Goal: Task Accomplishment & Management: Manage account settings

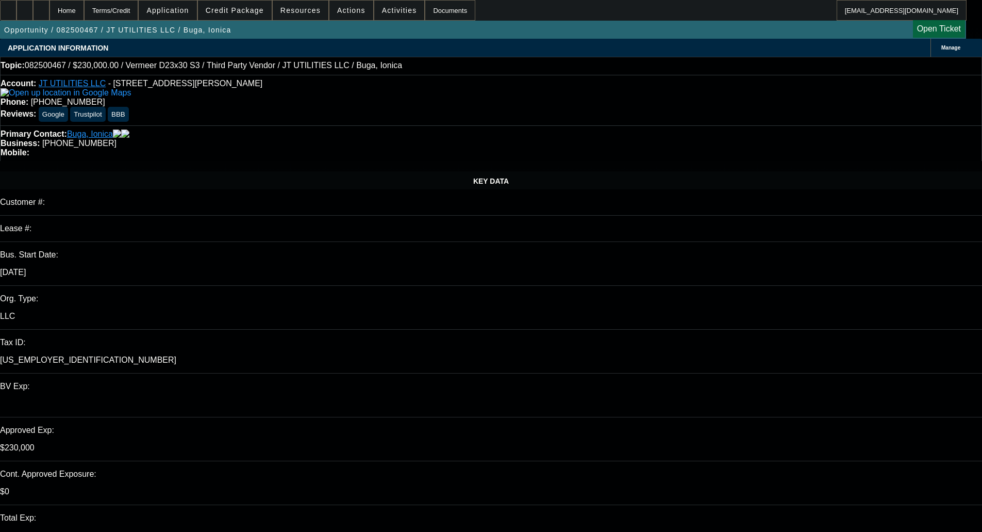
select select "0"
select select "2"
select select "0"
select select "6"
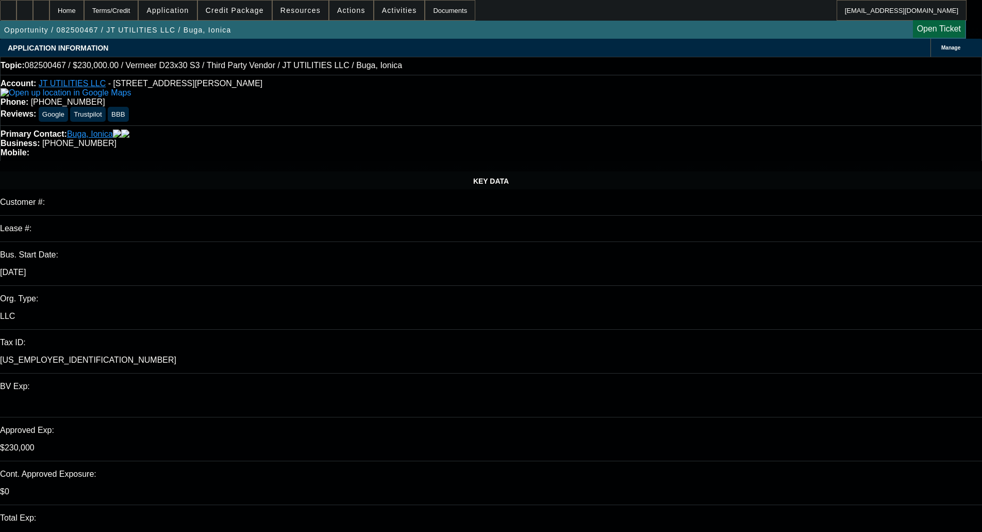
select select "0"
select select "2"
select select "0"
select select "6"
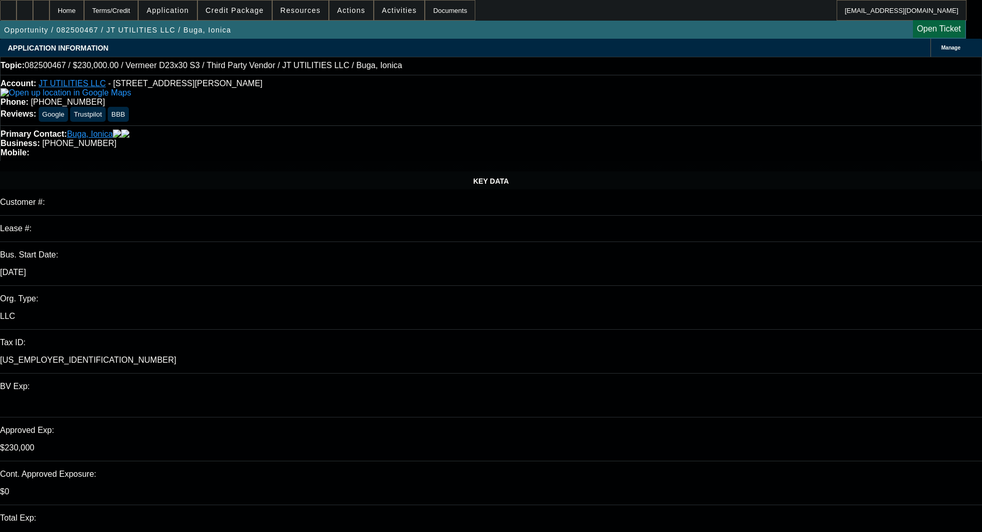
select select "0"
select select "2"
select select "0"
select select "6"
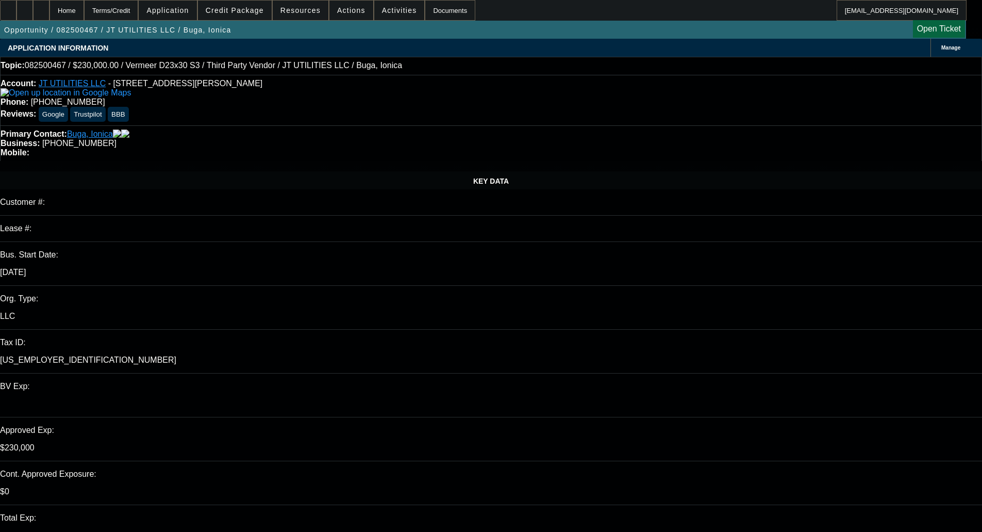
select select "0"
select select "2"
select select "0"
select select "6"
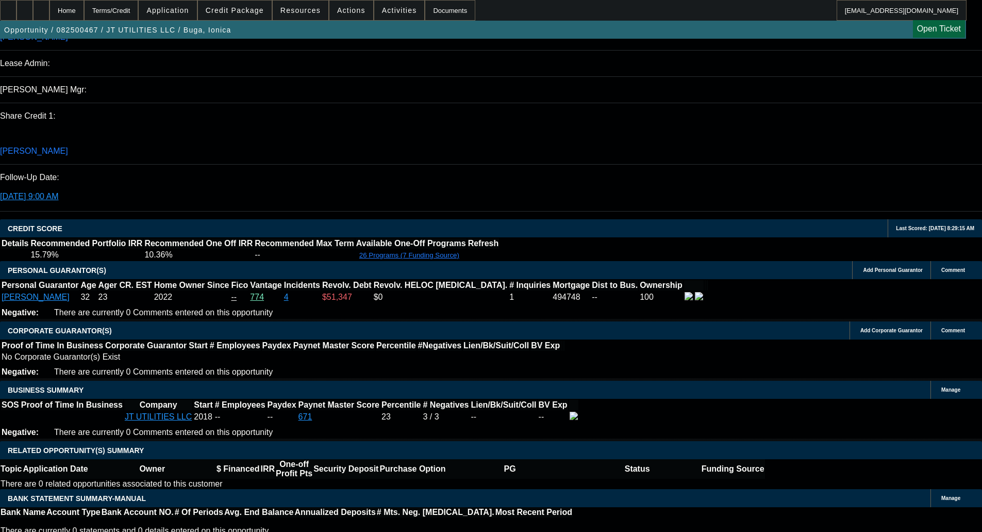
scroll to position [1444, 0]
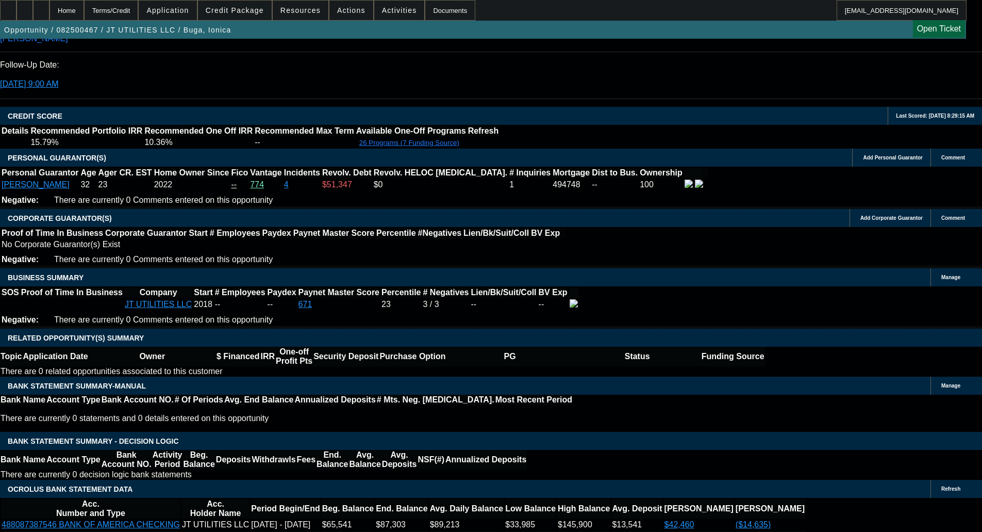
click at [228, 15] on span at bounding box center [235, 10] width 74 height 25
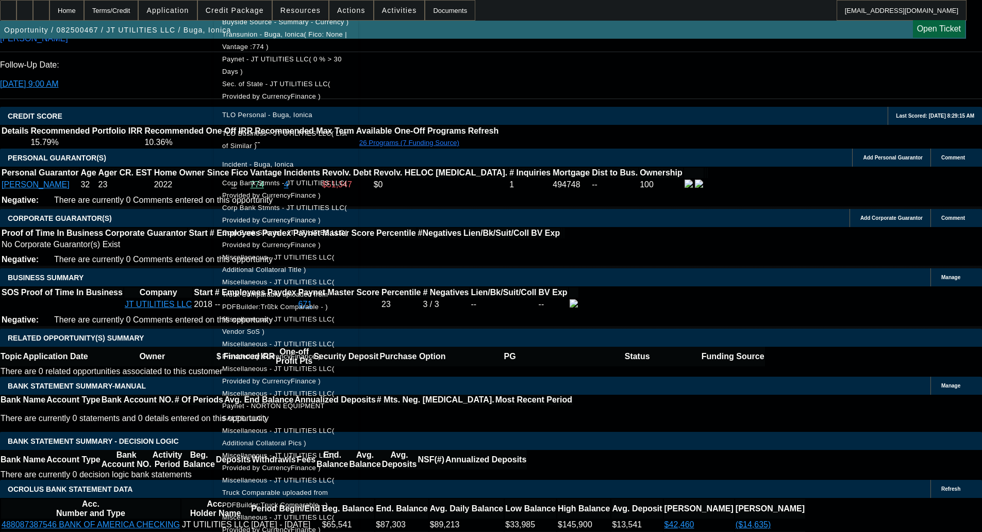
scroll to position [406, 0]
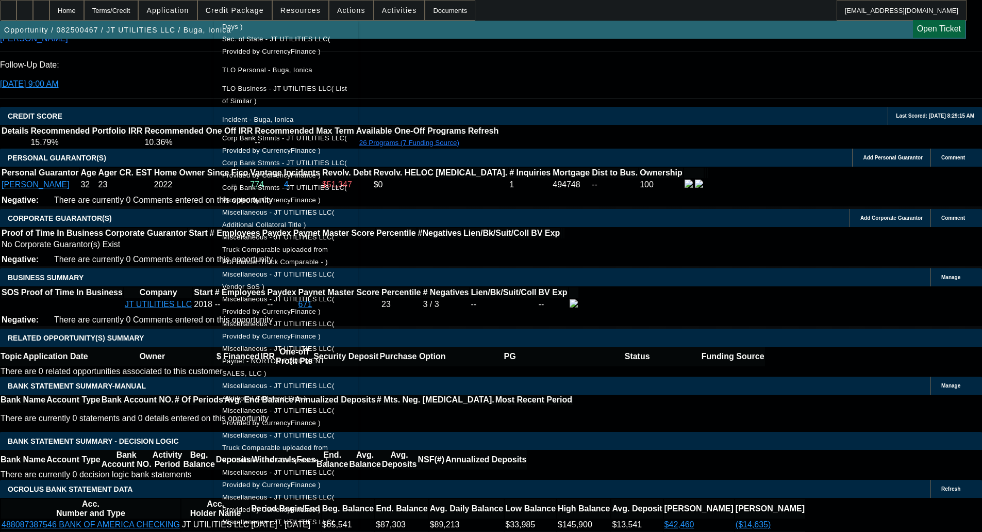
click at [324, 133] on span "Corp Bank Stmnts - JT UTILITIES LLC( Provided by CurrencyFinance )" at bounding box center [286, 144] width 128 height 25
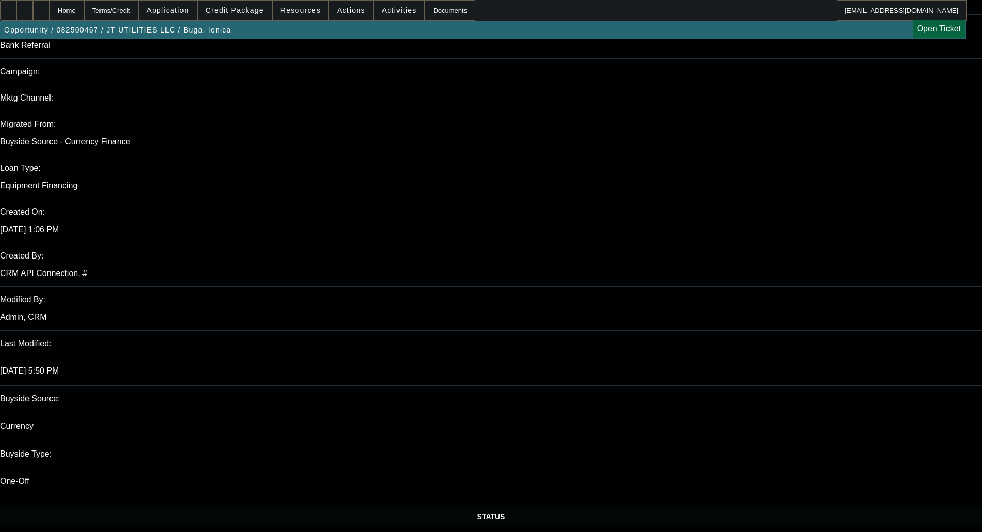
scroll to position [670, 0]
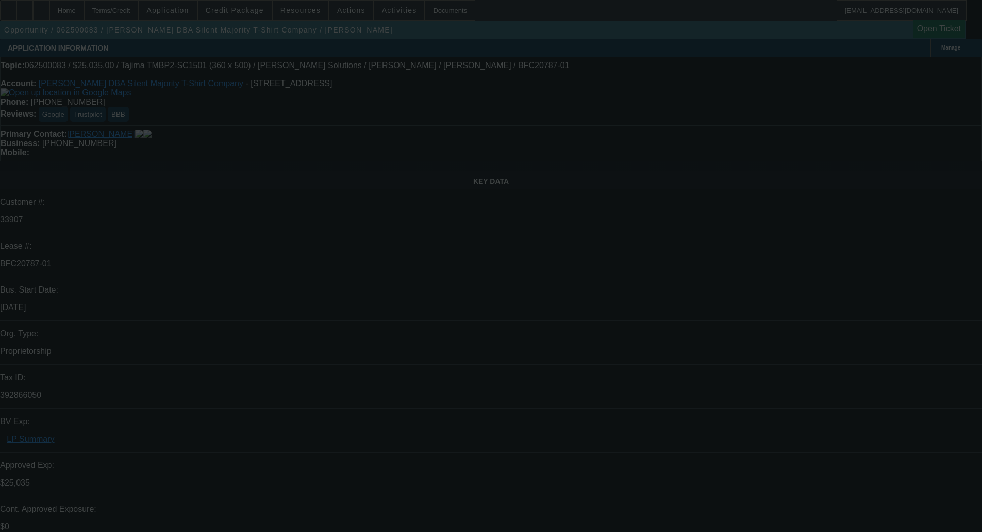
select select "0"
select select "6"
select select "0"
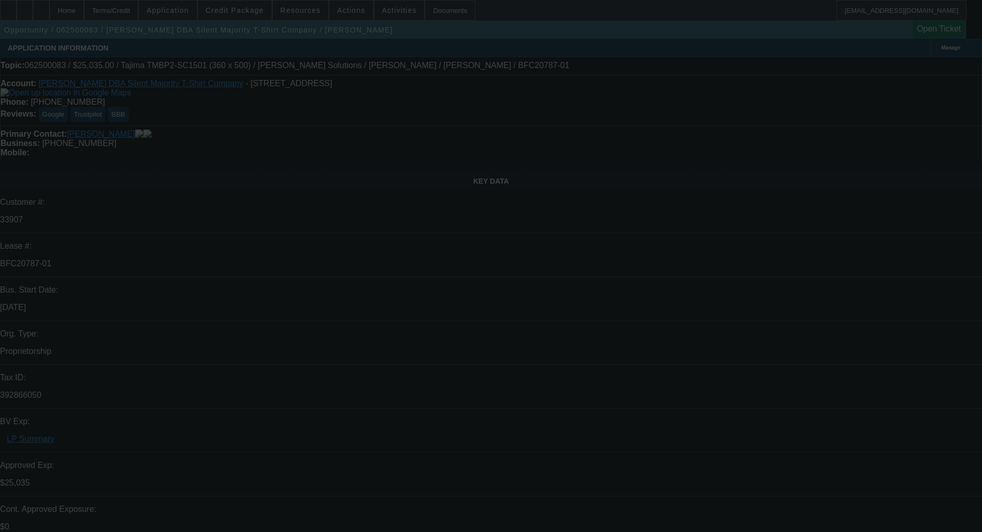
select select "0"
select select "6"
select select "0"
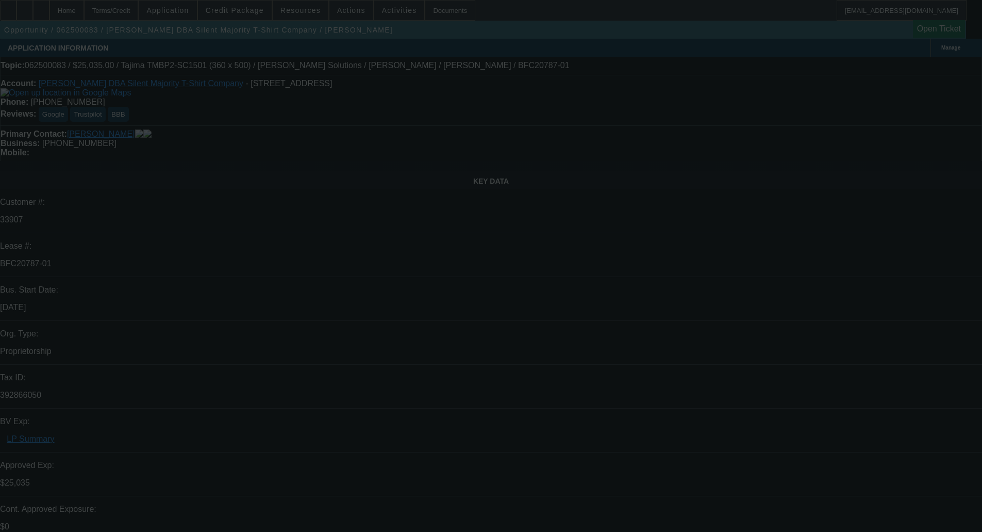
select select "0"
select select "6"
select select "0"
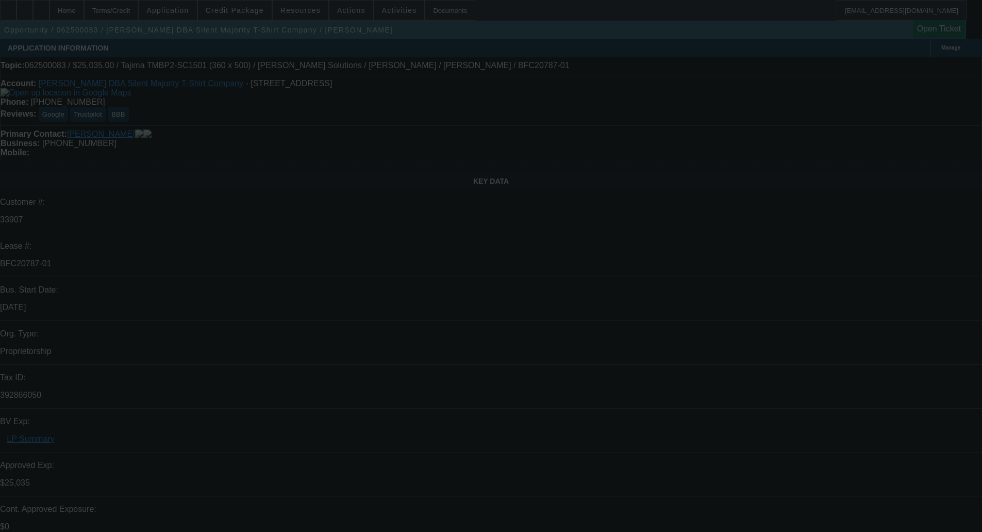
select select "6"
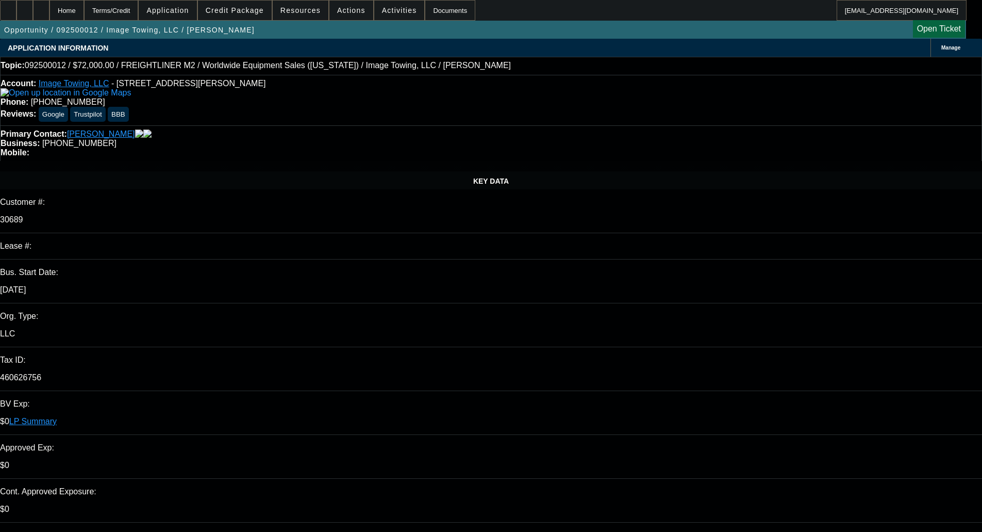
select select "0"
select select "6"
click at [786, 182] on button "reply_all Reply All" at bounding box center [792, 181] width 65 height 25
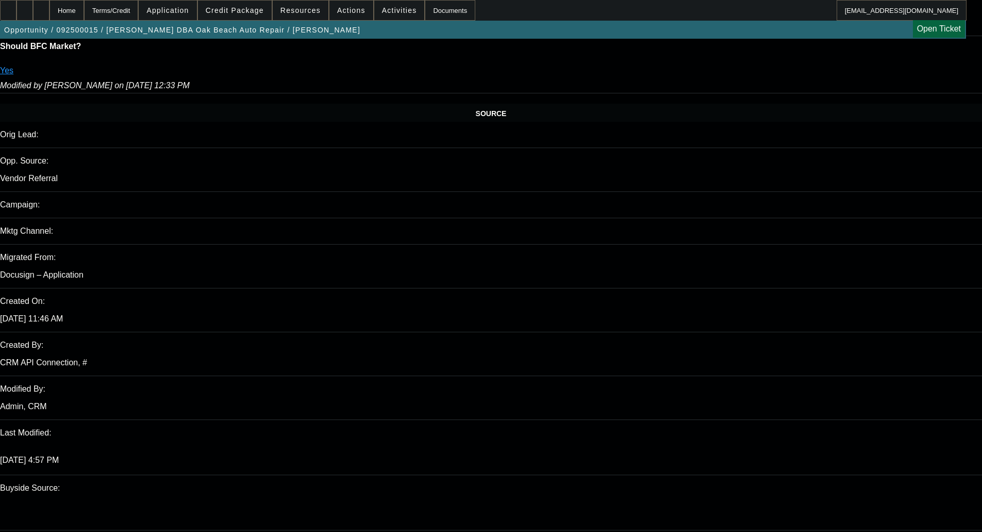
select select "0"
select select "6"
select select "0"
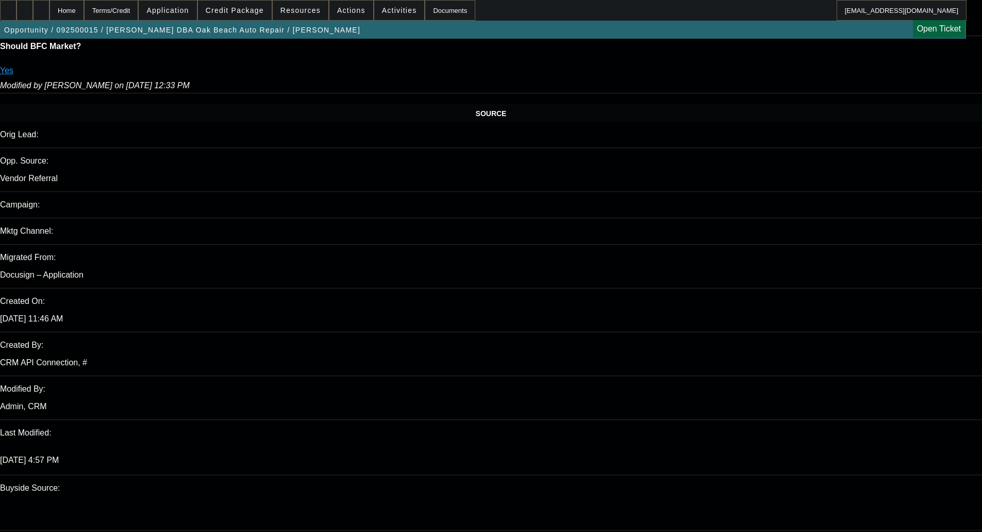
select select "0"
select select "6"
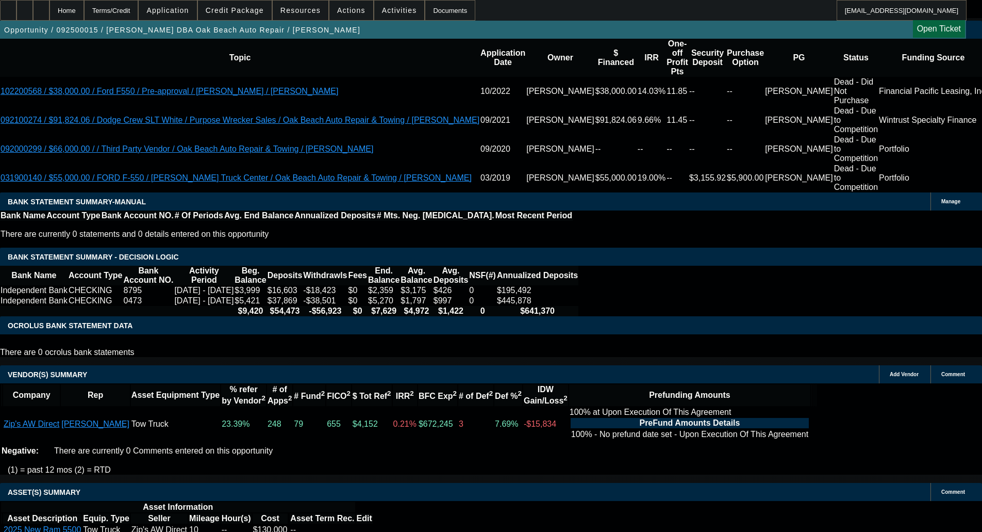
scroll to position [1781, 0]
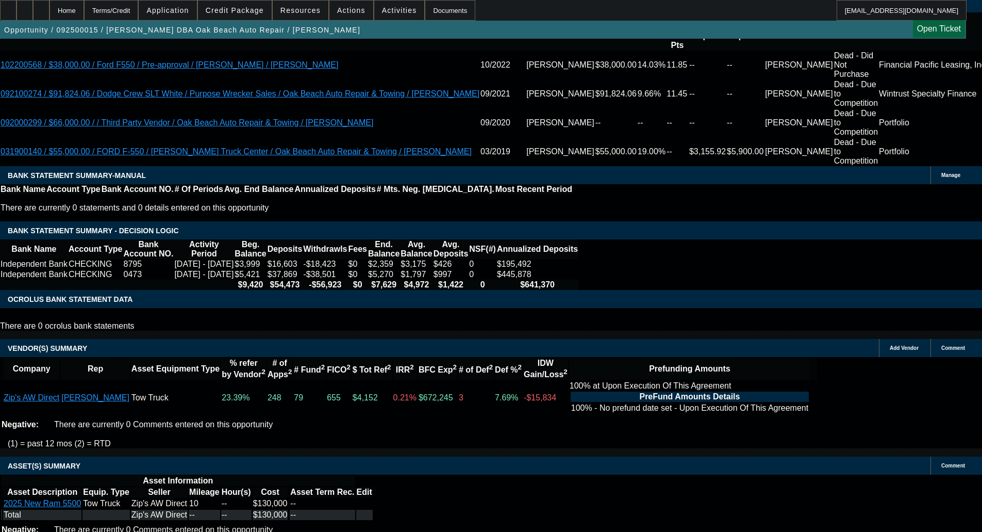
select select "4"
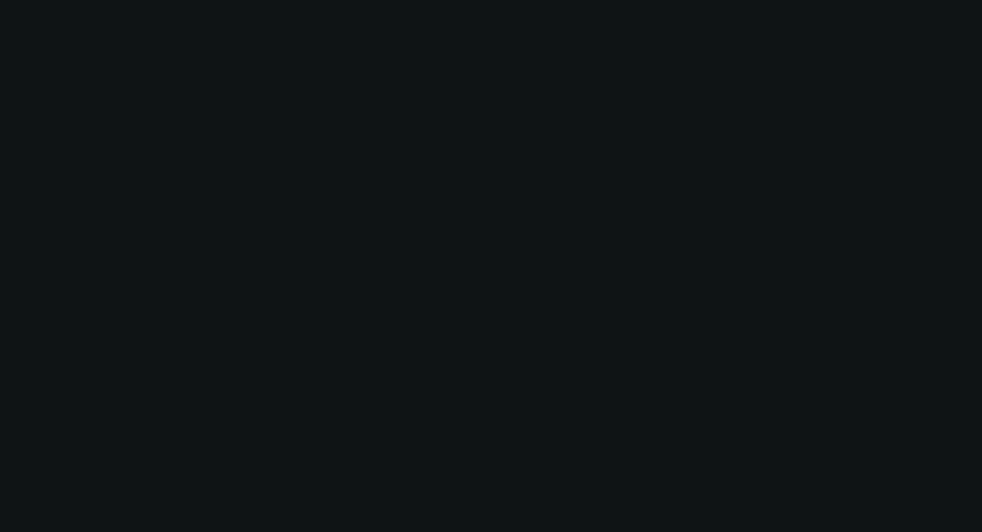
scroll to position [0, 0]
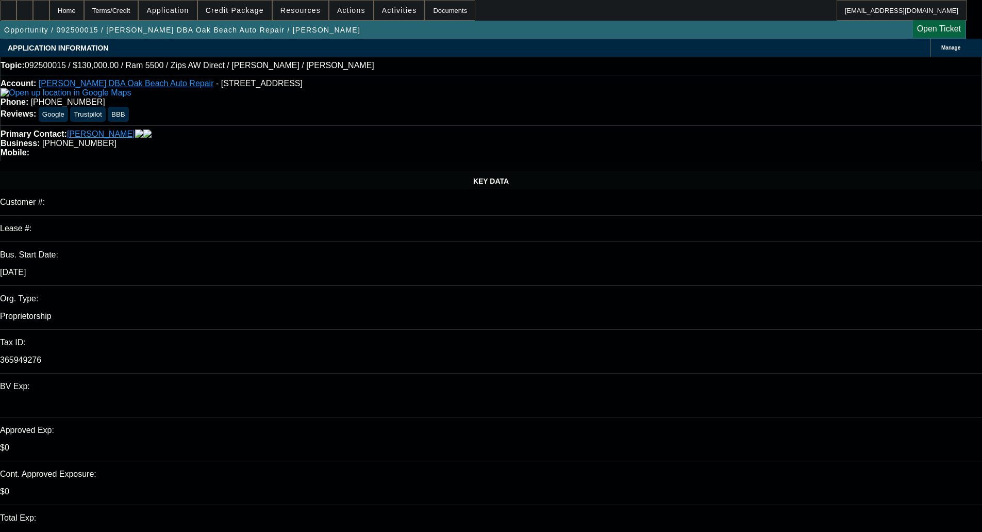
type input "04:58"
type input "08:41"
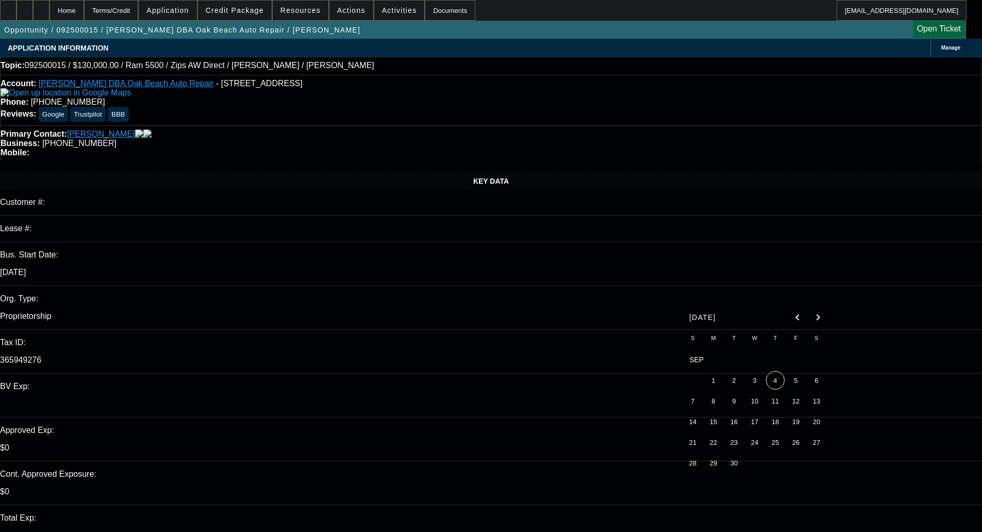
click at [754, 376] on span "3" at bounding box center [755, 380] width 19 height 19
type input "9/3/2025"
paste textarea "Thank you for applying to us for credit. We have given your request careful con…"
type textarea "DECLINED BY UNIFI - "Thank you for applying to us for credit. We have given you…"
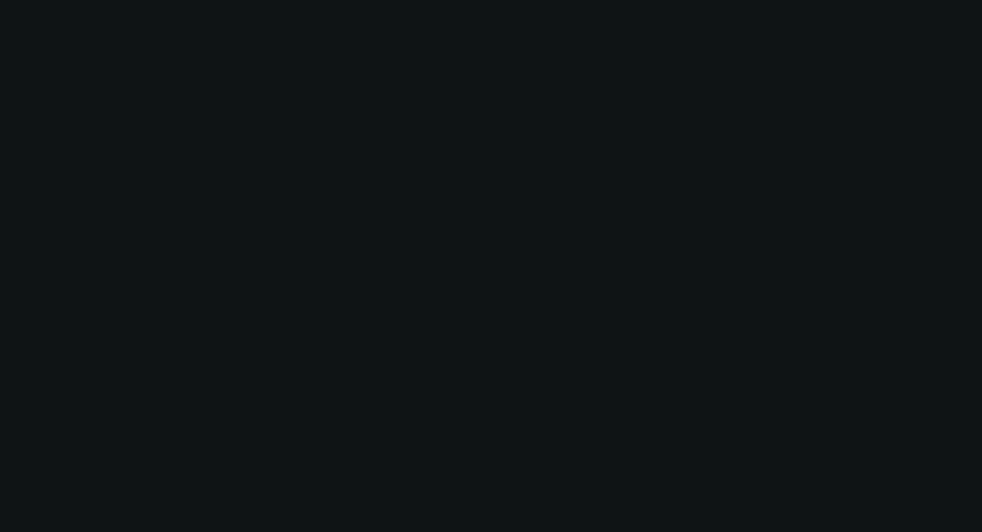
select select "0"
select select "6"
select select "0"
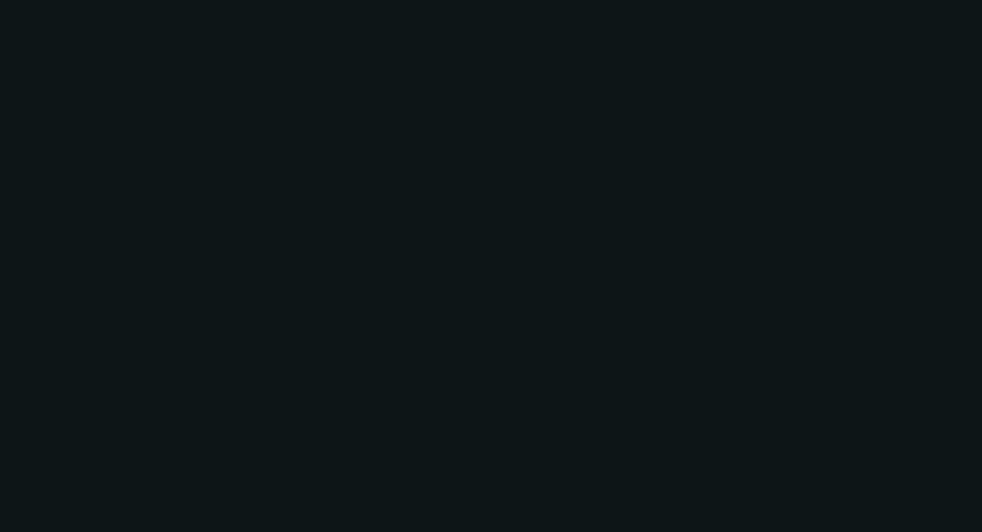
select select "0"
select select "6"
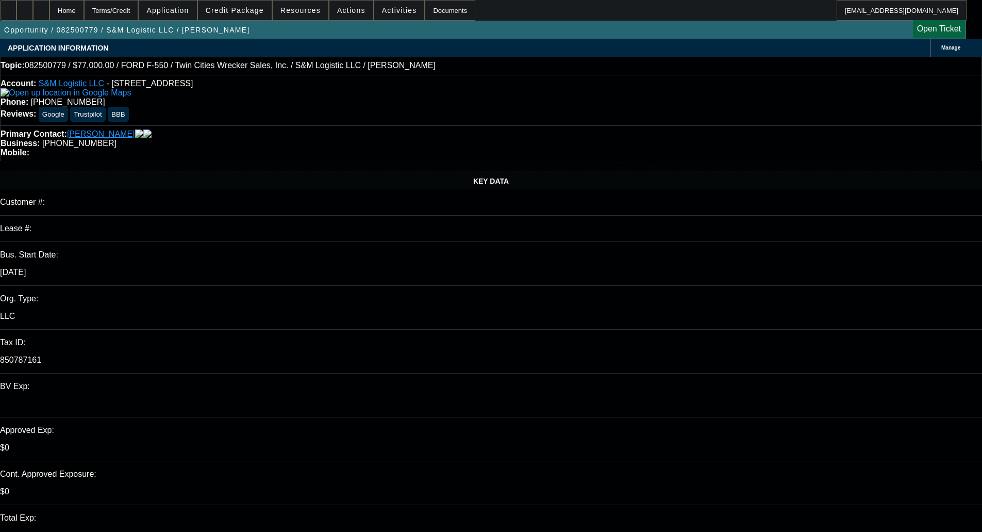
select select "0"
select select "6"
select select "0"
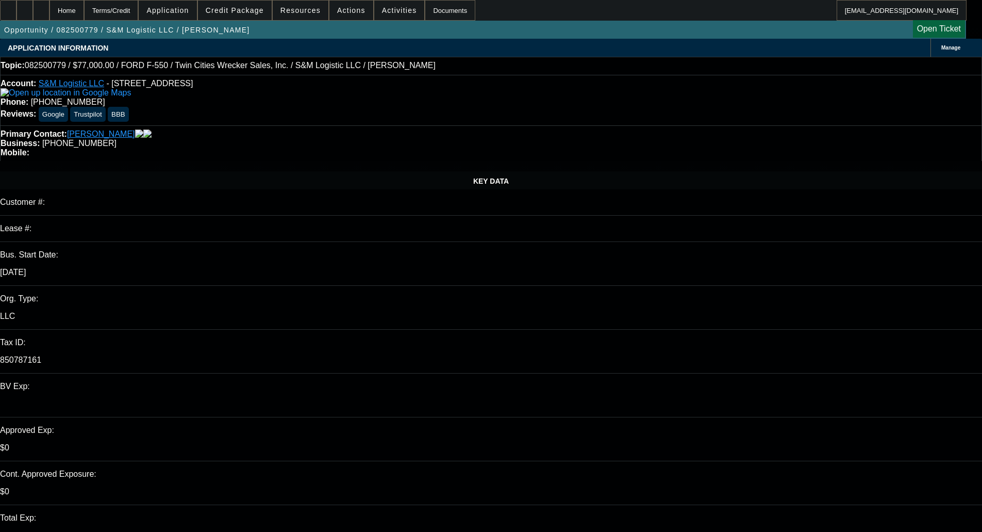
select select "0"
select select "6"
select select "0.2"
select select "2"
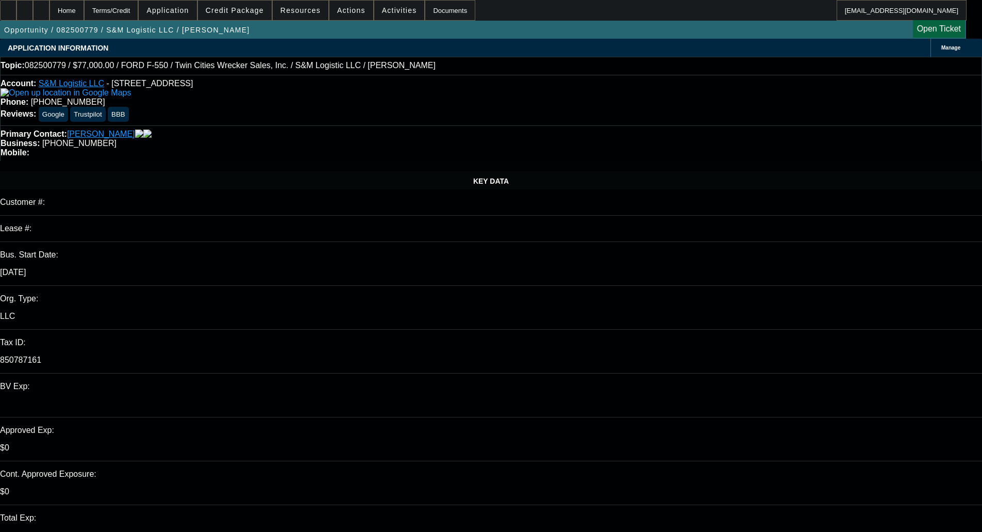
select select "2"
select select "0"
select select "6"
select select "0.15"
select select "2"
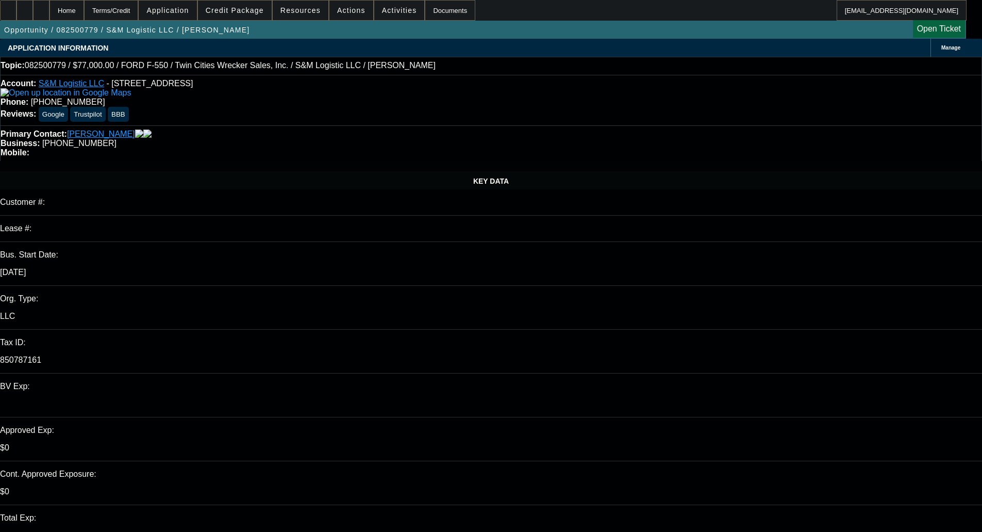
select select "2"
select select "0"
select select "6"
click at [252, 8] on span "Credit Package" at bounding box center [235, 10] width 58 height 8
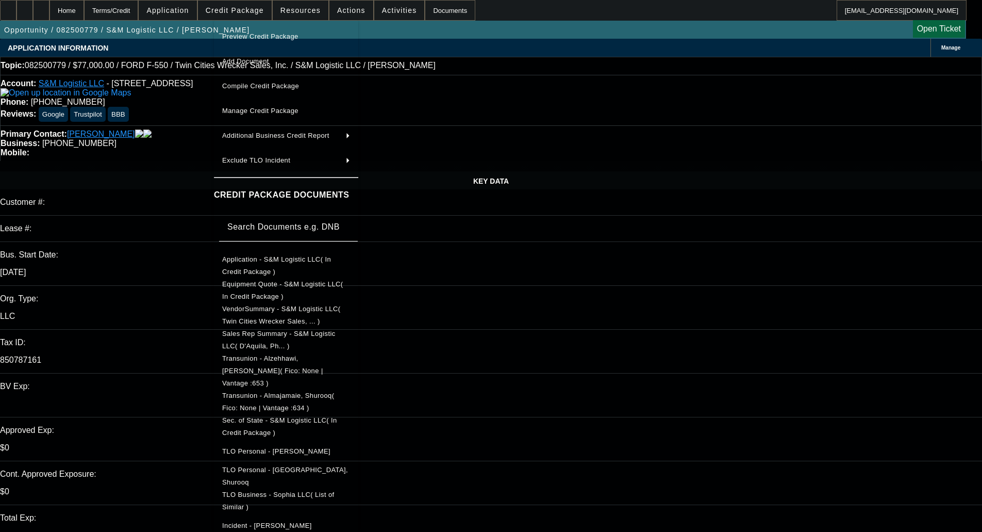
click at [279, 416] on span "Sec. of State - S&M Logistic LLC( In Credit Package )" at bounding box center [279, 426] width 115 height 20
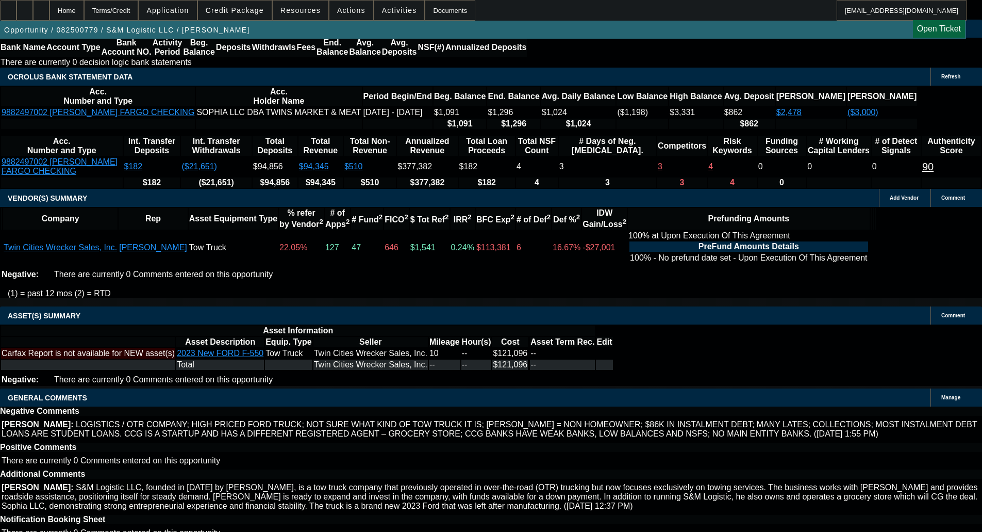
scroll to position [1862, 0]
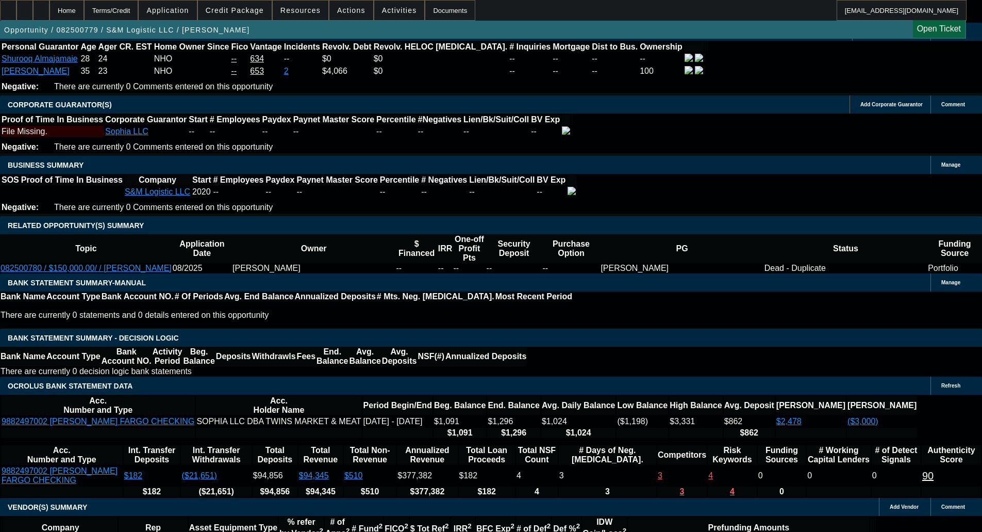
scroll to position [1501, 0]
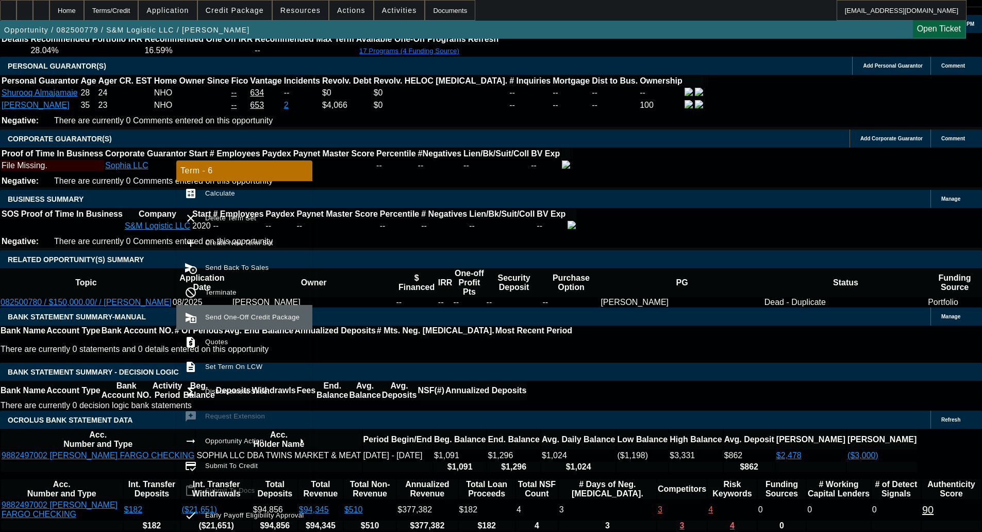
click at [224, 323] on span "Send One-Off Credit Package" at bounding box center [254, 317] width 99 height 12
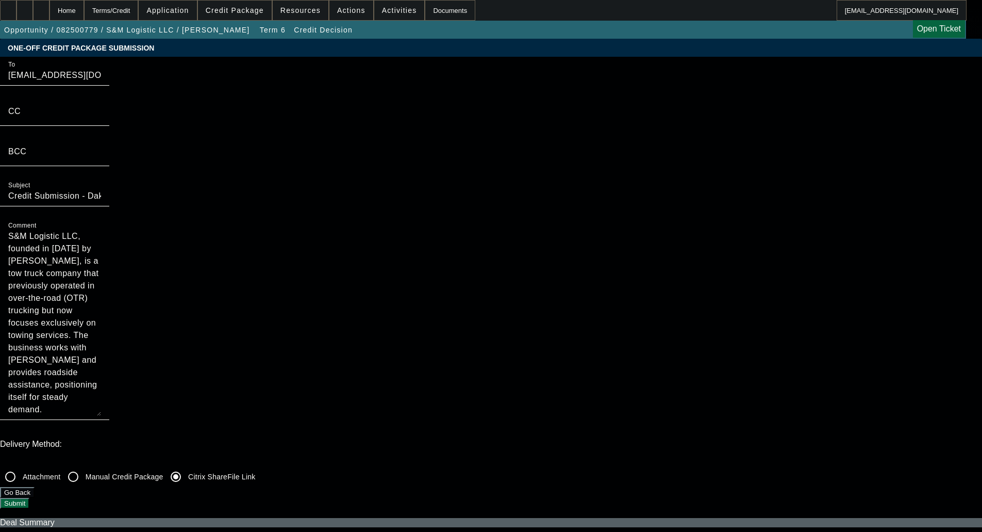
scroll to position [65, 0]
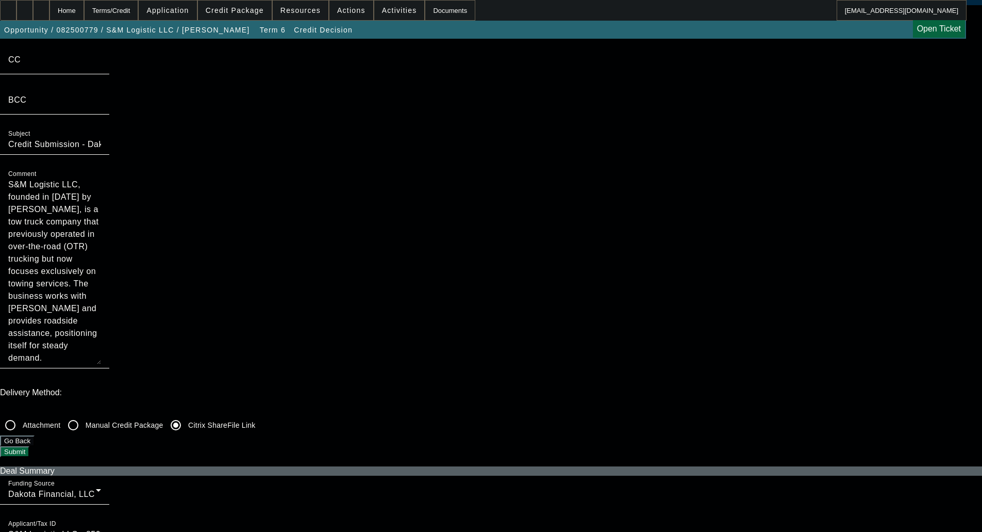
scroll to position [206, 0]
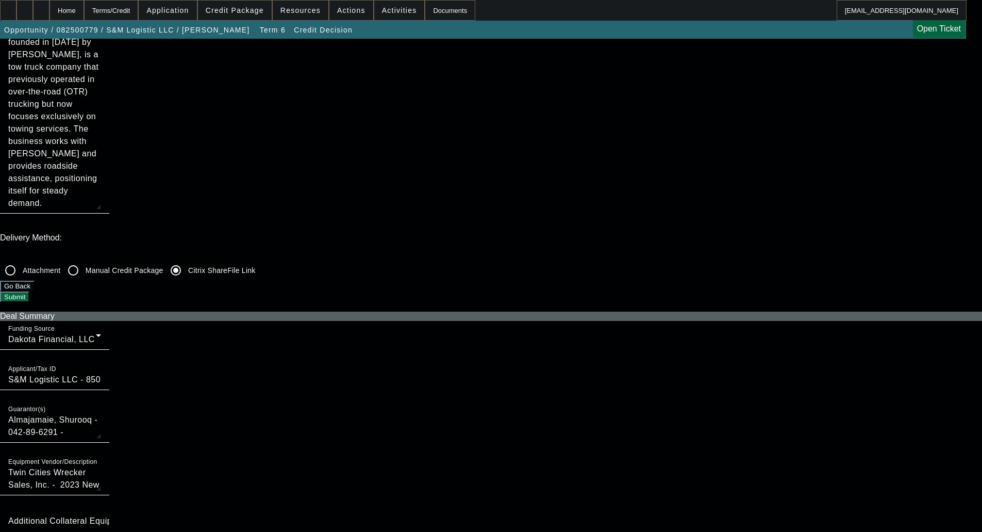
checkbox input "true"
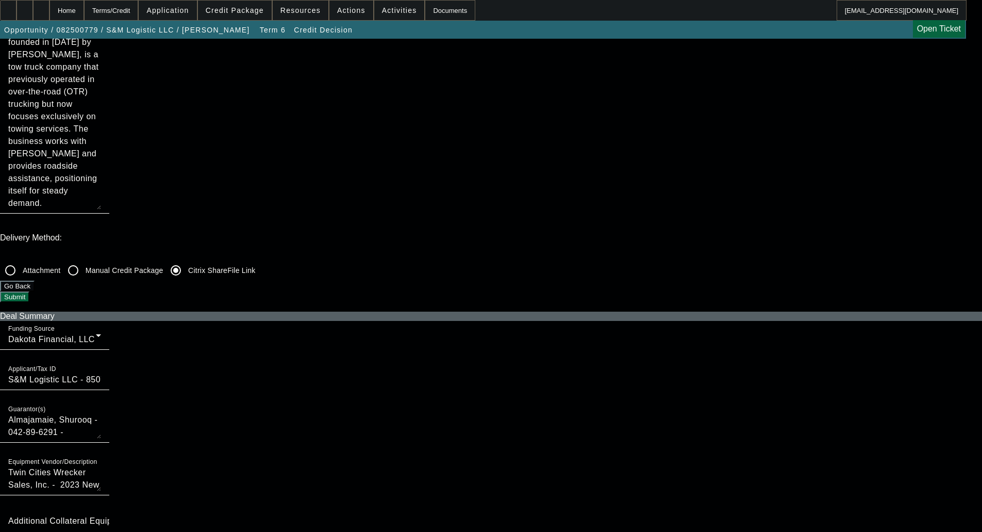
checkbox input "true"
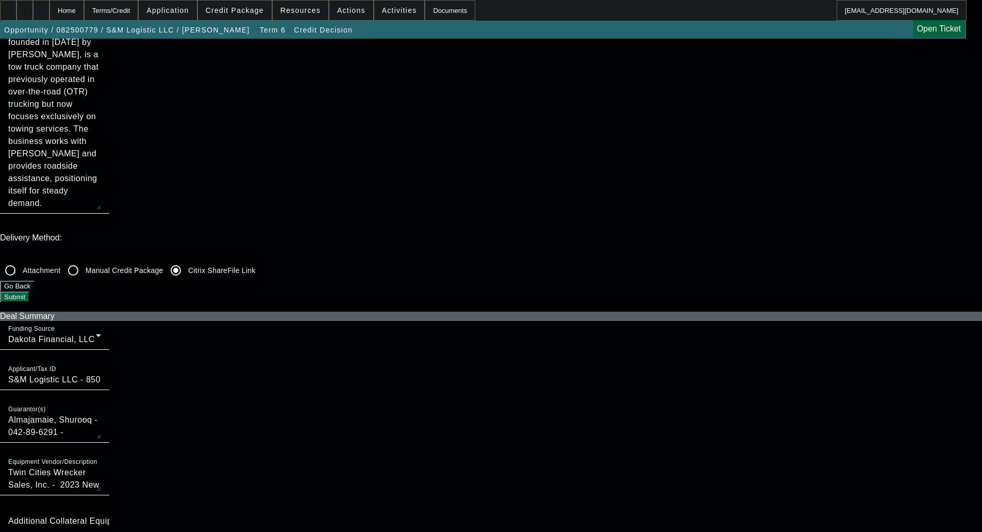
checkbox input "false"
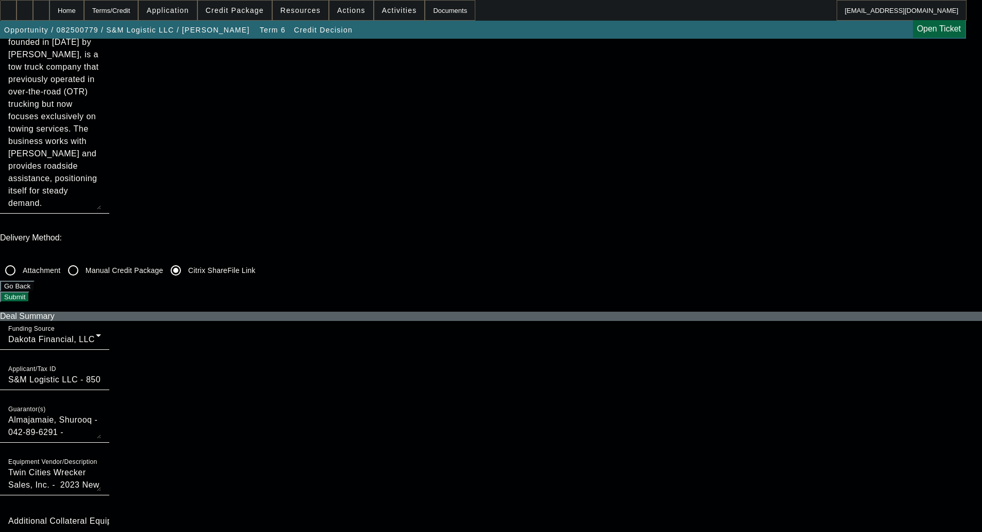
checkbox input "false"
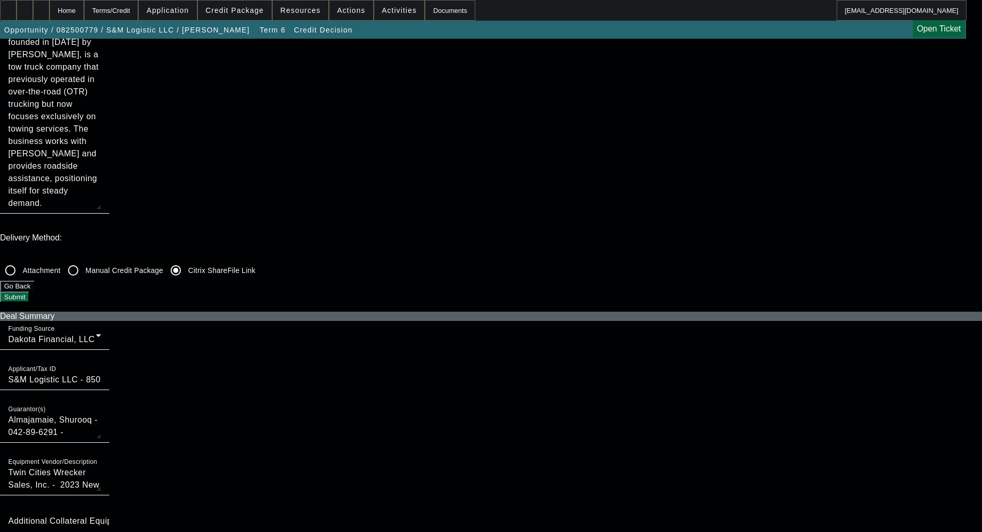
checkbox input "false"
checkbox input "true"
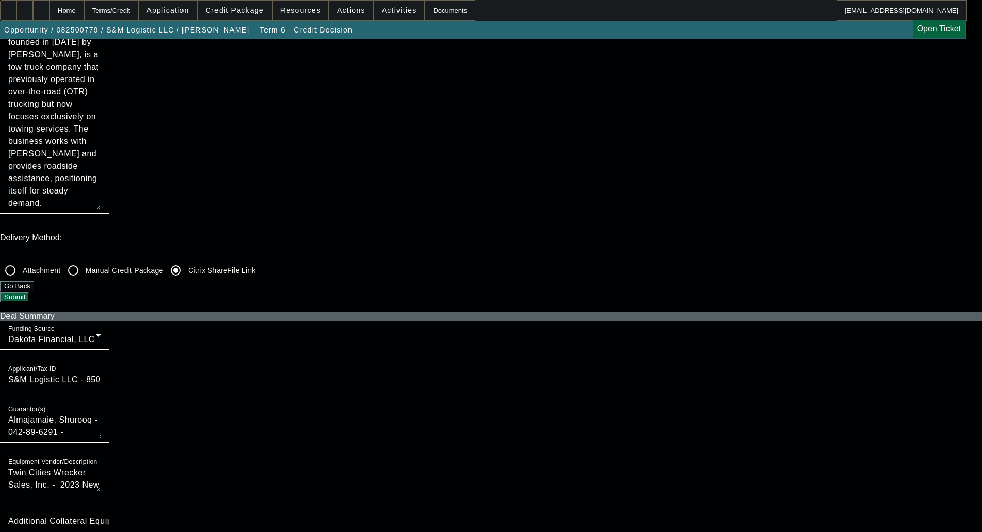
checkbox input "true"
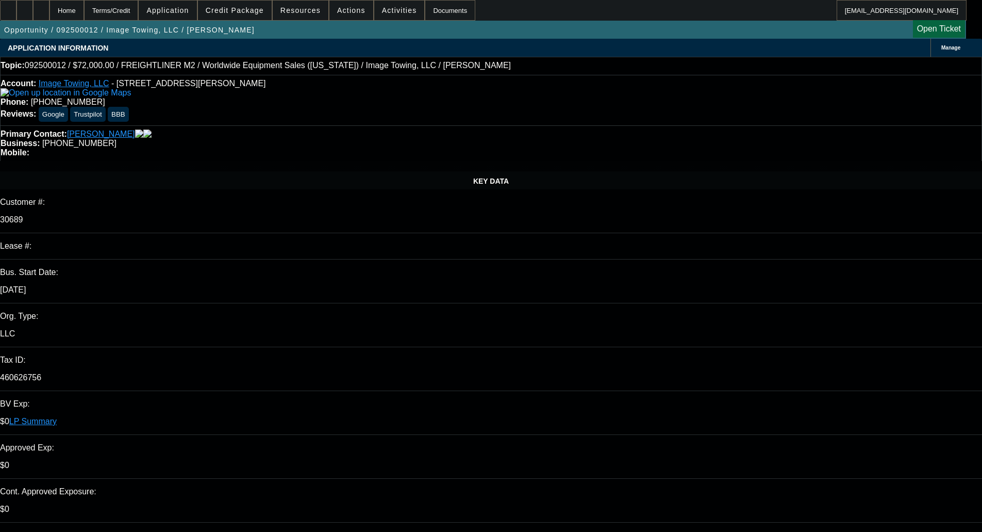
select select "0"
select select "6"
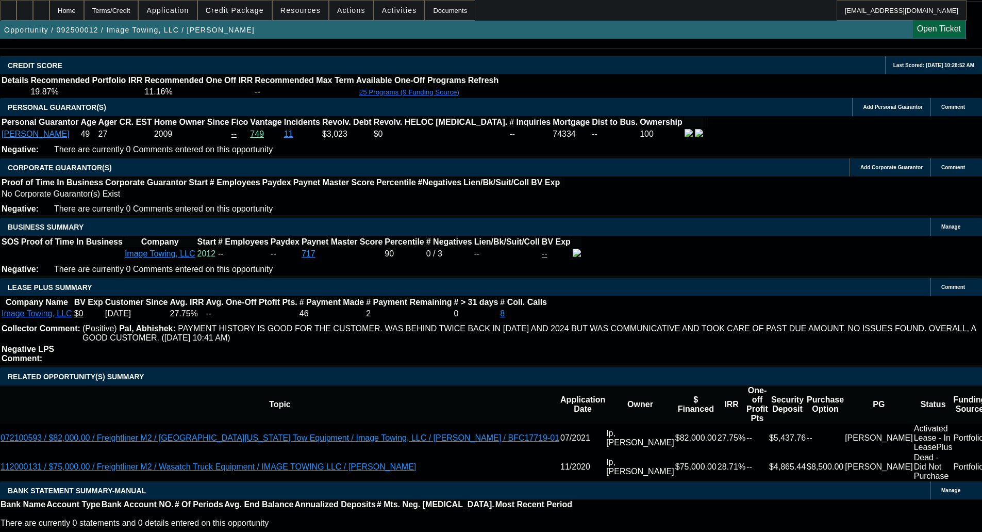
scroll to position [1495, 0]
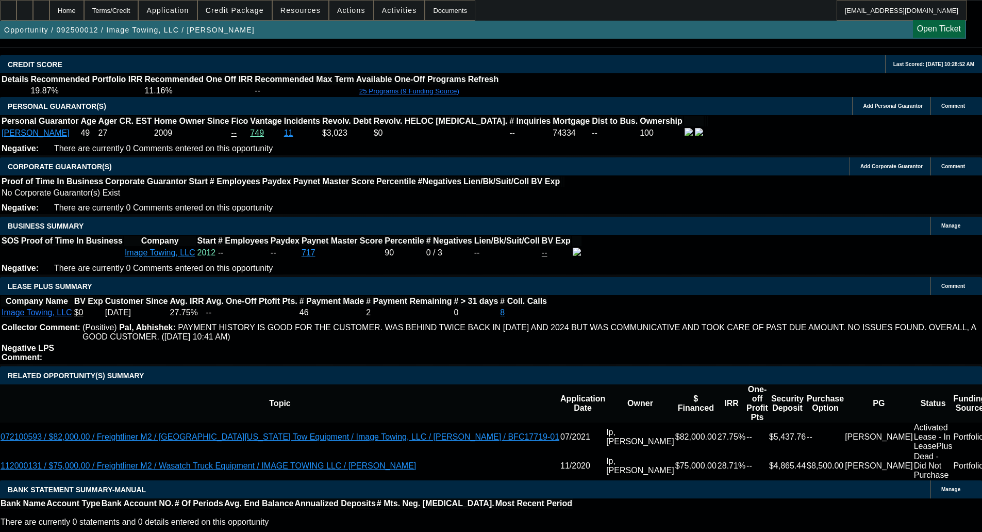
click at [243, 11] on span "Credit Package" at bounding box center [235, 10] width 58 height 8
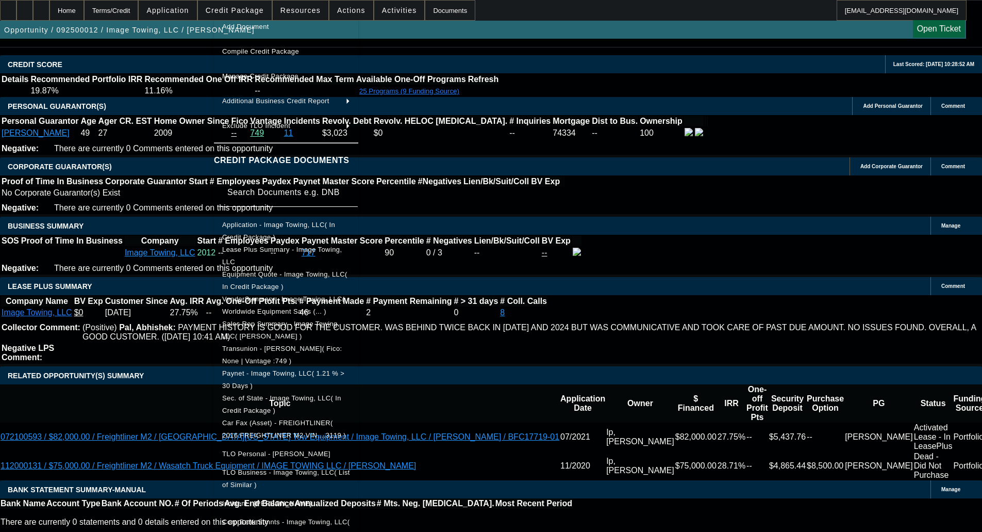
scroll to position [52, 0]
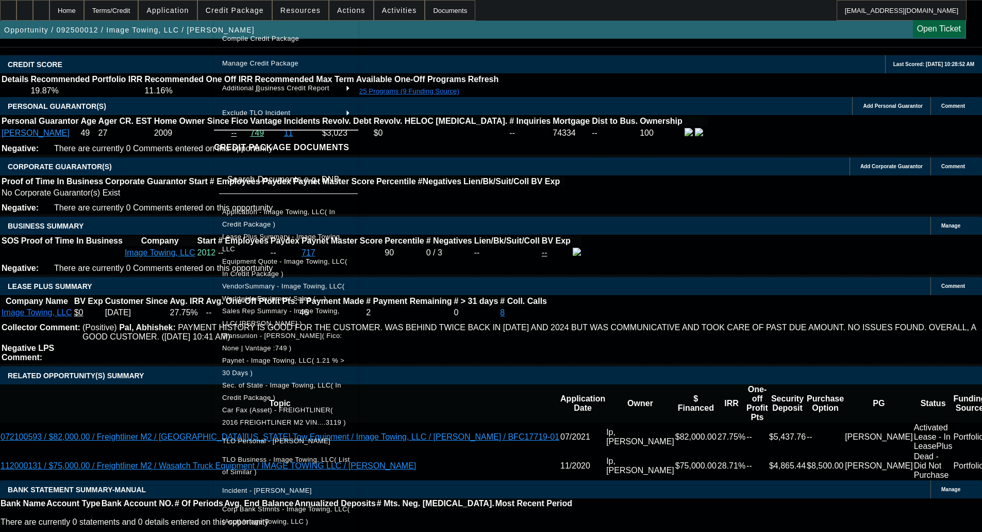
click at [304, 505] on span "Corp Bank Stmnts - Image Towing, LLC( (Acct) Image Towing, LLC )" at bounding box center [285, 515] width 127 height 20
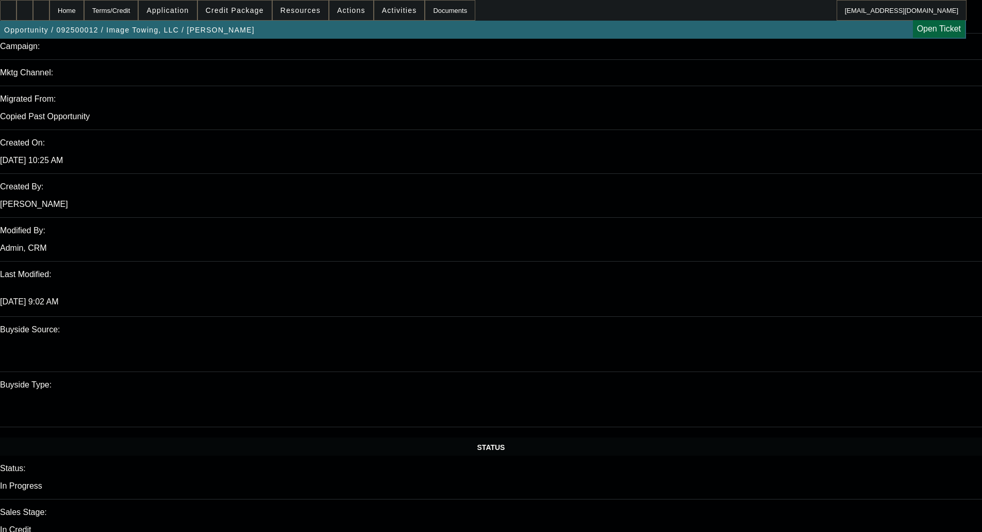
scroll to position [670, 0]
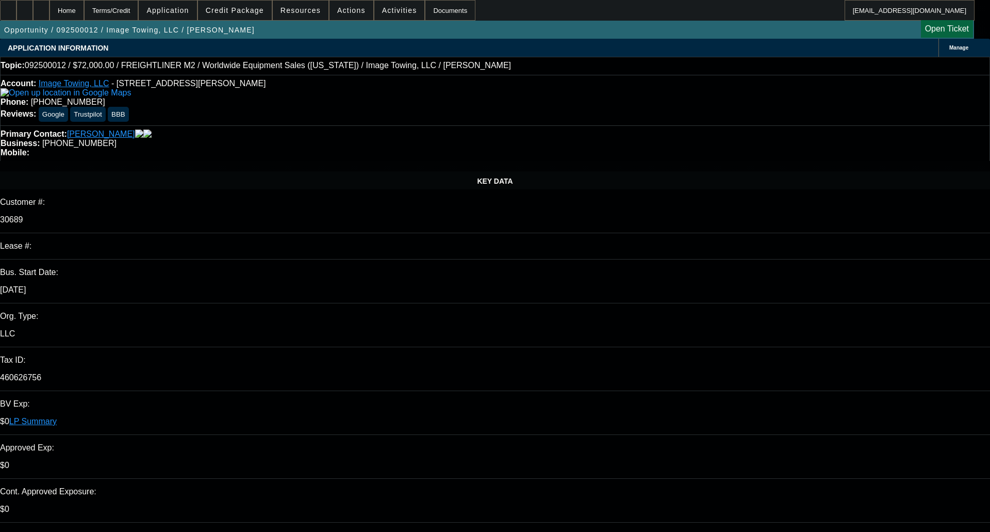
select select "0"
select select "6"
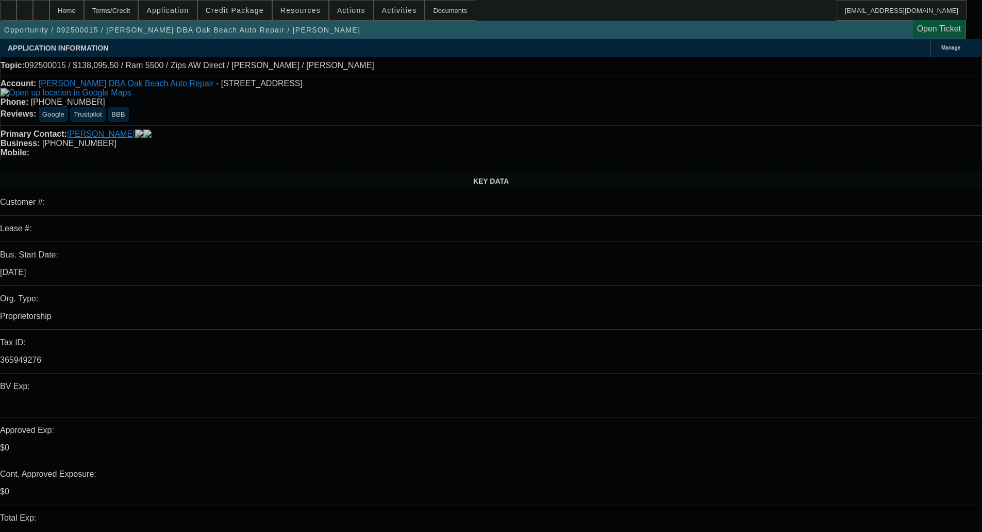
select select "0"
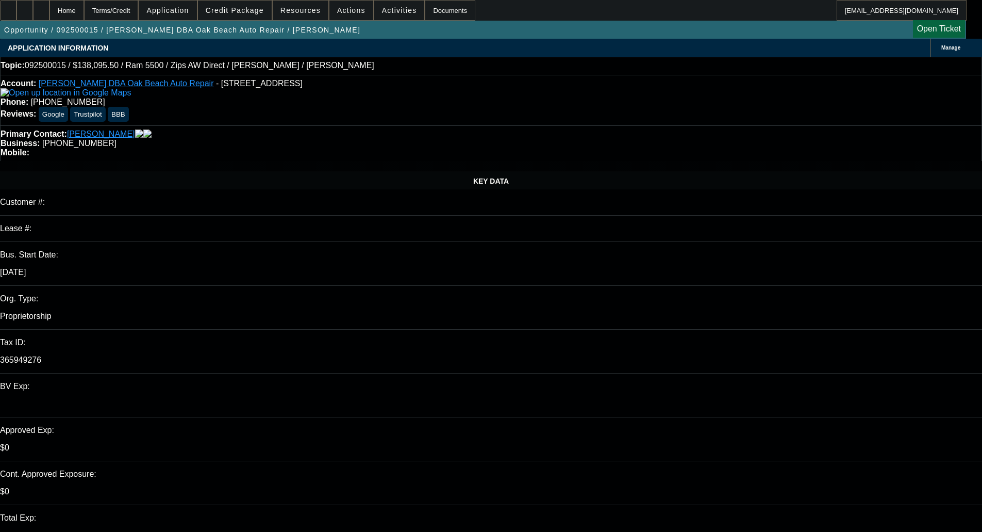
select select "0"
select select "6"
select select "0"
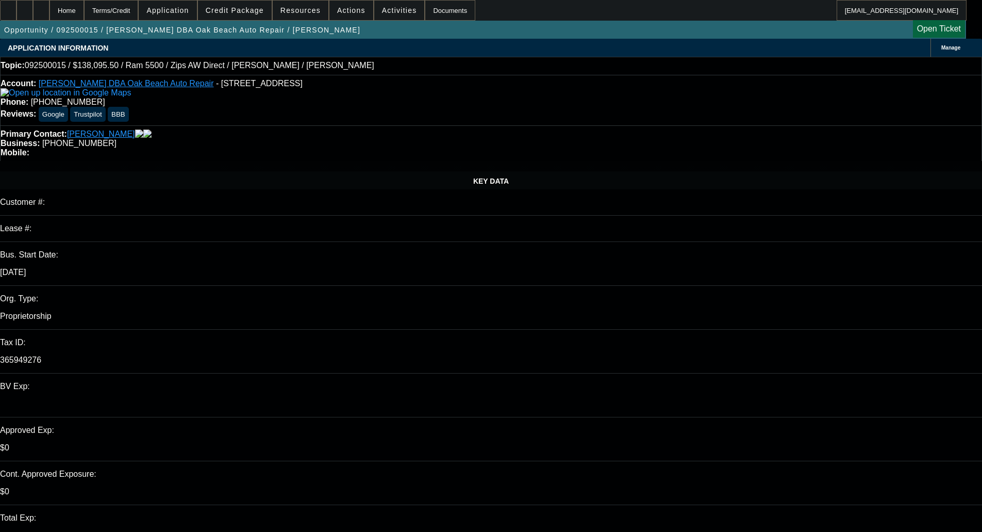
select select "6"
select select "0"
select select "6"
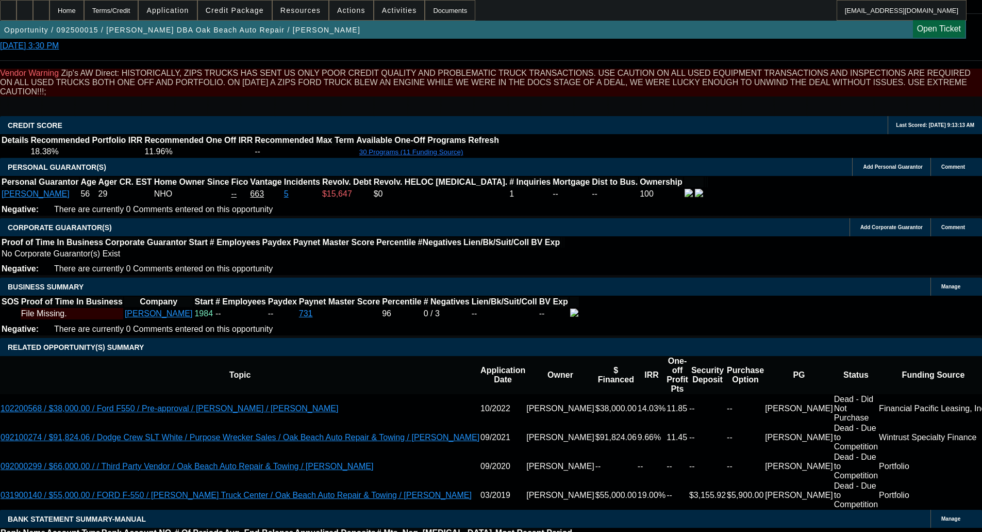
scroll to position [1444, 0]
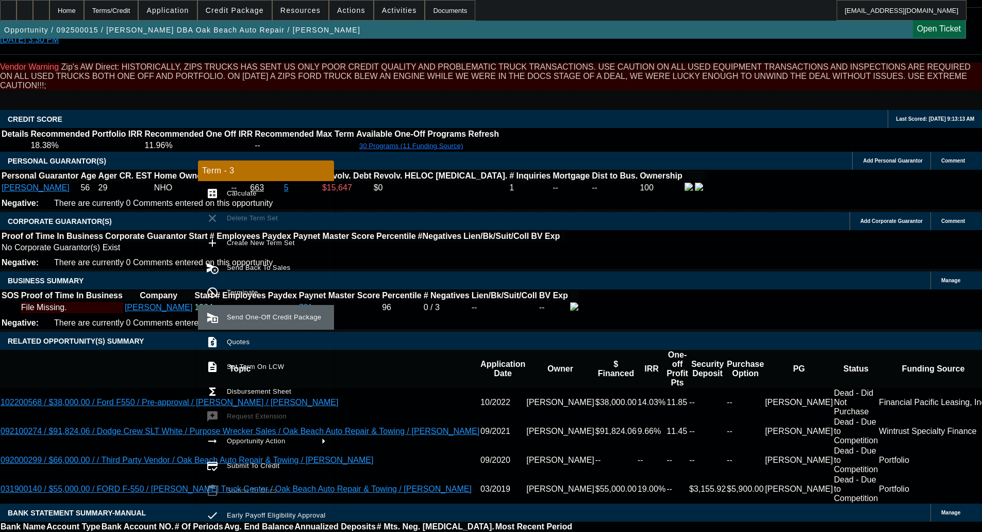
click at [253, 314] on span "Send One-Off Credit Package" at bounding box center [274, 317] width 94 height 8
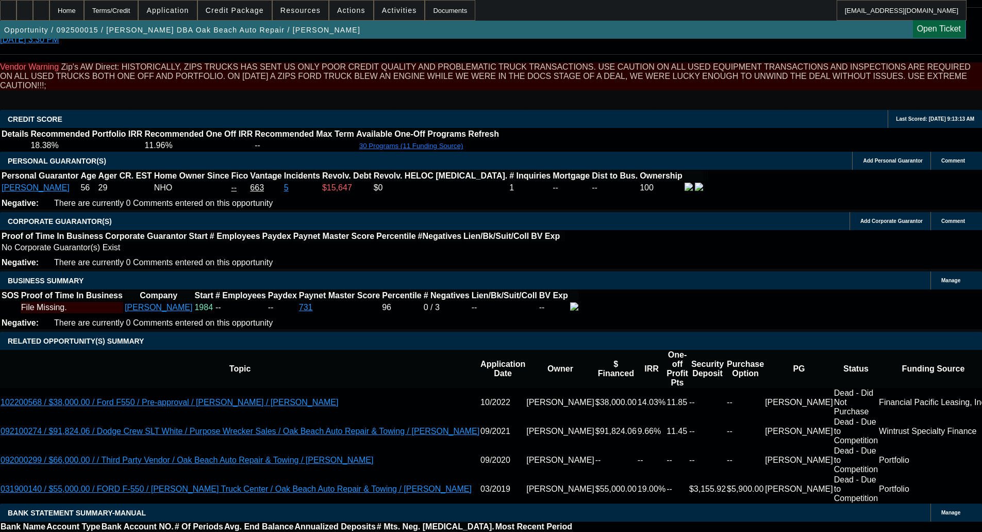
scroll to position [1478, 0]
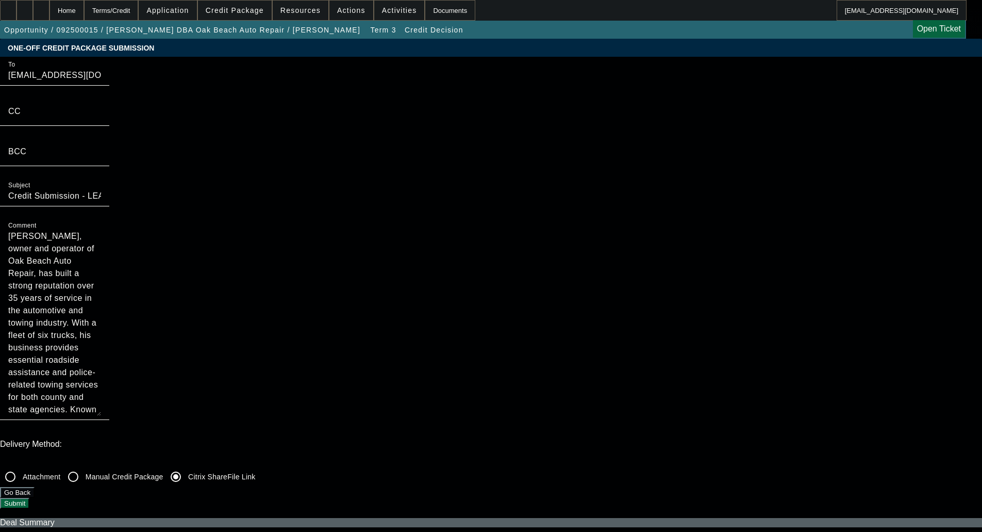
click at [29, 498] on button "Submit" at bounding box center [14, 503] width 29 height 11
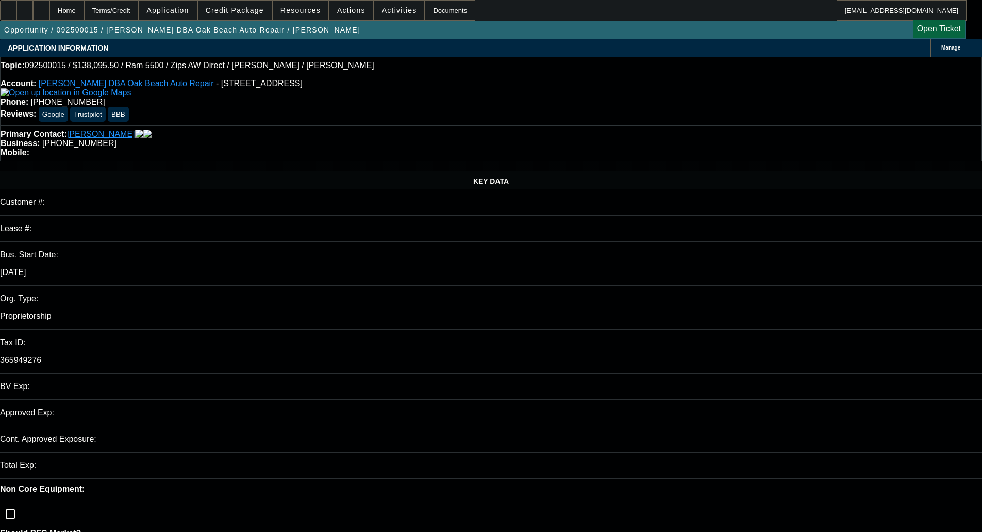
select select "0"
select select "6"
select select "0"
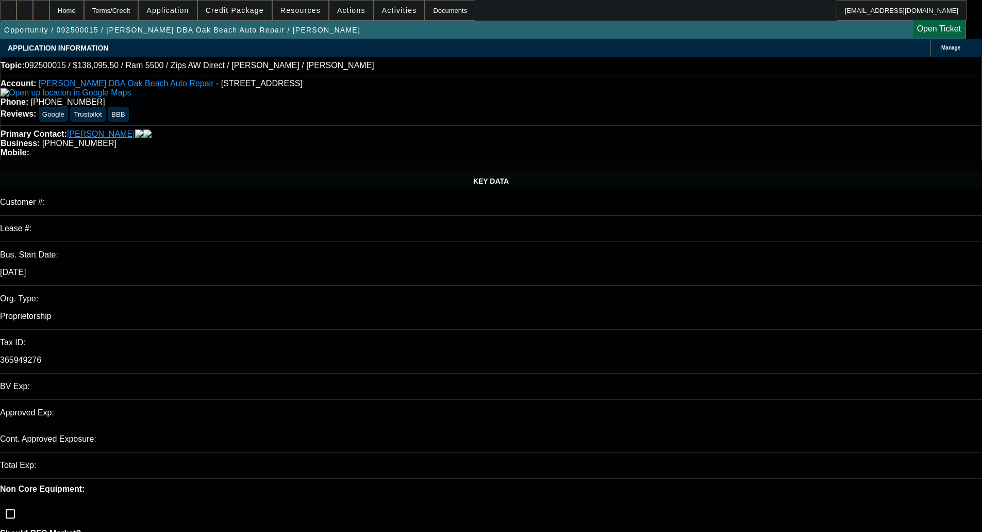
select select "0"
select select "6"
select select "0"
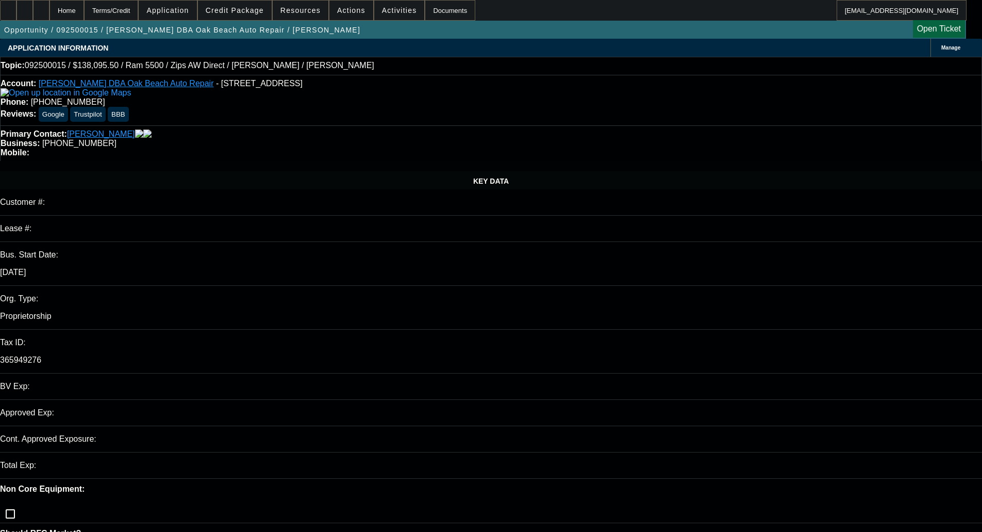
select select "0"
select select "6"
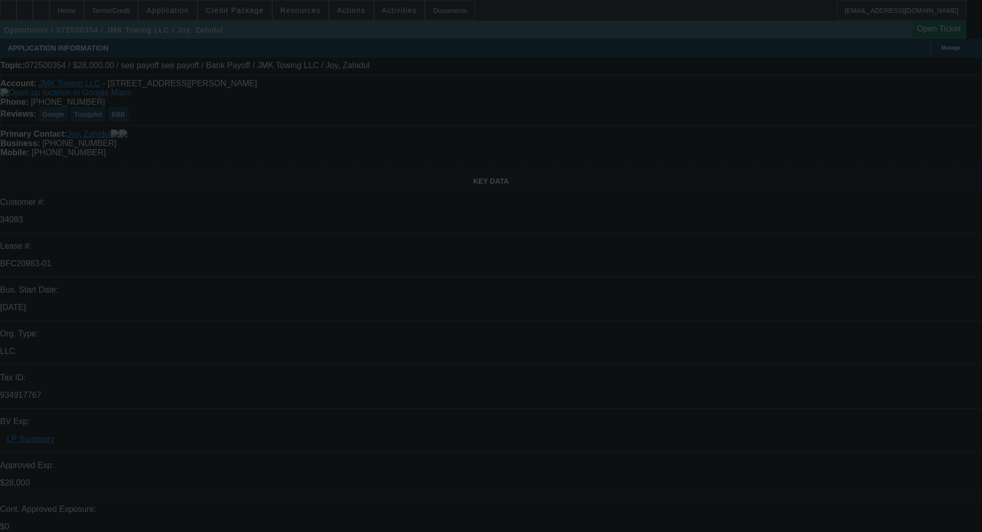
click at [257, 13] on div at bounding box center [491, 266] width 982 height 532
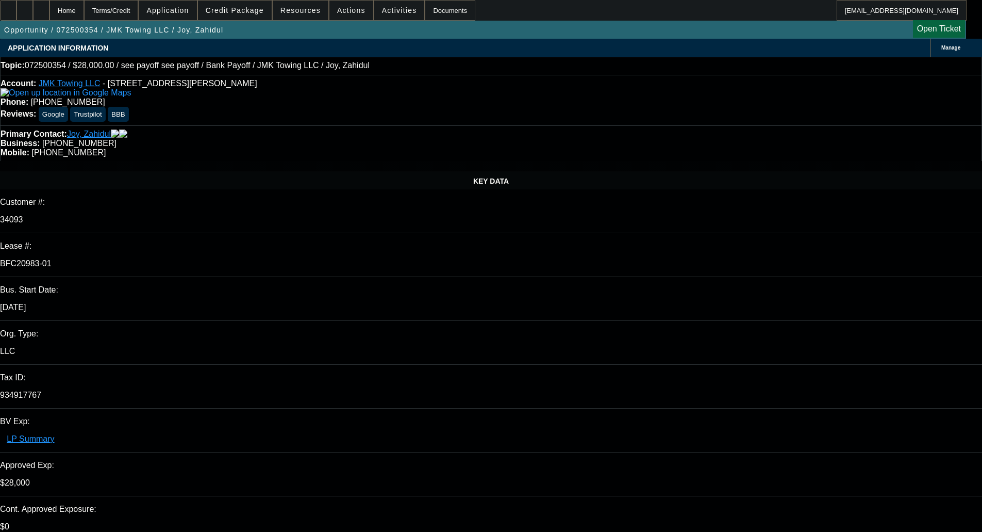
select select "0"
select select "6"
select select "0"
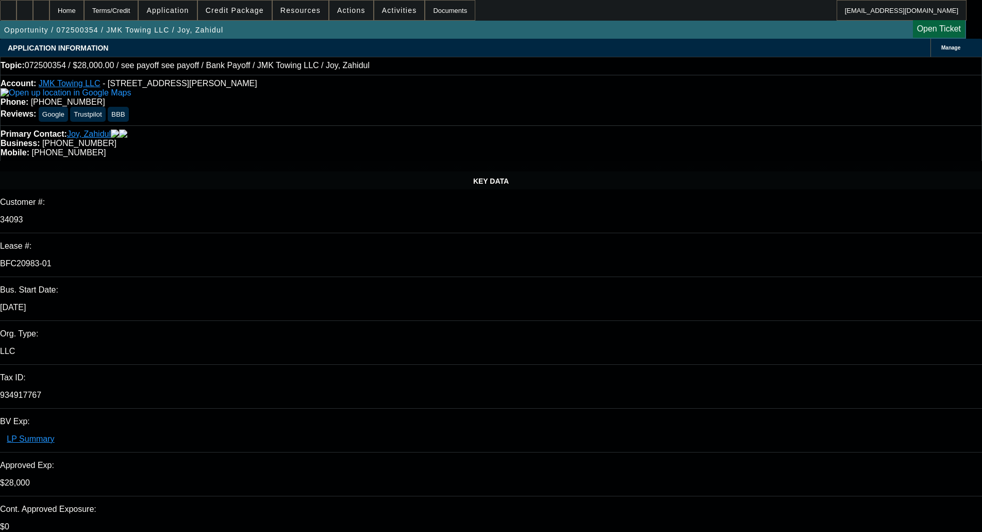
select select "0"
select select "6"
select select "0"
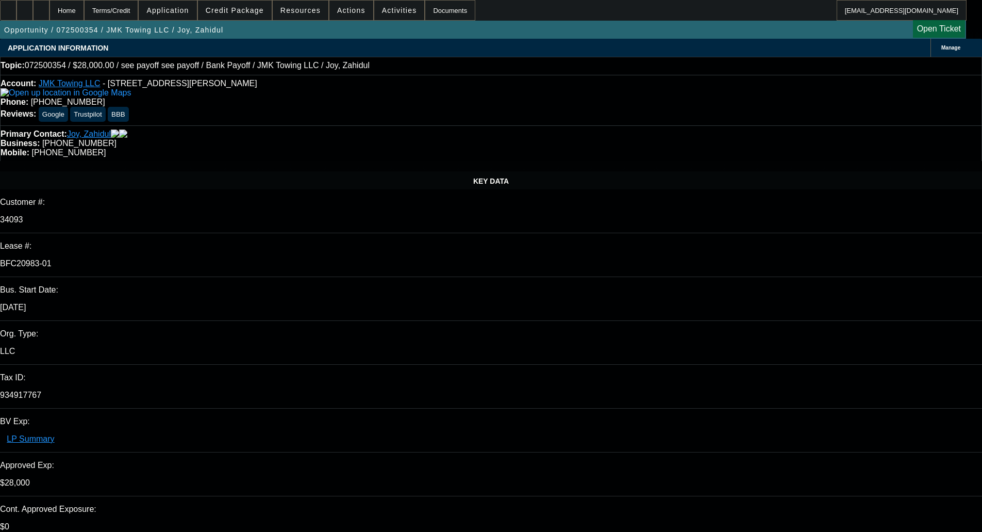
select select "0"
select select "6"
select select "0"
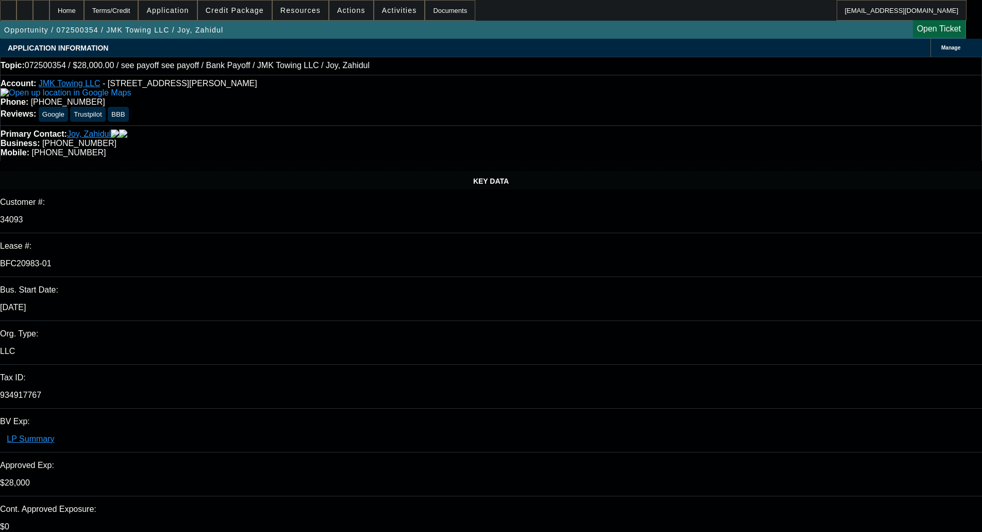
select select "4"
click at [244, 13] on span "Credit Package" at bounding box center [235, 10] width 58 height 8
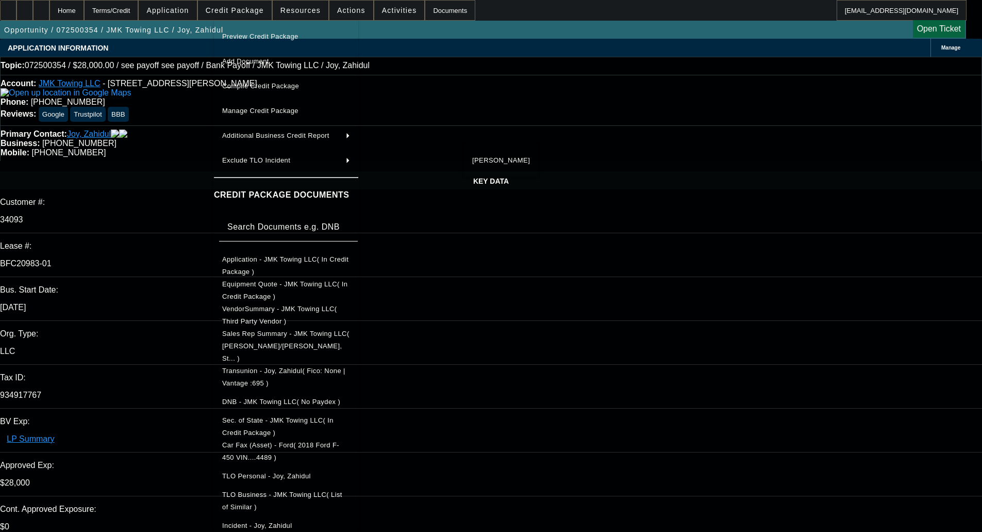
click at [259, 261] on span "Application - JMK Towing LLC( In Credit Package )" at bounding box center [285, 265] width 126 height 20
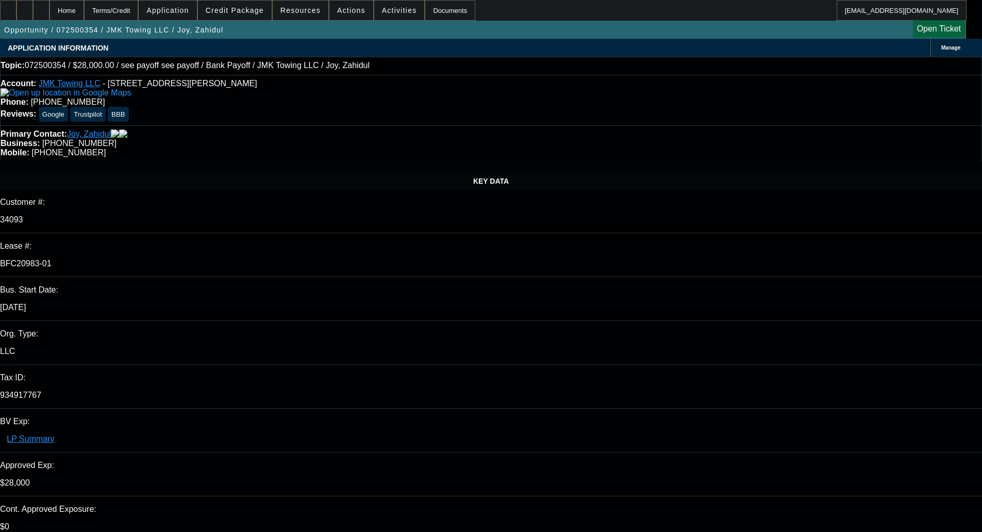
click at [254, 15] on span at bounding box center [235, 10] width 74 height 25
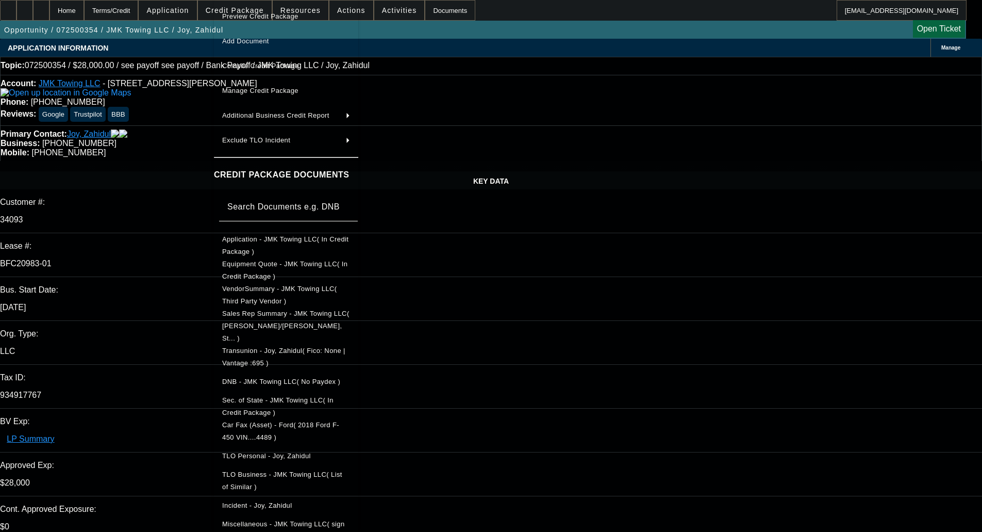
click at [262, 234] on button "Application - JMK Towing LLC( In Credit Package )" at bounding box center [286, 245] width 144 height 25
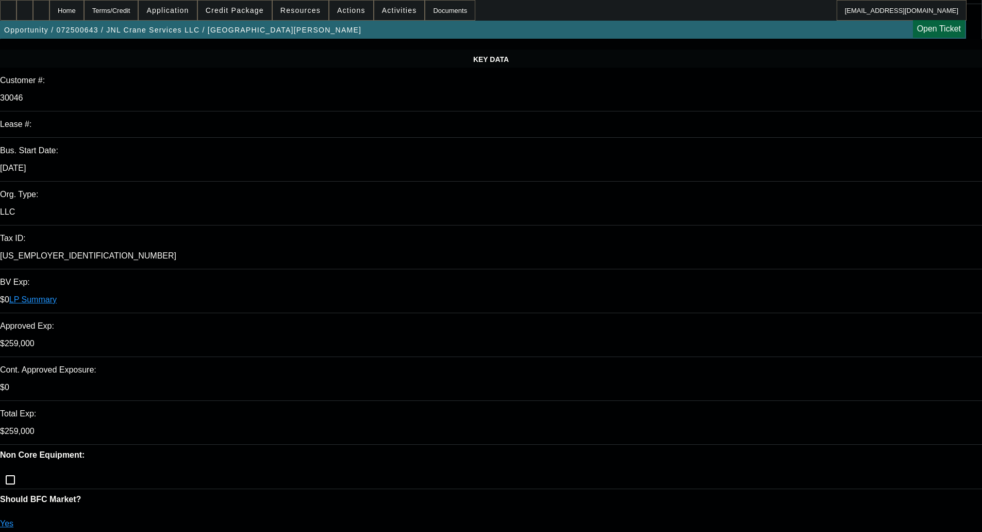
select select "0"
select select "2"
select select "0"
select select "6"
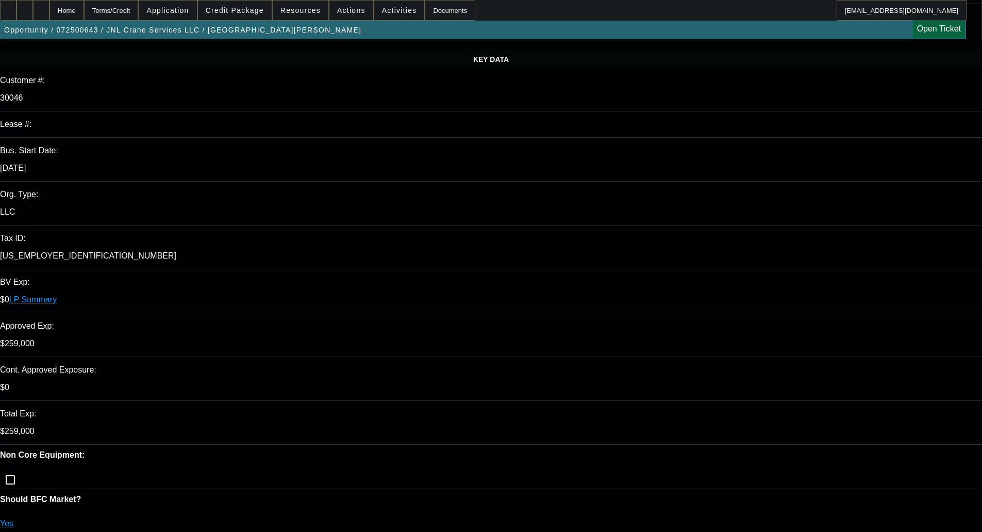
select select "0"
select select "2"
select select "0"
select select "6"
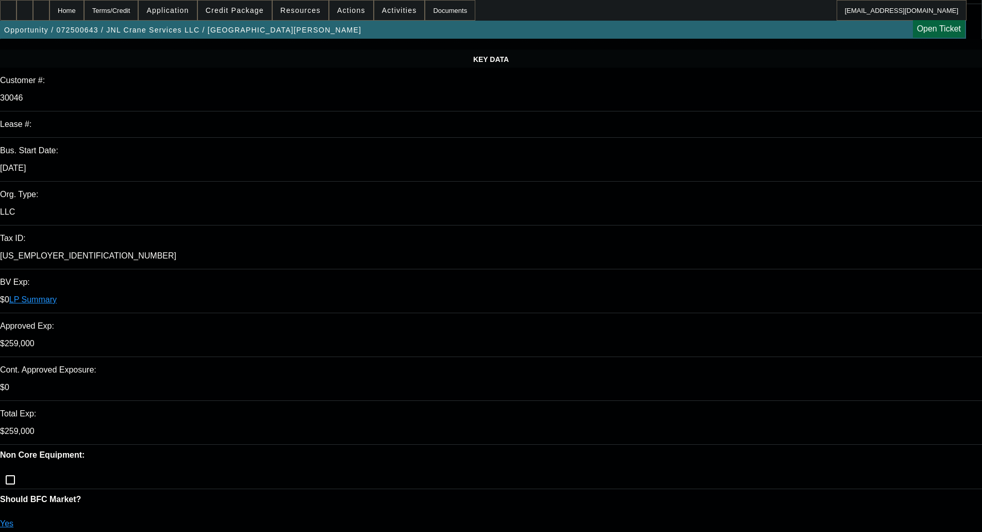
select select "0"
select select "2"
select select "0"
select select "6"
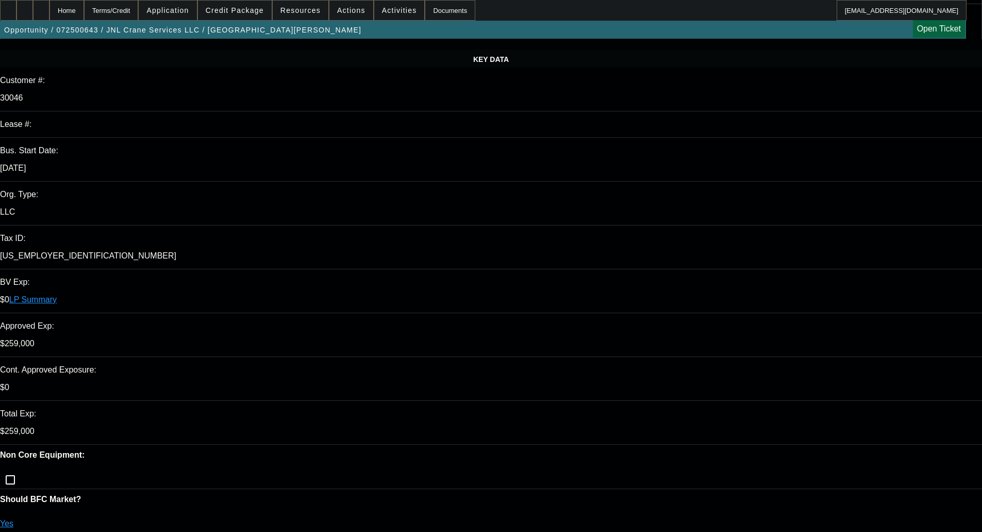
select select "0"
select select "2"
select select "0"
select select "6"
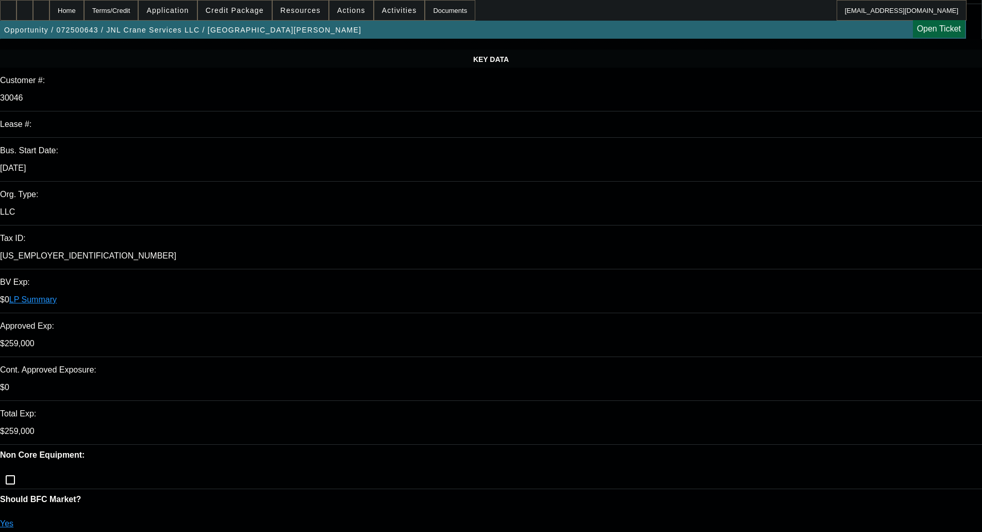
scroll to position [1753, 0]
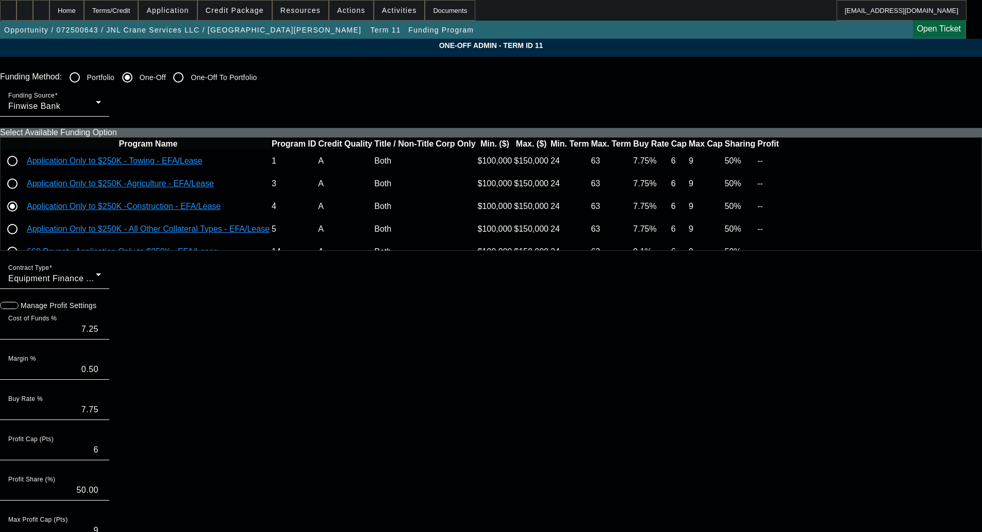
scroll to position [258, 0]
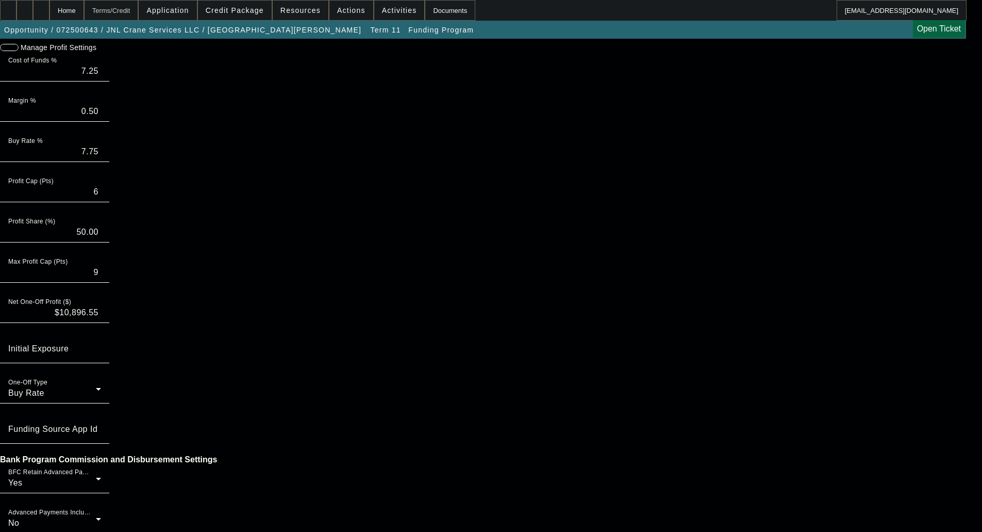
click at [139, 11] on div "Terms/Credit" at bounding box center [111, 10] width 55 height 21
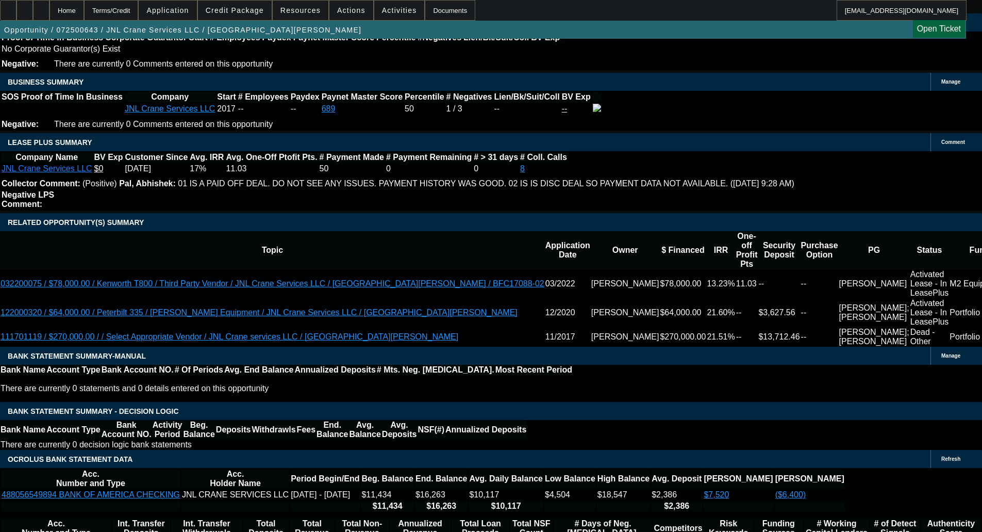
select select "0"
select select "2"
select select "0"
select select "6"
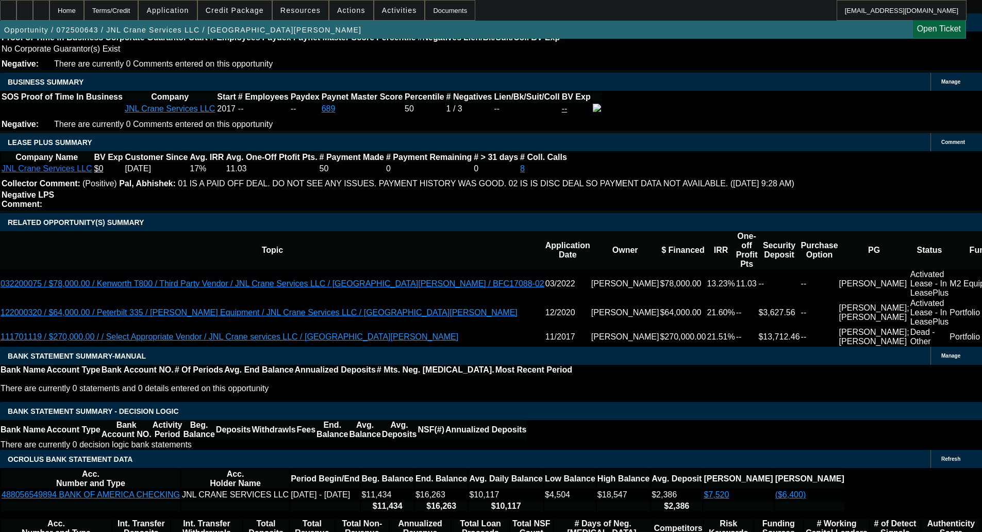
select select "0"
select select "2"
select select "0"
select select "6"
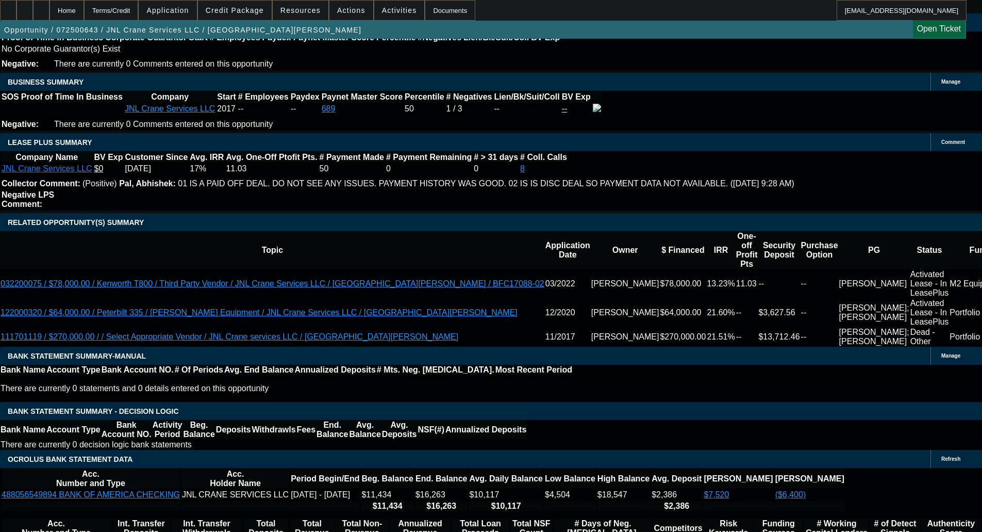
select select "0"
select select "2"
select select "0"
select select "6"
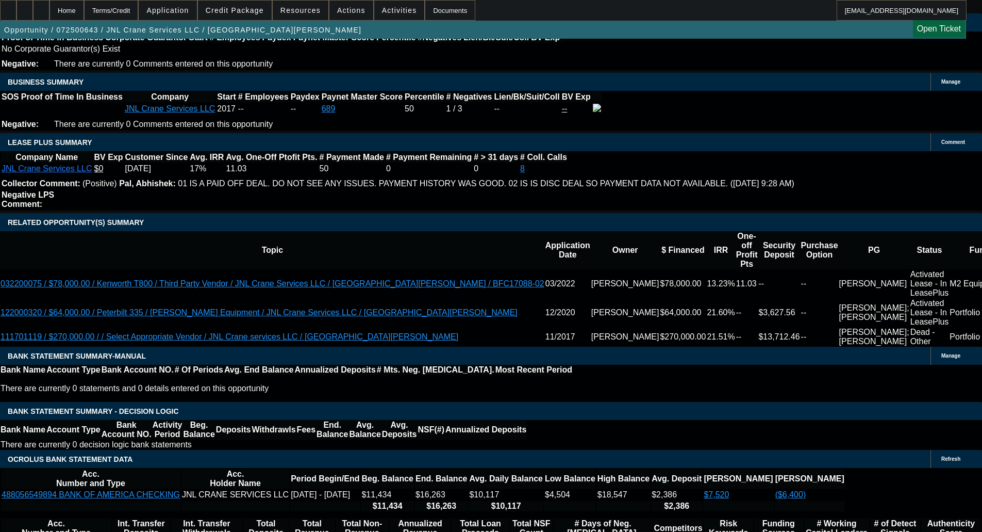
select select "0"
select select "2"
select select "0"
select select "6"
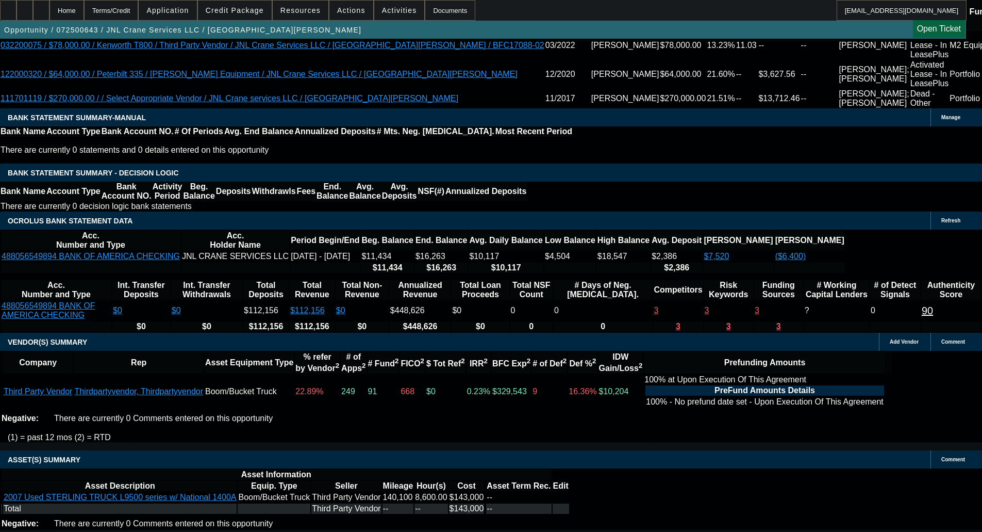
scroll to position [2065, 0]
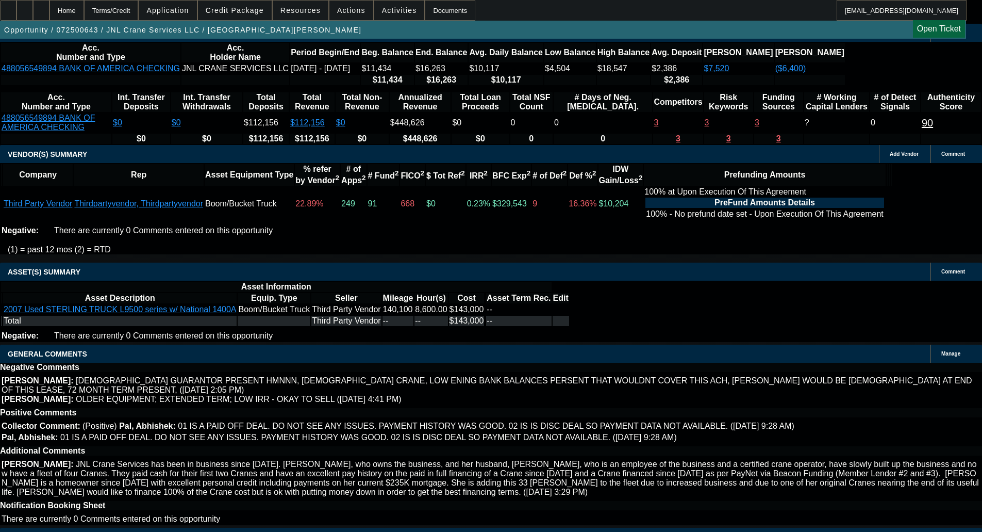
drag, startPoint x: 237, startPoint y: 491, endPoint x: 460, endPoint y: 493, distance: 222.8
copy span "**FUNDING CONTINGENT ON VA SOS needs to be in Good Standing;"
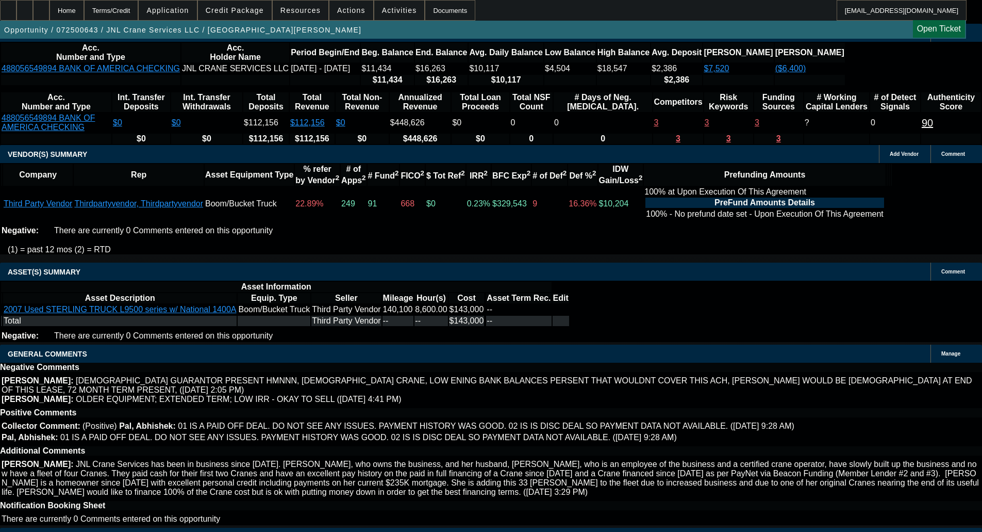
select select "3"
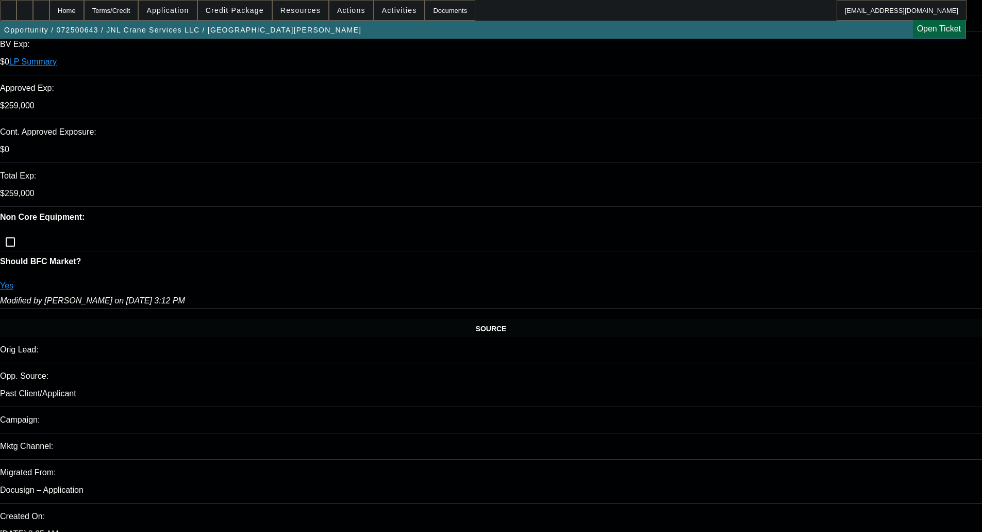
scroll to position [361, 0]
type input "12/3/2025"
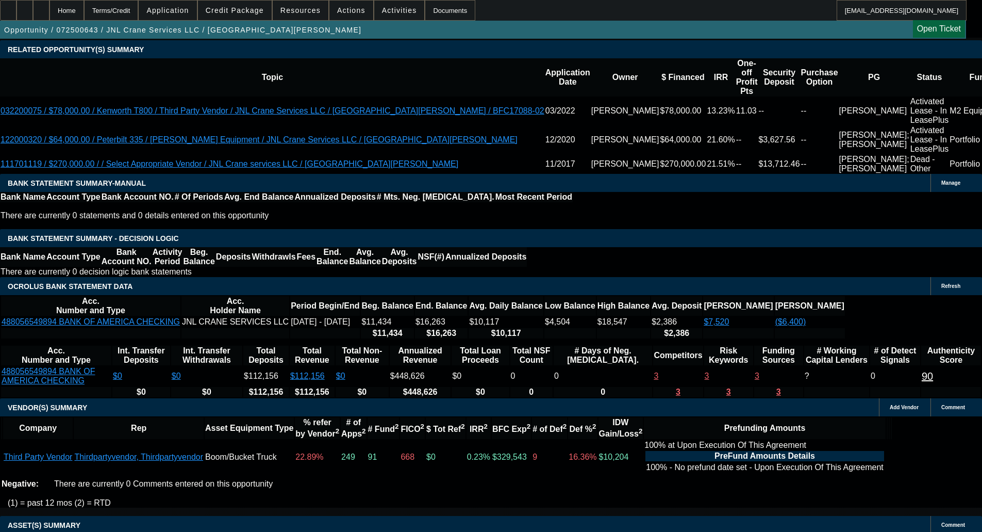
scroll to position [1547, 0]
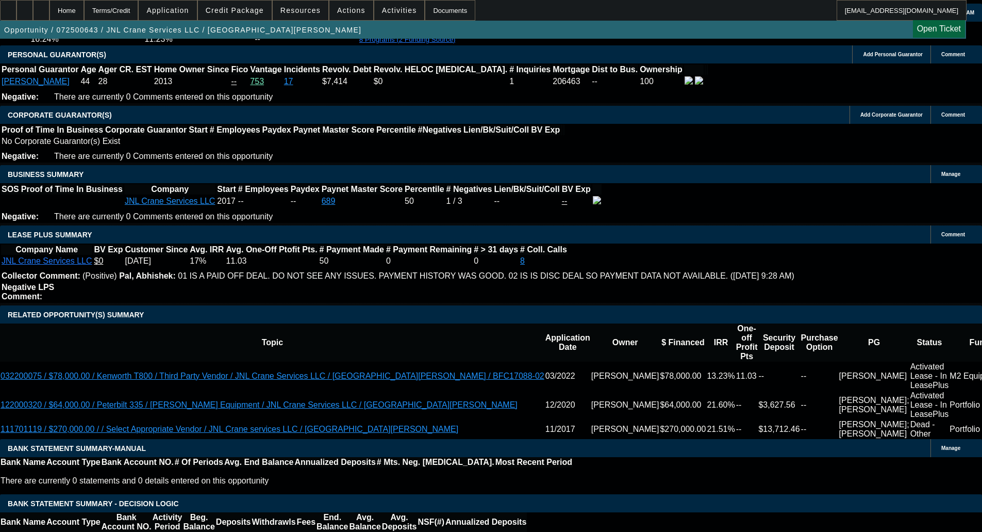
select select "0"
select select "2"
select select "0"
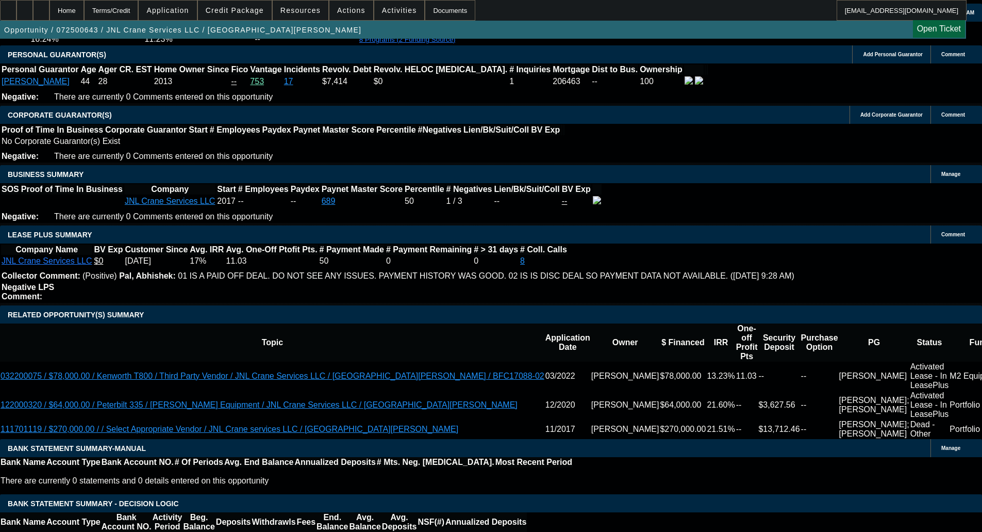
select select "6"
select select "0"
select select "2"
select select "0"
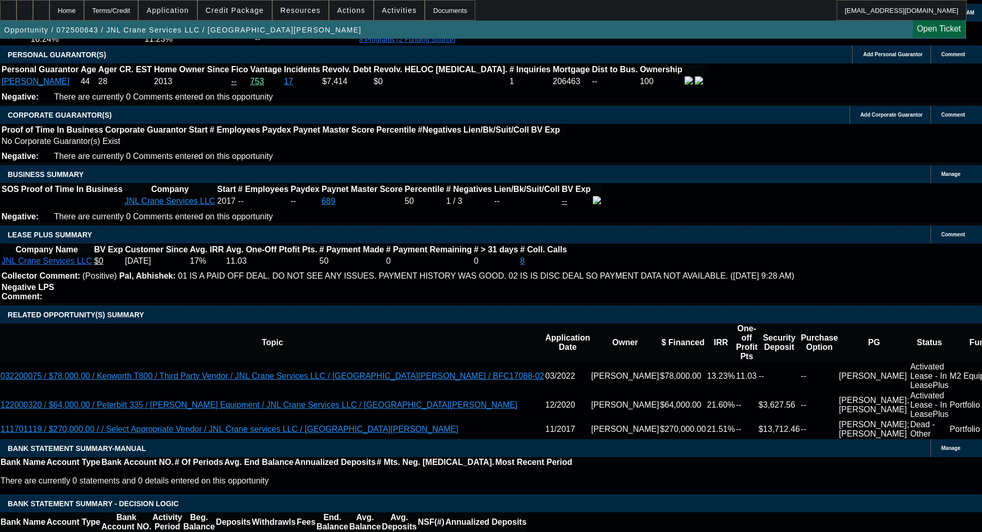
select select "6"
select select "0"
select select "2"
select select "0"
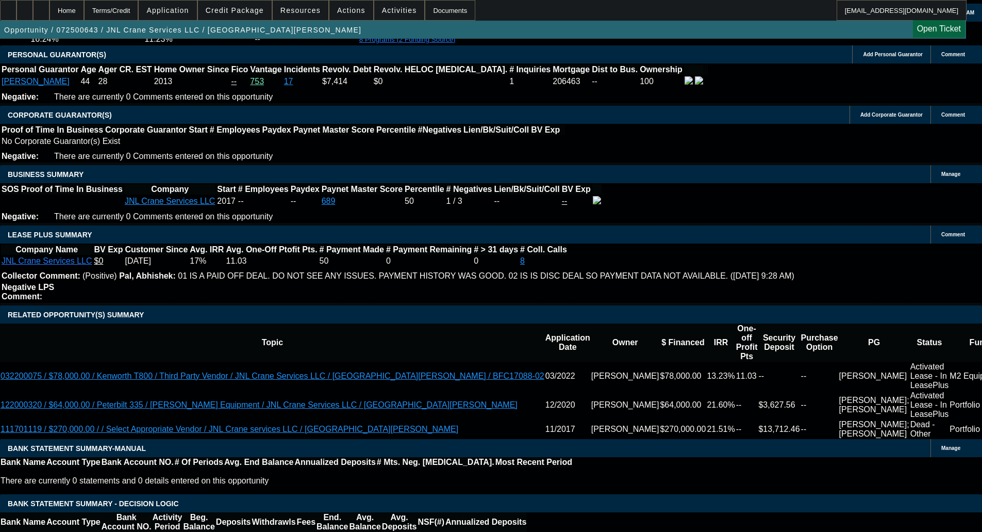
select select "6"
select select "0"
select select "2"
select select "0"
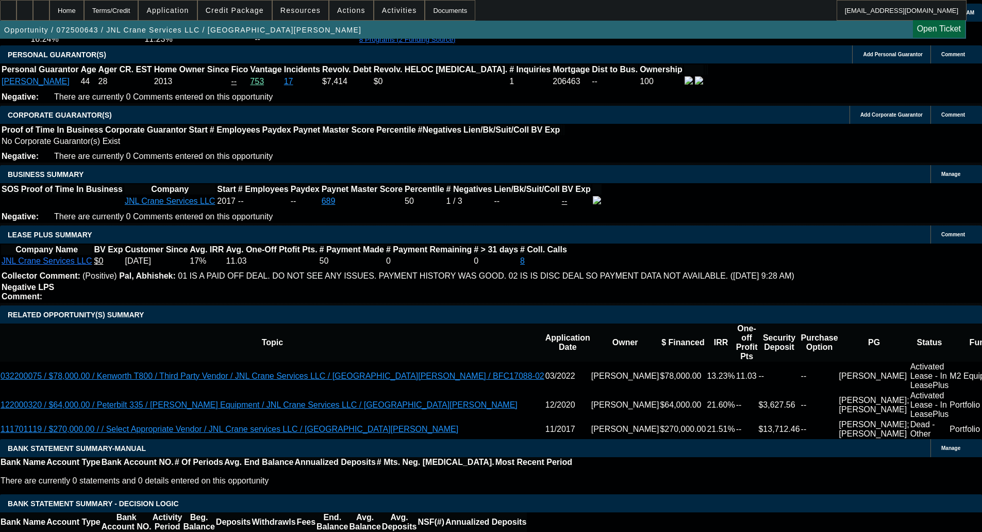
select select "6"
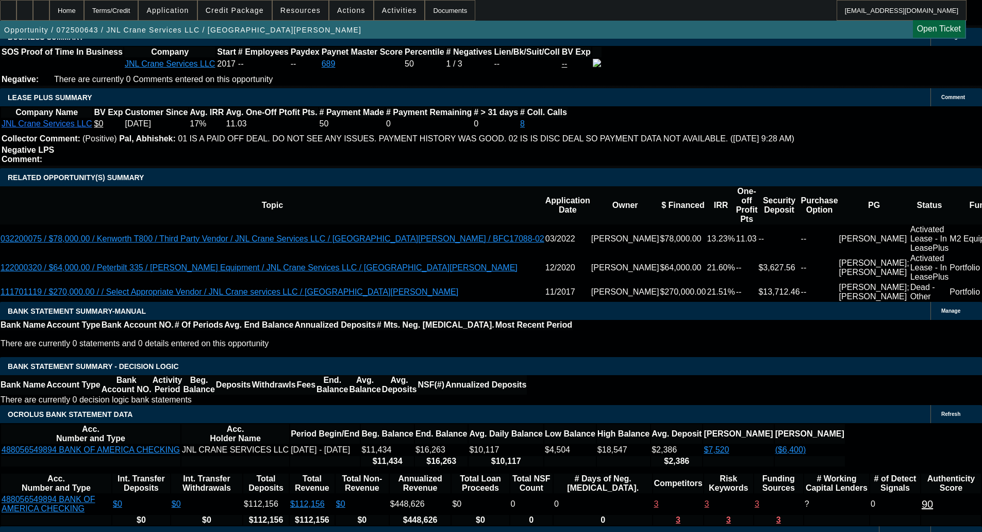
scroll to position [1598, 0]
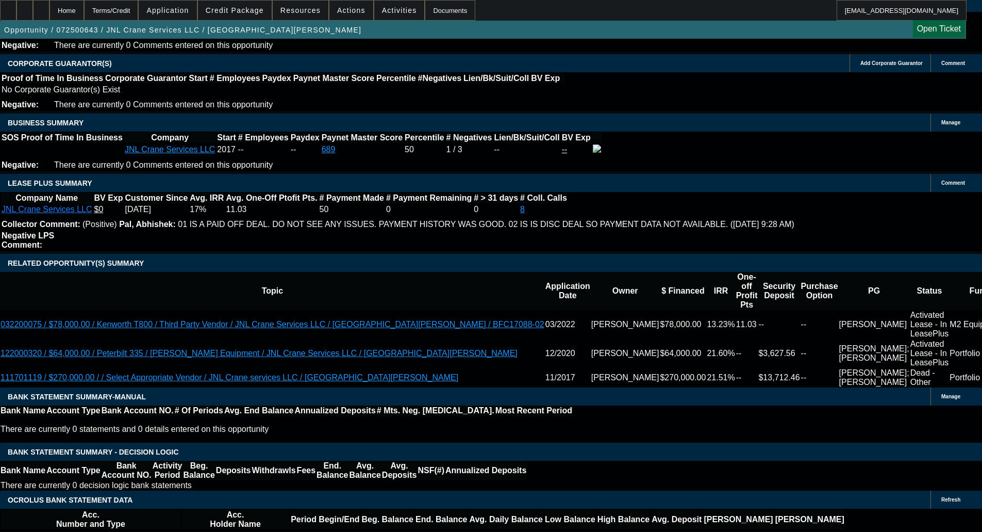
select select "0"
select select "2"
select select "0"
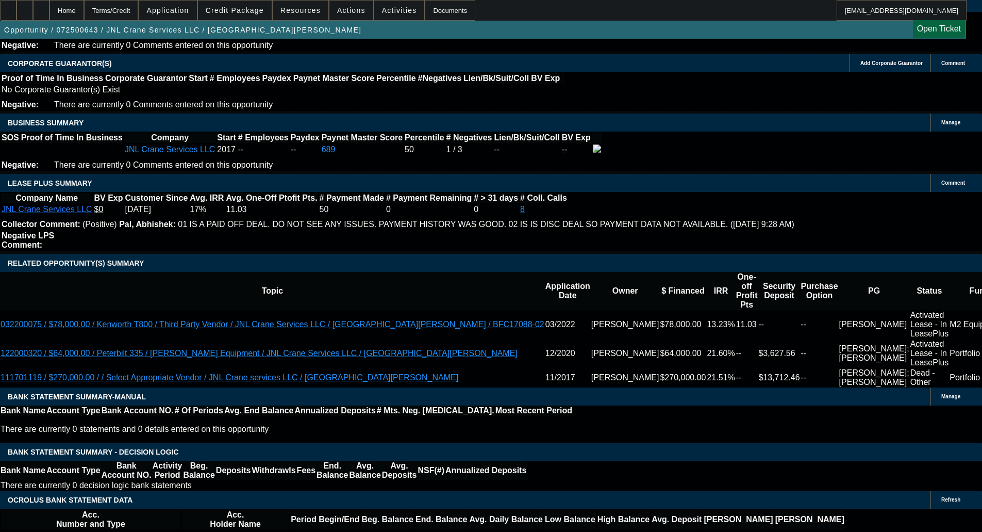
select select "6"
select select "0"
select select "2"
select select "0"
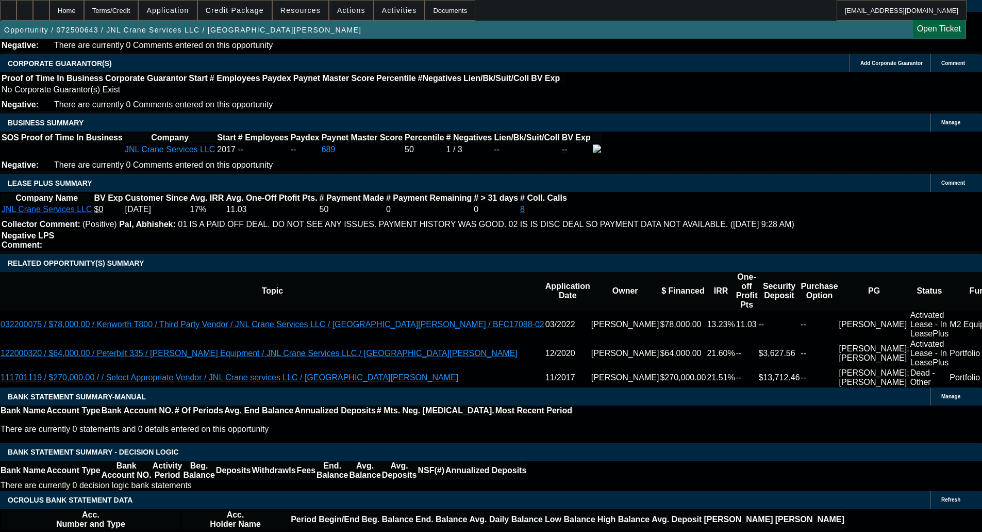
select select "6"
select select "0"
select select "2"
select select "0"
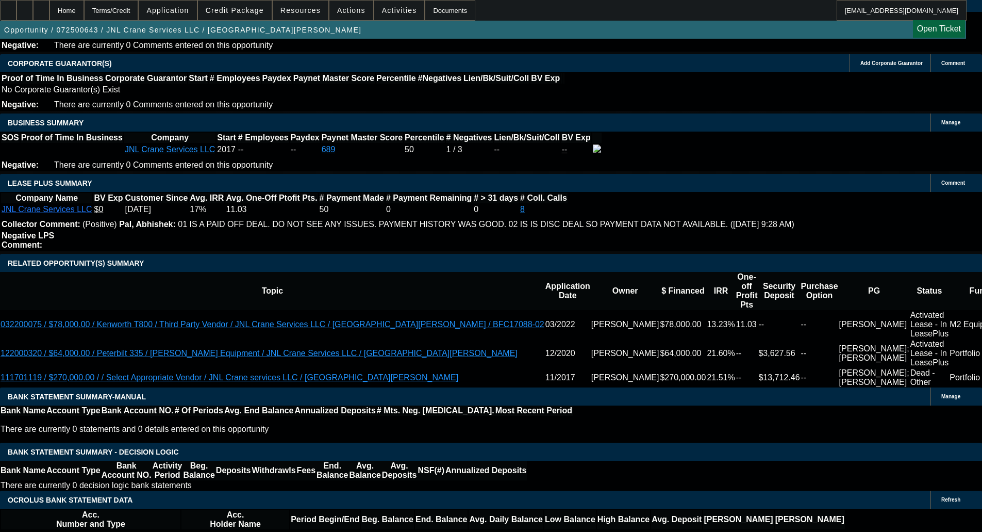
select select "6"
select select "0"
select select "2"
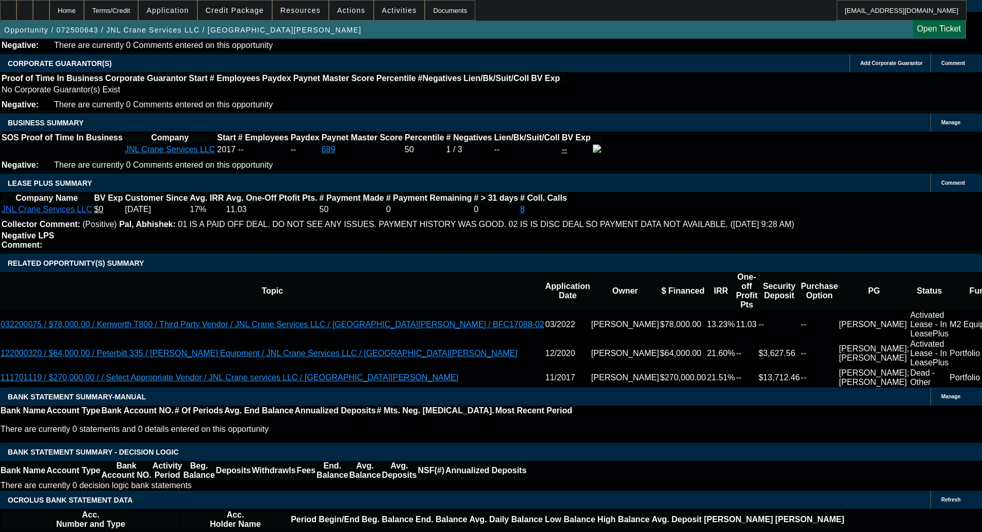
select select "0"
select select "6"
select select "0"
select select "2"
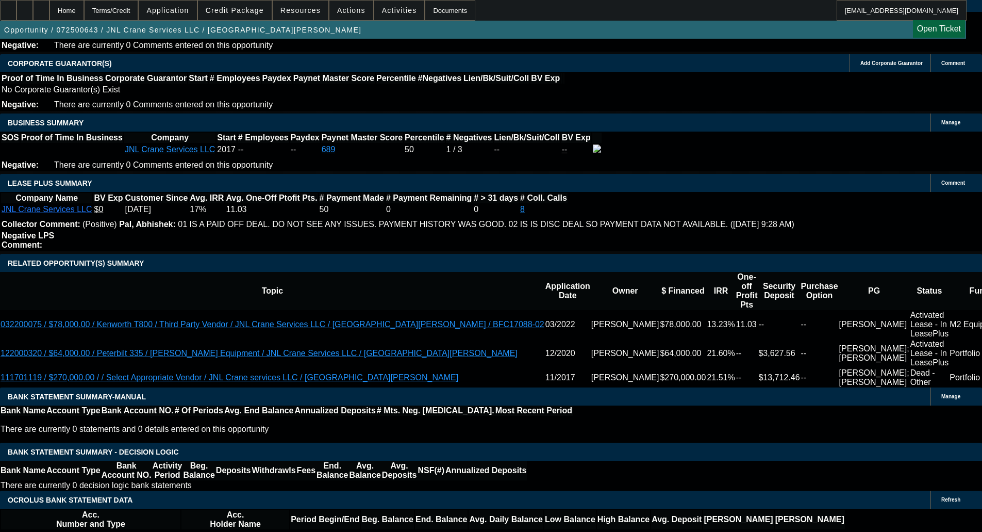
select select "0"
select select "6"
select select "0"
select select "2"
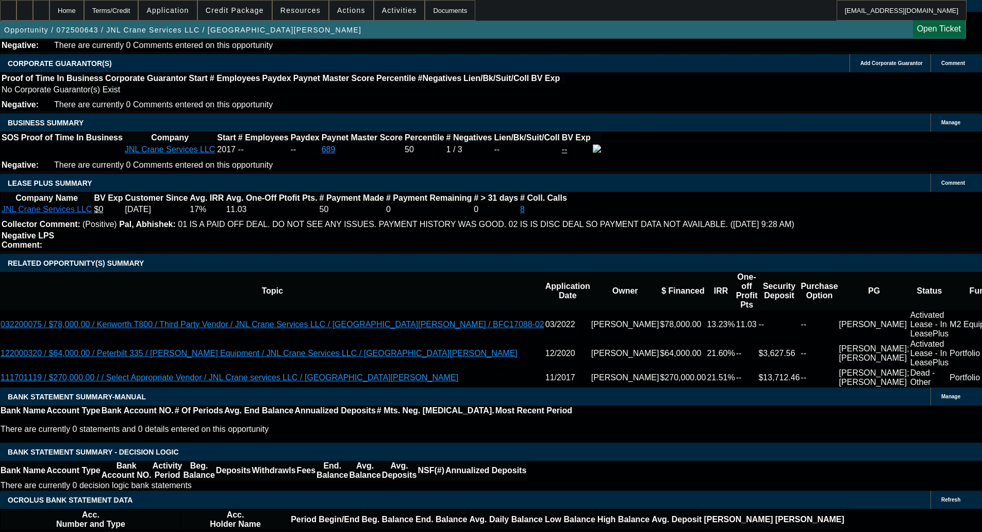
select select "0"
select select "6"
select select "0"
select select "2"
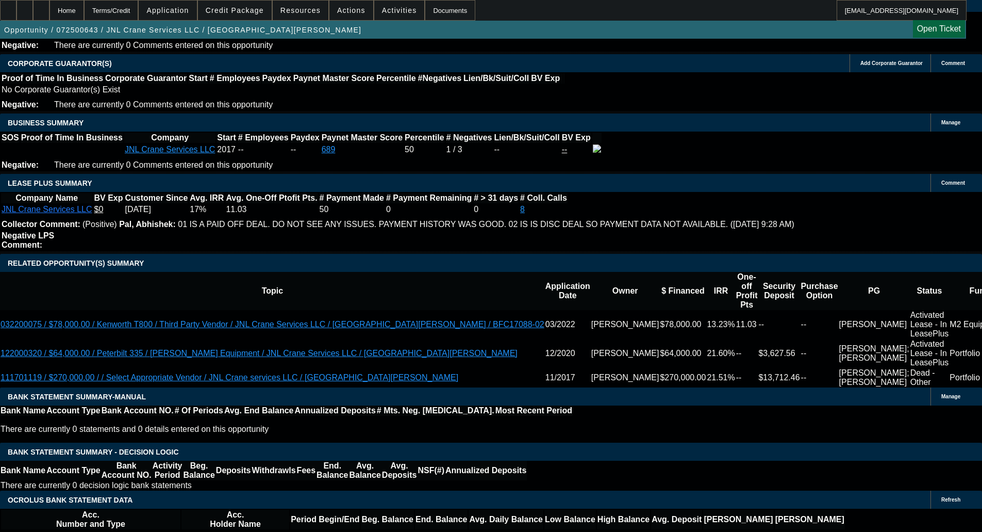
select select "0"
select select "6"
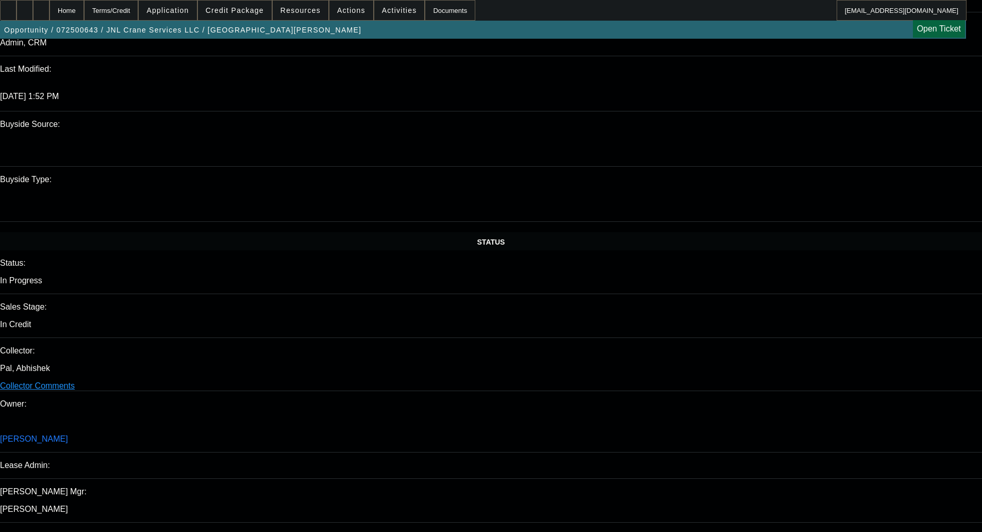
scroll to position [361, 0]
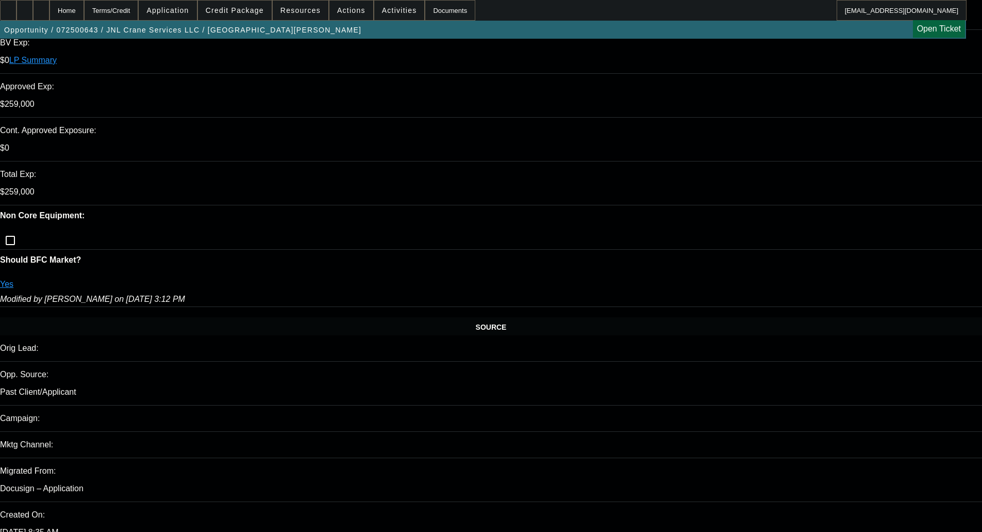
click at [921, 142] on button "Previous month" at bounding box center [919, 151] width 21 height 21
click at [922, 151] on span "Previous month" at bounding box center [919, 151] width 21 height 21
click at [835, 280] on span "27" at bounding box center [835, 276] width 19 height 19
type input "10/27/2025"
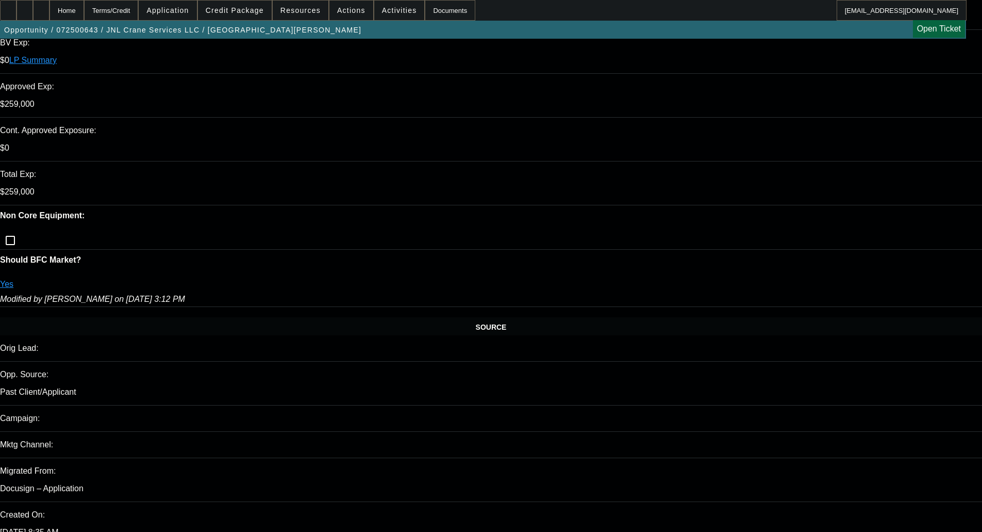
click at [920, 192] on span "Previous month" at bounding box center [919, 192] width 21 height 21
click at [944, 322] on span "27" at bounding box center [938, 317] width 19 height 19
type input "9/27/2025"
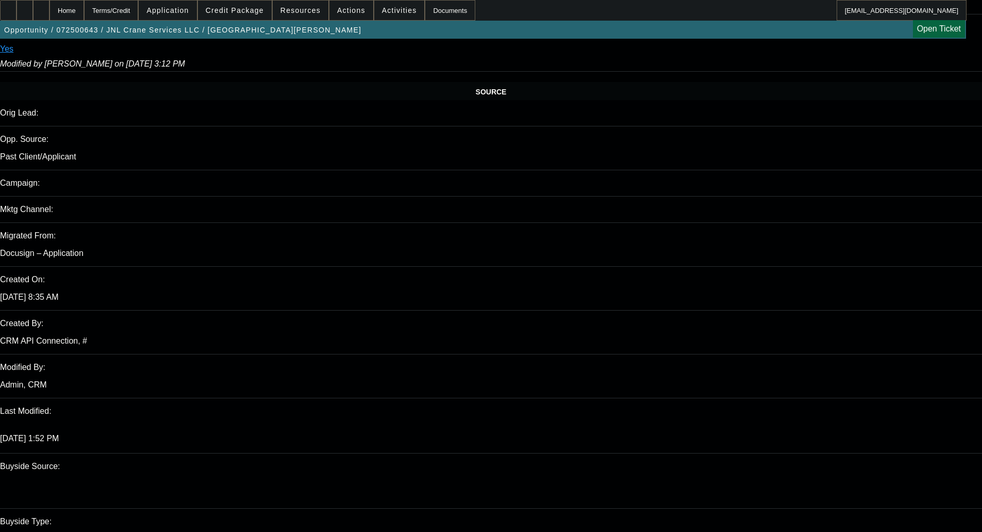
scroll to position [773, 0]
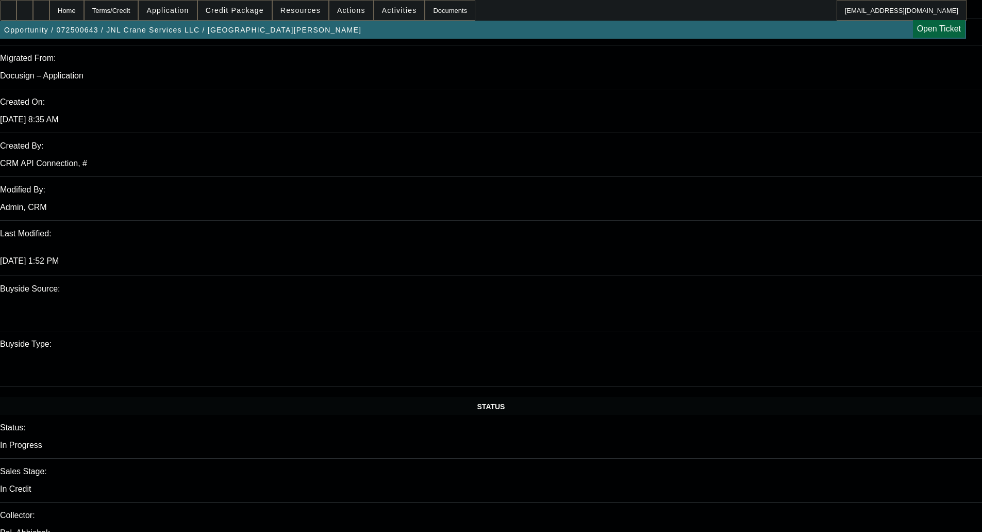
paste textarea "**FUNDING CONTINGENT ON VA SOS needs to be in Good Standing;"
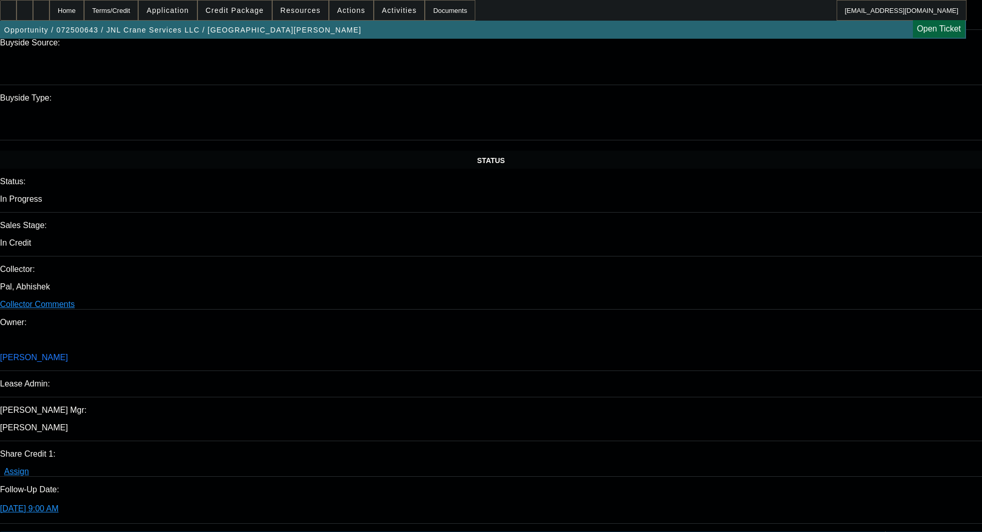
scroll to position [1031, 0]
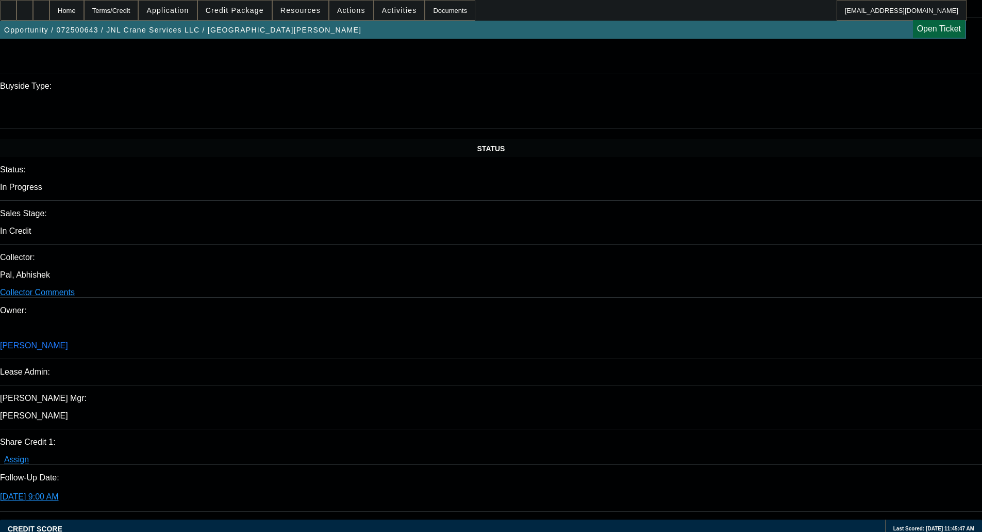
drag, startPoint x: 42, startPoint y: 340, endPoint x: 247, endPoint y: 344, distance: 204.7
copy link "2007 Used STERLING TRUCK L9500 series w/ National 1400A"
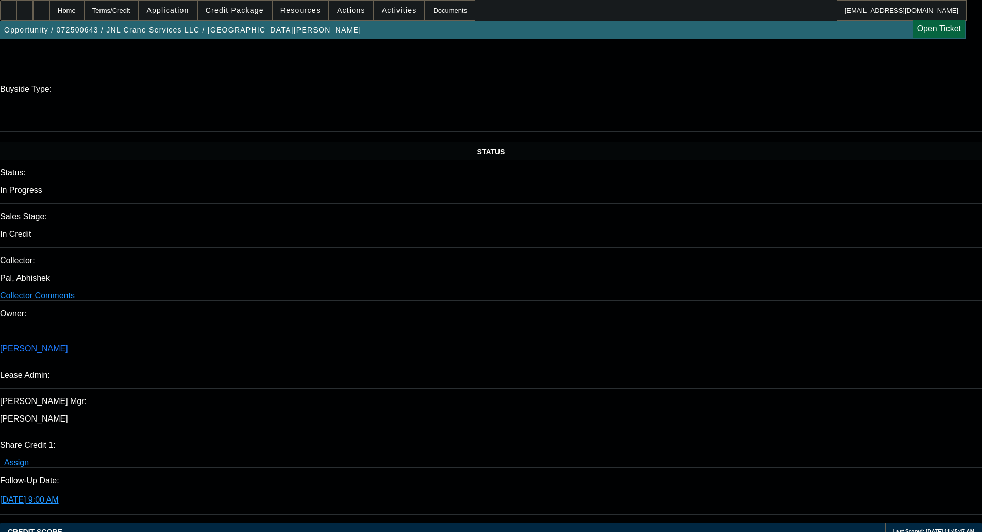
scroll to position [773, 0]
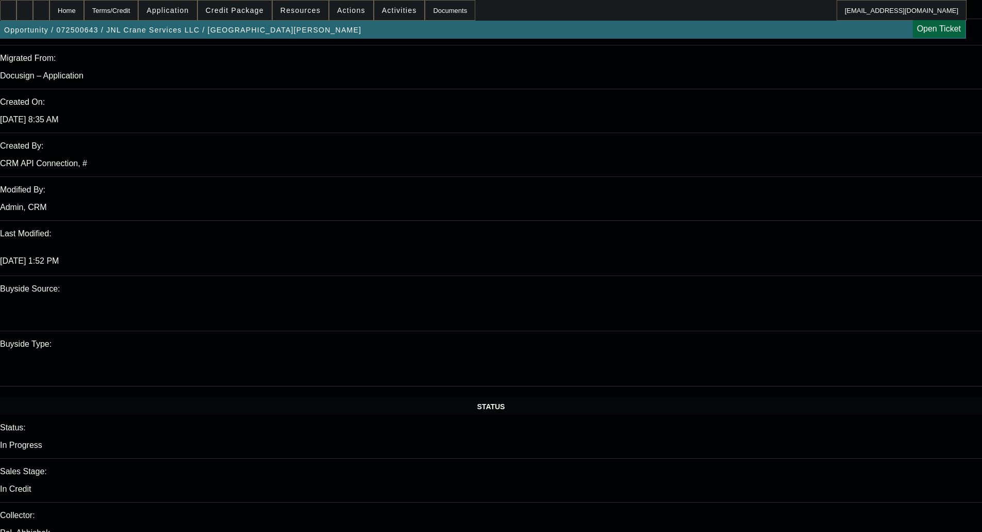
paste textarea "2007 Used STERLING TRUCK L9500 series w/ National 1400A"
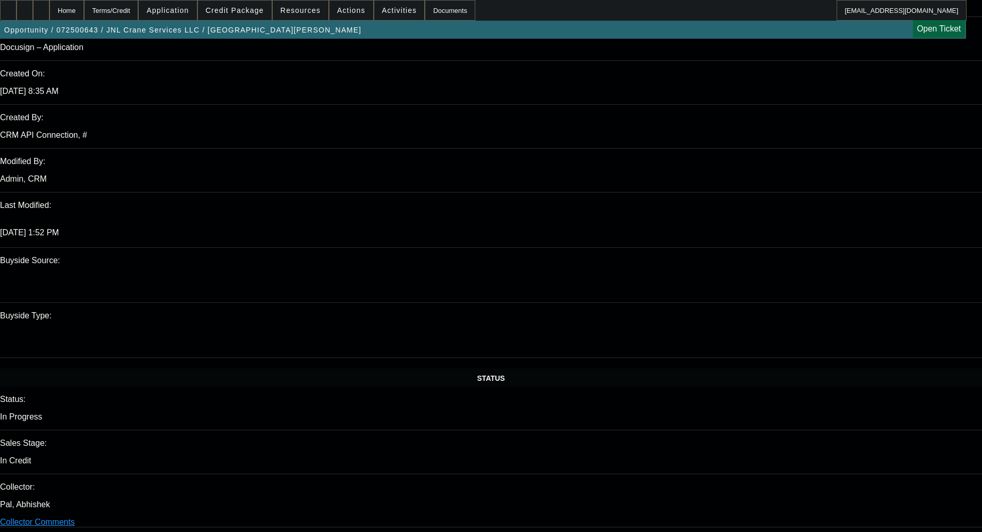
scroll to position [825, 0]
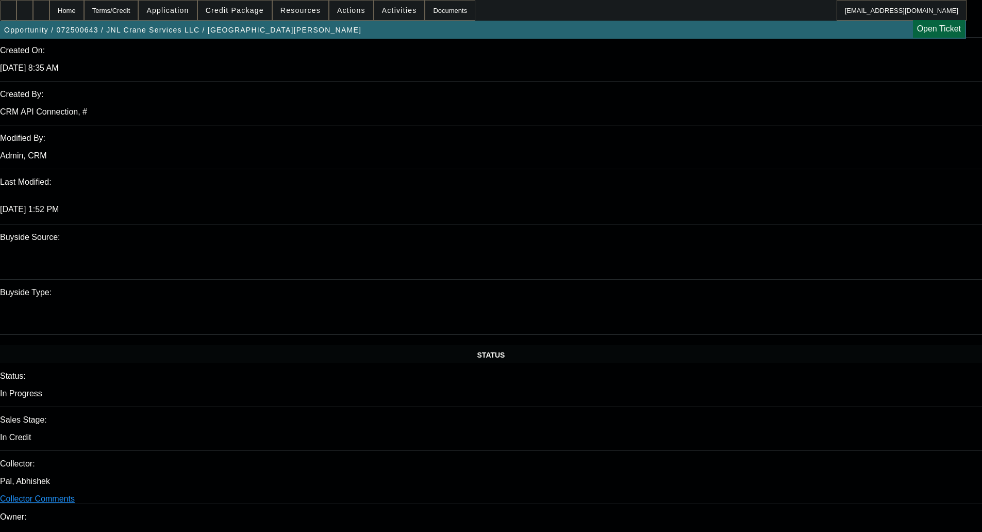
type textarea "APPROVED BY FINWISE - OKAY FOR THE CHANGE TO THE 2007 Used STERLING TRUCK L9500…"
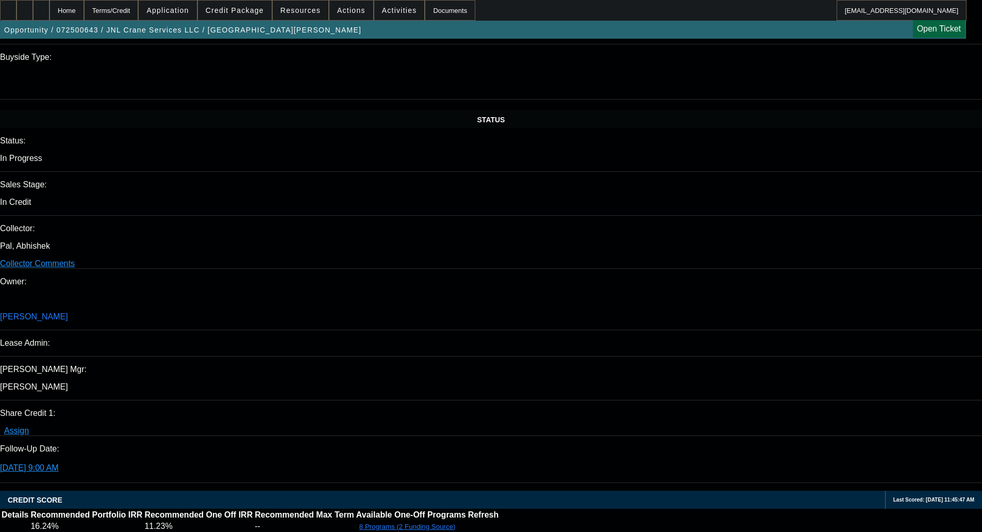
scroll to position [1083, 0]
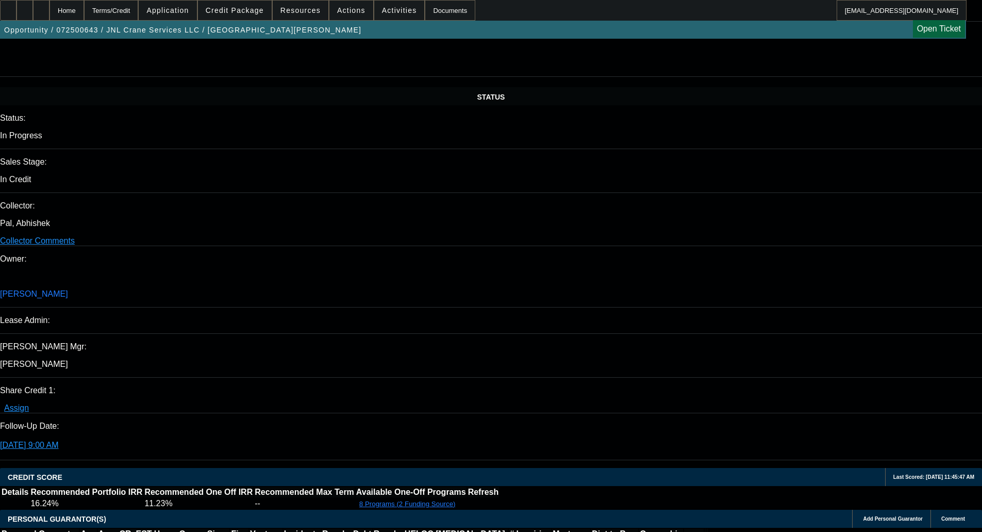
type input "09:29"
click at [796, 269] on span "Previous month" at bounding box center [797, 271] width 21 height 21
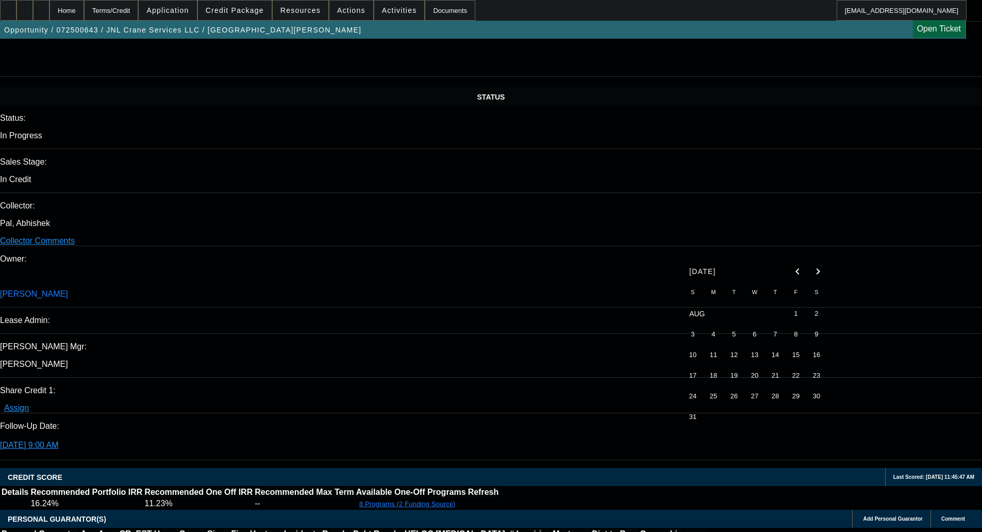
click at [752, 397] on span "27" at bounding box center [755, 396] width 19 height 19
type input "8/27/2025"
type input "03:54"
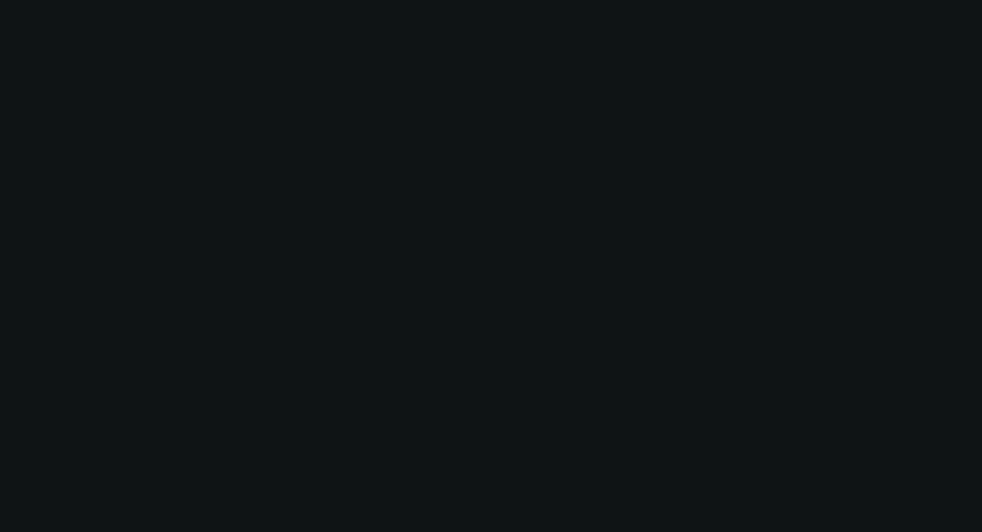
select select "0"
select select "2"
select select "0"
select select "6"
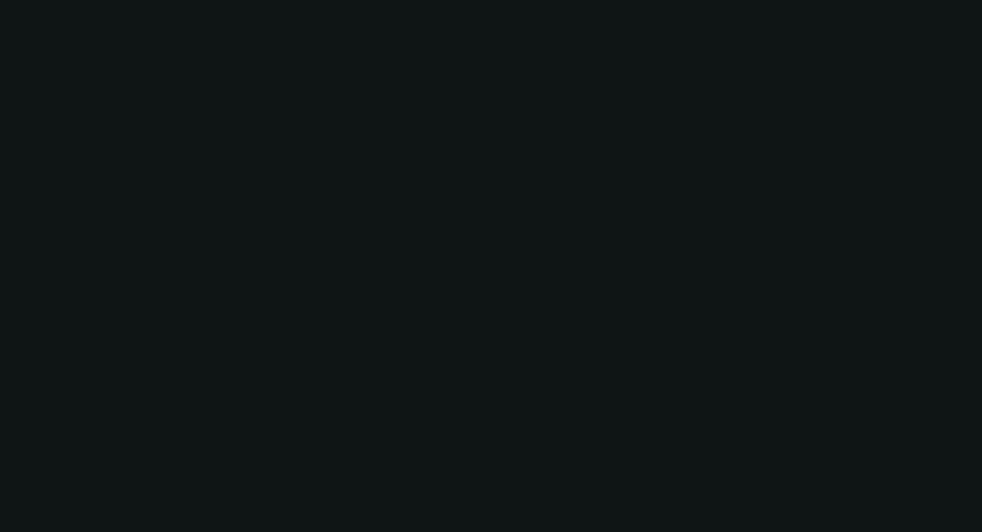
select select "0"
select select "2"
select select "0"
select select "6"
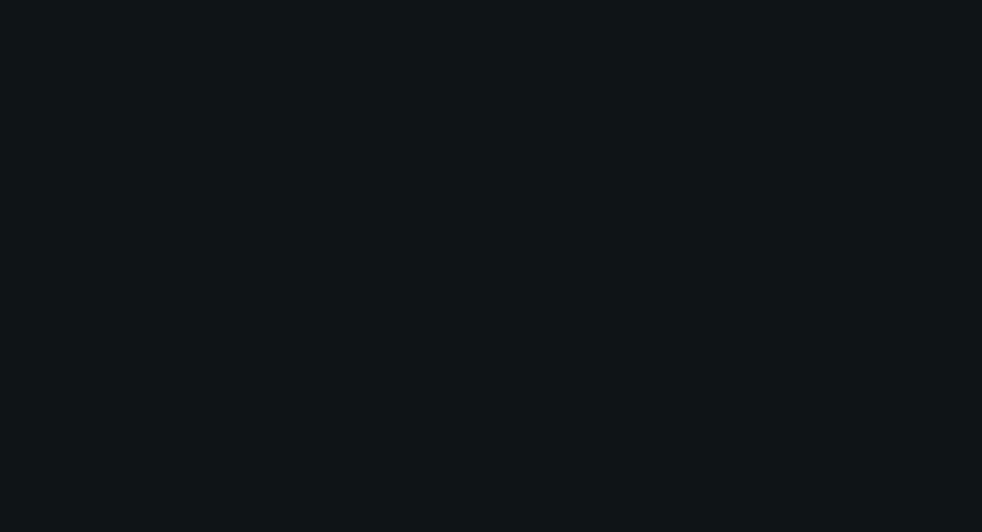
select select "0"
select select "2"
select select "0"
select select "6"
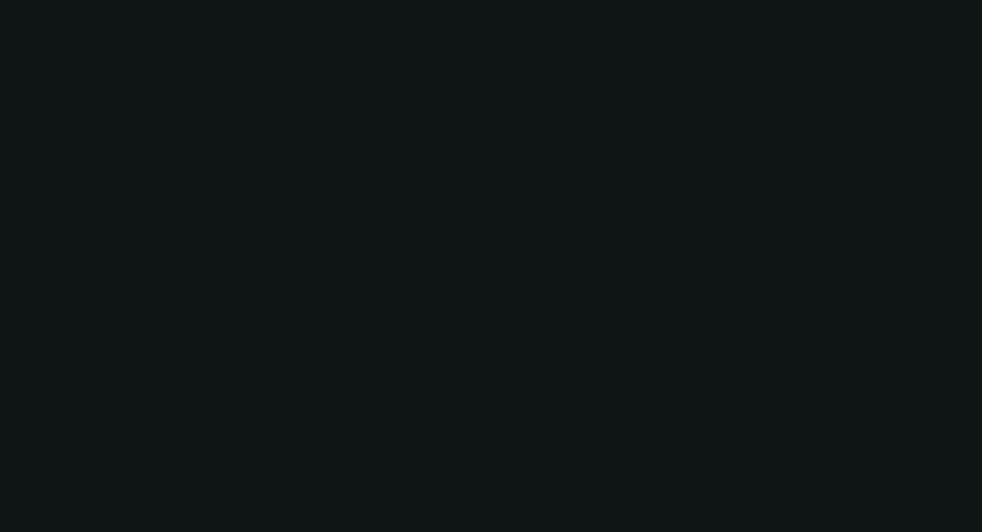
select select "0"
select select "2"
select select "0"
select select "6"
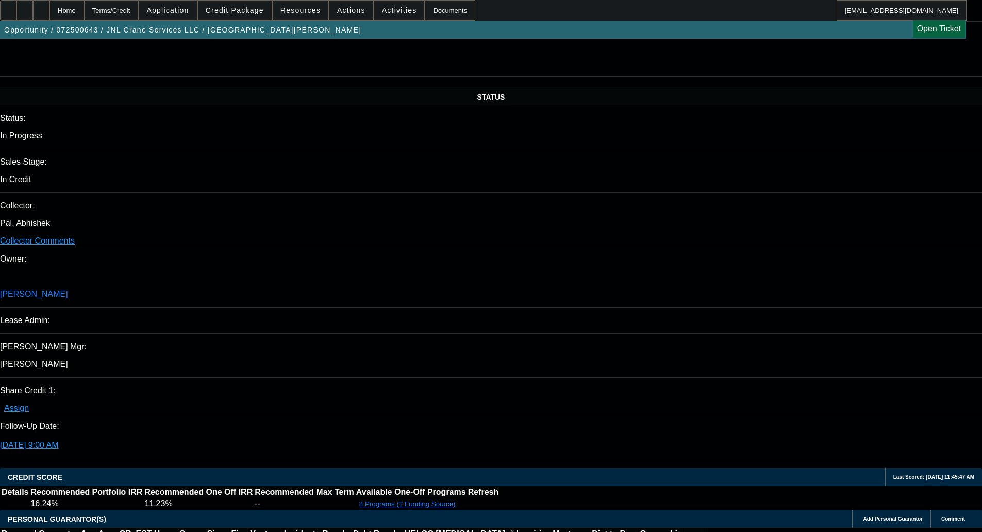
scroll to position [0, 0]
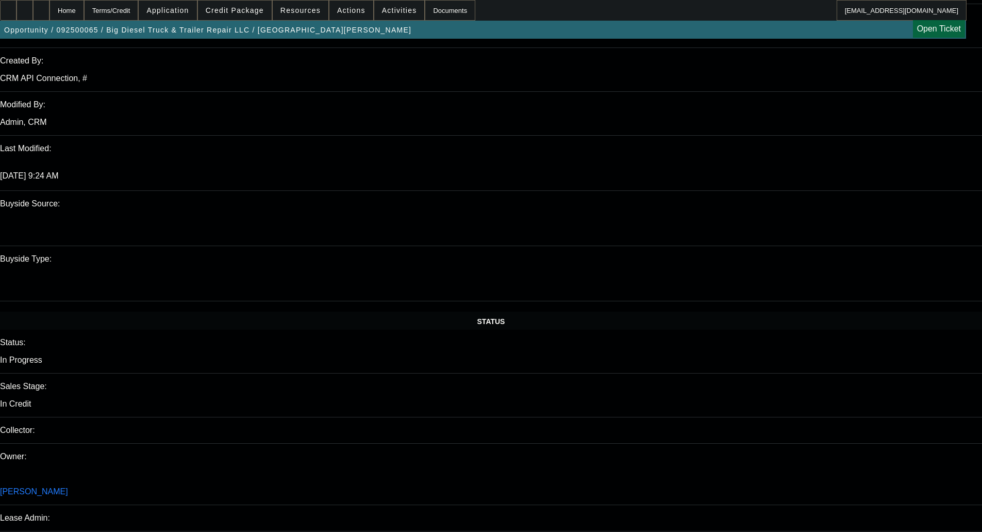
select select "0"
select select "2"
select select "0.1"
select select "4"
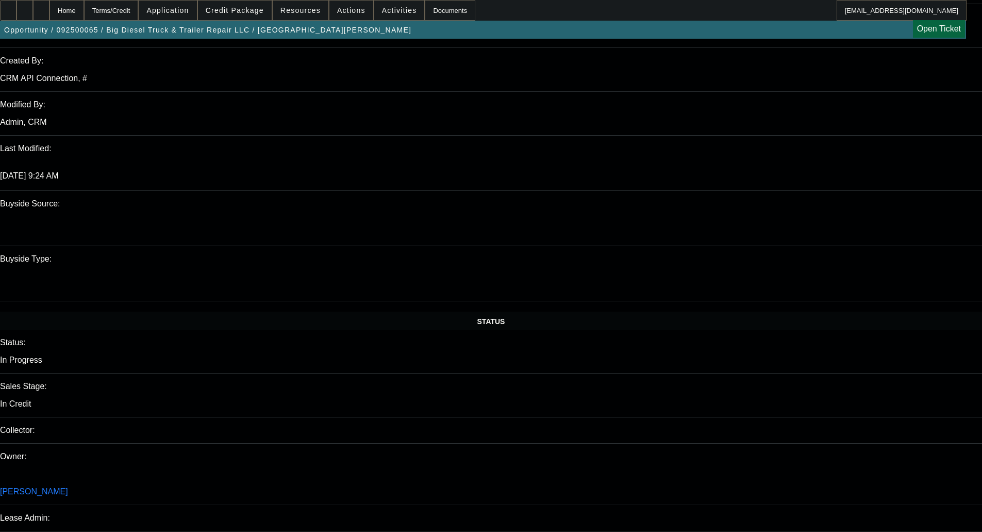
scroll to position [627, 0]
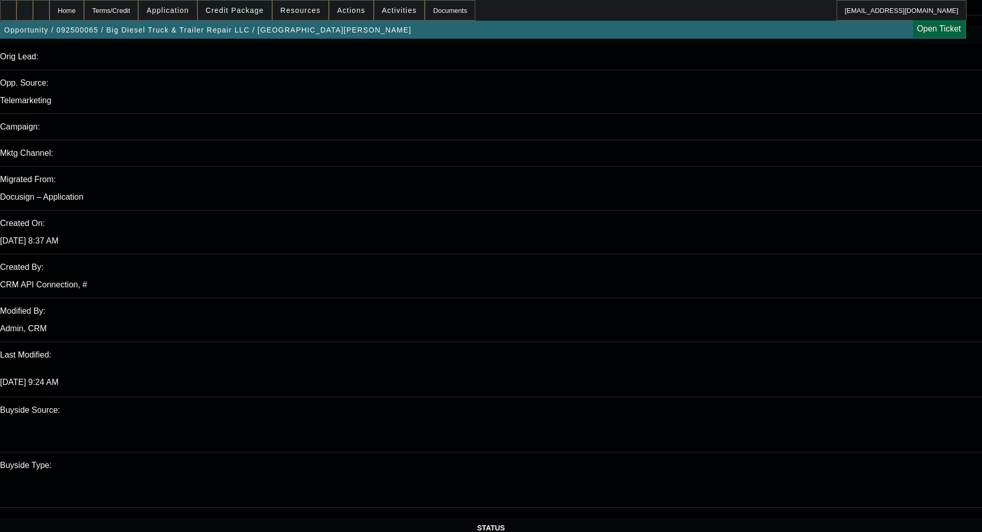
click at [238, 10] on span "Credit Package" at bounding box center [235, 10] width 58 height 8
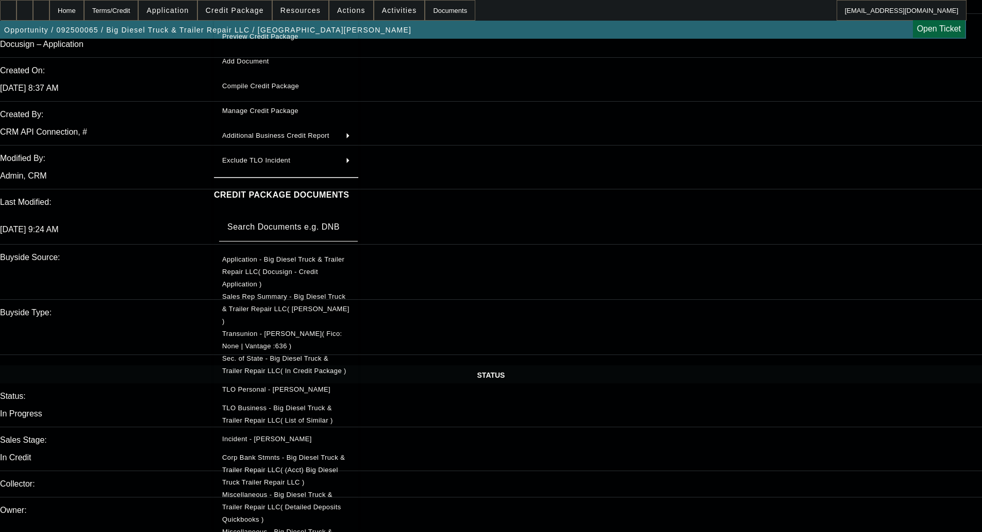
scroll to position [782, 0]
click at [287, 451] on span "Corp Bank Stmnts - Big Diesel Truck & Trailer Repair LLC( (Acct) Big Diesel Tru…" at bounding box center [286, 469] width 128 height 37
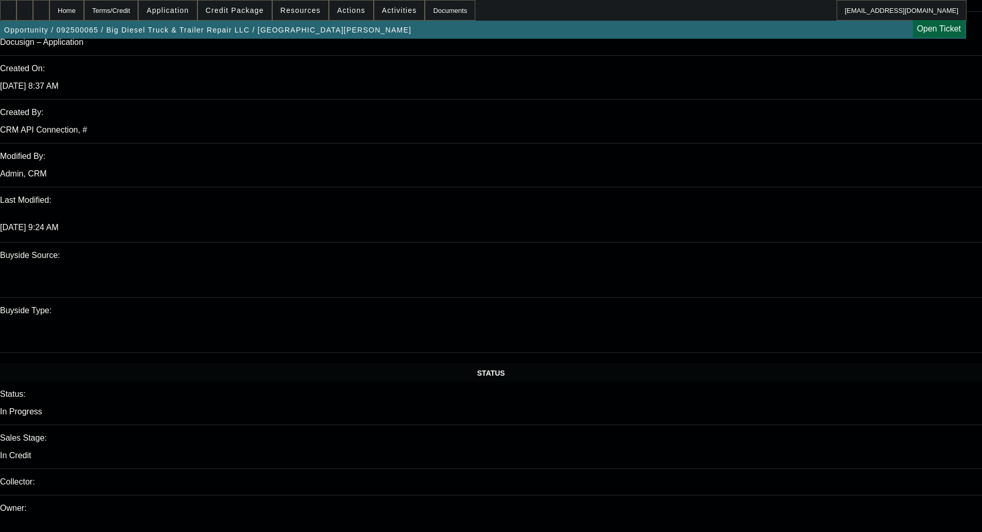
click at [257, 11] on span "Credit Package" at bounding box center [235, 10] width 58 height 8
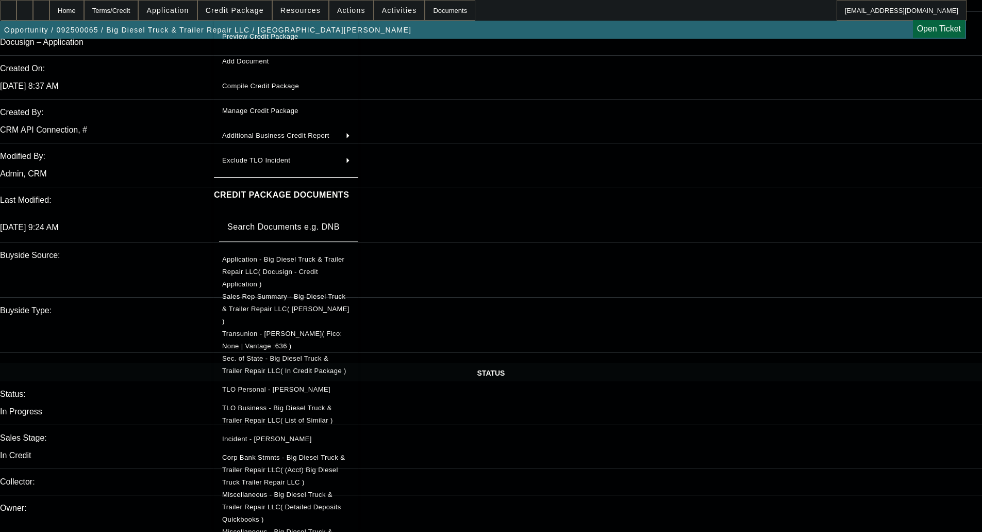
click at [286, 453] on span "Corp Bank Stmnts - Big Diesel Truck & Trailer Repair LLC( (Acct) Big Diesel Tru…" at bounding box center [283, 469] width 123 height 32
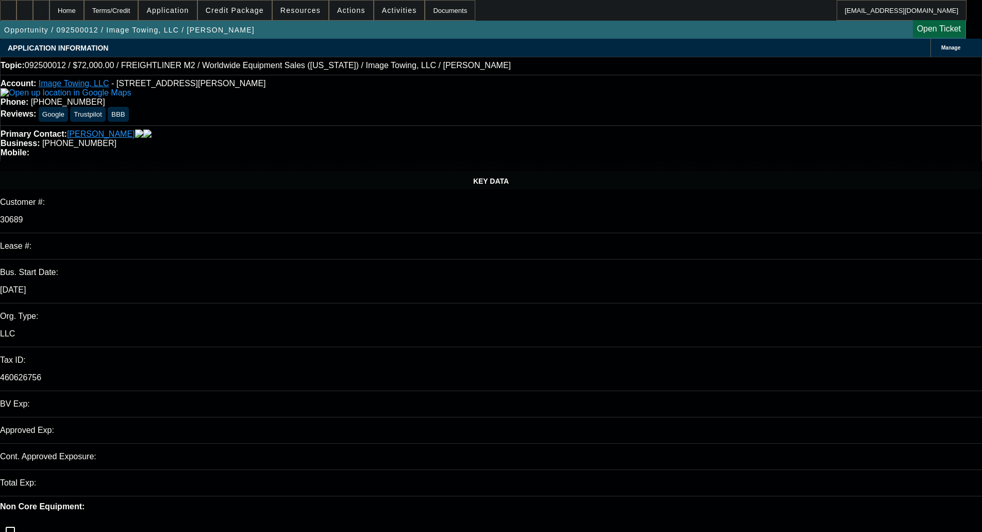
select select "0"
select select "6"
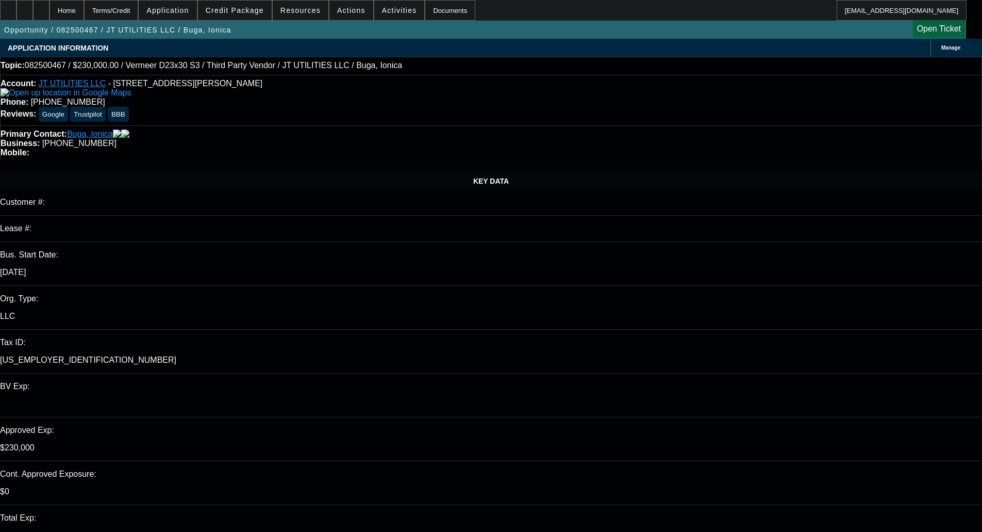
select select "0"
select select "2"
select select "0"
select select "6"
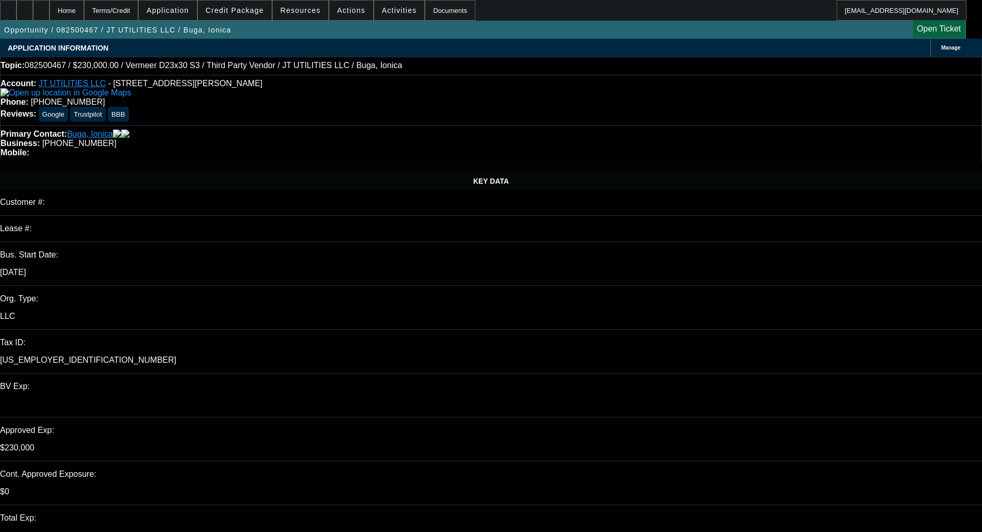
select select "0"
select select "2"
select select "0"
select select "6"
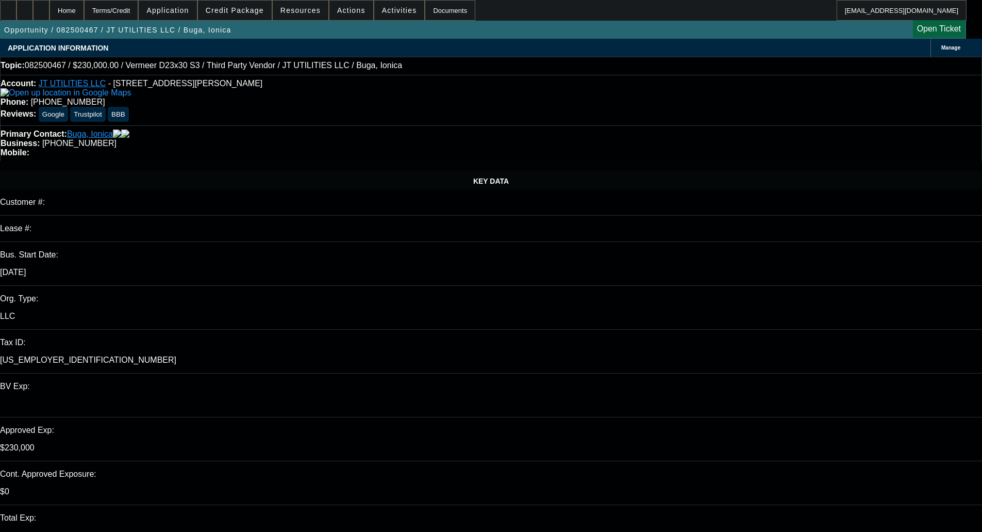
select select "0"
select select "2"
select select "0"
select select "6"
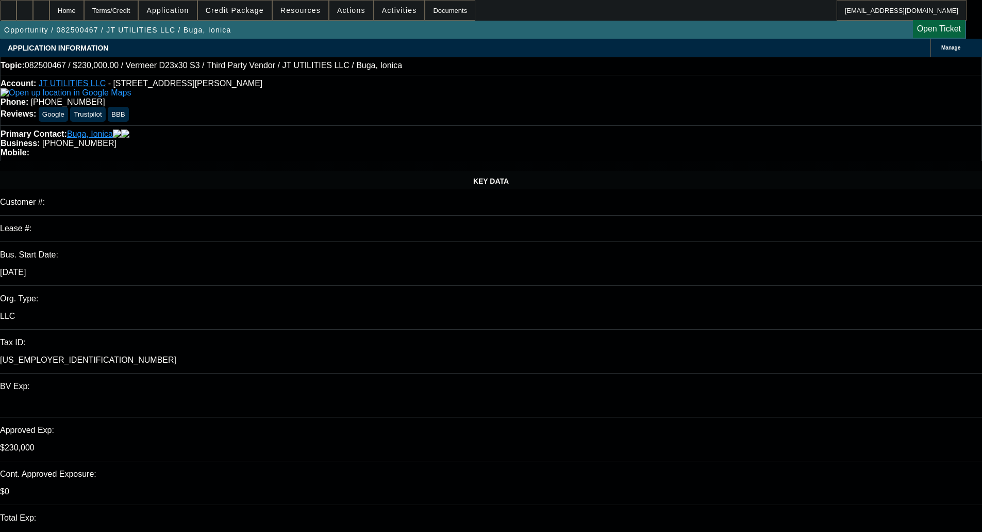
select select "0"
select select "2"
select select "0"
select select "6"
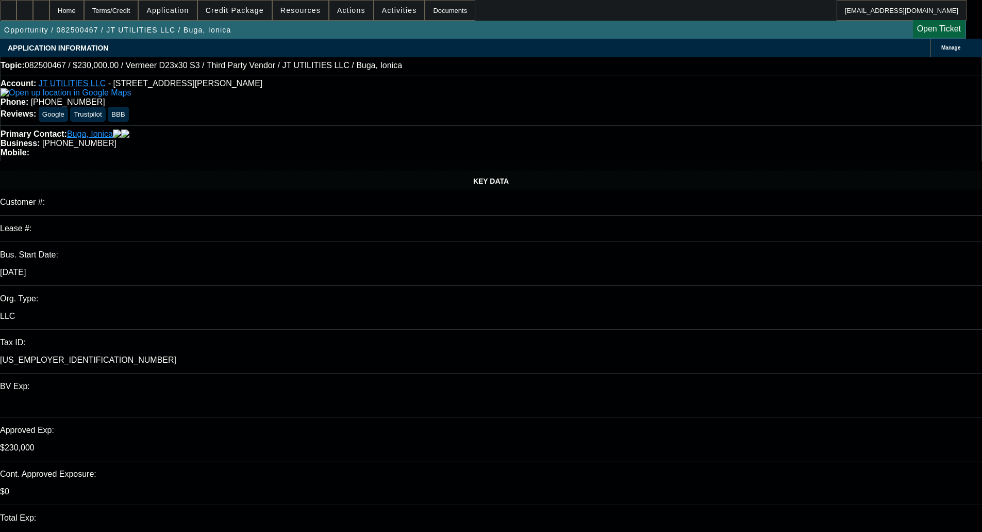
scroll to position [670, 0]
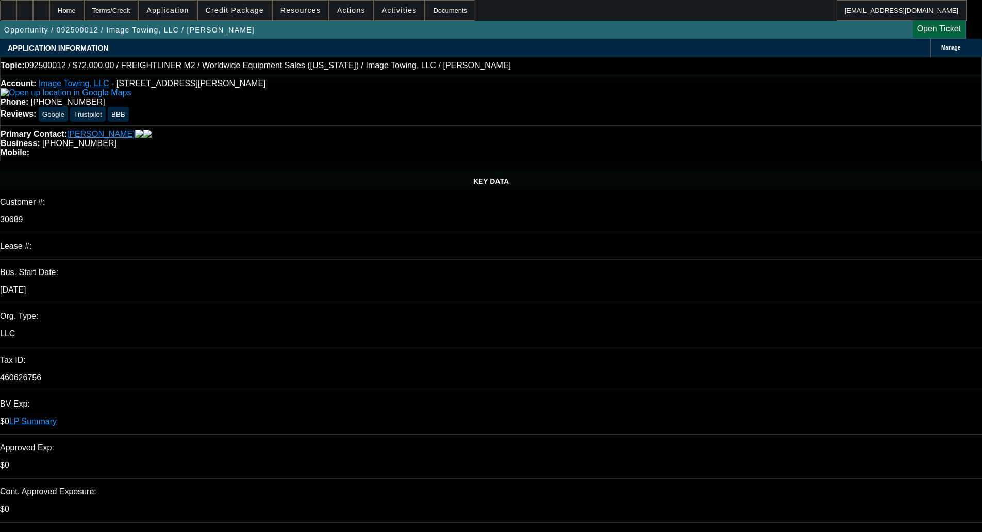
select select "0"
select select "6"
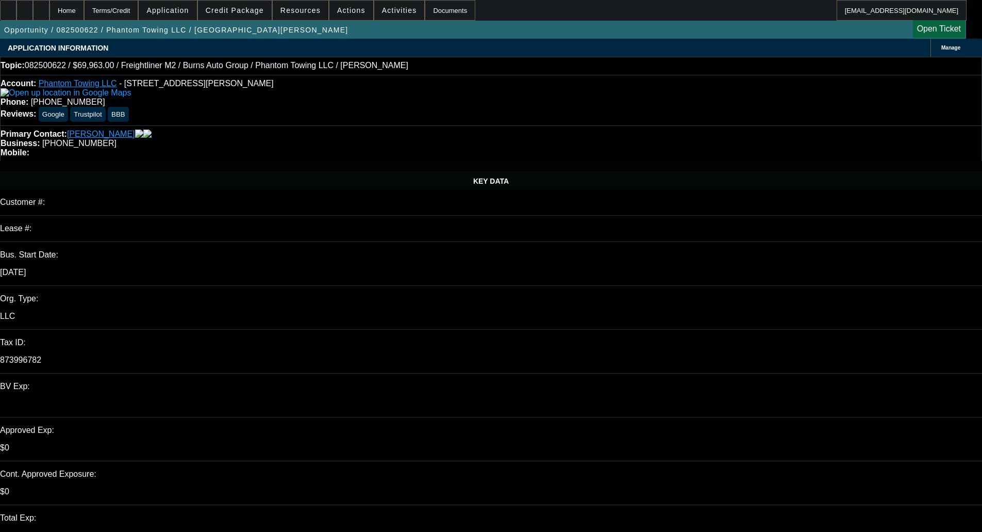
select select "0"
select select "2"
select select "0.1"
select select "4"
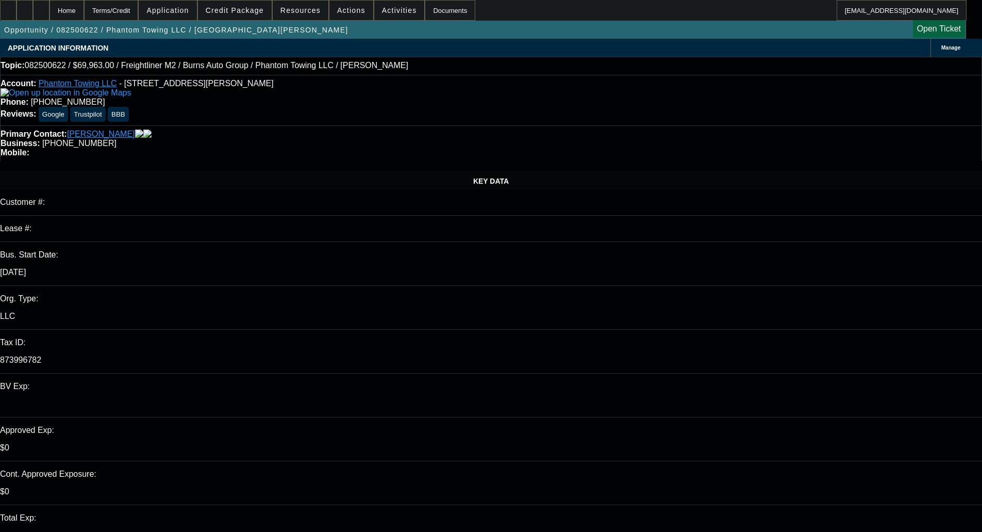
select select "0"
select select "2"
select select "0.1"
select select "4"
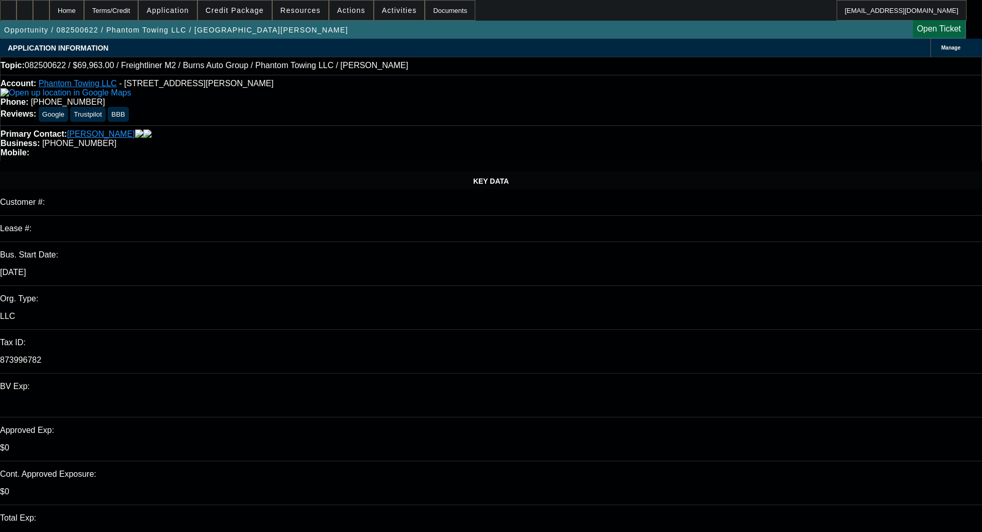
select select "0"
select select "2"
select select "0.1"
select select "4"
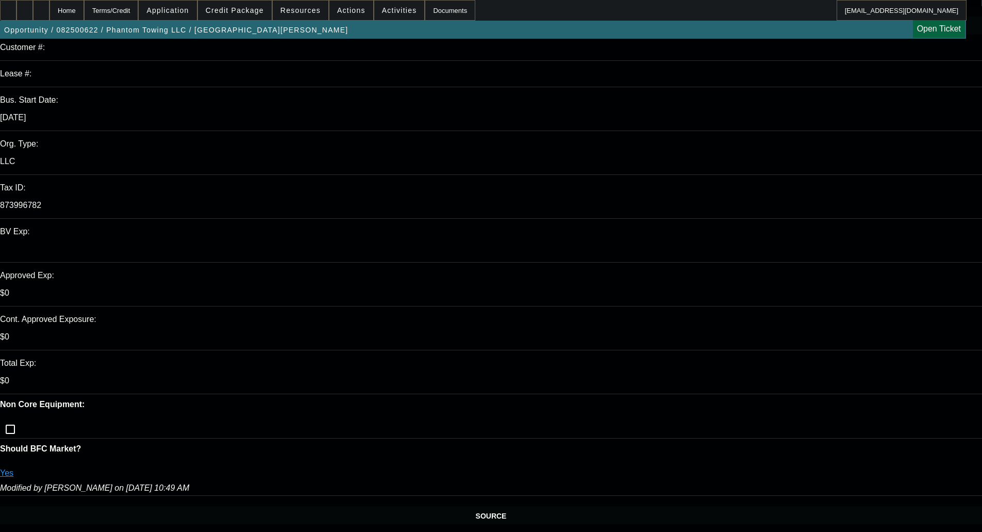
scroll to position [103, 0]
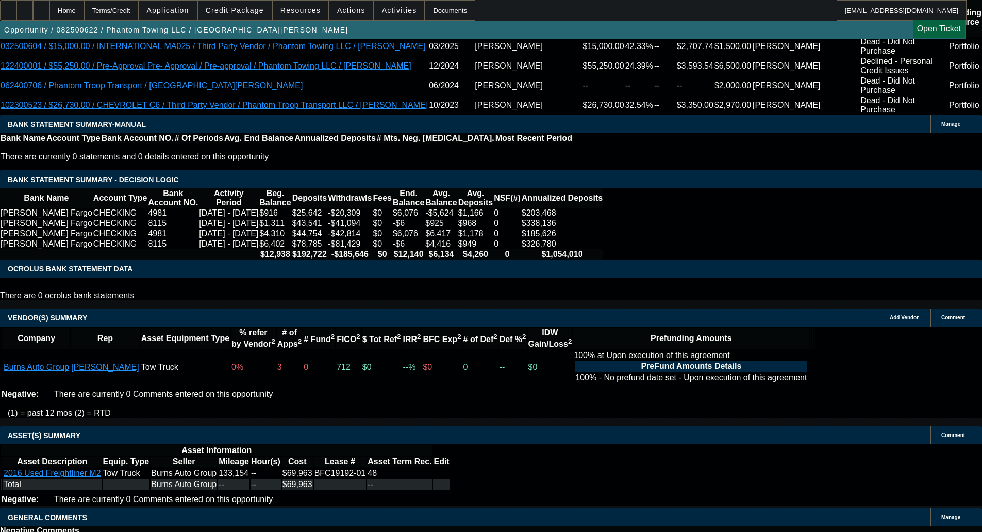
select select "6"
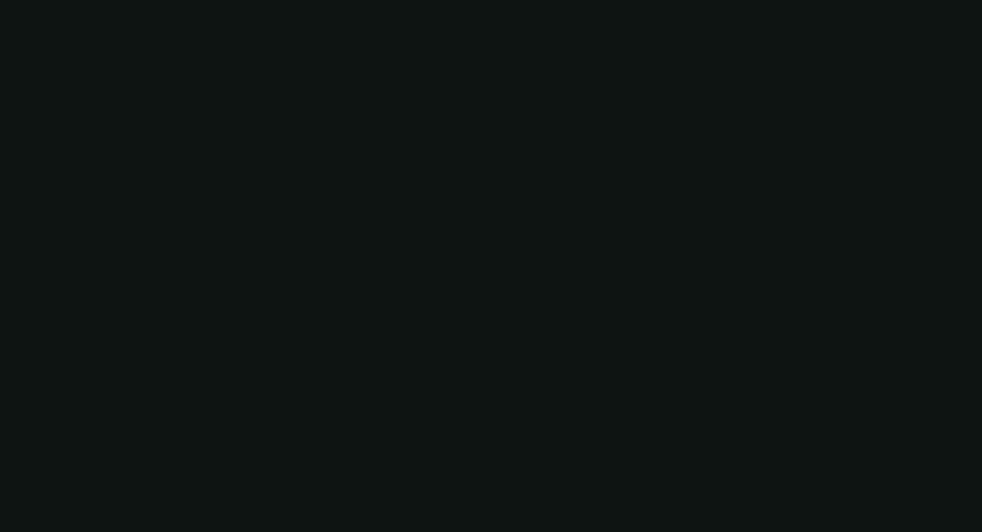
scroll to position [0, 0]
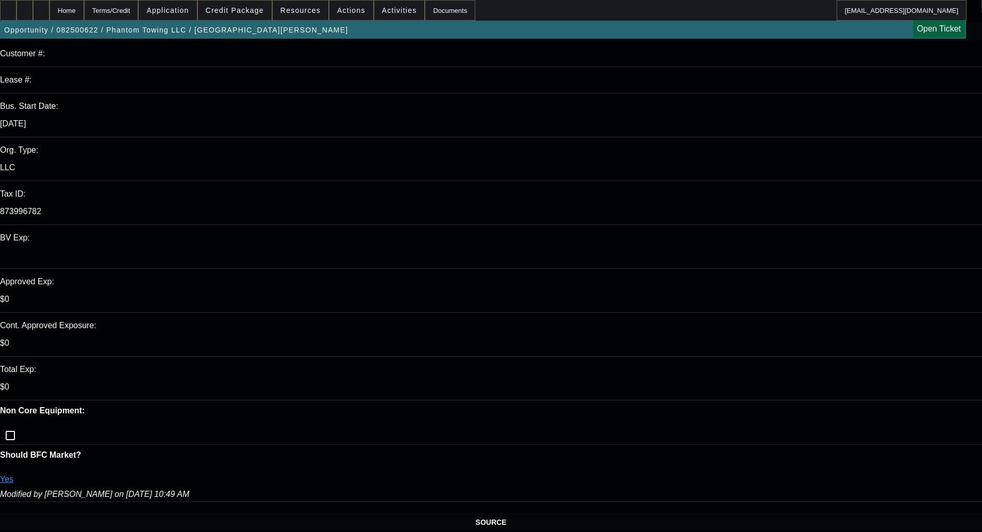
scroll to position [206, 0]
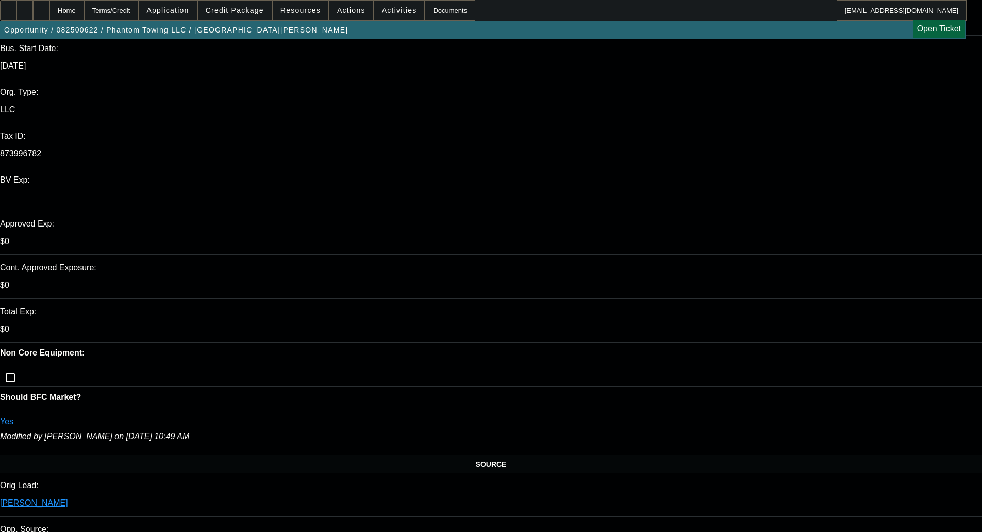
type textarea "Didn't realize this was a corp only deal before, this doesn't have the large am…"
click link "671"
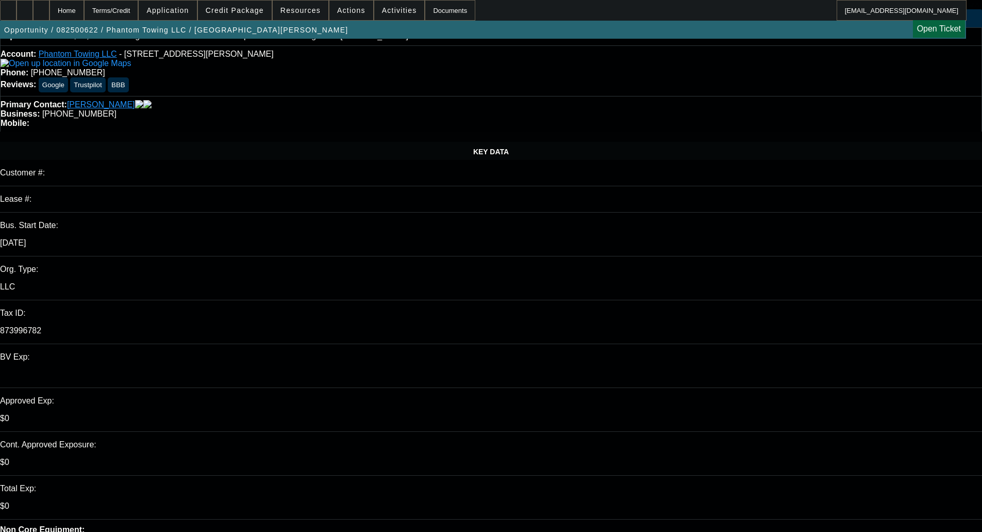
scroll to position [0, 0]
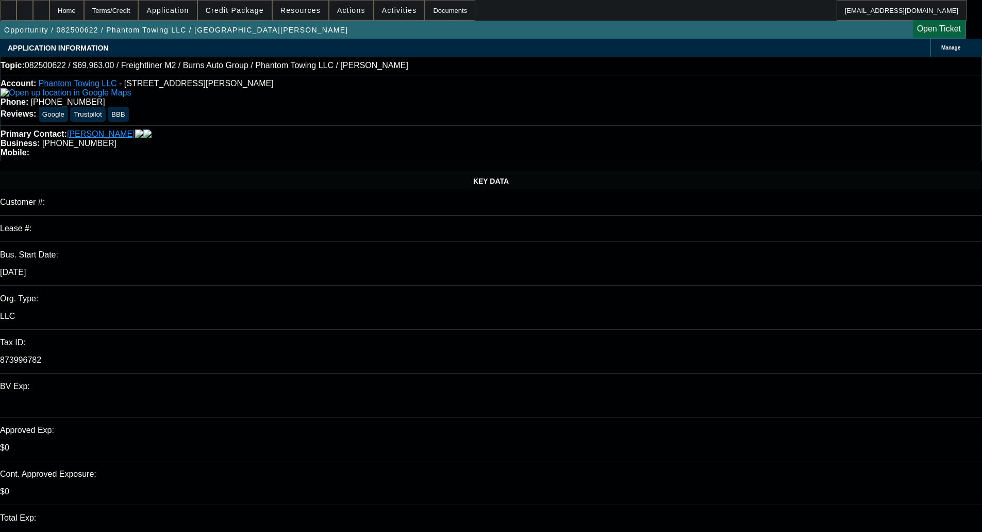
click textarea "Didn't realize this was a corp only deal before, this doesn't have the large am…"
click div "Exclude Funding Source Turnaround ?"
click label "Exclude Funding Source Turnaround ?"
click input "Exclude Funding Source Turnaround ?"
checkbox input "true"
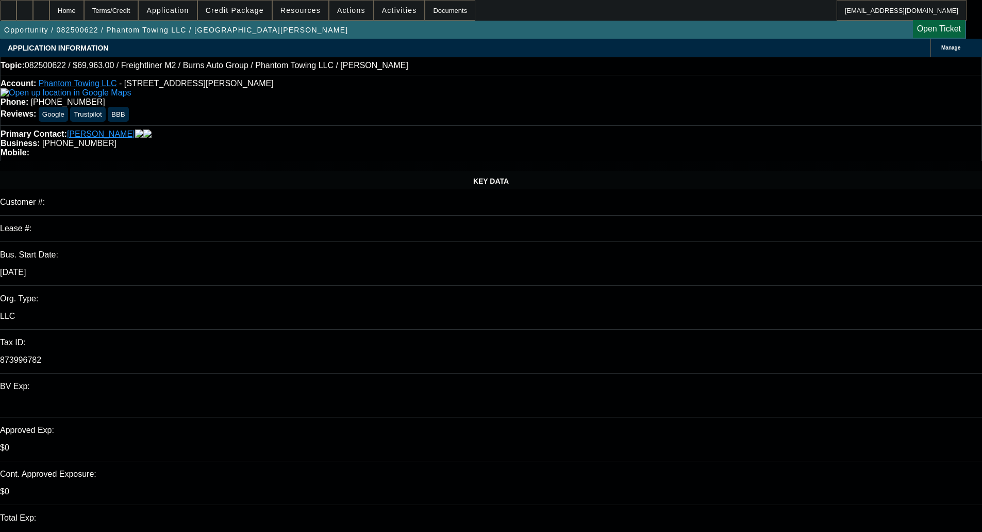
click div "Please select funding source request and response datetime or exclude funding s…"
click button "Submit"
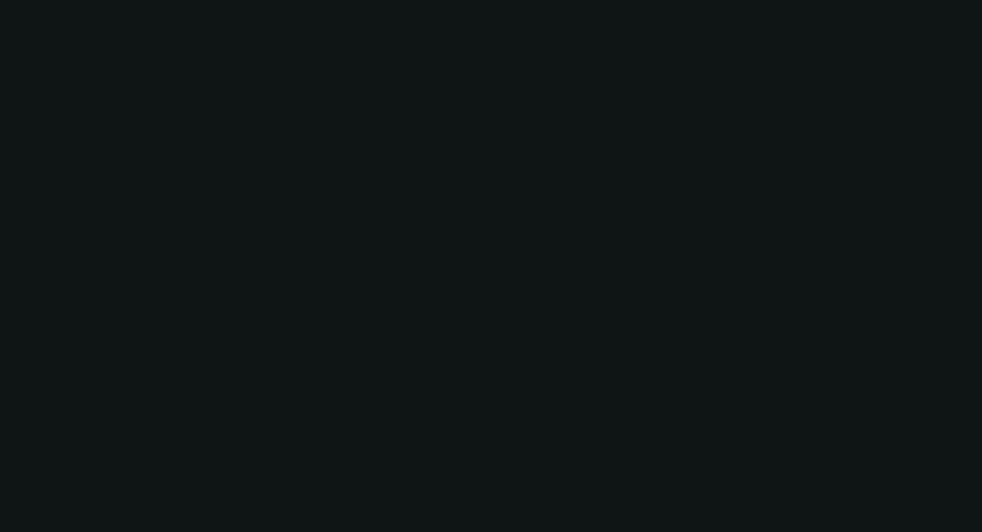
select select "0"
select select "2"
select select "0.1"
select select "4"
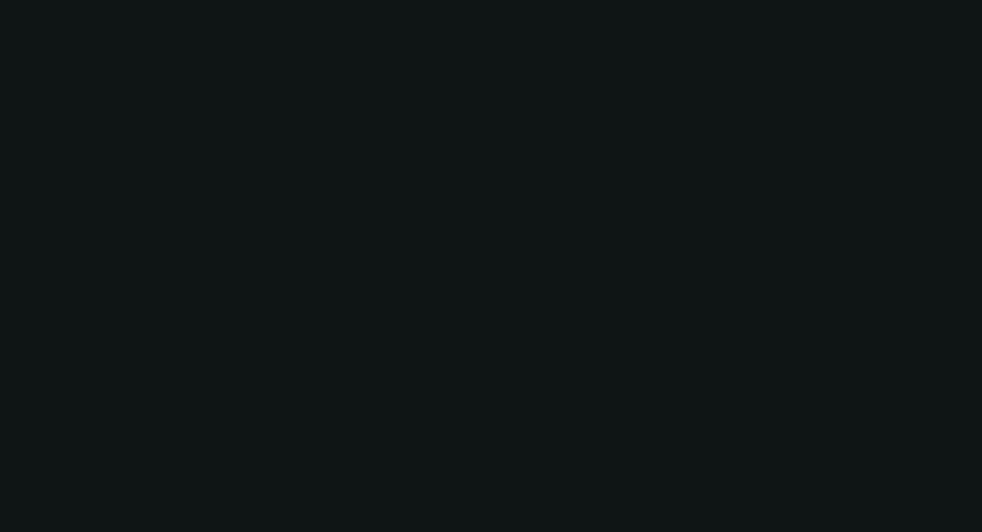
select select "0"
select select "2"
select select "0.1"
select select "4"
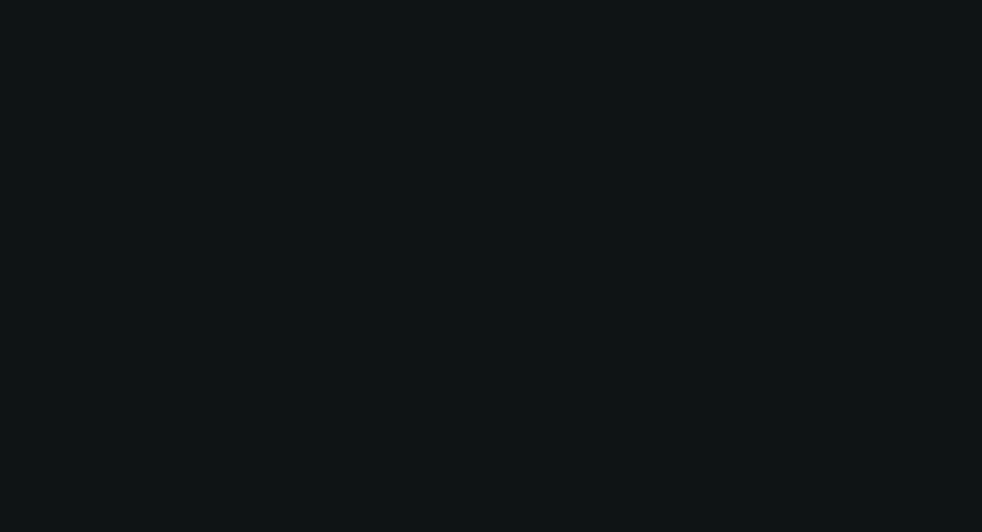
select select "0"
select select "2"
select select "0.1"
select select "4"
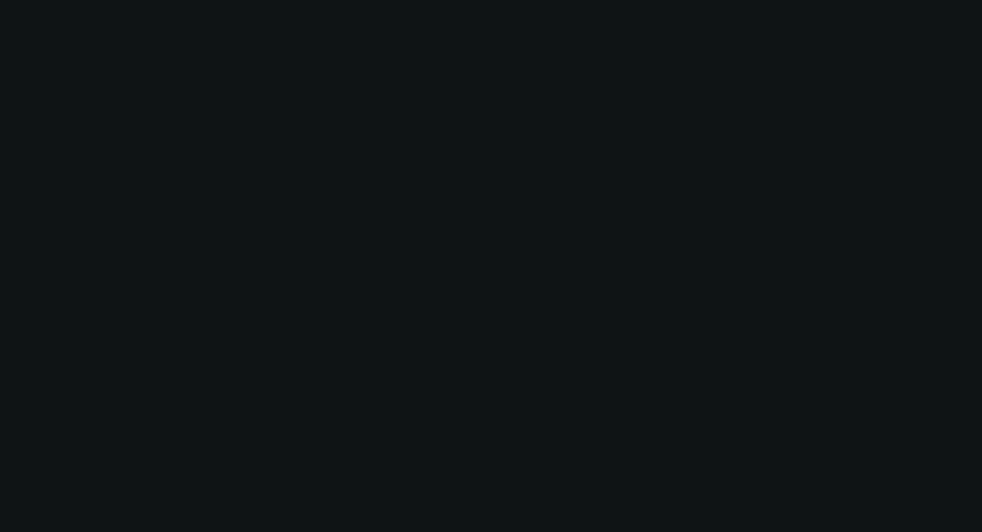
select select "0"
select select "2"
select select "0.1"
select select "4"
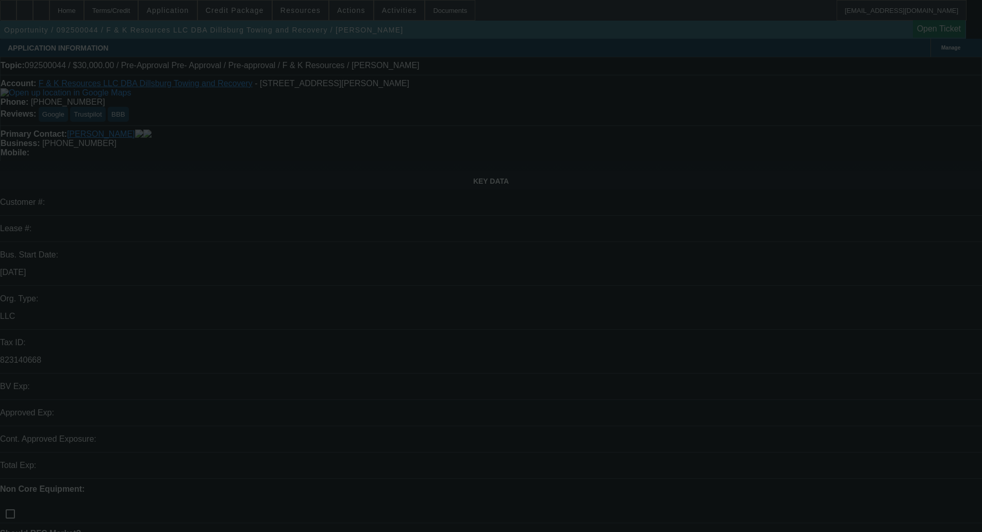
select select "0"
select select "6"
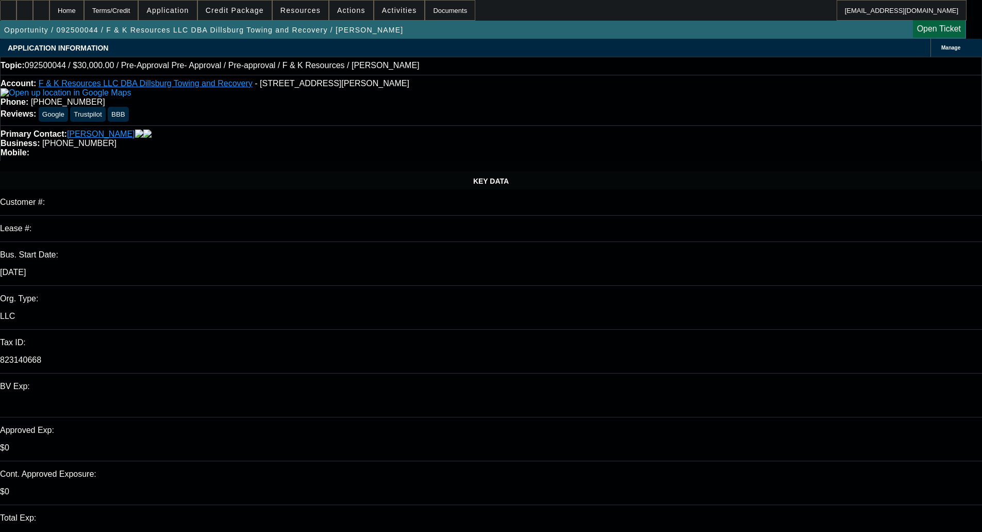
click at [222, 8] on span "Credit Package" at bounding box center [235, 10] width 58 height 8
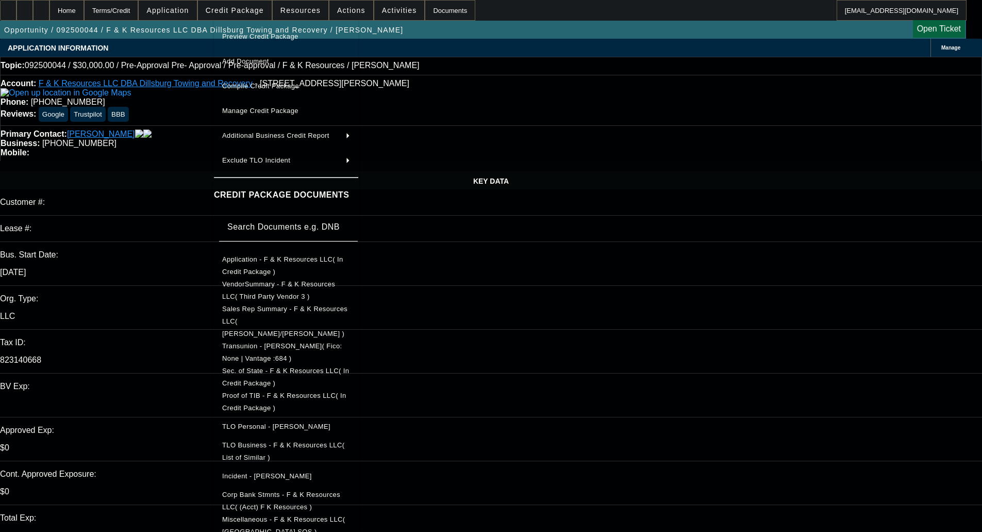
click at [243, 36] on span "Preview Credit Package" at bounding box center [260, 36] width 76 height 8
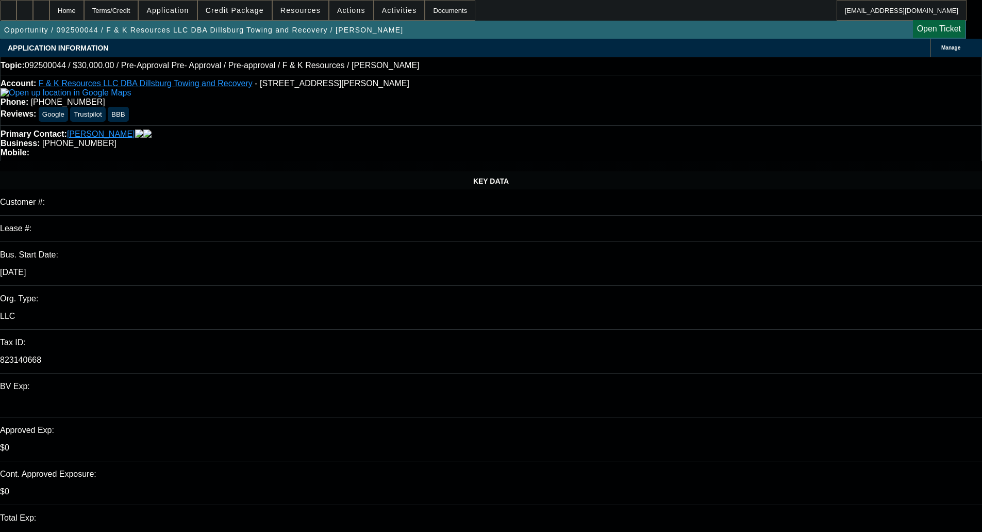
click at [942, 46] on span "Manage" at bounding box center [951, 48] width 19 height 6
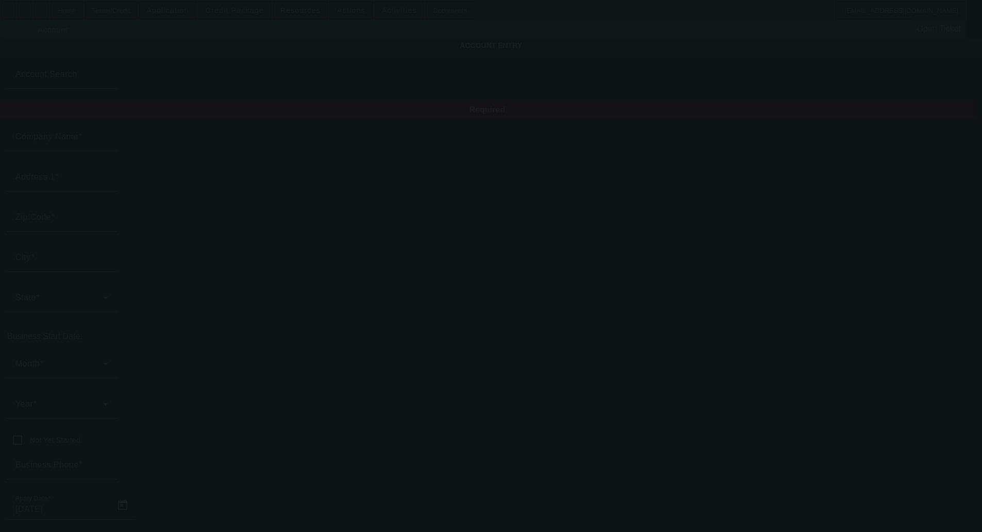
type input "F & K Resources LLC"
type input "7500 Carlisle Rd"
type input "17365"
type input "Wellsville"
type input "(717) 571-1622"
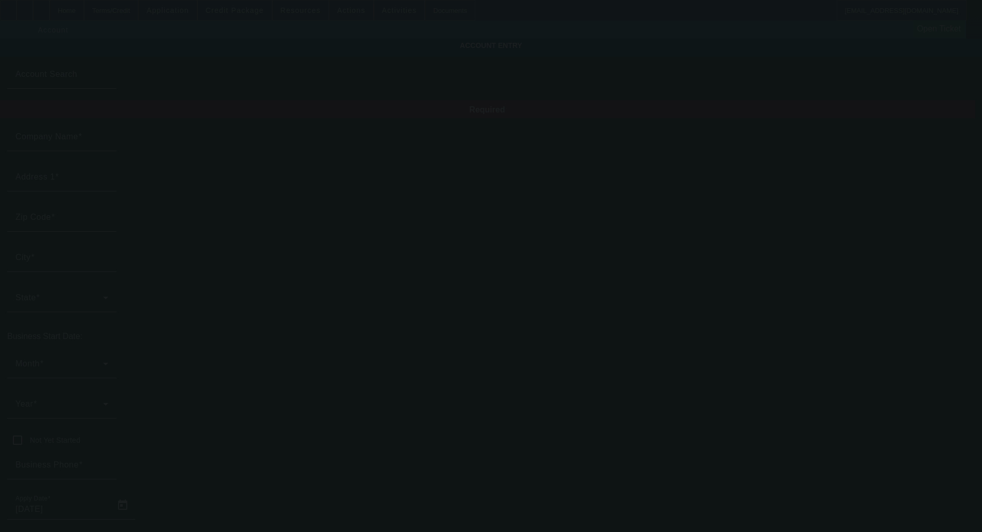
type input "Dillsburg Towing and Recovery"
type input "dillsburgtowing@gmail.com"
type input "823140668"
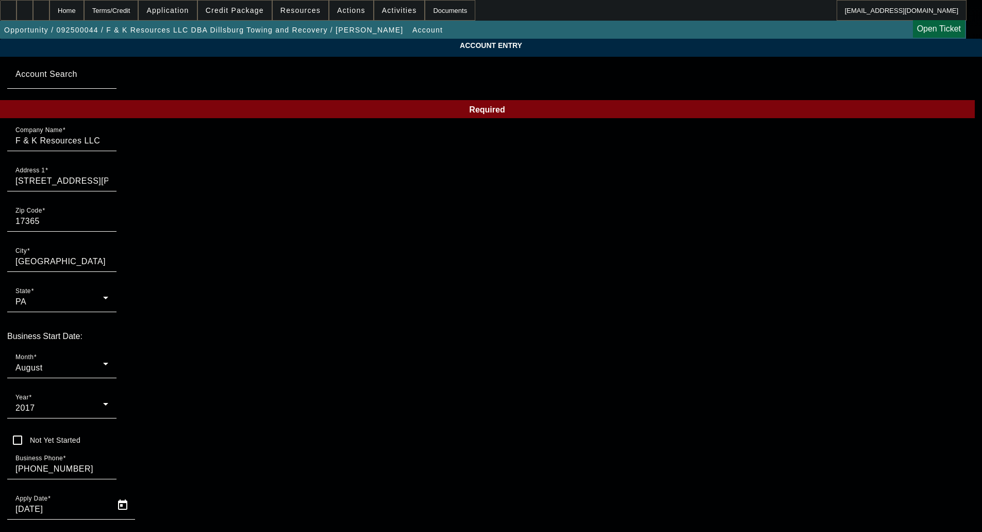
type input "9/3/2025"
click at [103, 361] on div "August" at bounding box center [59, 367] width 88 height 12
click at [239, 412] on mat-option "October" at bounding box center [265, 411] width 135 height 25
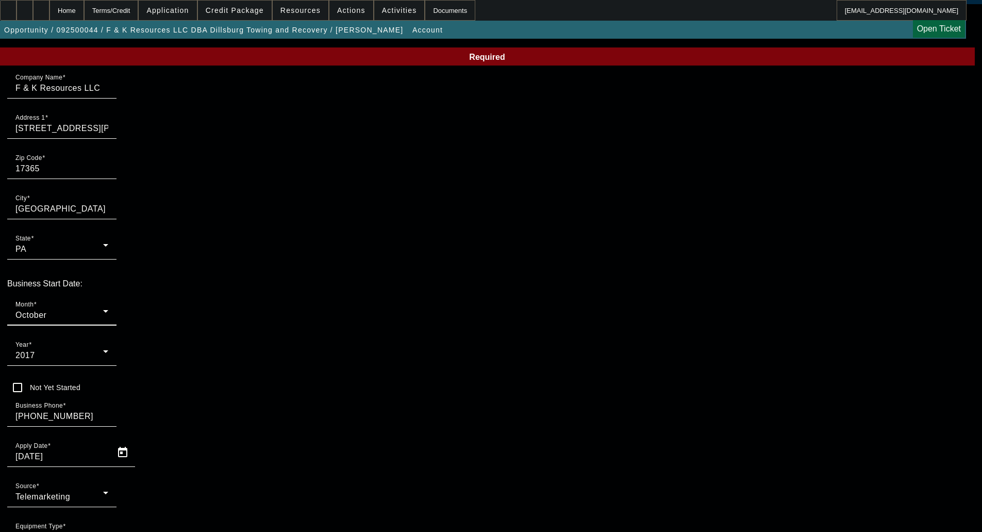
scroll to position [76, 0]
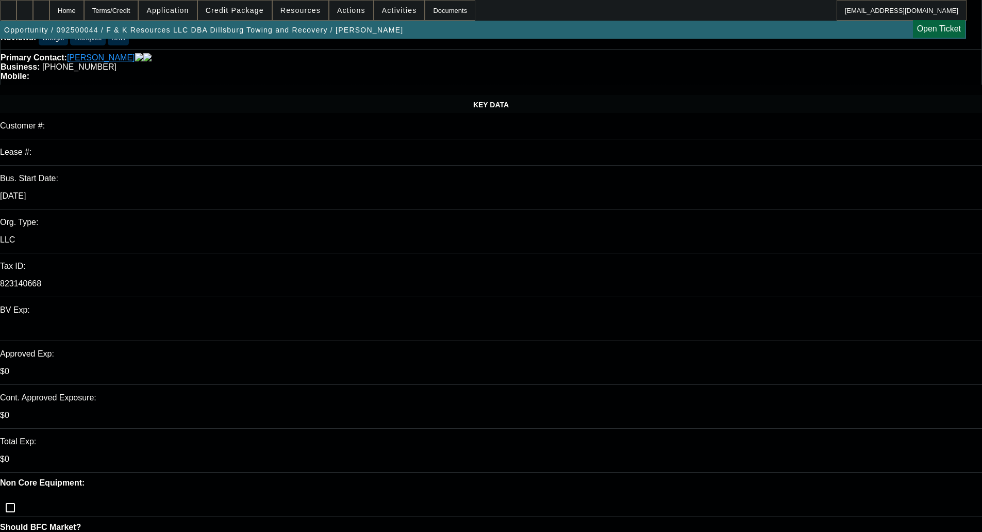
select select "0"
select select "6"
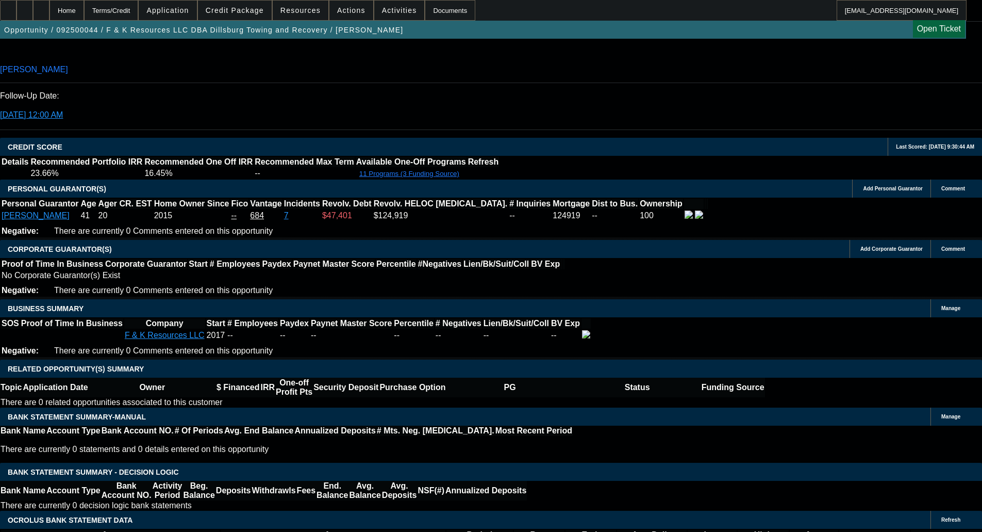
scroll to position [1392, 0]
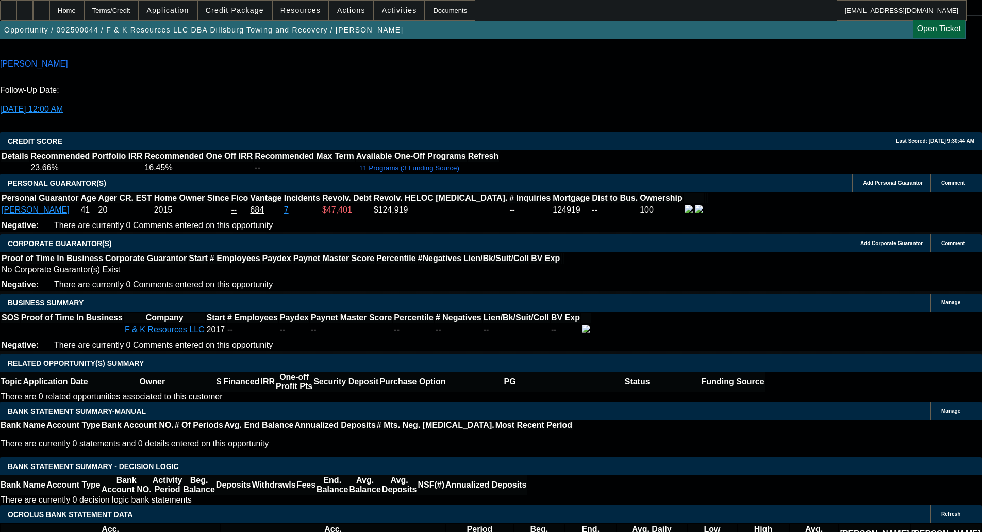
click at [254, 13] on span "Credit Package" at bounding box center [235, 10] width 58 height 8
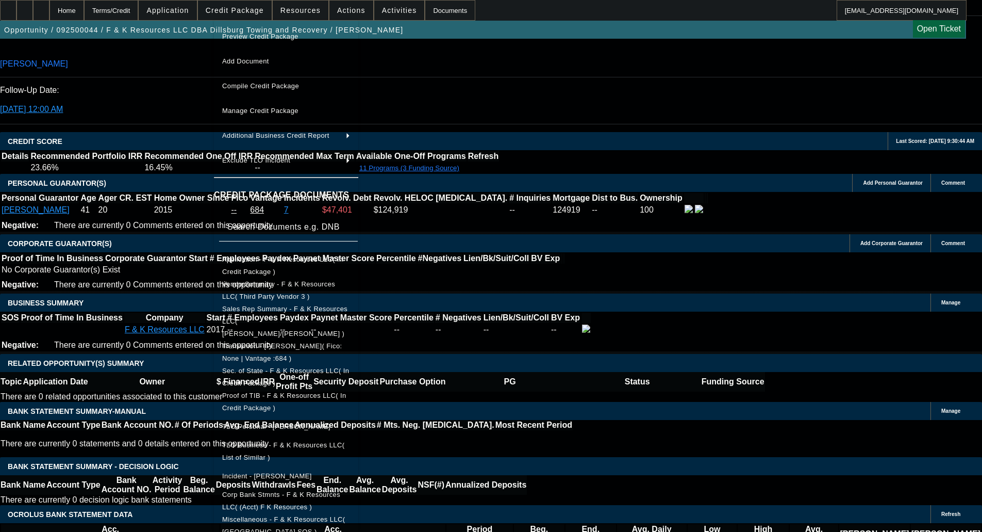
click at [254, 13] on div at bounding box center [491, 266] width 982 height 532
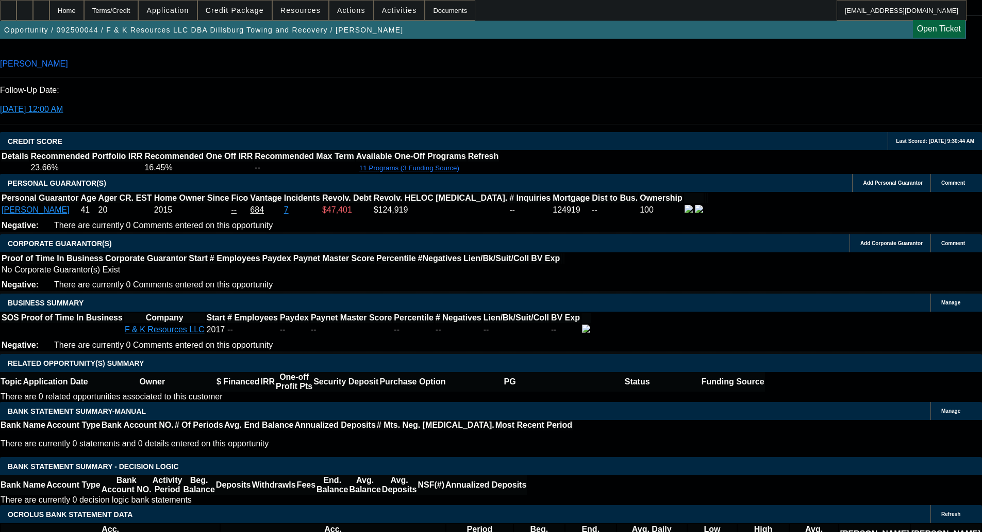
type textarea "NO PAYNET; IF THE FINAL TRUCK IS $30K, LIKELY A SHORTER TERM NEEDED - OKAY TO S…"
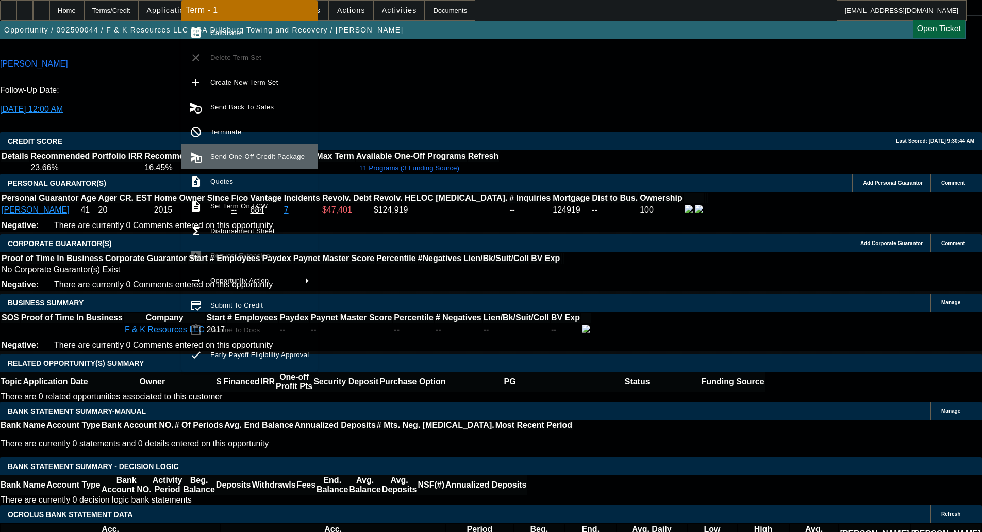
click at [236, 150] on button "send_and_archive Send One-Off Credit Package" at bounding box center [249, 156] width 136 height 25
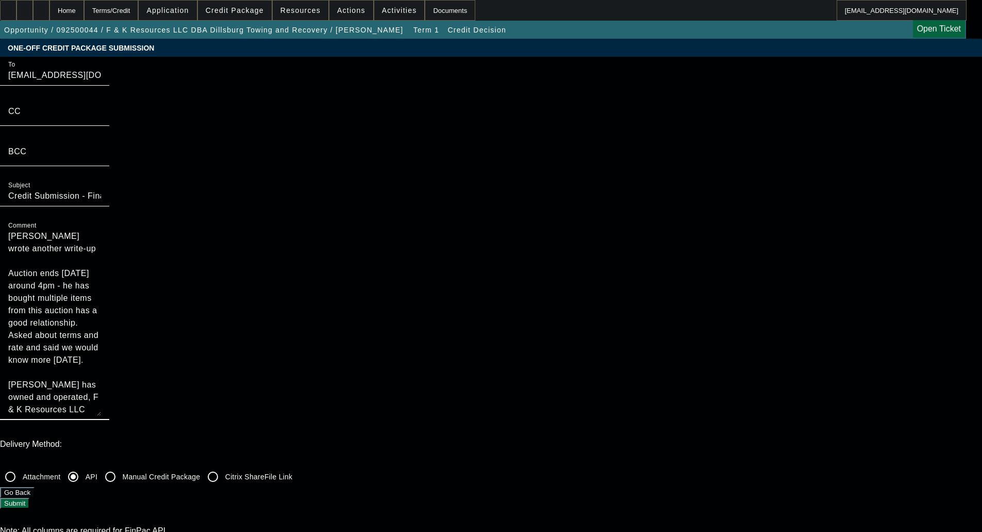
drag, startPoint x: 517, startPoint y: 146, endPoint x: 465, endPoint y: 80, distance: 83.7
click at [466, 81] on div "To syndications@beaconfunding.com CC BCC Subject Credit Submission - Financial …" at bounding box center [491, 244] width 982 height 374
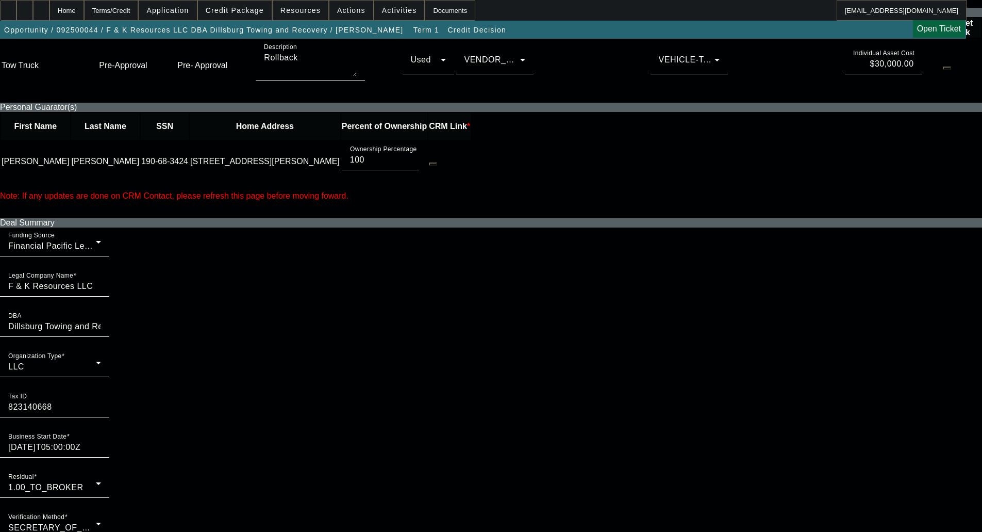
scroll to position [412, 0]
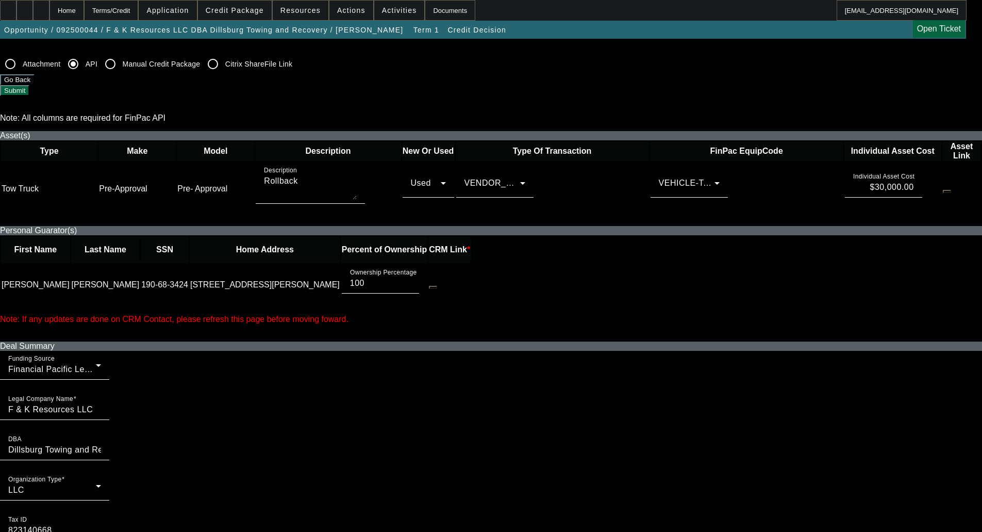
type textarea "Lanny Kimble has owned and operated, F & K Resources LLC DBA Dillsburg Towing a…"
checkbox input "true"
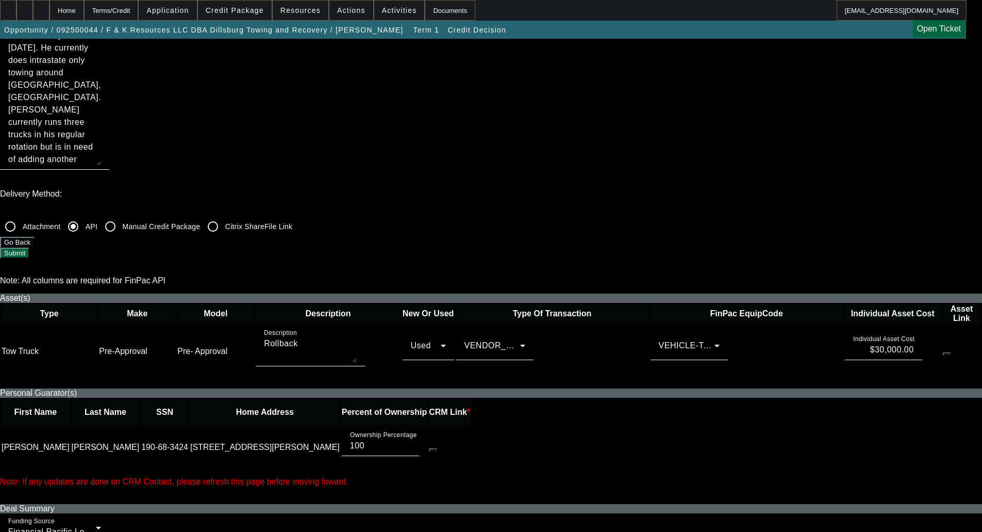
scroll to position [52, 0]
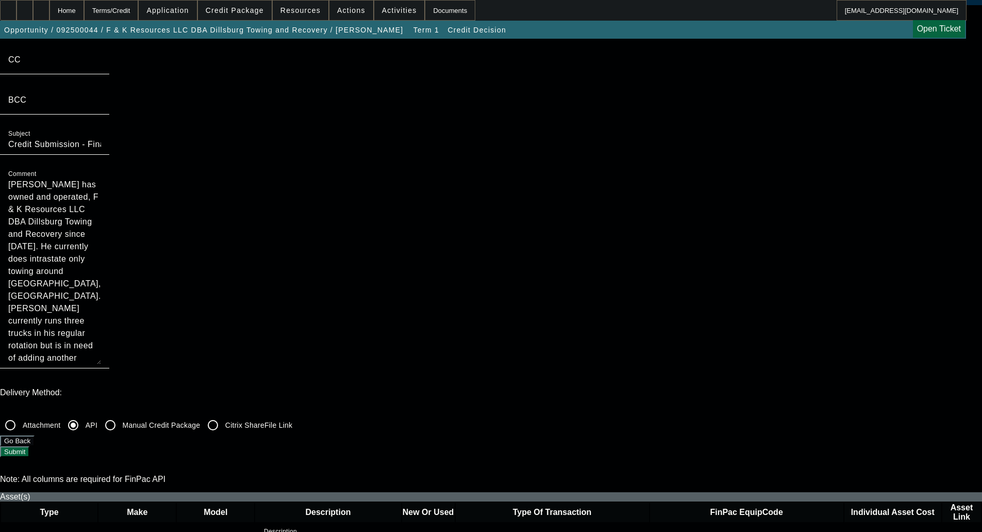
click at [29, 446] on button "Submit" at bounding box center [14, 451] width 29 height 11
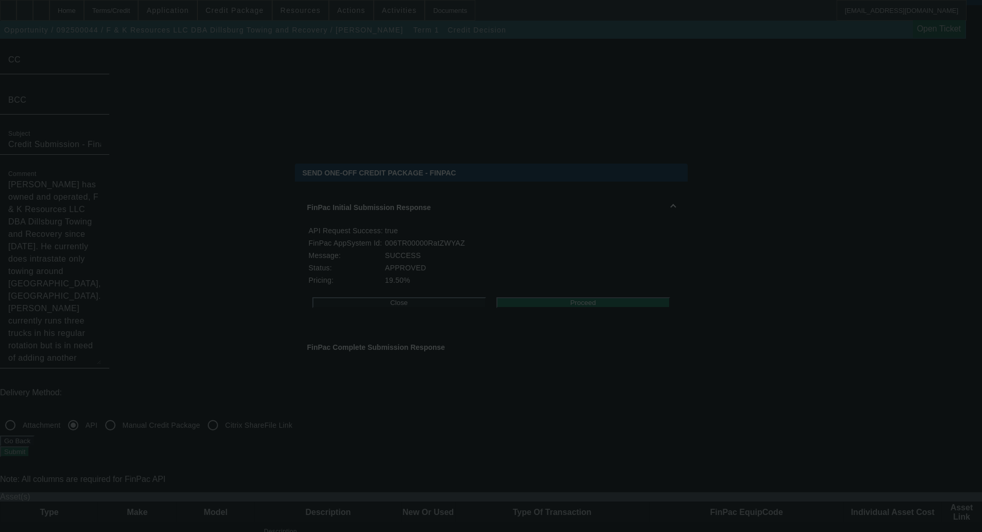
scroll to position [0, 0]
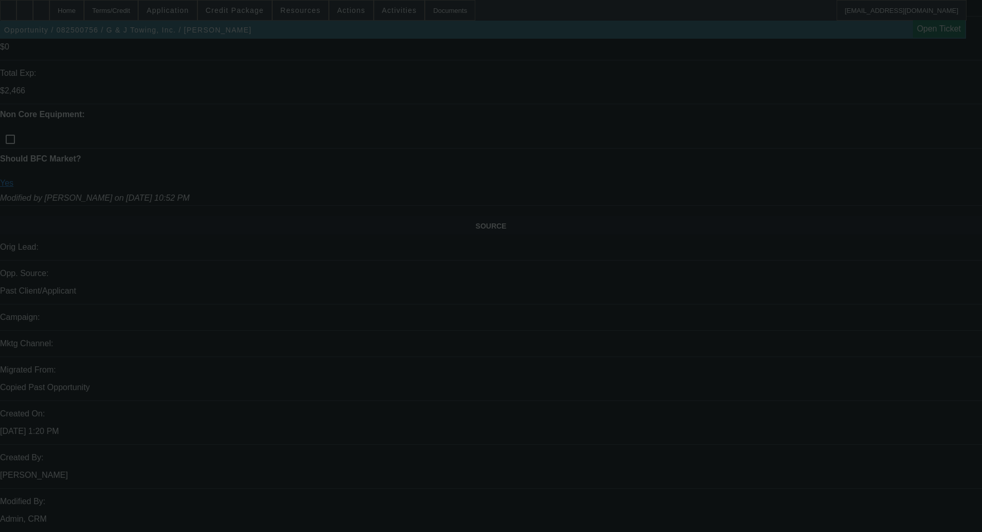
scroll to position [516, 0]
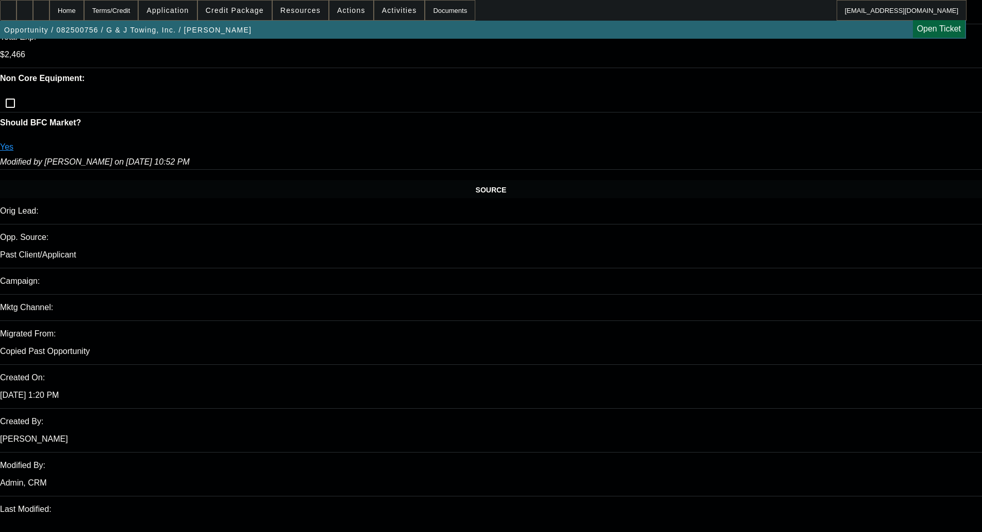
select select "0"
select select "6"
select select "0"
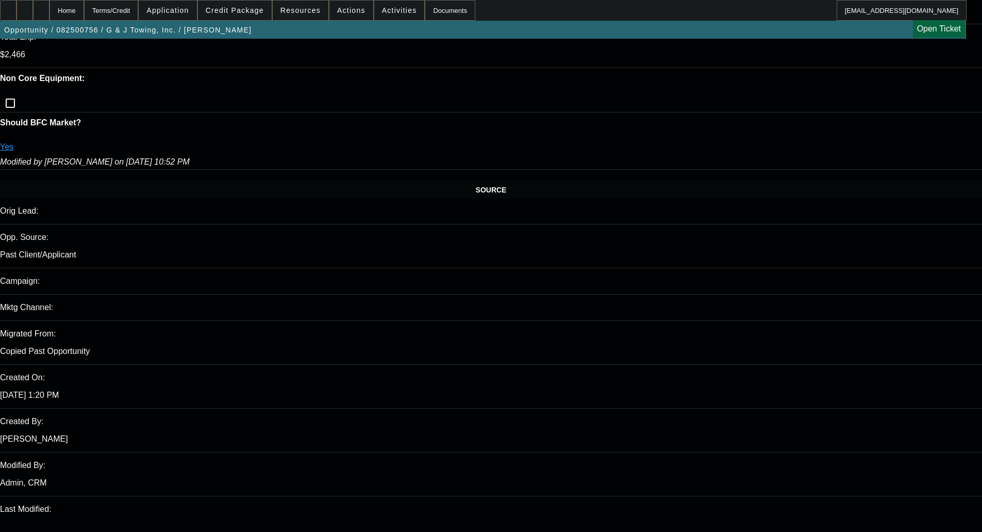
select select "0"
select select "6"
select select "0"
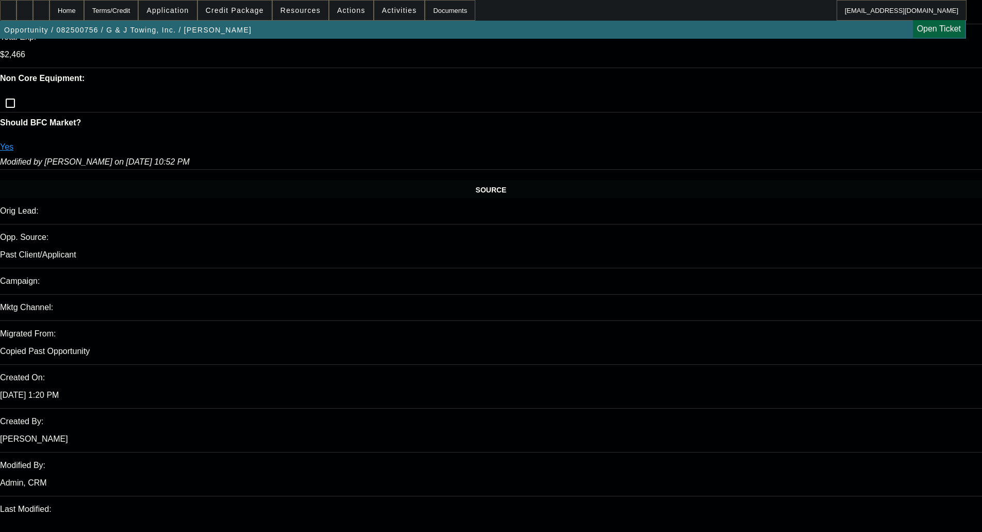
select select "3"
select select "0"
select select "6"
select select "0"
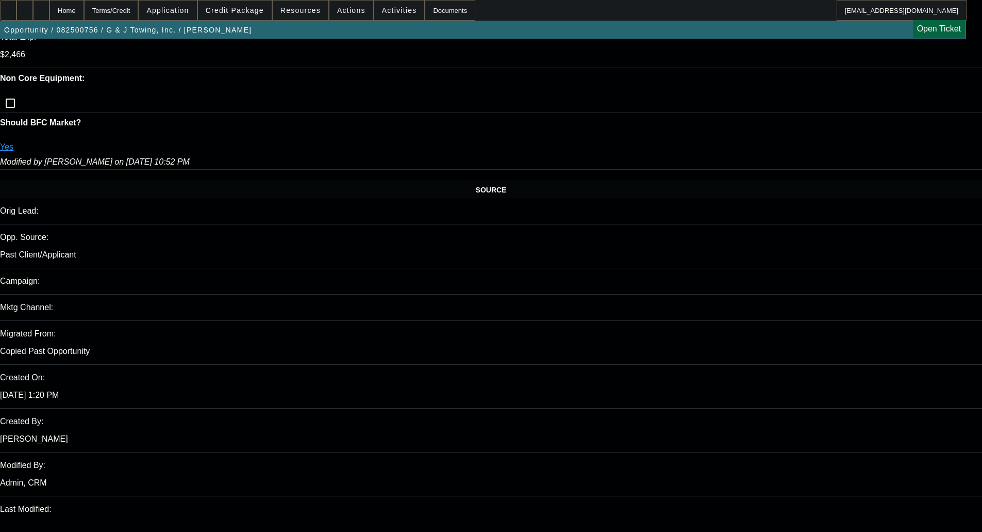
select select "3"
select select "0"
select select "6"
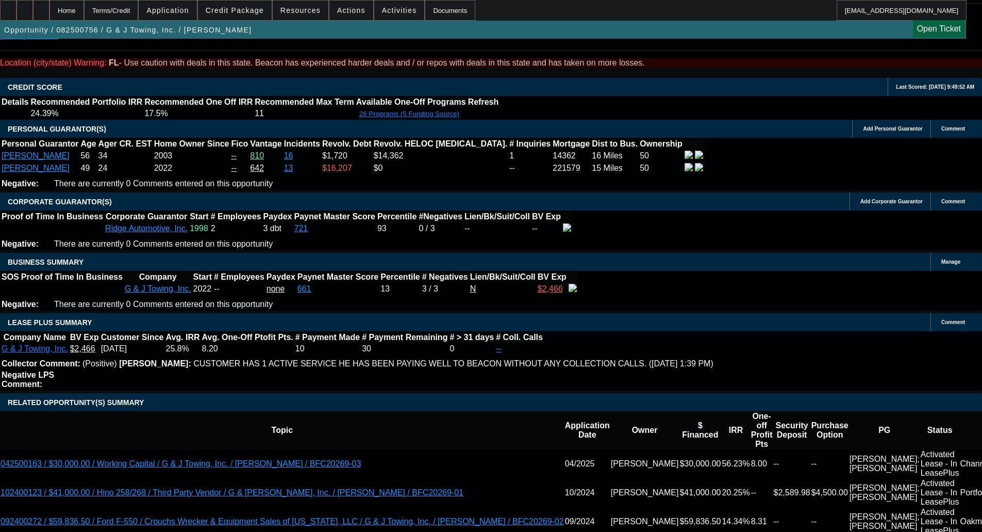
scroll to position [1495, 0]
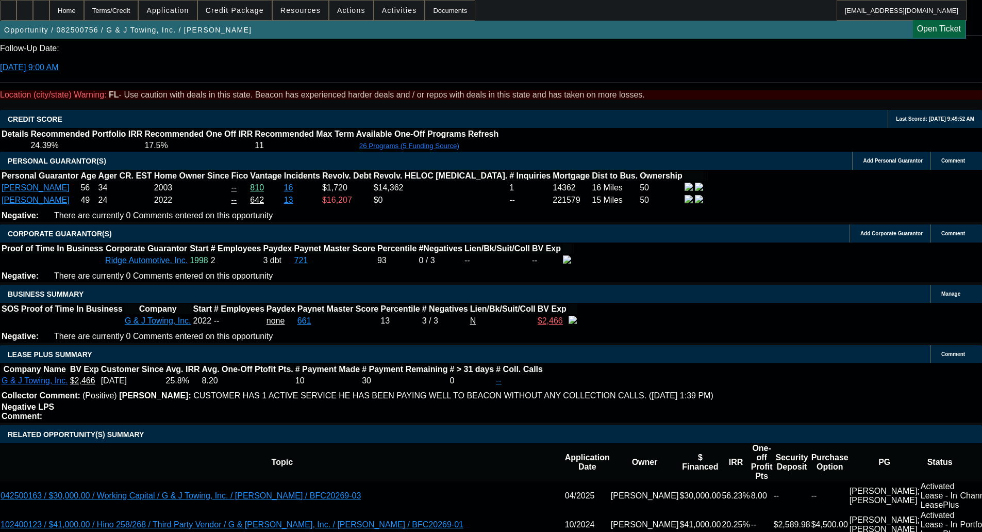
select select "0"
select select "6"
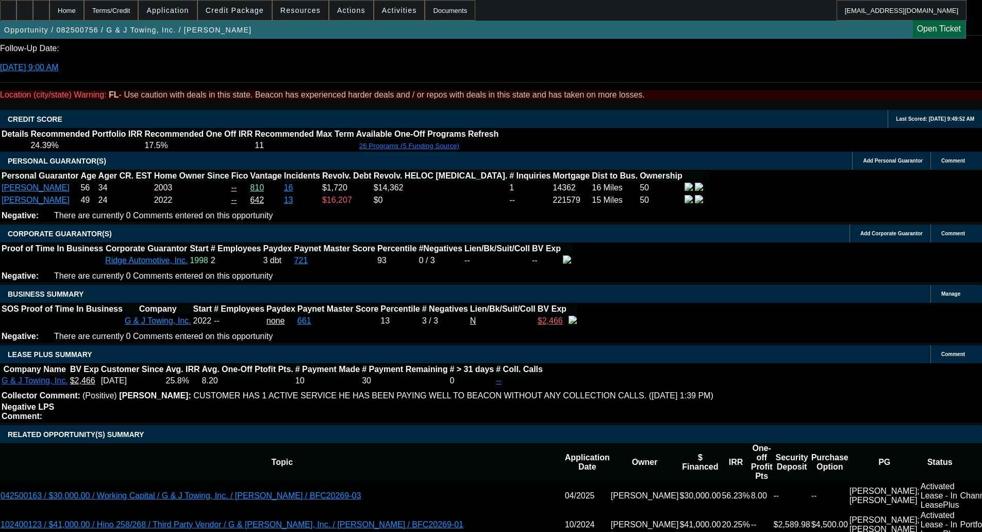
select select "0"
select select "6"
select select "0"
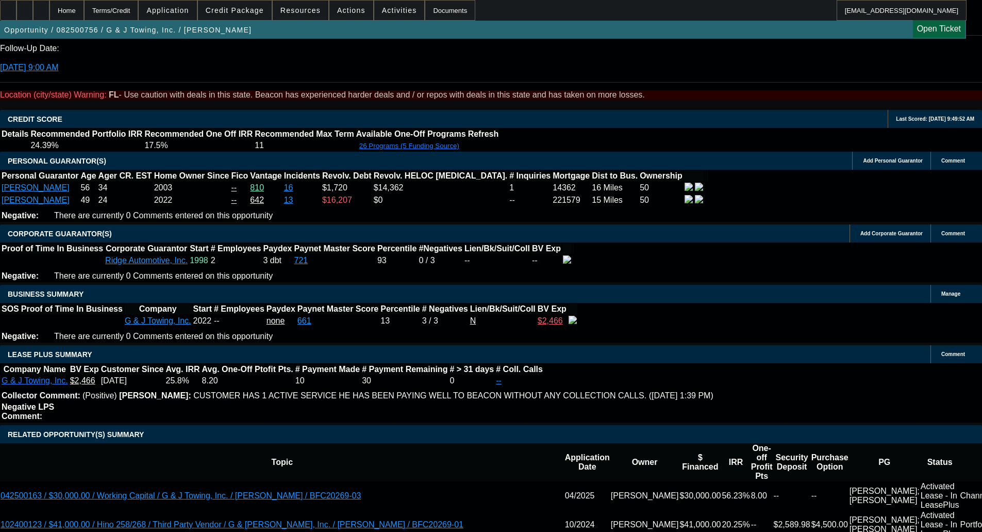
select select "0"
select select "6"
select select "0"
select select "2"
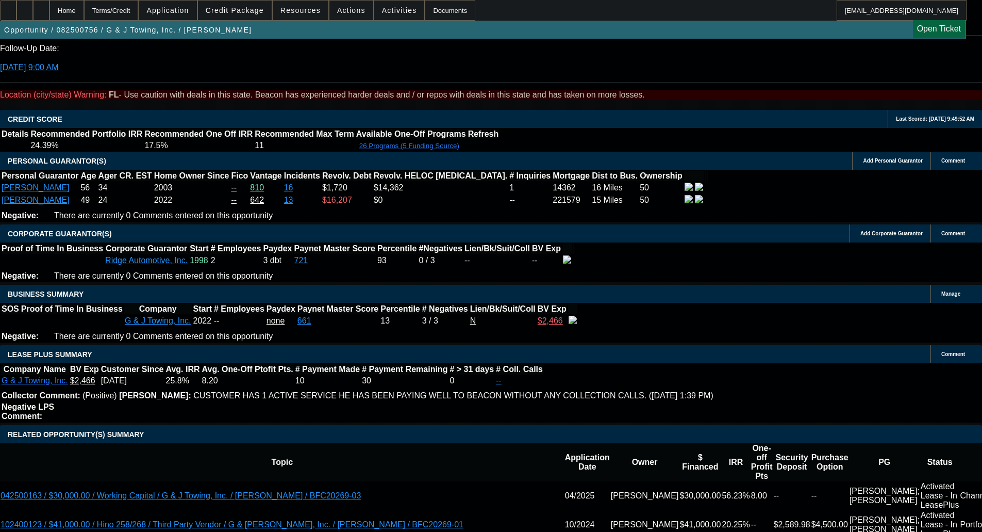
select select "2"
select select "0"
select select "6"
select select "0"
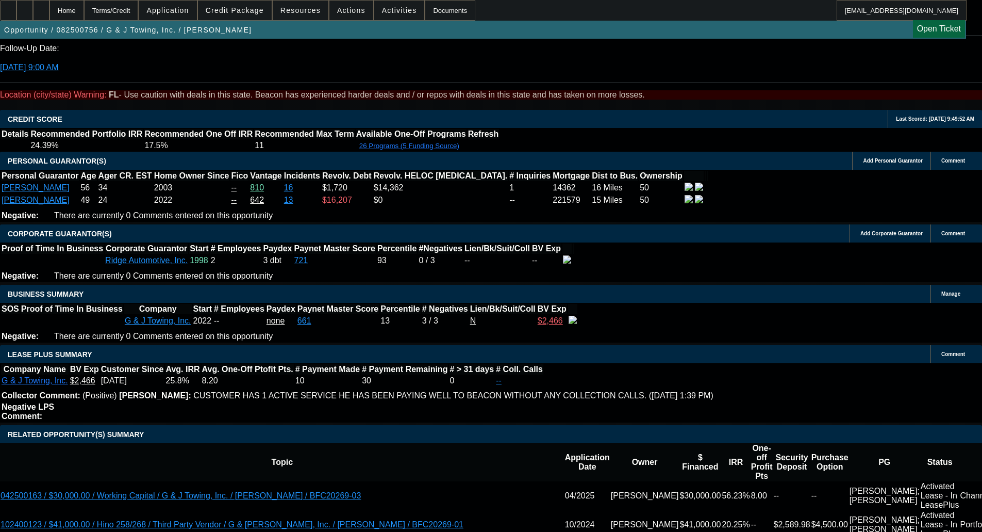
select select "0"
select select "6"
select select "0"
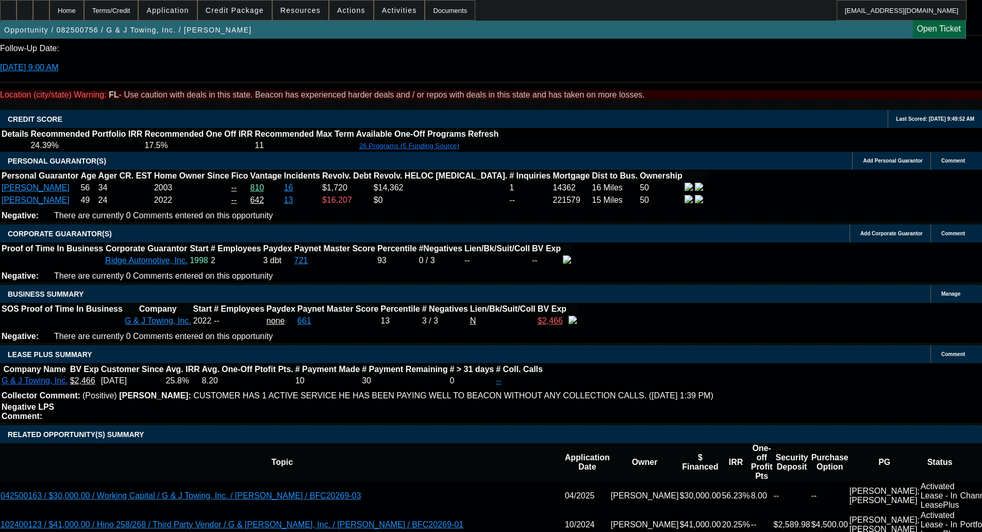
select select "0"
select select "6"
select select "0"
select select "3"
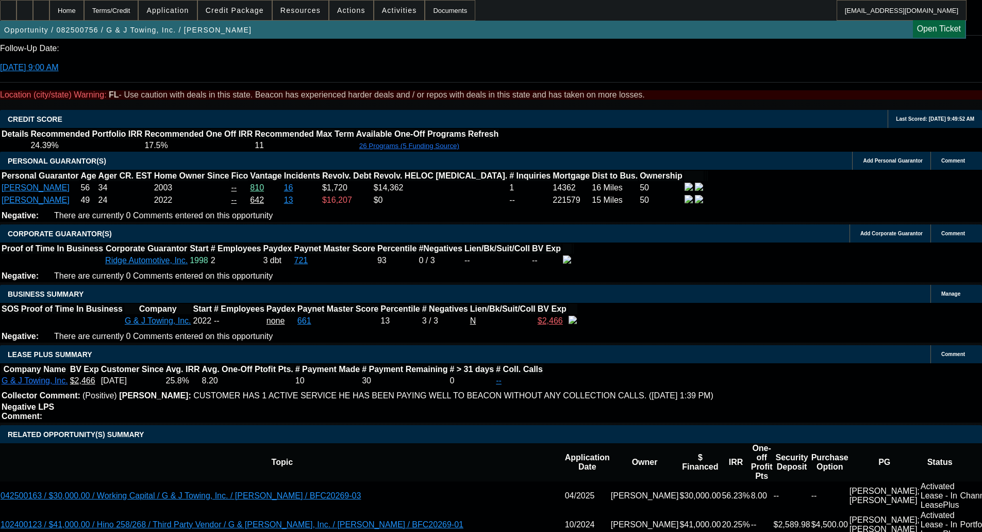
select select "0"
select select "6"
select select "0"
select select "3"
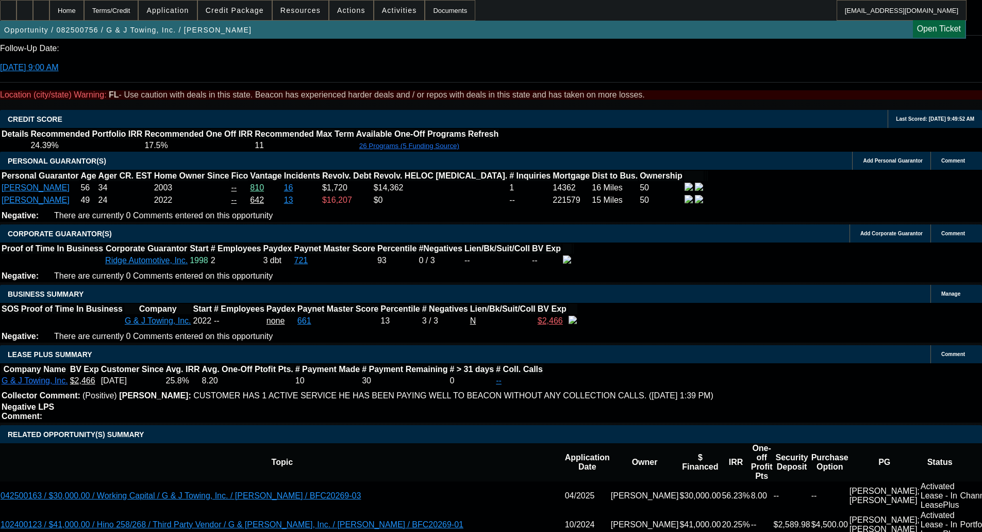
select select "0"
select select "6"
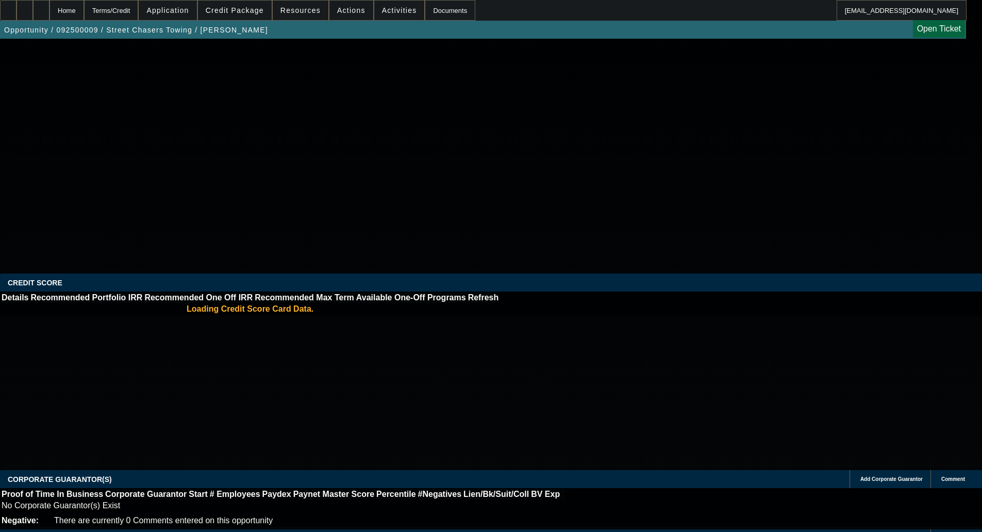
select select "0"
select select "2"
select select "0"
select select "5"
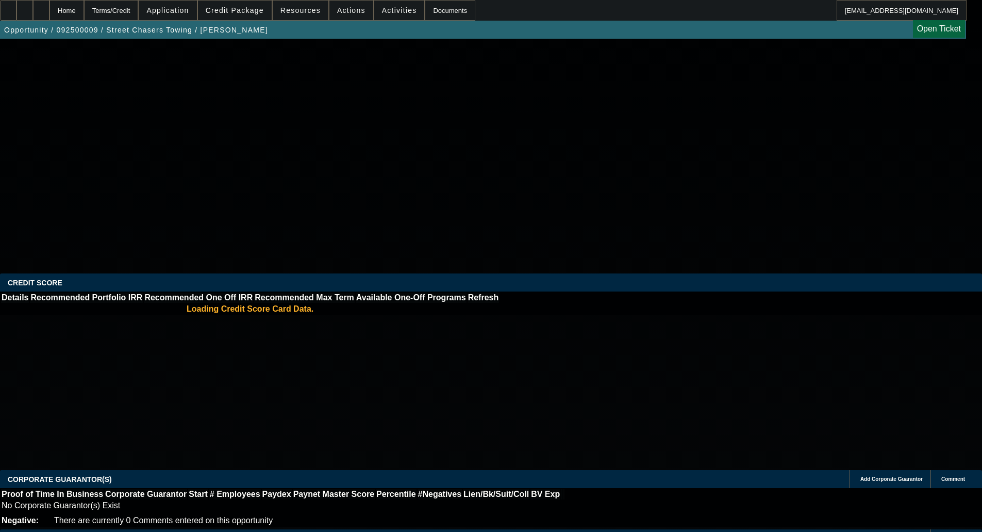
select select "0"
select select "2"
select select "0"
select select "5"
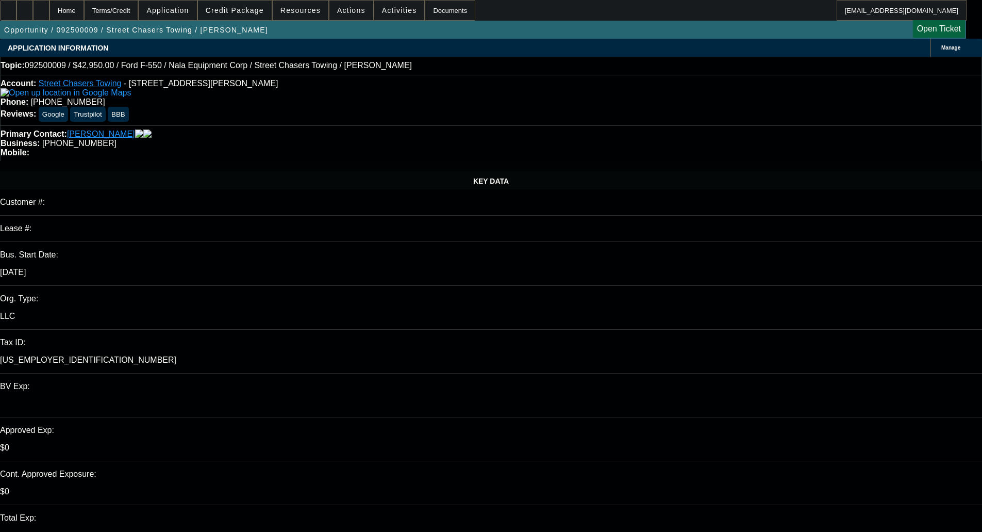
click at [254, 7] on span "Credit Package" at bounding box center [235, 10] width 58 height 8
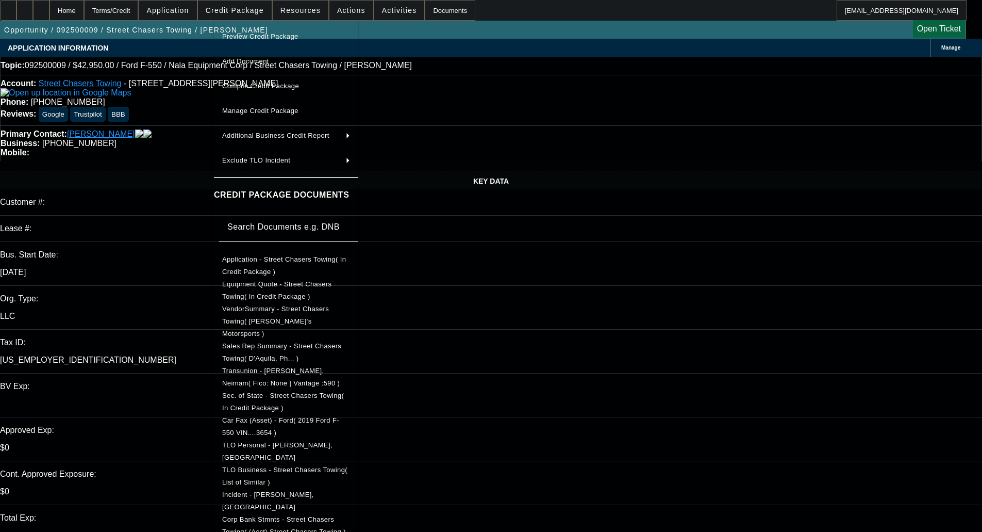
click at [162, 131] on div at bounding box center [491, 266] width 982 height 532
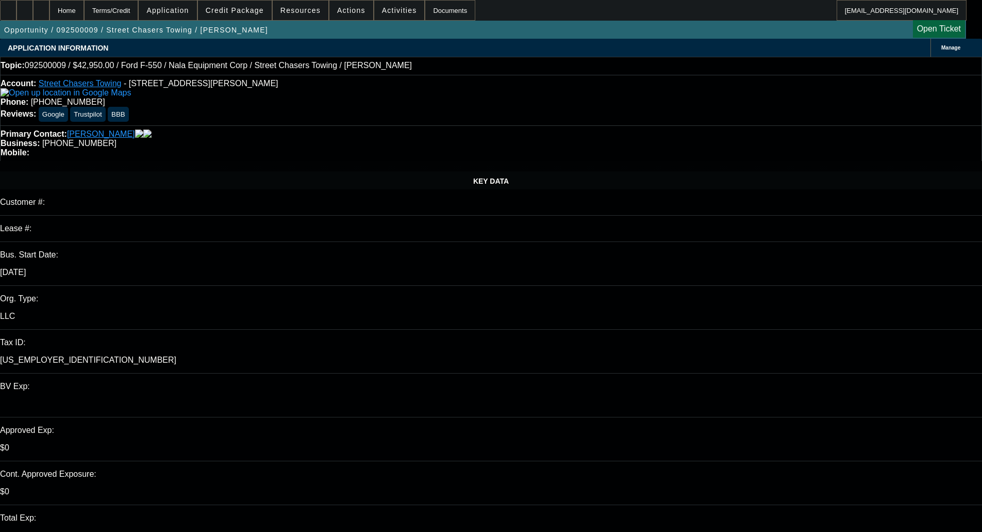
click at [235, 129] on div "Primary Contact: [PERSON_NAME]" at bounding box center [491, 133] width 981 height 9
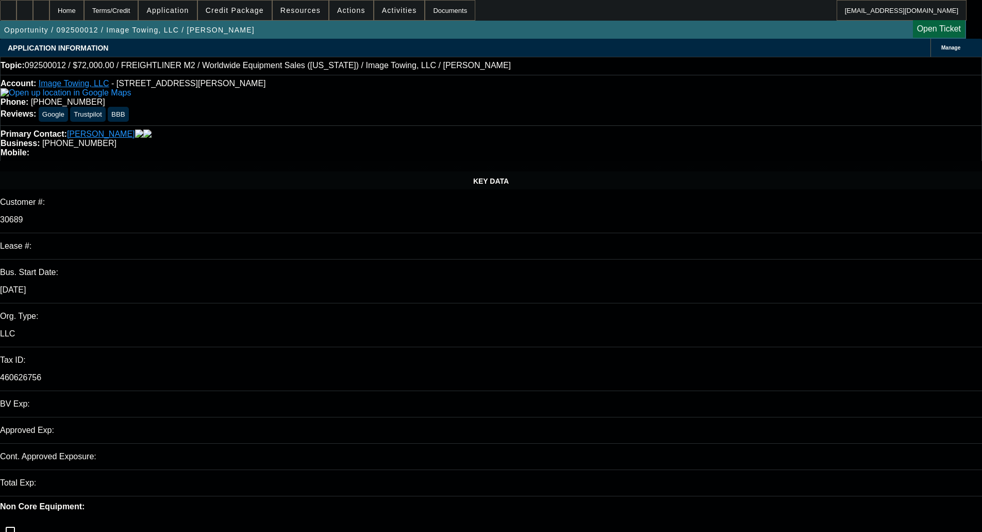
select select "0"
select select "6"
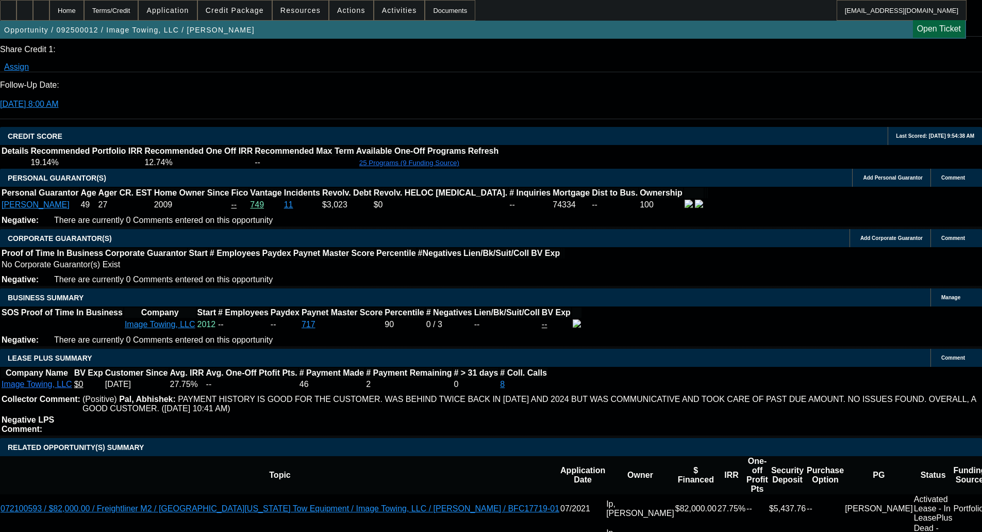
scroll to position [1444, 0]
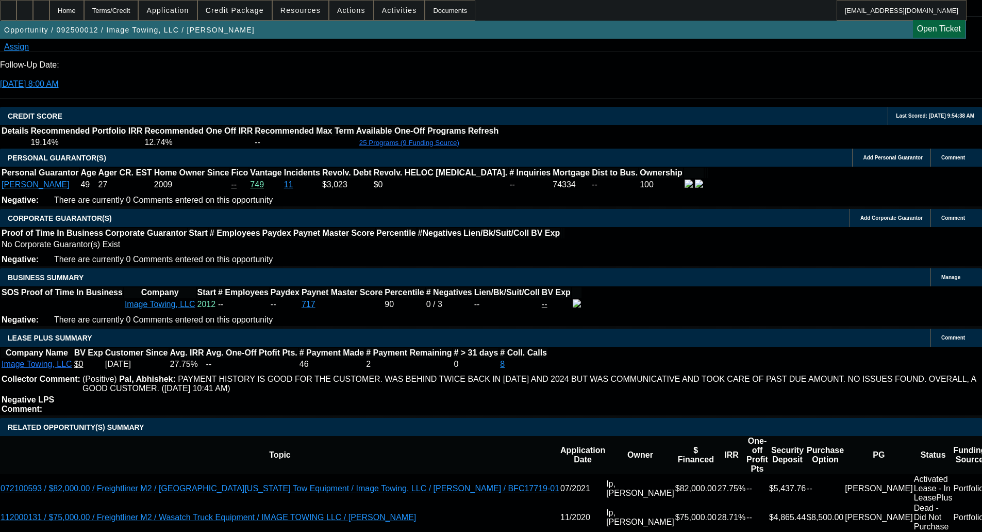
click at [241, 13] on span "Credit Package" at bounding box center [235, 10] width 58 height 8
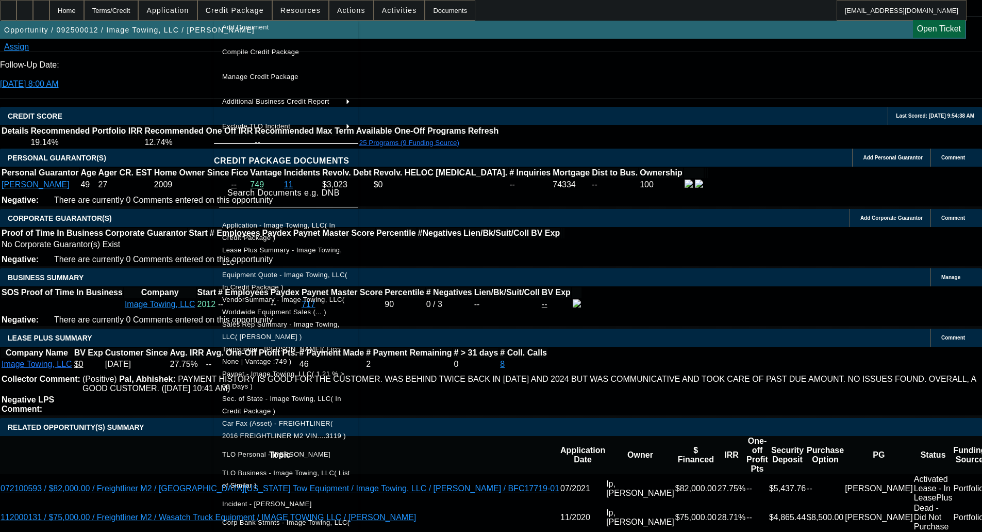
scroll to position [52, 0]
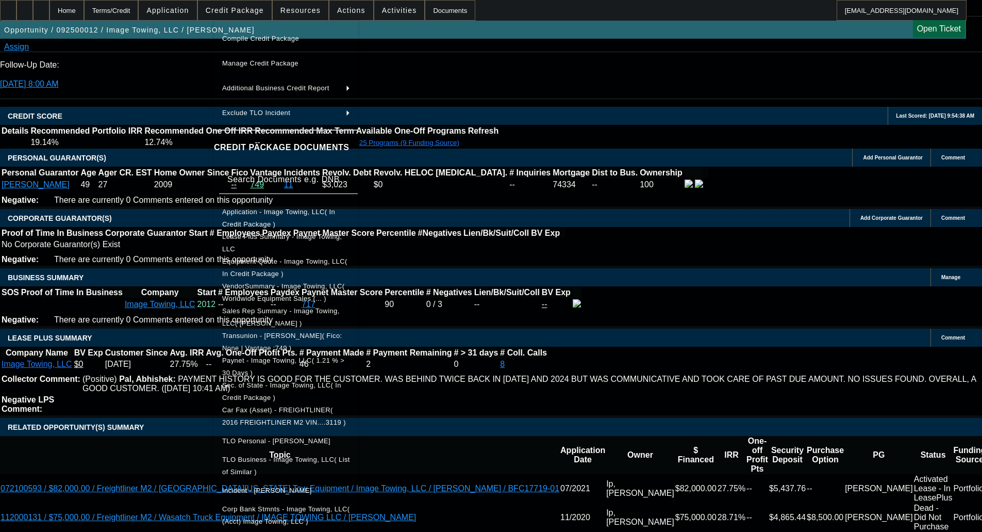
click at [322, 505] on span "Corp Bank Stmnts - Image Towing, LLC( (Acct) Image Towing, LLC )" at bounding box center [285, 515] width 127 height 20
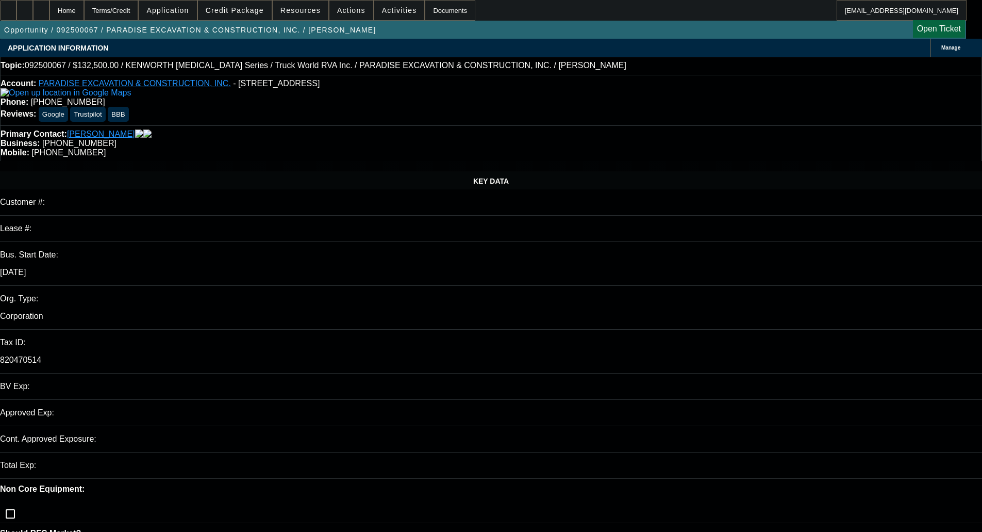
select select "0"
select select "6"
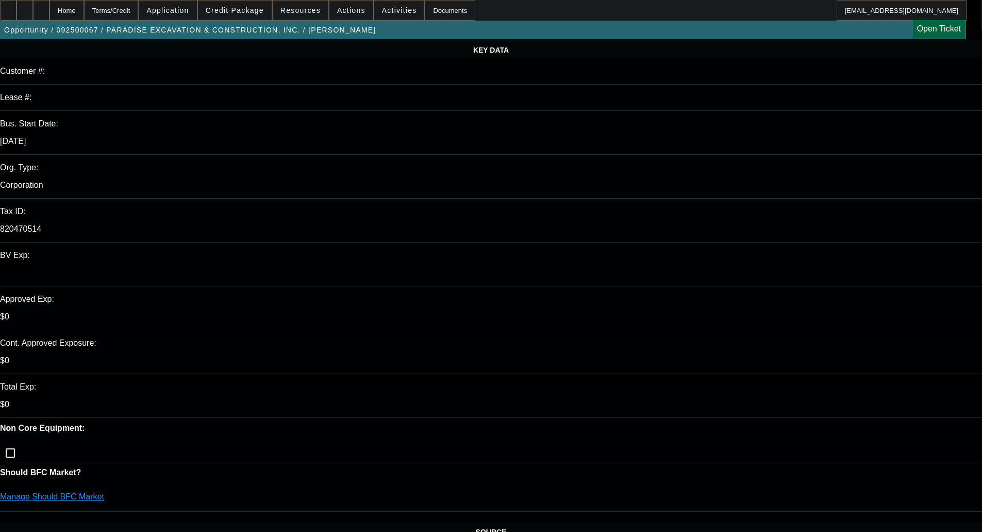
scroll to position [155, 0]
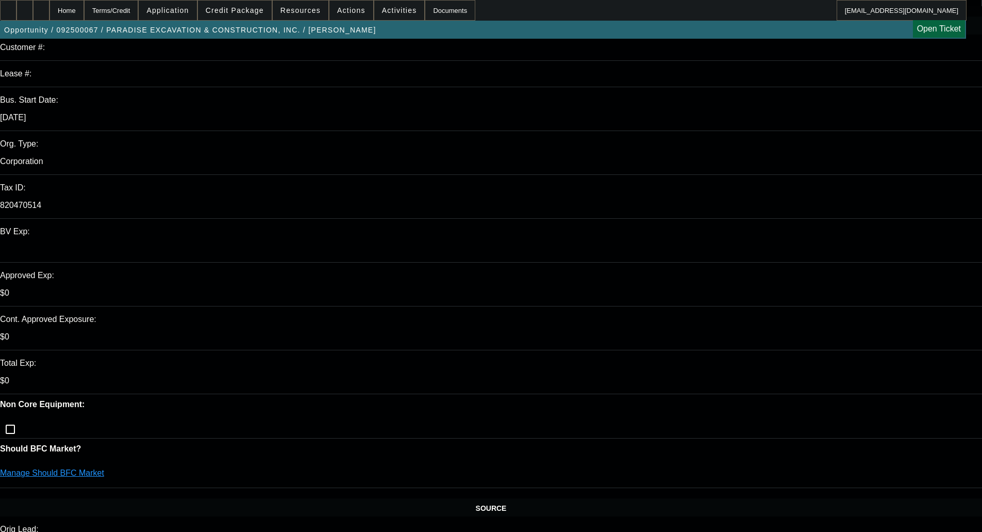
click at [246, 9] on span "Credit Package" at bounding box center [235, 10] width 58 height 8
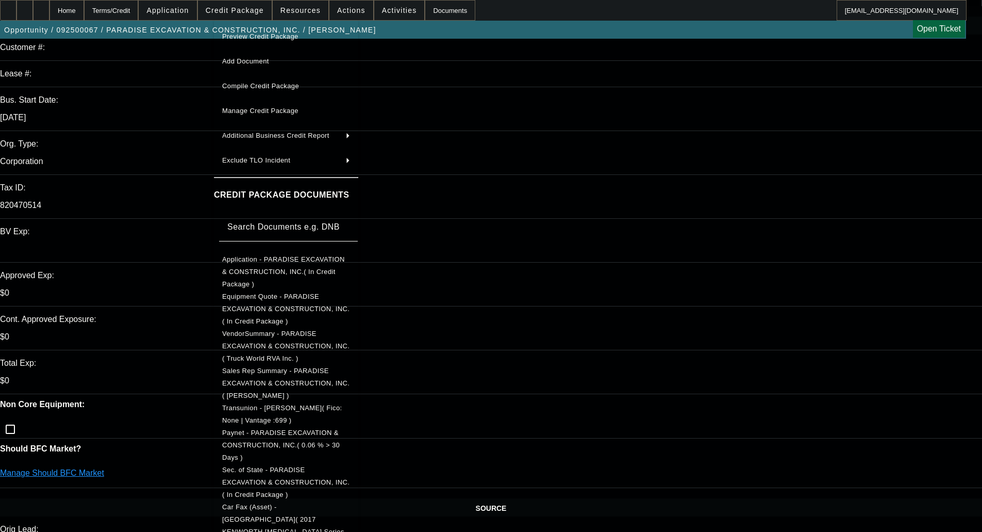
click at [260, 37] on span "Preview Credit Package" at bounding box center [260, 36] width 76 height 8
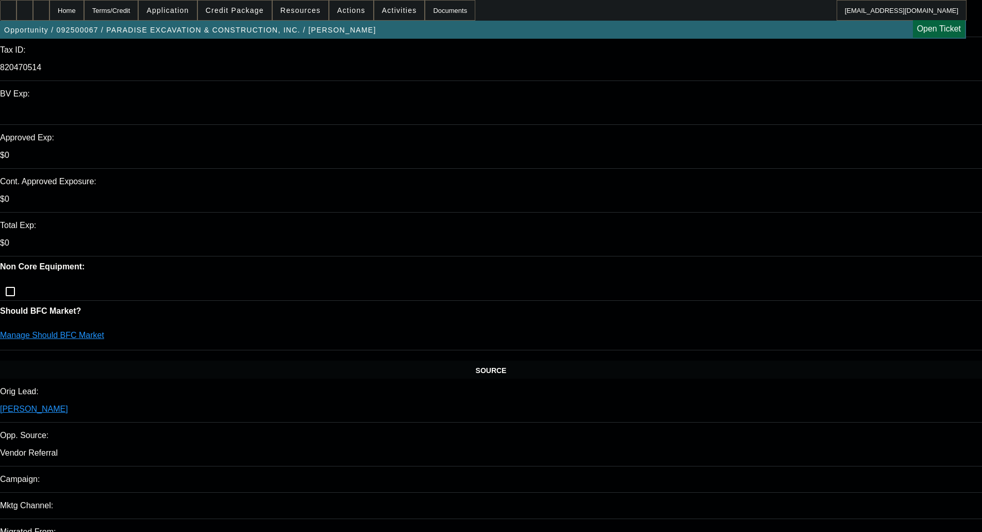
scroll to position [103, 0]
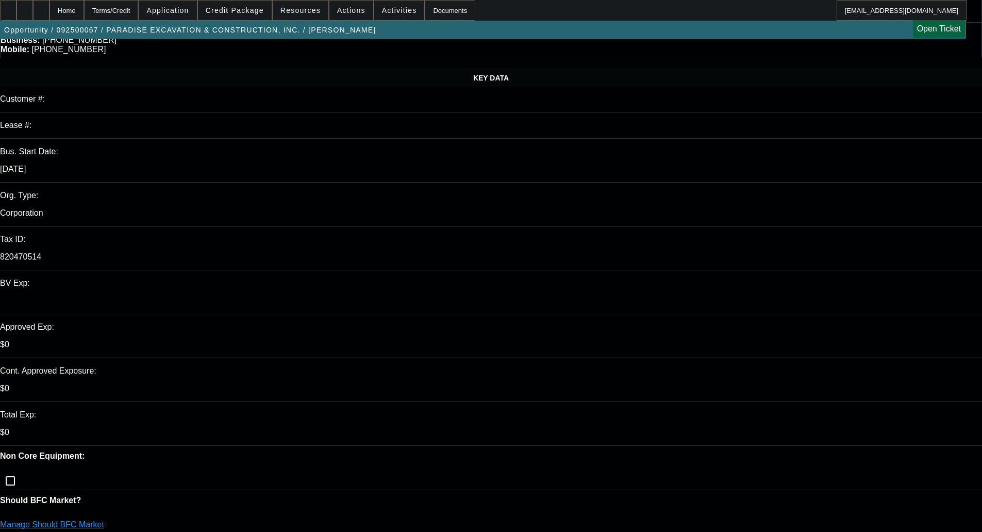
click at [104, 520] on link "Manage Should BFC Market" at bounding box center [52, 524] width 104 height 9
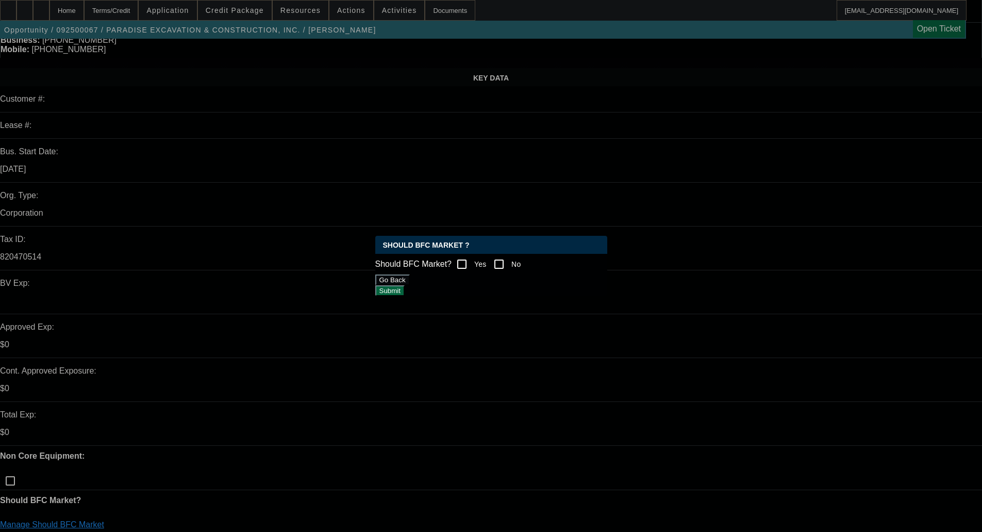
scroll to position [0, 0]
click at [471, 260] on input "Yes" at bounding box center [462, 264] width 21 height 21
checkbox input "true"
click at [405, 290] on button "Submit" at bounding box center [389, 290] width 29 height 11
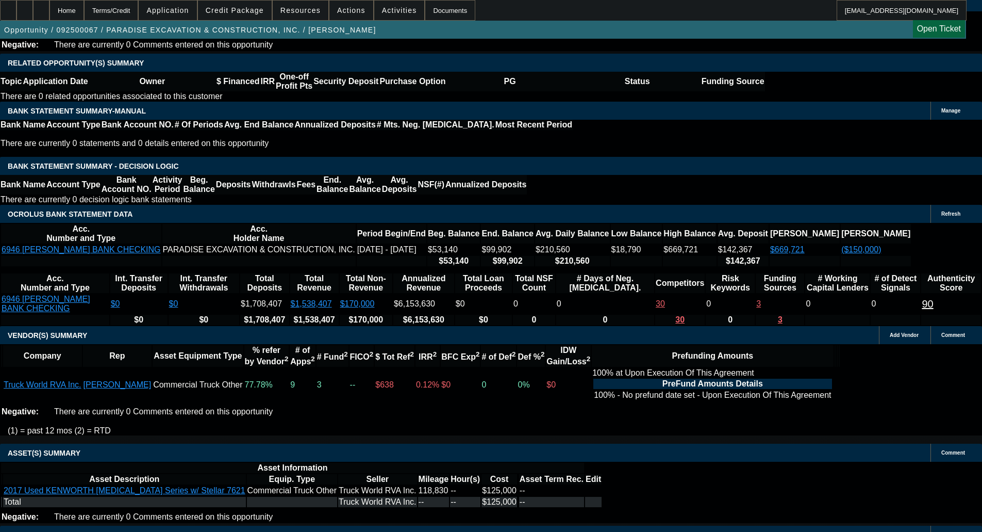
scroll to position [1534, 0]
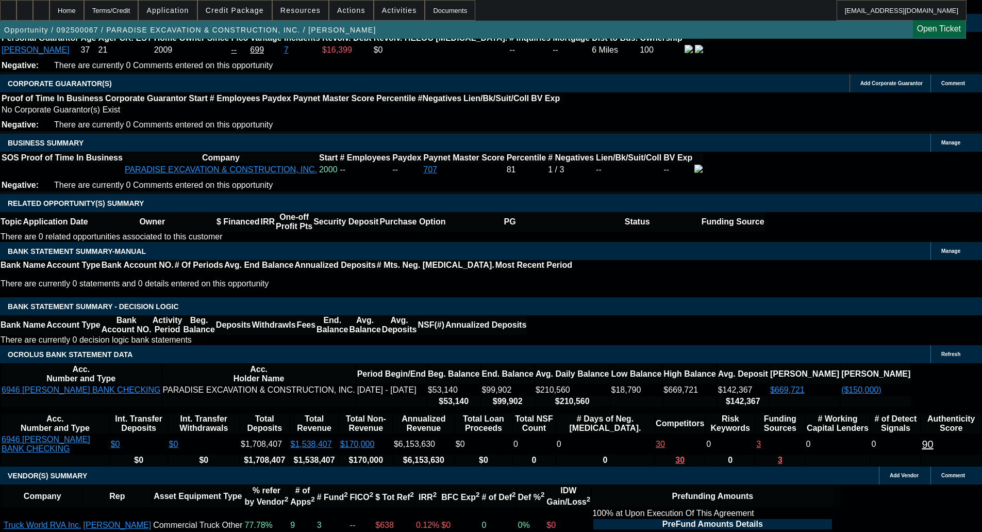
type textarea "MAXED REV; LOW IRR; - OKAY TO SELL"
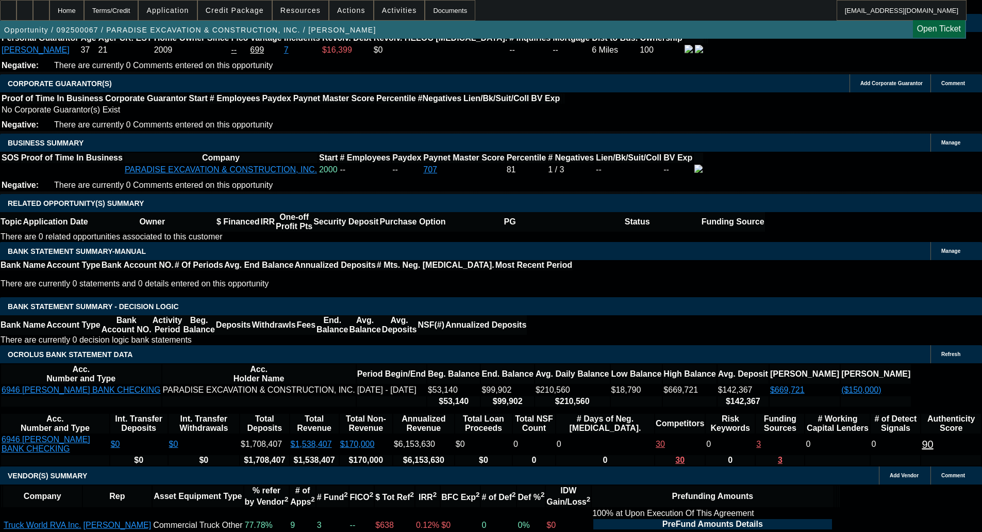
click at [226, 13] on span "Credit Package" at bounding box center [235, 10] width 58 height 8
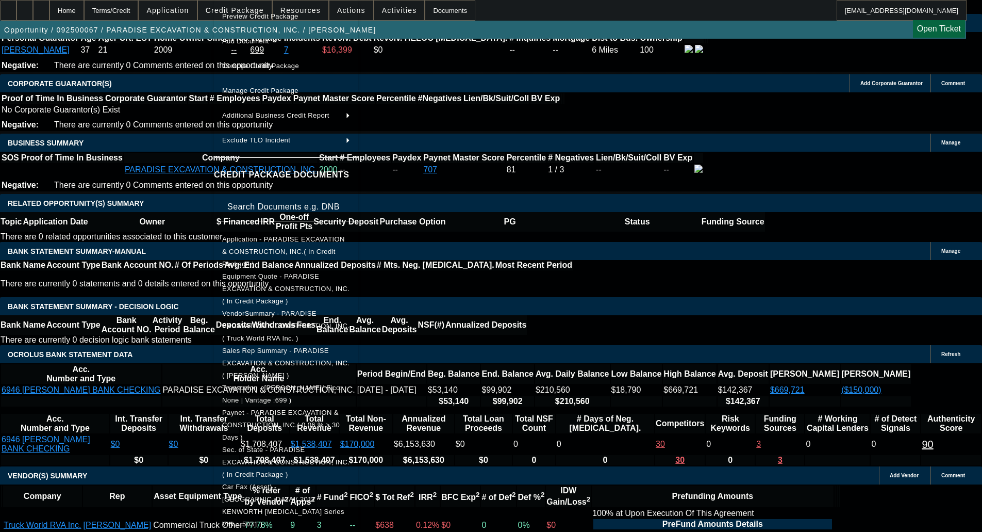
click at [285, 445] on span "Sec. of State - PARADISE EXCAVATION & CONSTRUCTION, INC.( In Credit Package )" at bounding box center [285, 461] width 127 height 32
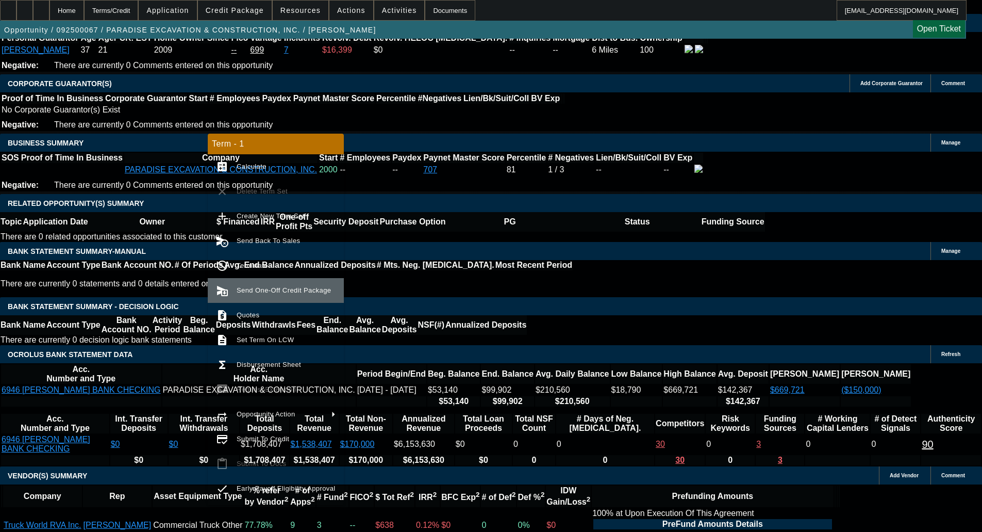
click at [288, 283] on button "send_and_archive Send One-Off Credit Package" at bounding box center [276, 290] width 136 height 25
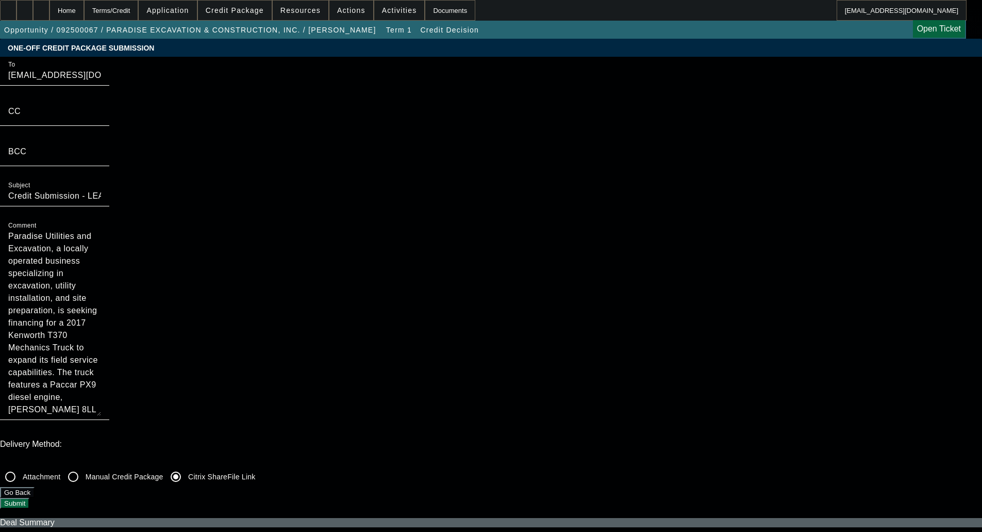
click at [29, 498] on button "Submit" at bounding box center [14, 503] width 29 height 11
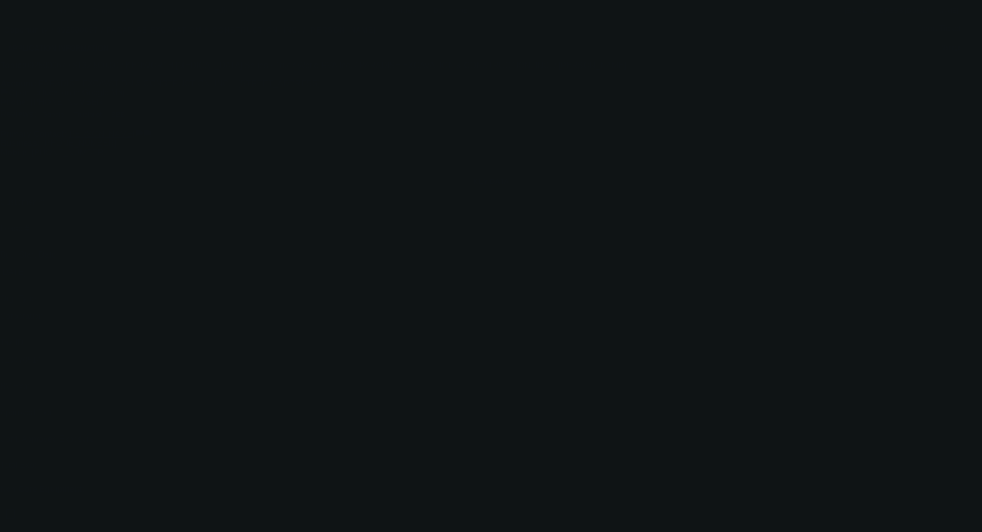
select select "0"
select select "6"
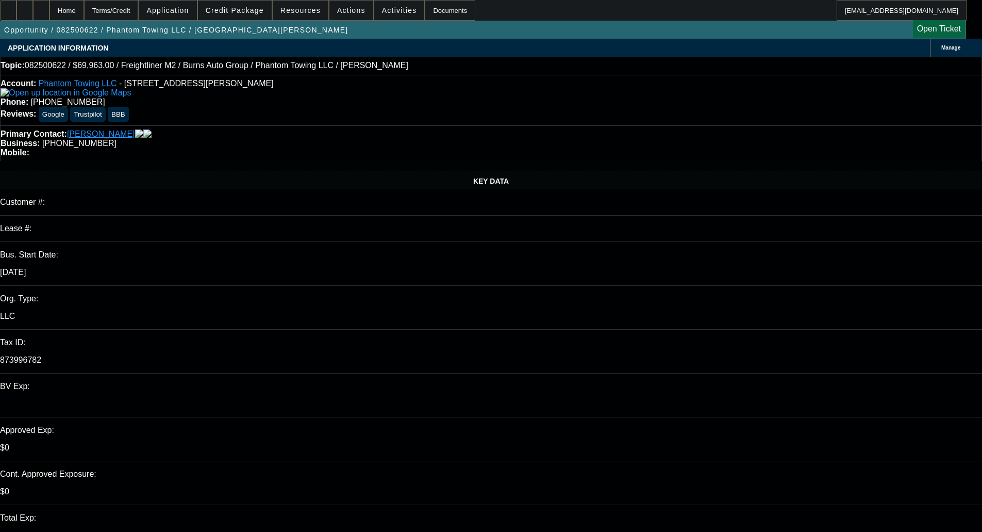
select select "0"
select select "0.1"
select select "0"
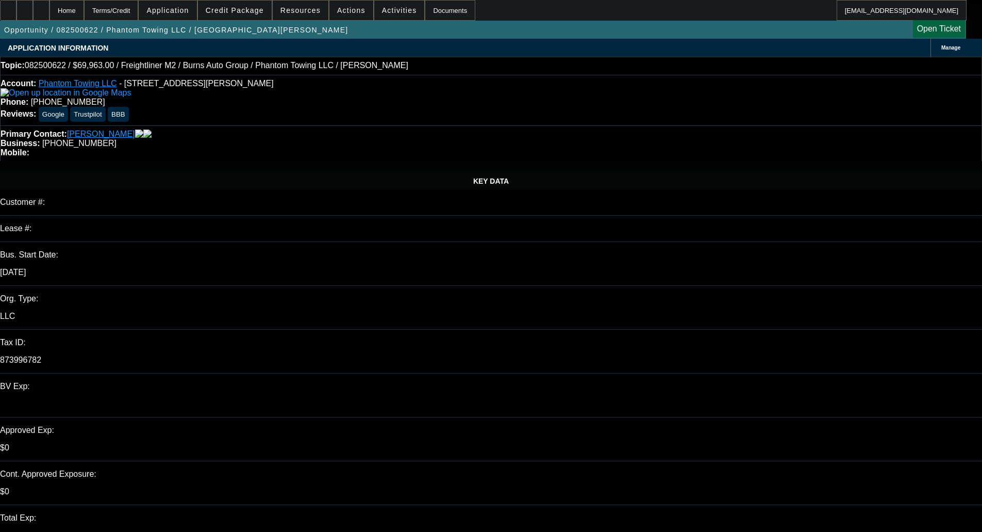
select select "0.1"
select select "0"
select select "0.1"
select select "0"
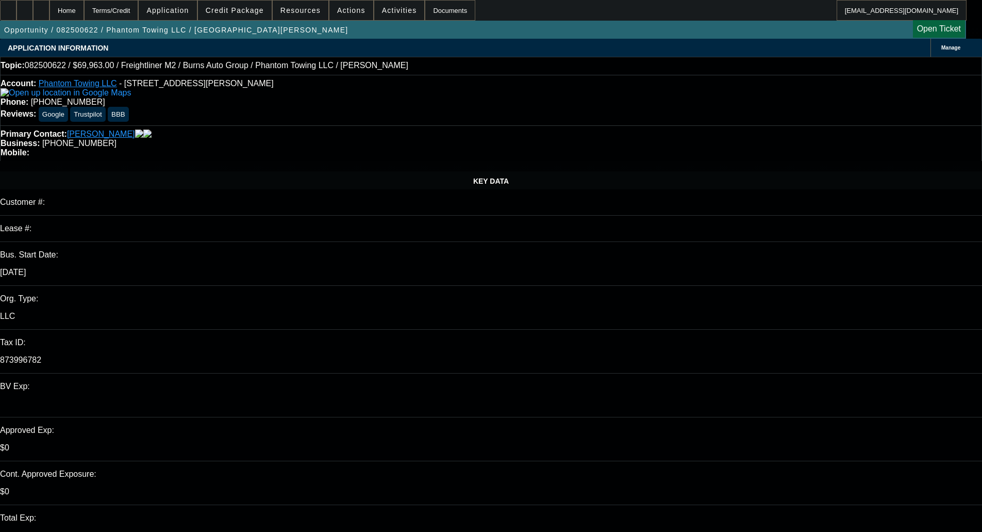
select select "0"
select select "0.1"
select select "1"
select select "2"
select select "4"
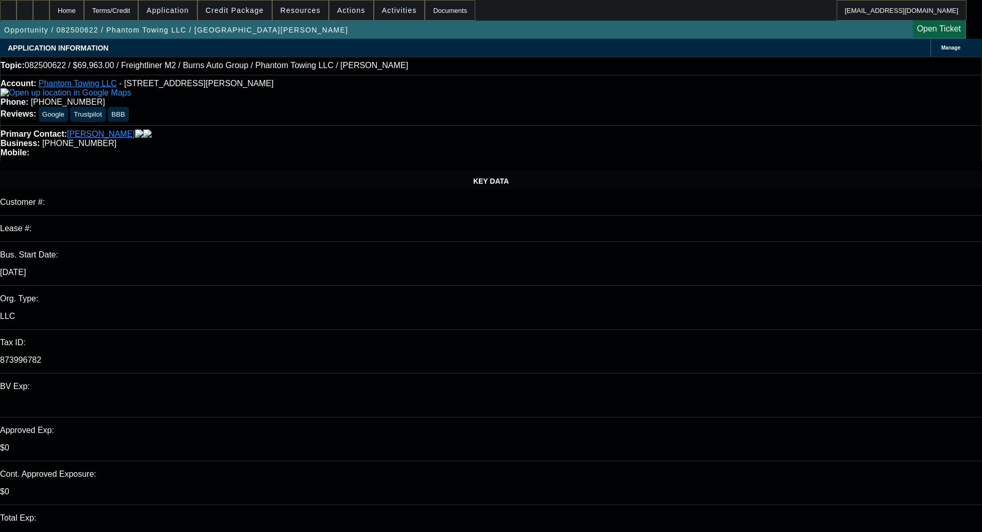
select select "1"
select select "2"
select select "4"
select select "1"
select select "2"
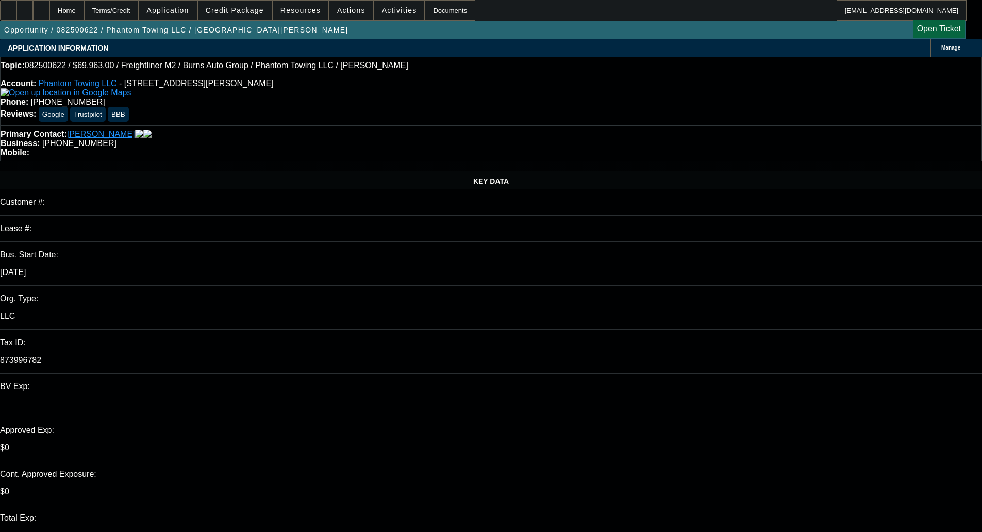
select select "4"
select select "1"
select select "2"
select select "4"
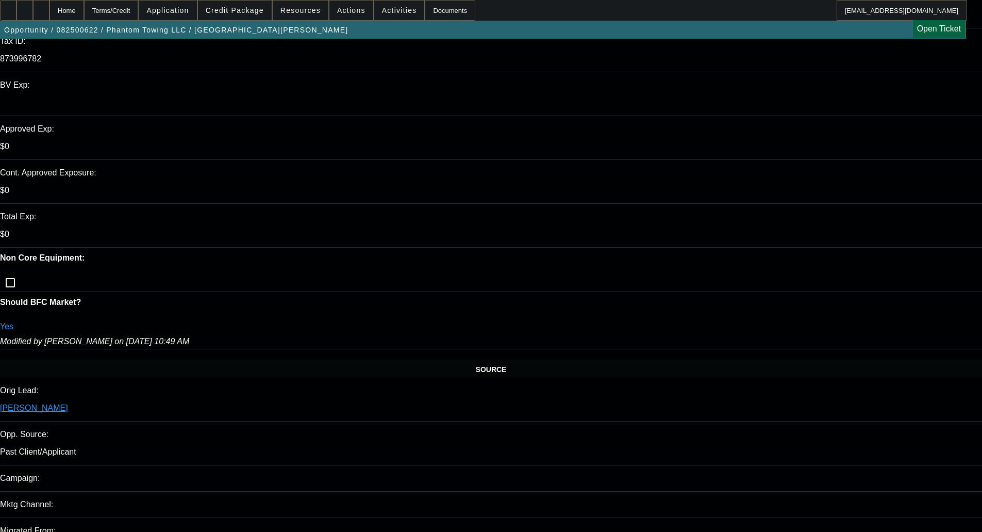
scroll to position [1801, 0]
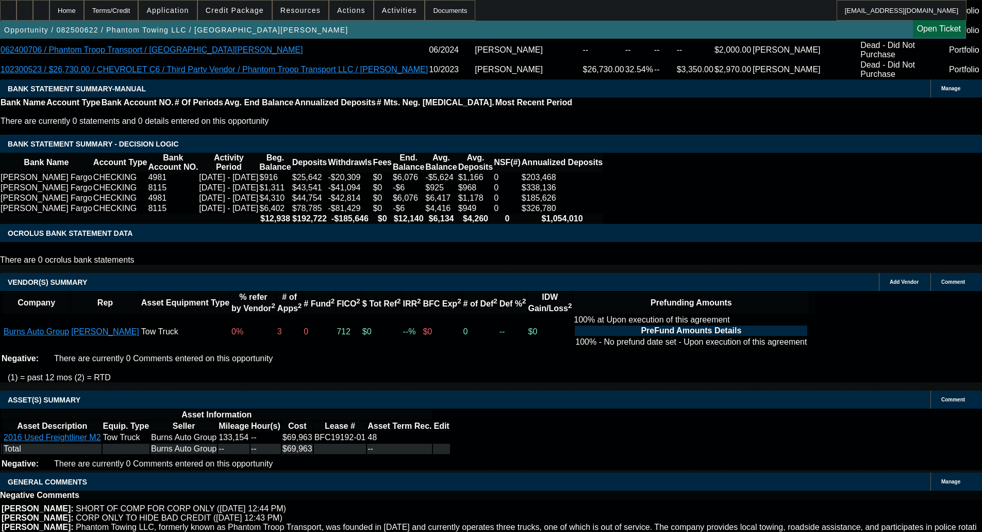
select select "6"
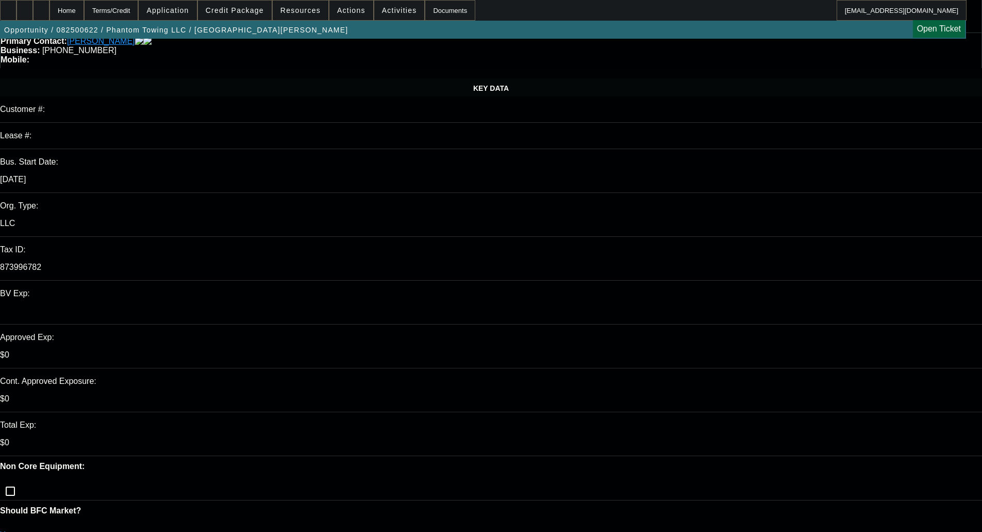
scroll to position [103, 0]
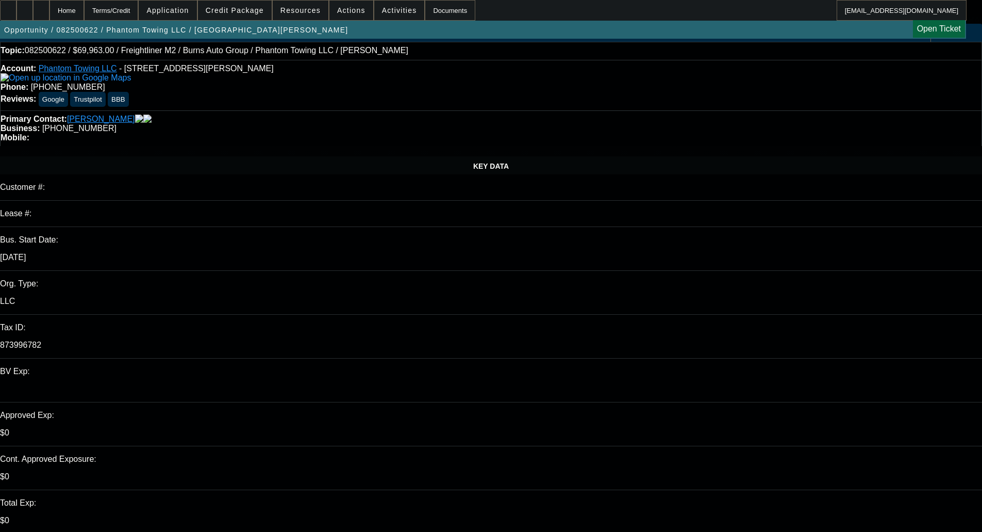
scroll to position [0, 0]
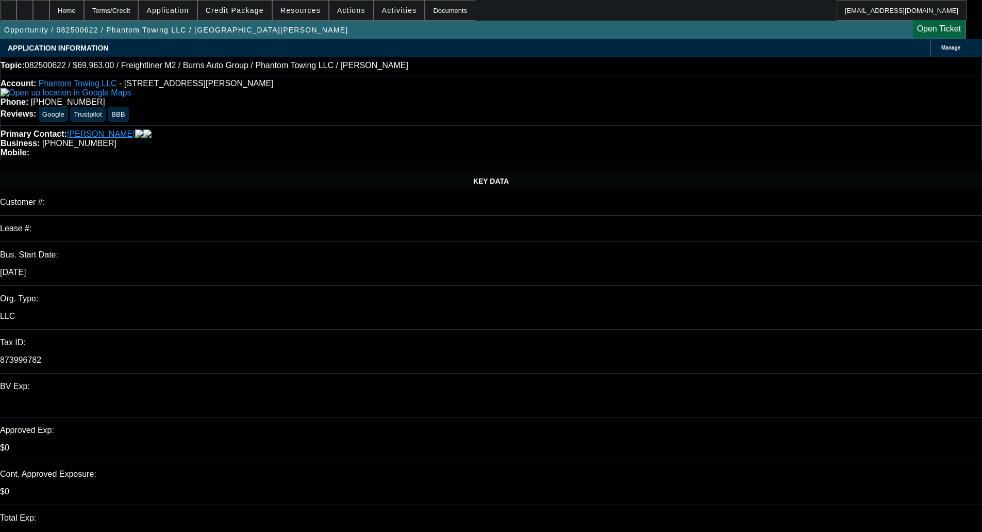
drag, startPoint x: 811, startPoint y: 169, endPoint x: 751, endPoint y: 166, distance: 59.9
type textarea "The PG's revolving balance is too high and they have writeoffs. NMEF won't be a…"
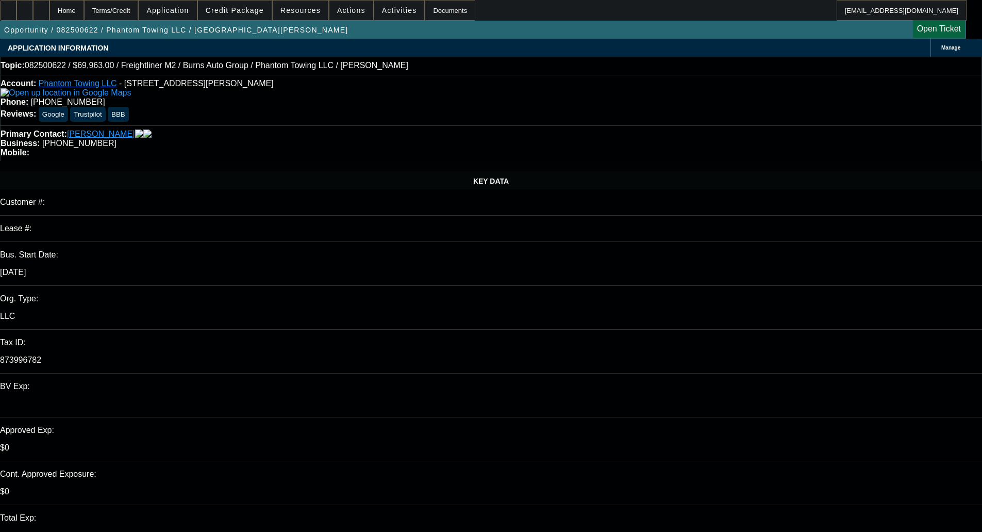
checkbox input "true"
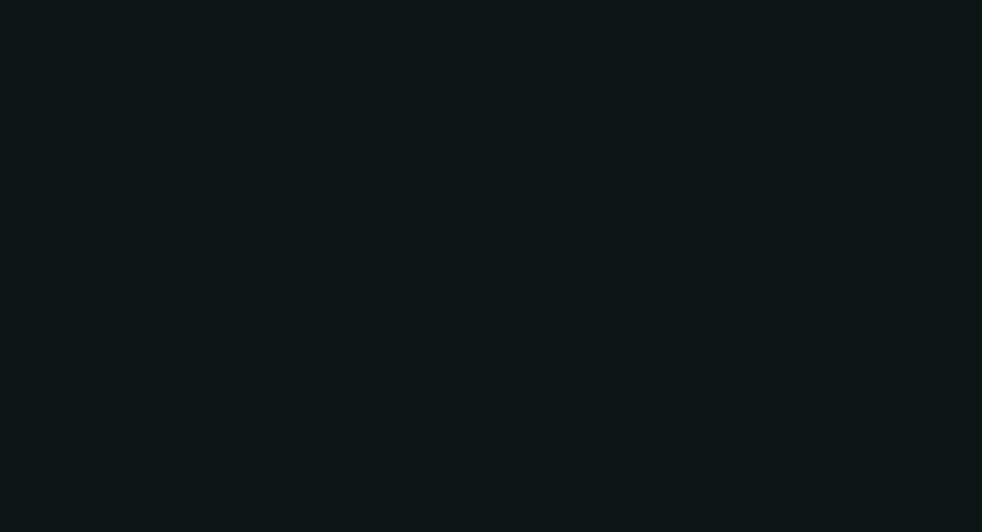
select select "0"
select select "2"
select select "0.1"
select select "4"
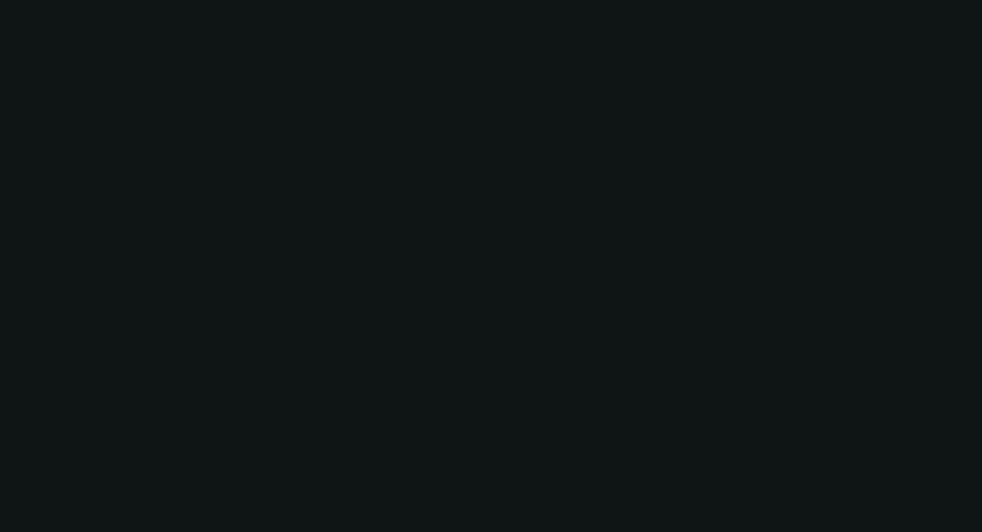
select select "0"
select select "2"
select select "0.1"
select select "4"
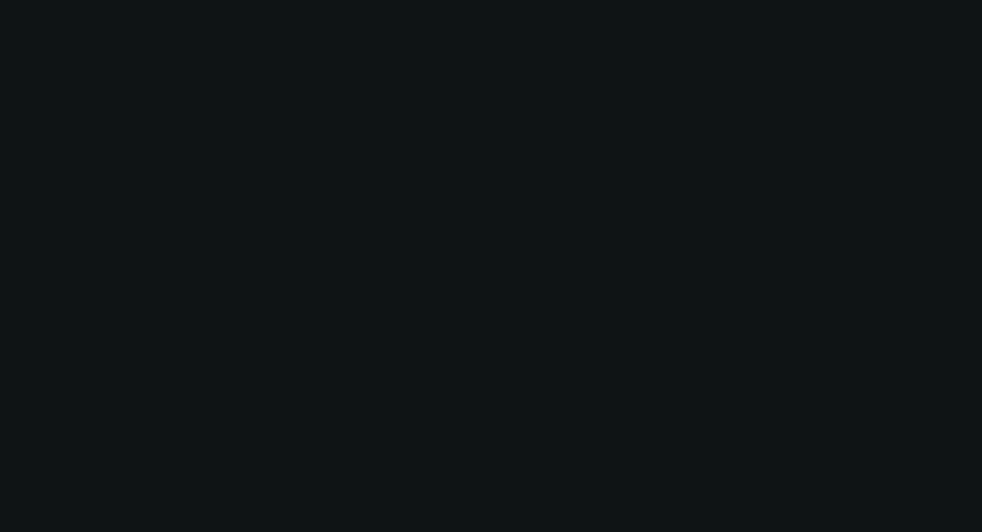
select select "0"
select select "2"
select select "0.1"
select select "4"
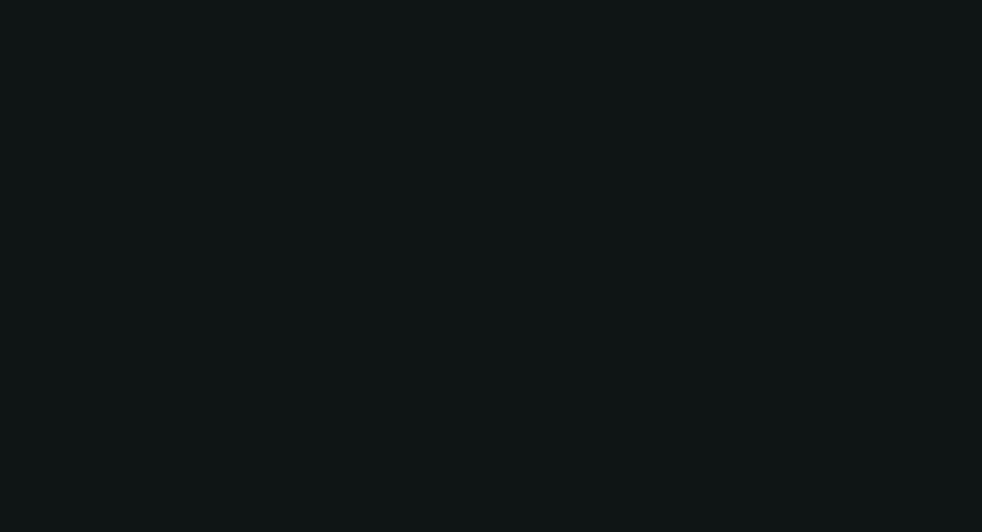
select select "0"
select select "2"
select select "0.1"
select select "4"
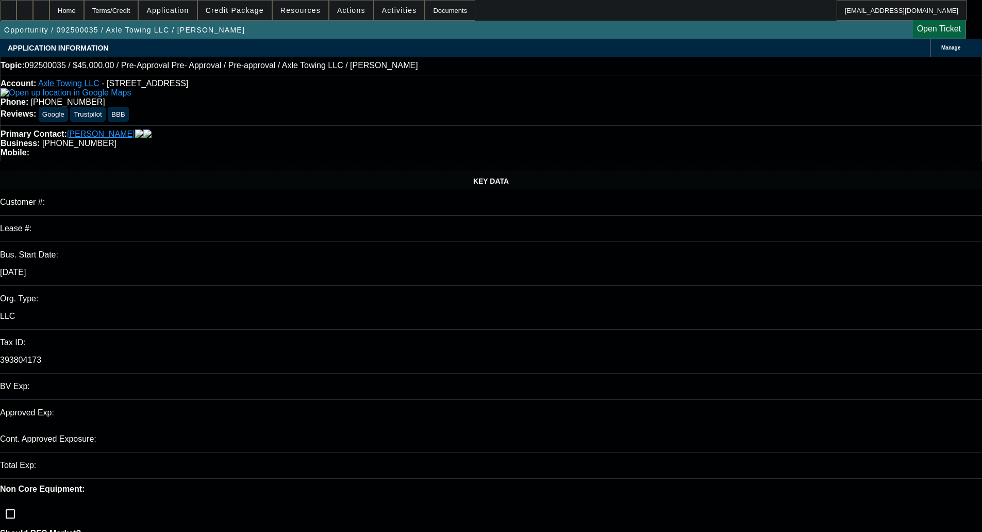
select select "0"
select select "0.1"
select select "4"
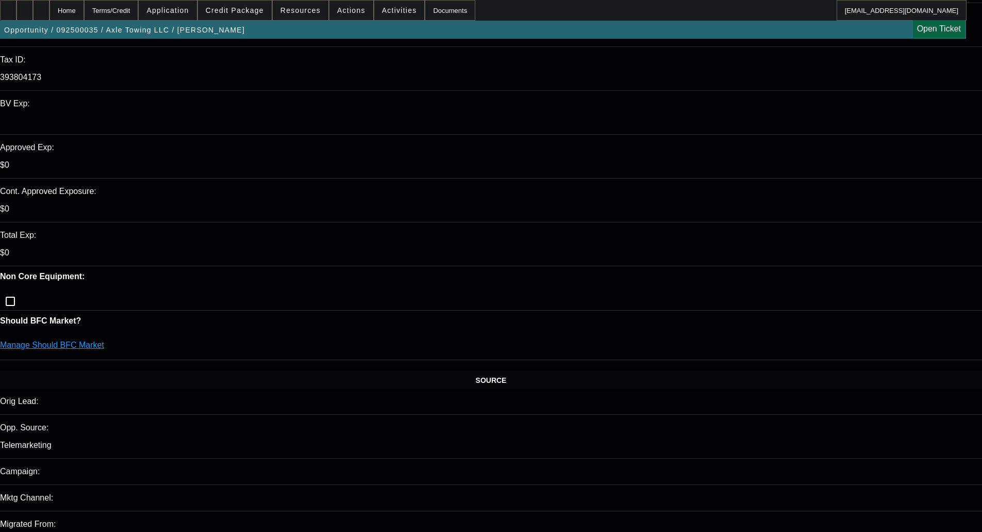
scroll to position [309, 0]
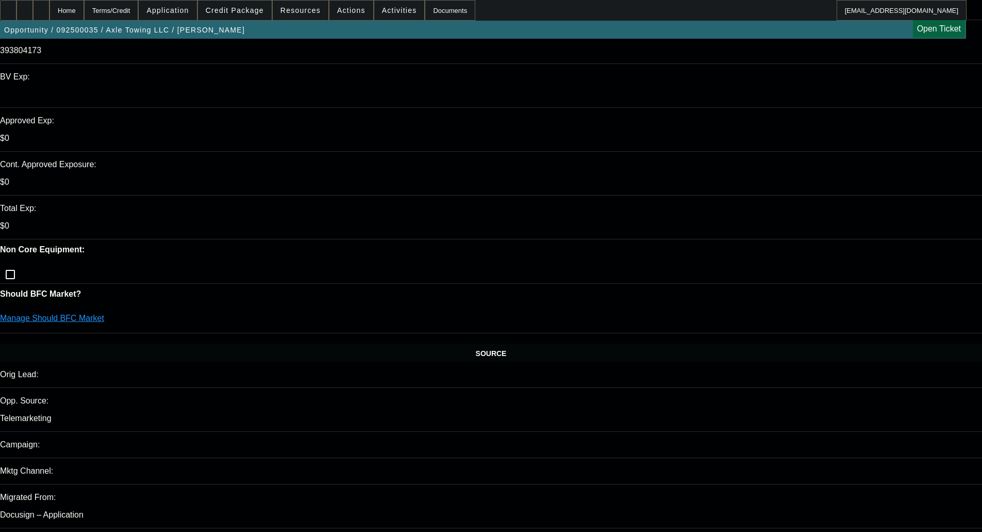
click at [251, 15] on span at bounding box center [235, 10] width 74 height 25
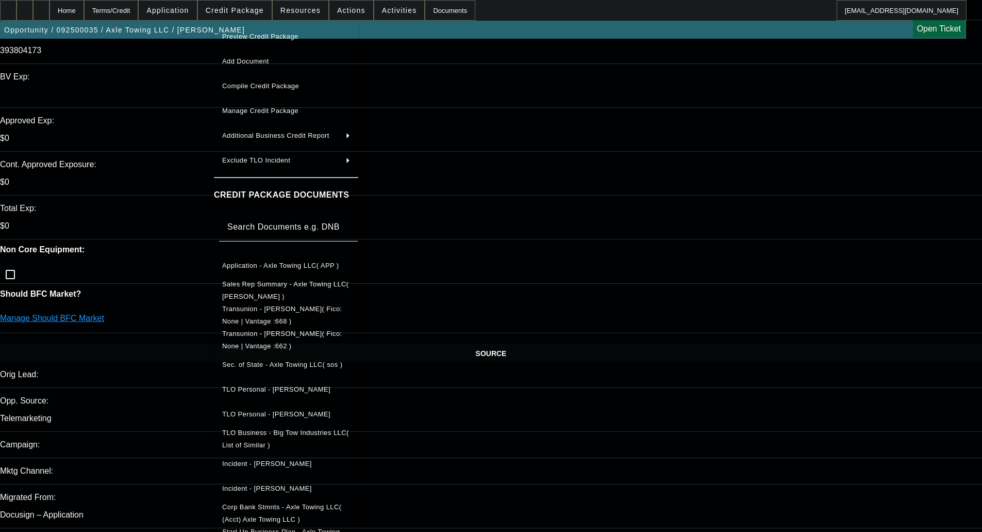
click at [258, 35] on span "Preview Credit Package" at bounding box center [260, 36] width 76 height 8
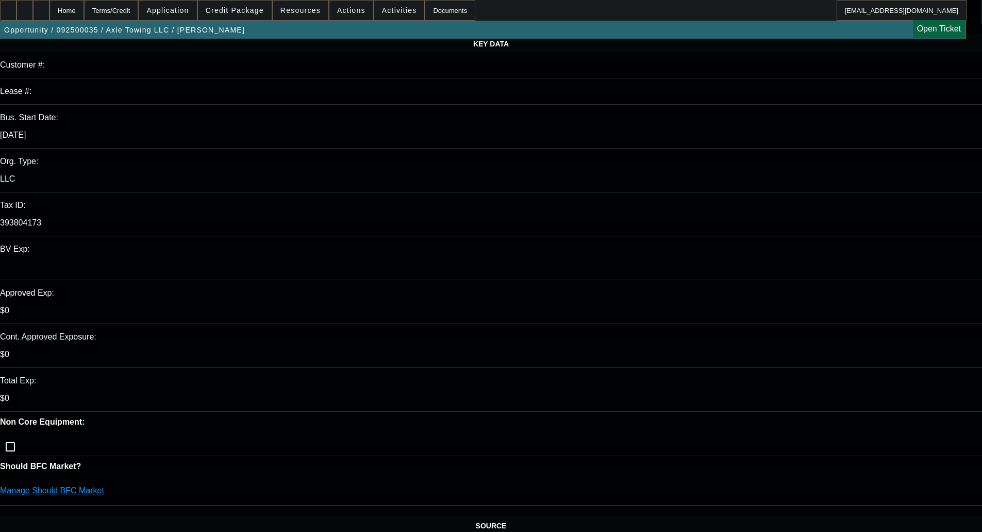
scroll to position [155, 0]
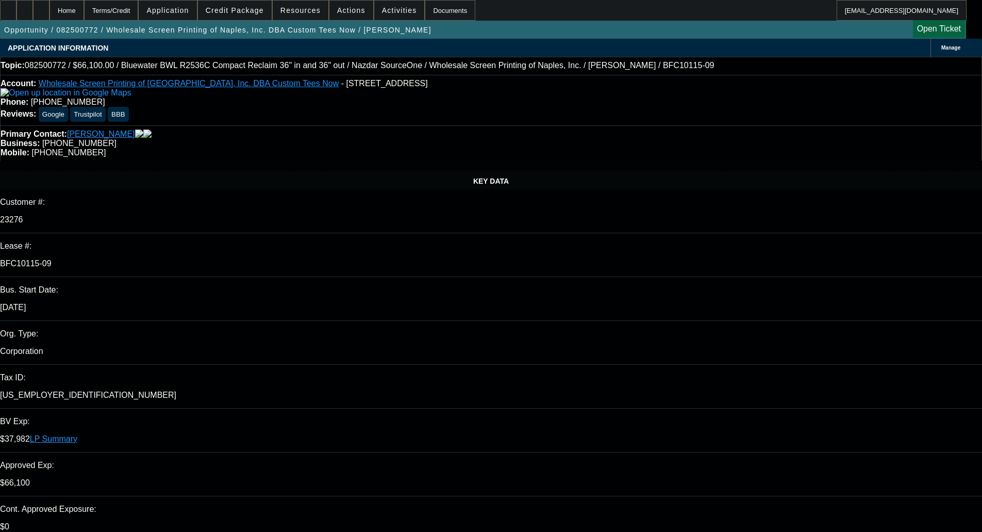
select select "0"
select select "2"
select select "0"
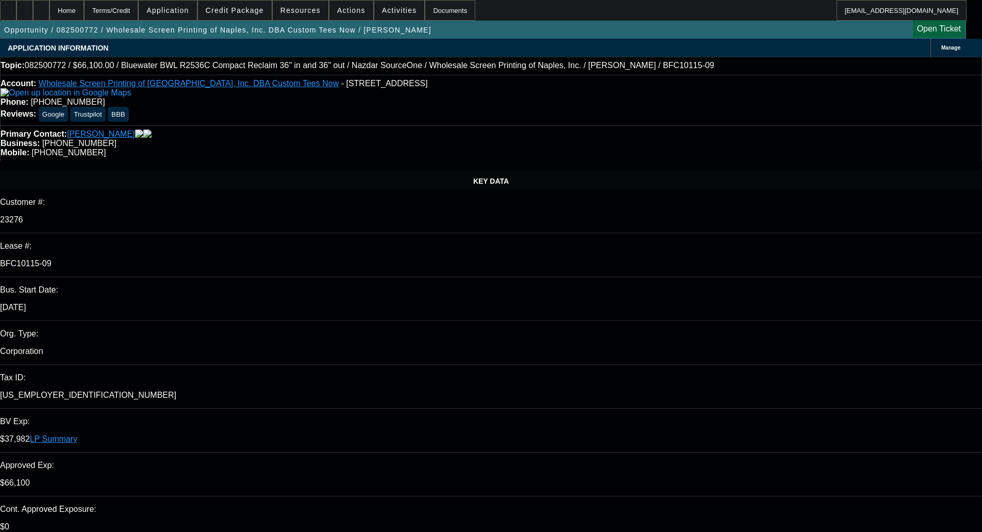
select select "0"
select select "2"
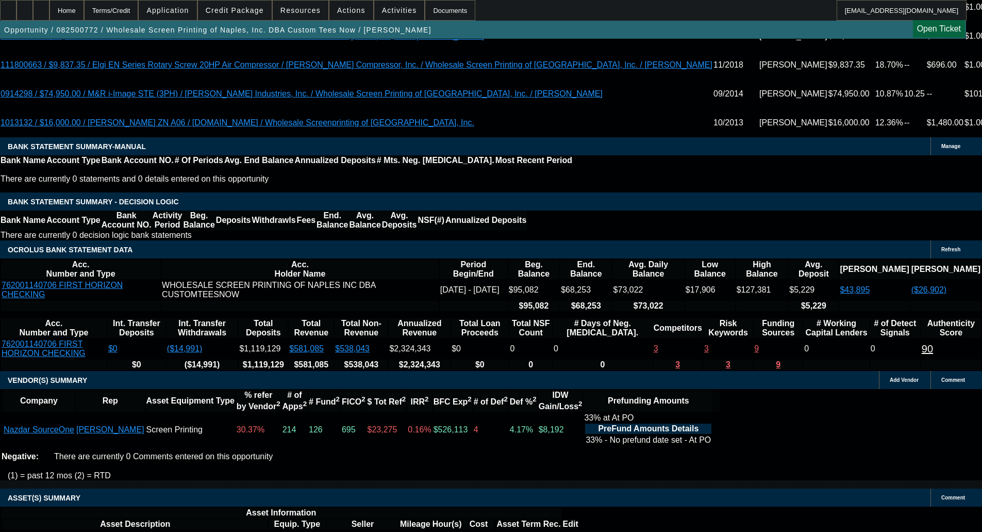
scroll to position [1725, 0]
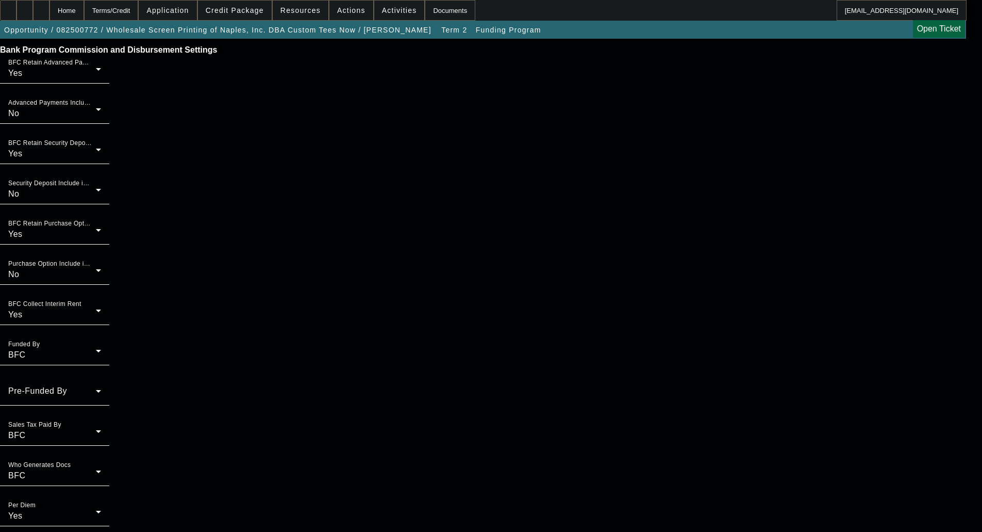
scroll to position [670, 0]
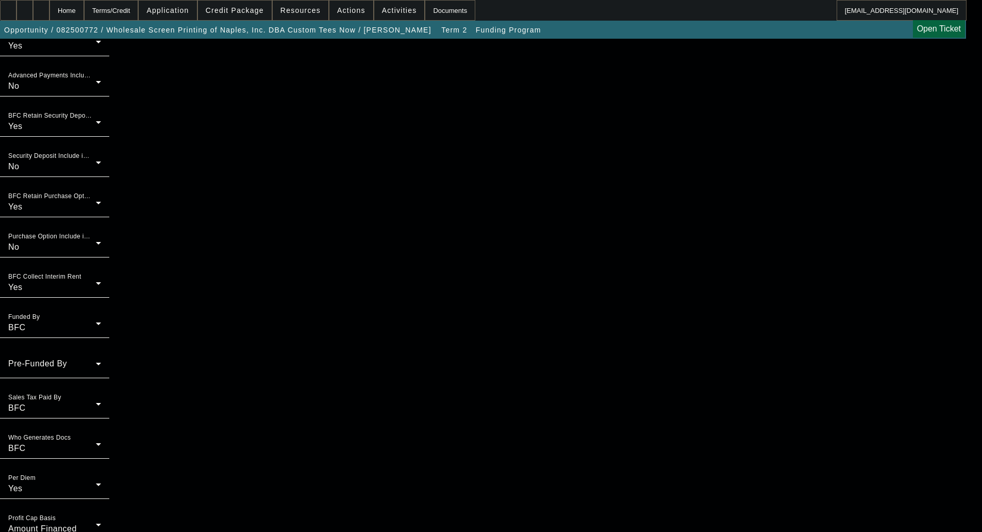
scroll to position [717, 0]
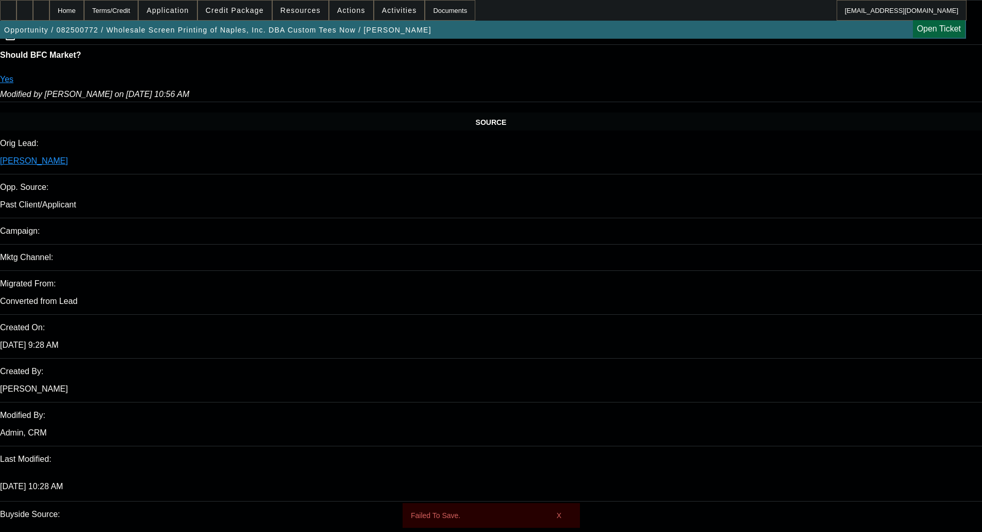
select select "0"
select select "2"
select select "0"
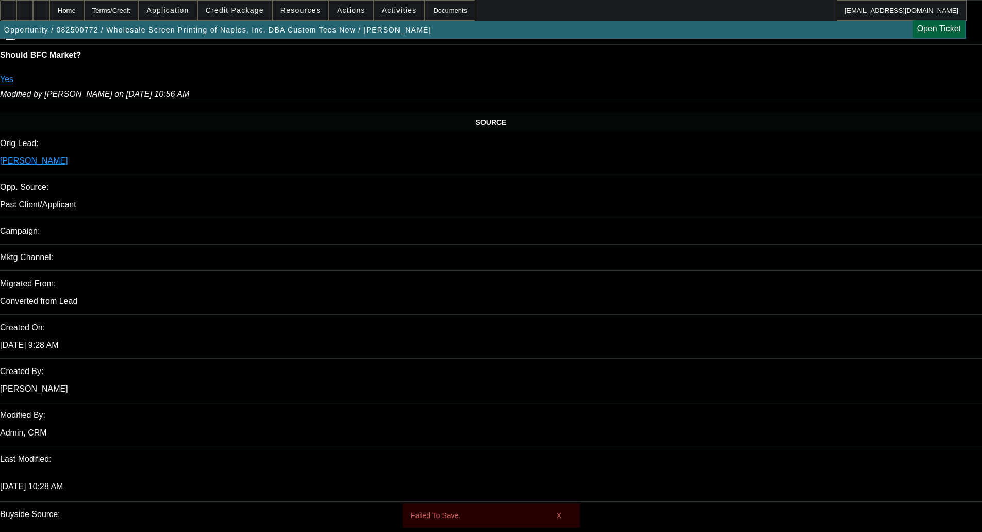
select select "0"
select select "2"
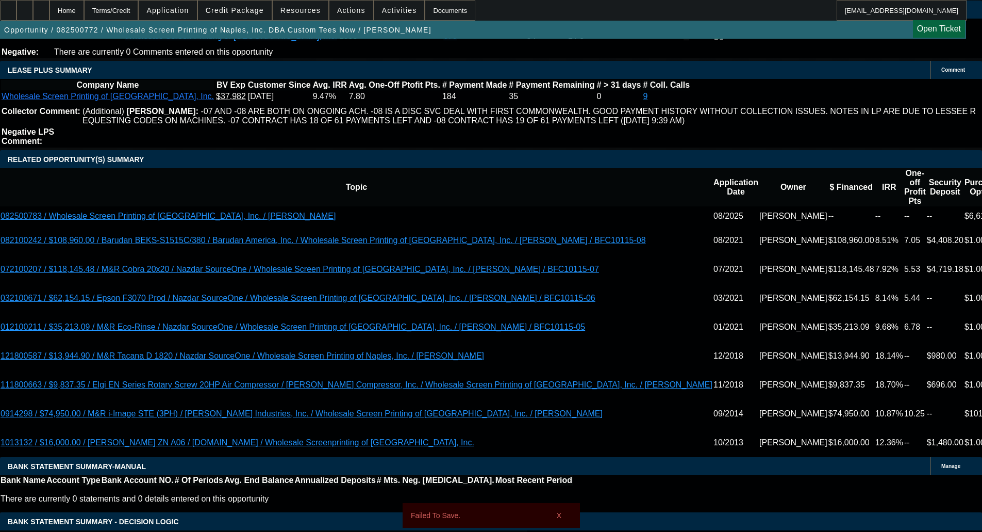
scroll to position [1798, 0]
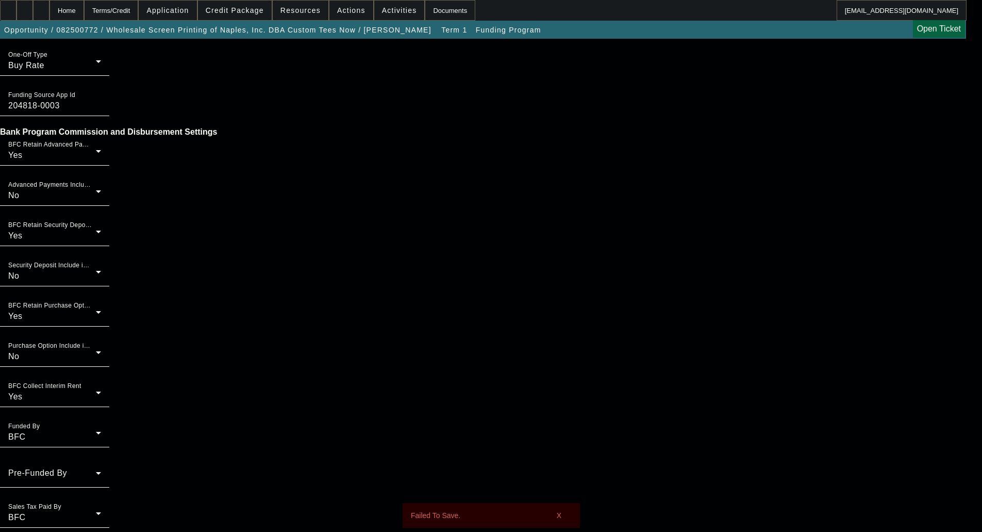
scroll to position [621, 0]
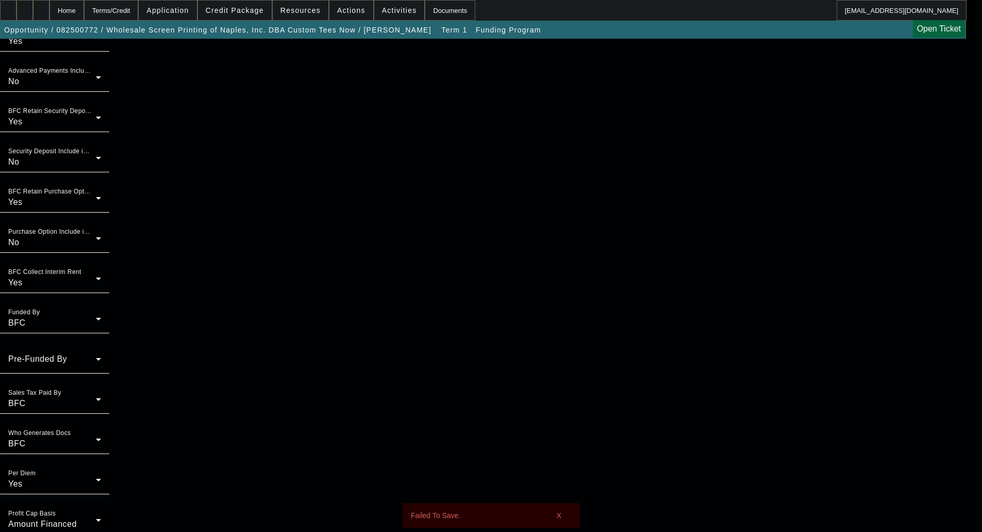
scroll to position [717, 0]
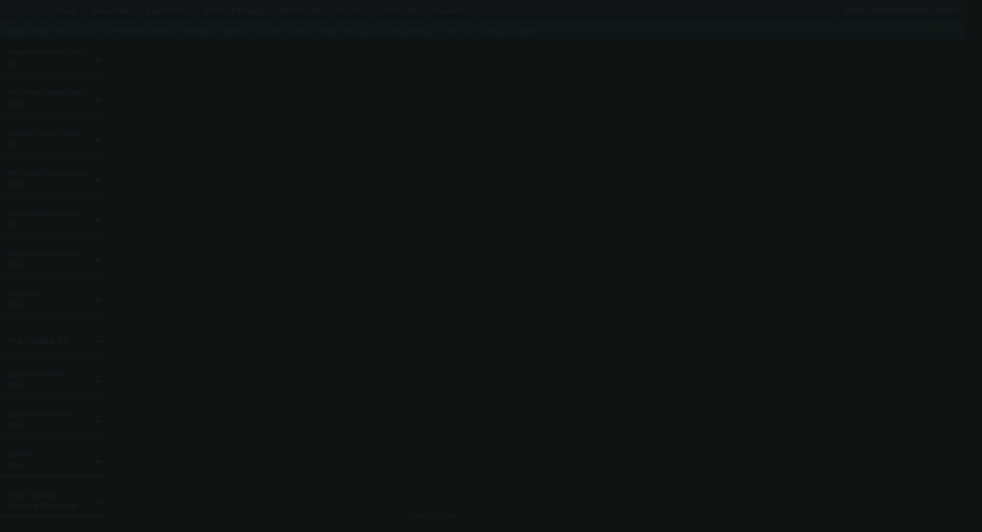
click at [627, 168] on div at bounding box center [491, 266] width 982 height 532
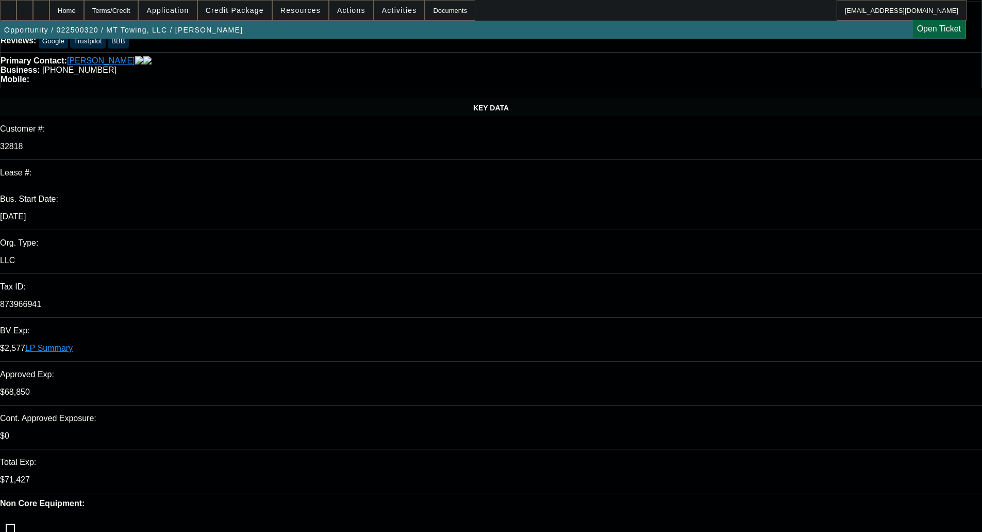
select select "0"
select select "6"
select select "0.1"
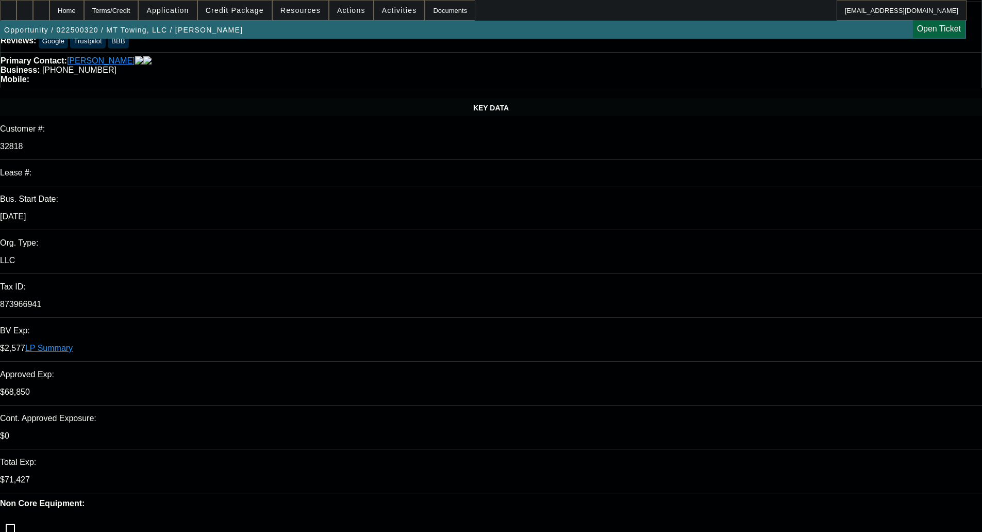
select select "2"
select select "0"
select select "6"
select select "0"
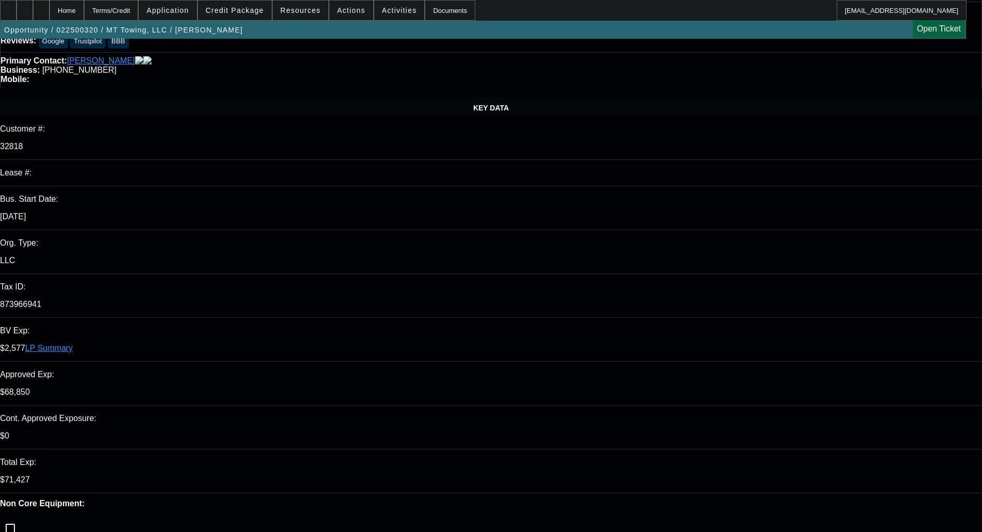
select select "2"
select select "0"
select select "6"
select select "0"
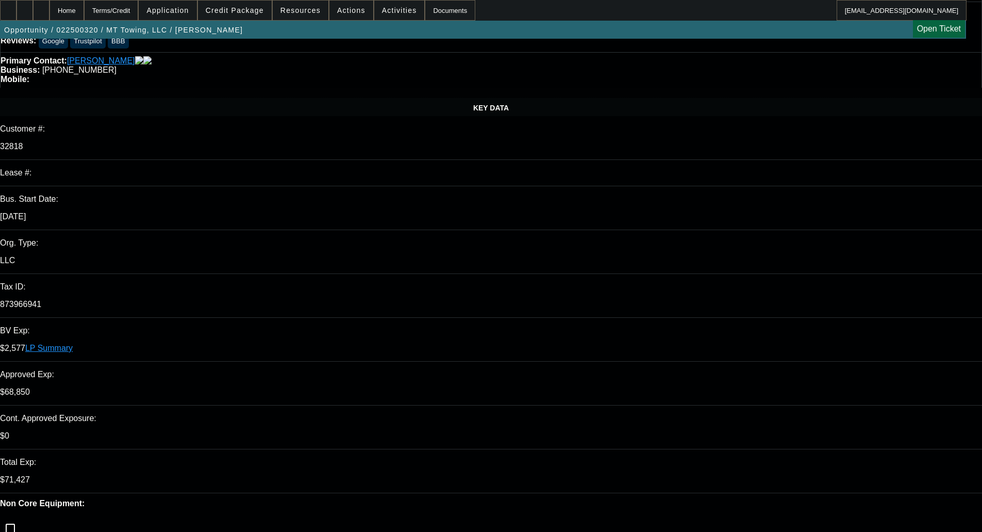
select select "0"
select select "3"
select select "0"
select select "6"
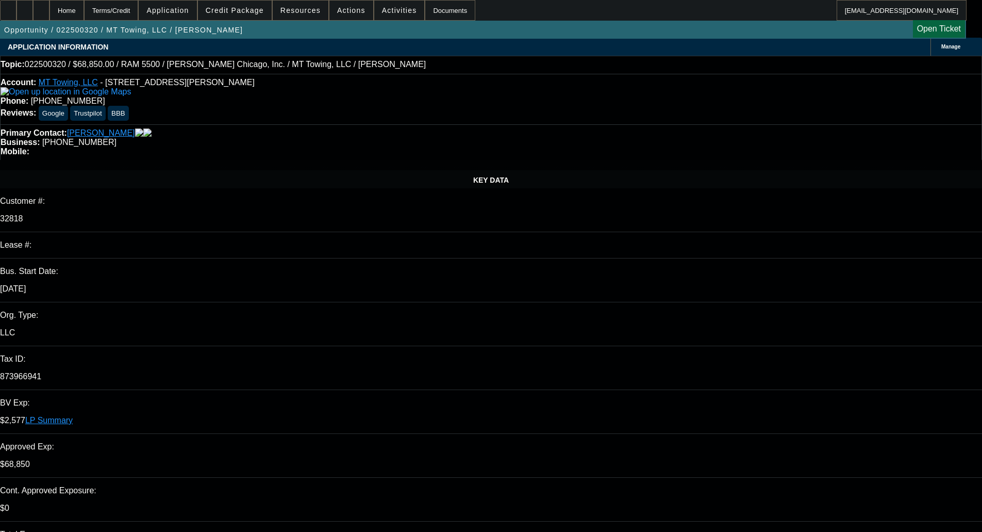
scroll to position [0, 0]
click at [73, 417] on link "LP Summary" at bounding box center [48, 421] width 47 height 9
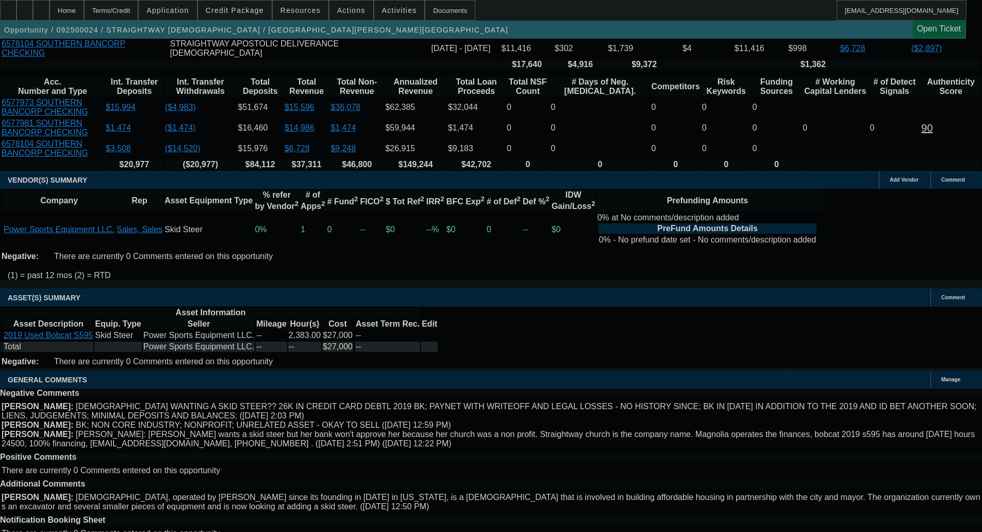
select select "0.15"
select select "0"
select select "0.1"
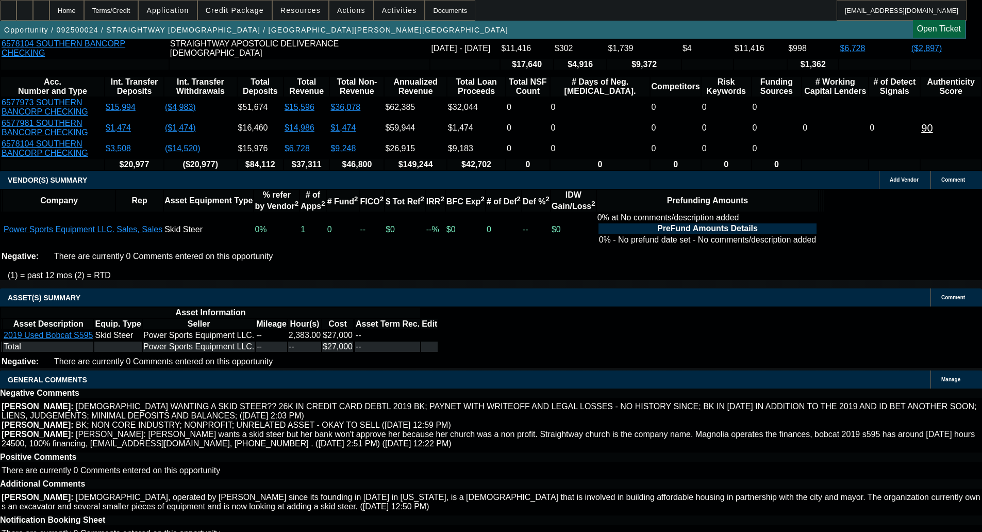
select select "4"
select select "0.15"
select select "0"
select select "0.1"
select select "4"
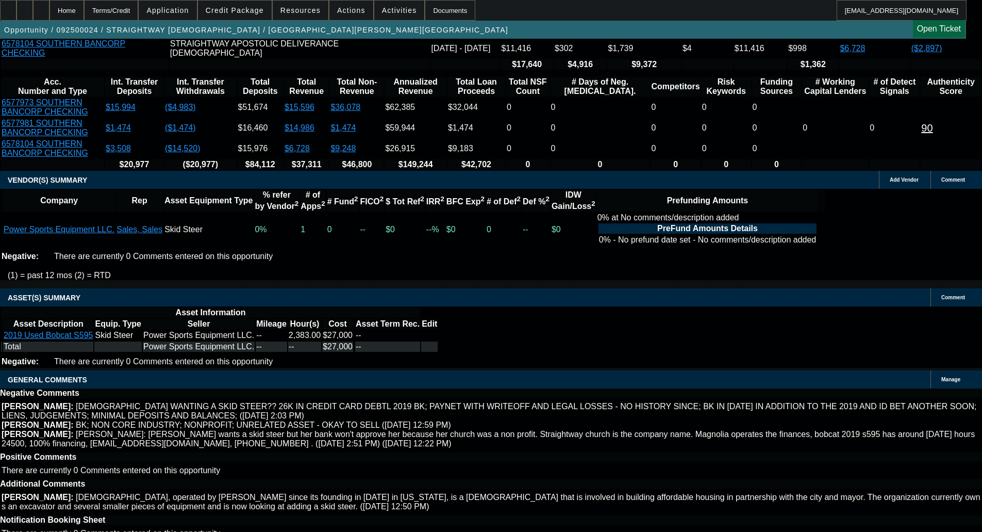
select select "0"
select select "0.1"
select select "4"
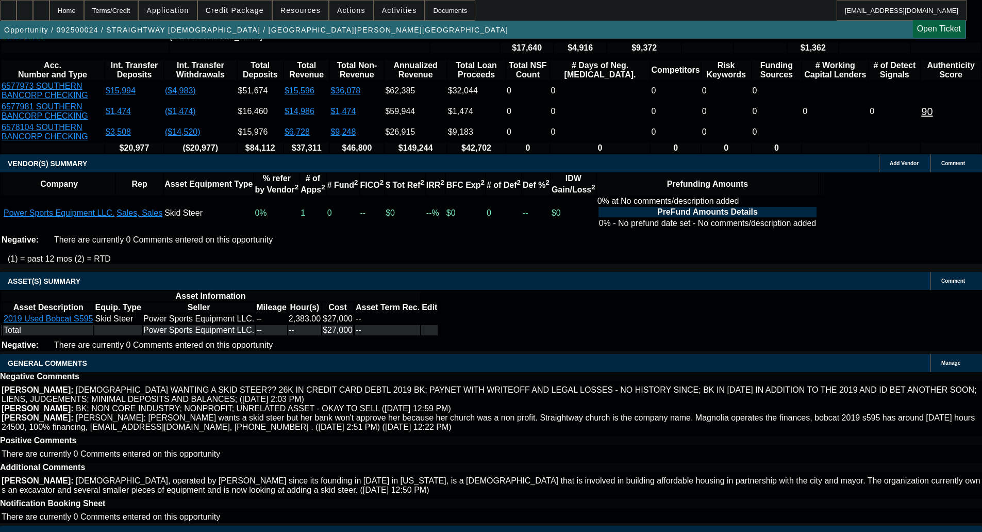
select select "4"
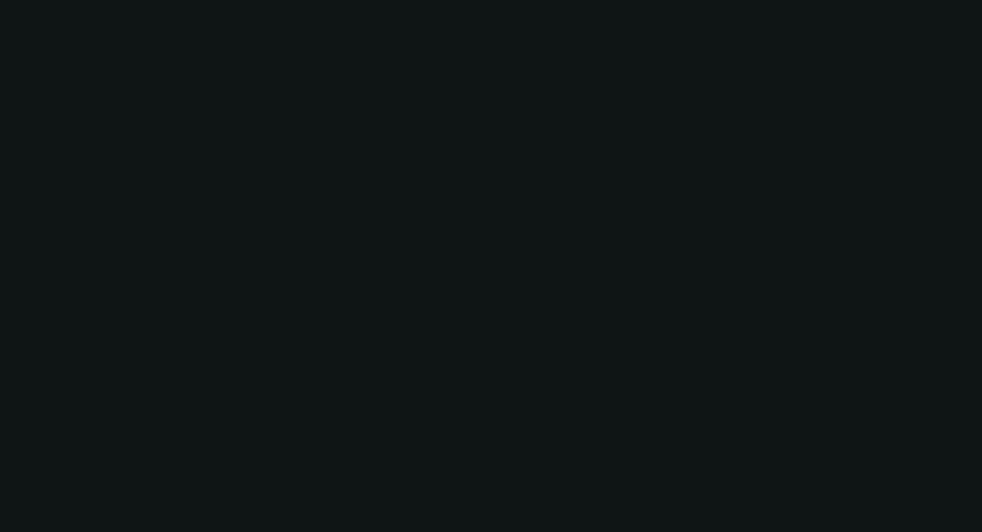
scroll to position [0, 0]
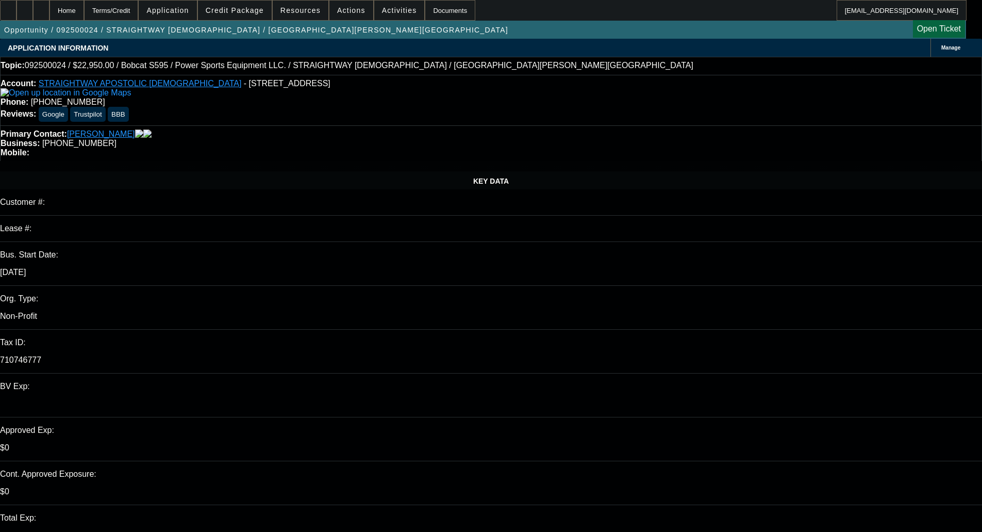
paste textarea "unfortunately, has been declined by North Mill’s credit team for the following …"
type textarea "DECLINED BY NMEF - "unfortunately, has been declined by North Mill’s credit tea…"
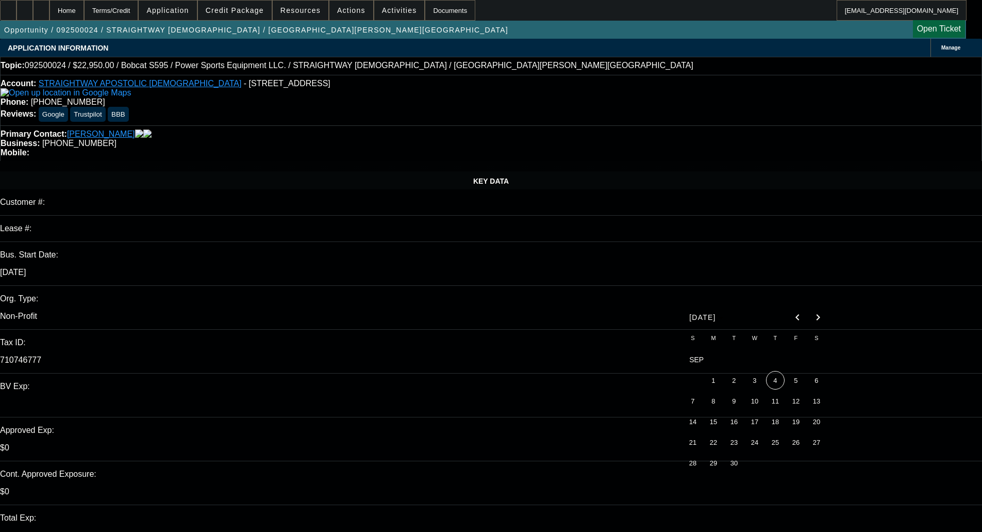
drag, startPoint x: 755, startPoint y: 383, endPoint x: 762, endPoint y: 374, distance: 11.0
click at [755, 382] on span "3" at bounding box center [755, 380] width 19 height 19
type input "[DATE]"
type input "03:58"
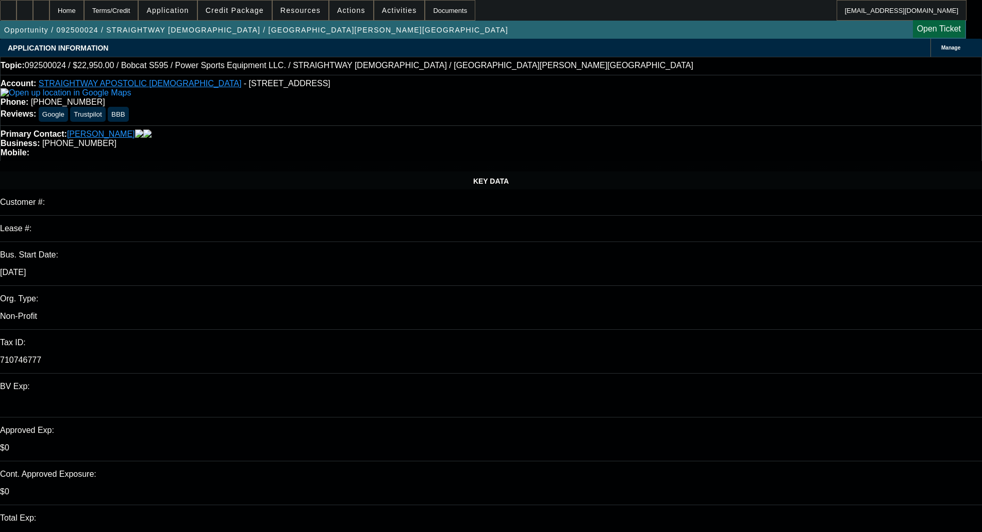
type input "10:20"
select select "0.15"
select select "0"
select select "0.1"
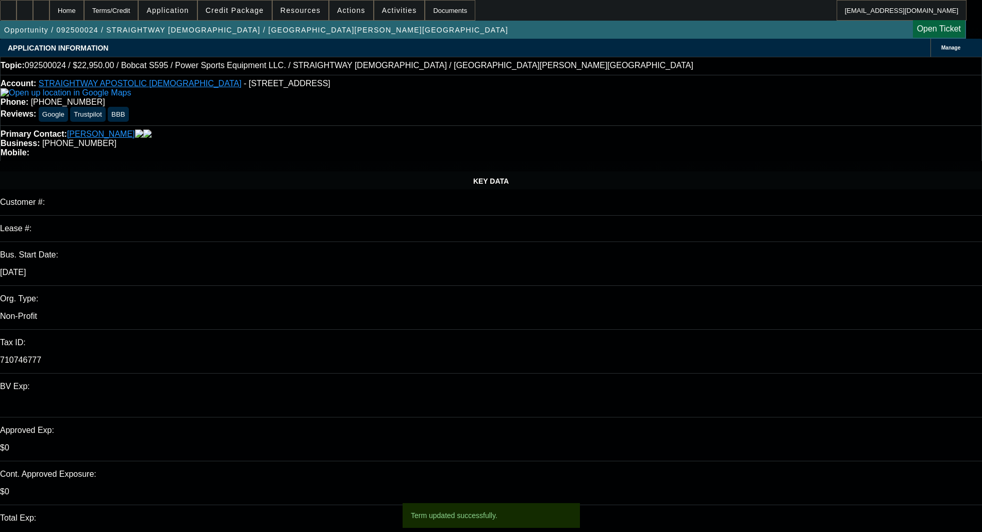
select select "4"
select select "0.15"
select select "0"
select select "0.1"
select select "4"
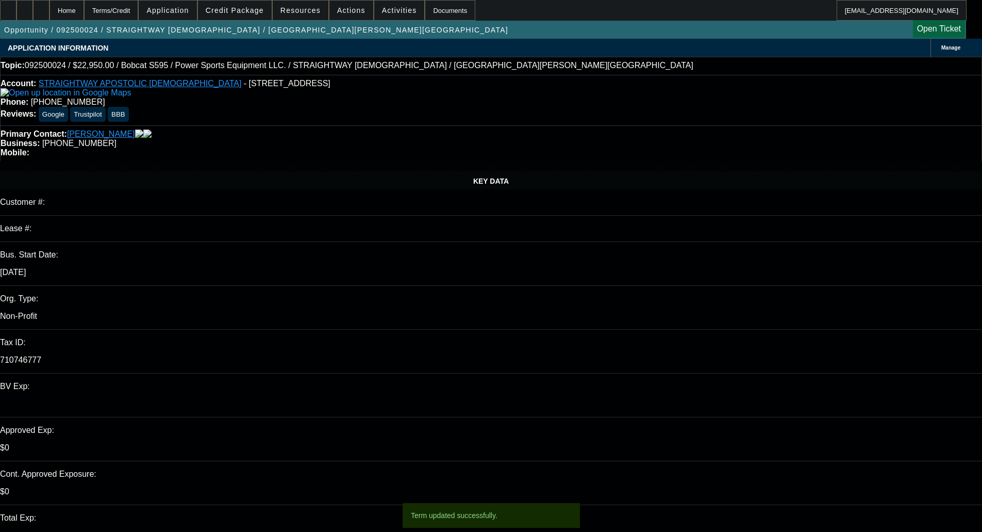
select select "0"
select select "0.1"
select select "4"
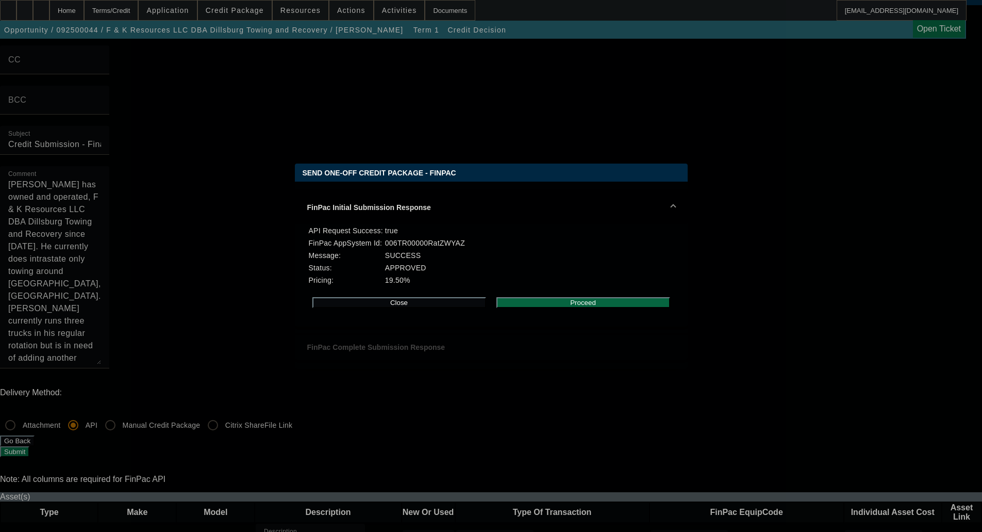
click at [571, 303] on button "Proceed" at bounding box center [584, 302] width 174 height 11
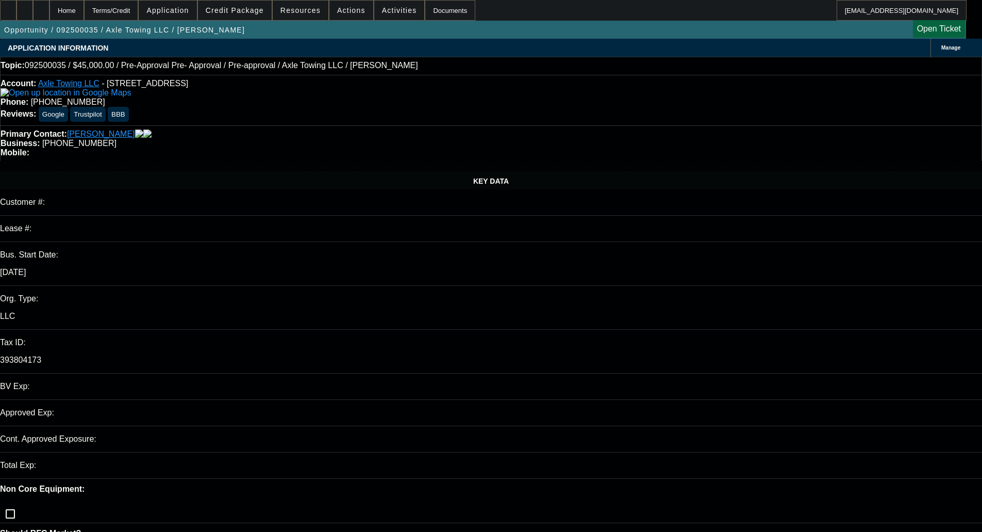
select select "0"
select select "0.1"
select select "1"
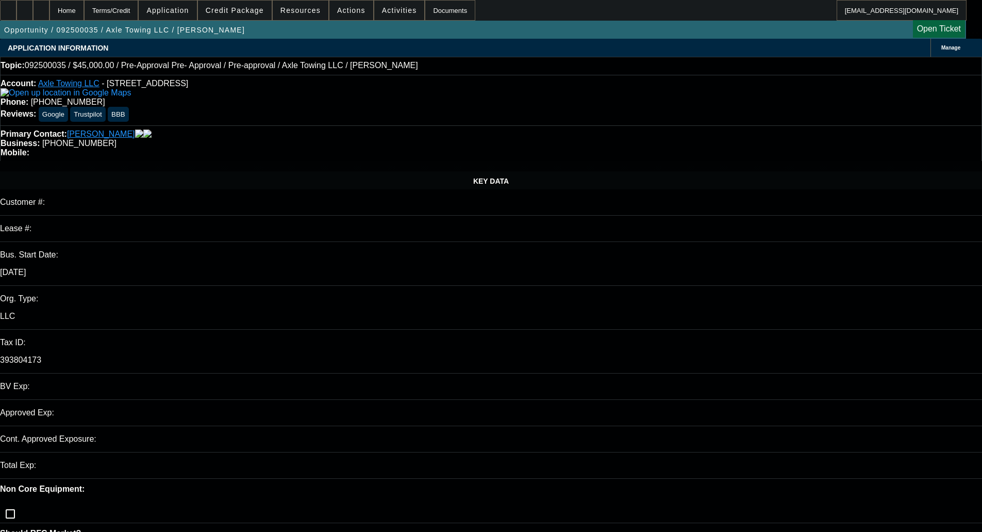
select select "4"
click at [247, 9] on span "Credit Package" at bounding box center [235, 10] width 58 height 8
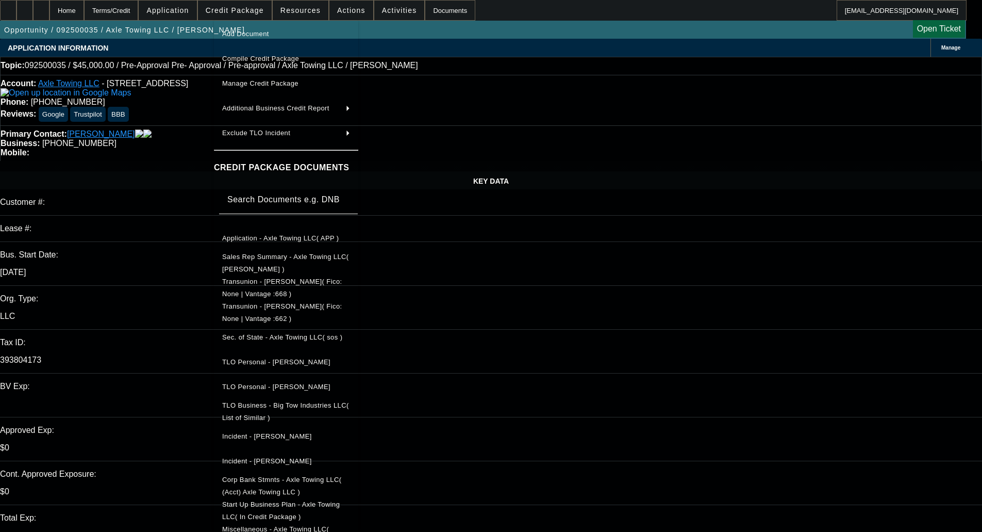
scroll to position [52, 0]
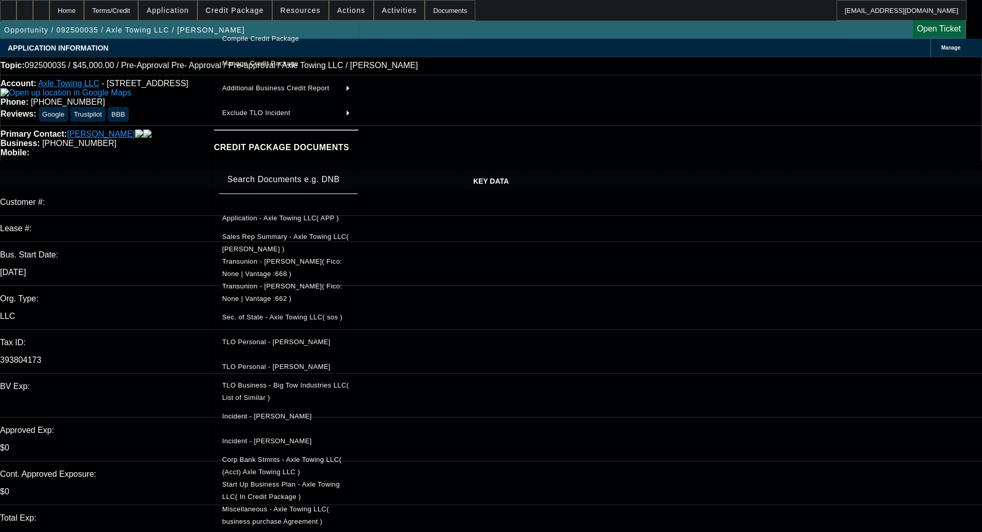
click at [329, 511] on span "Miscellaneous - Axle Towing LLC( business purchase Agreement )" at bounding box center [286, 515] width 128 height 25
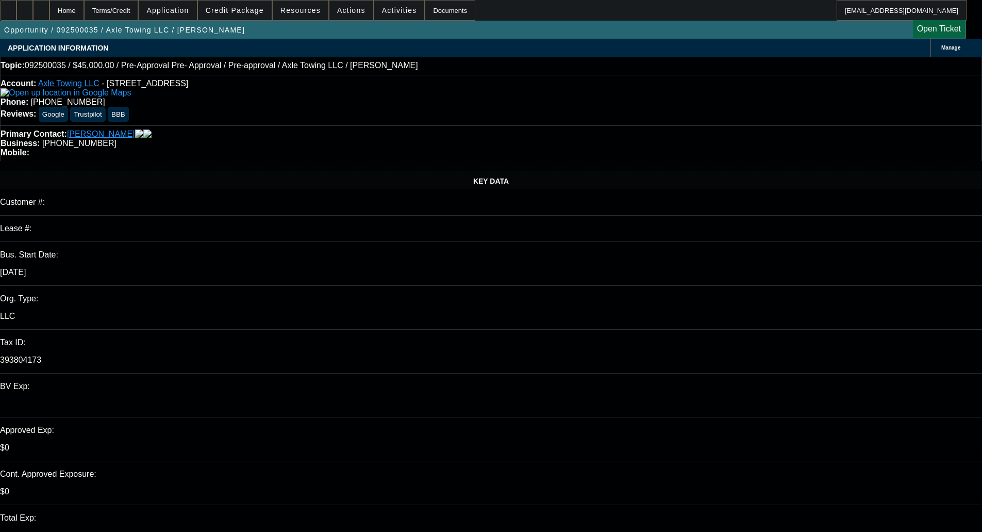
type textarea "s"
type textarea "STARTUP; COMPLICATED STORY; AK DEAL - OKAY TO SELL"
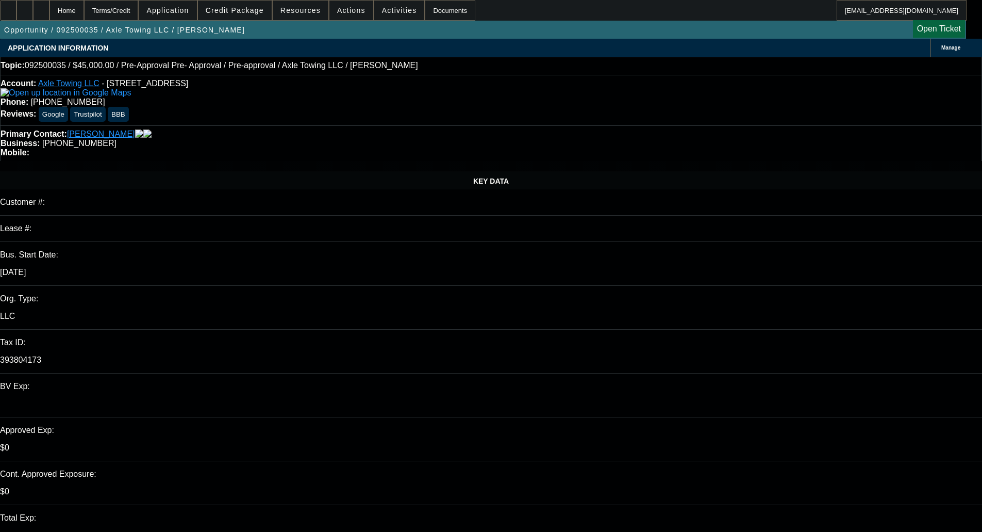
drag, startPoint x: 701, startPoint y: 49, endPoint x: 687, endPoint y: 48, distance: 14.5
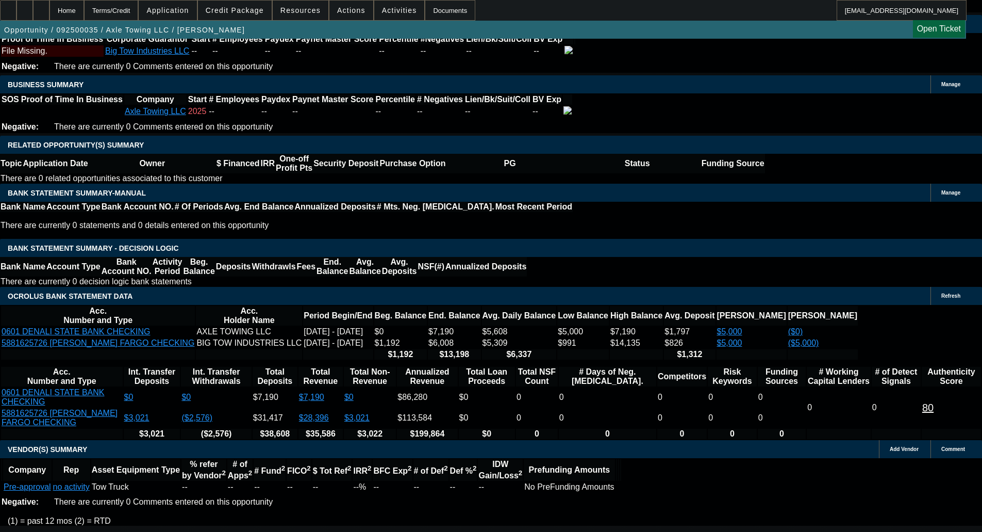
scroll to position [1602, 0]
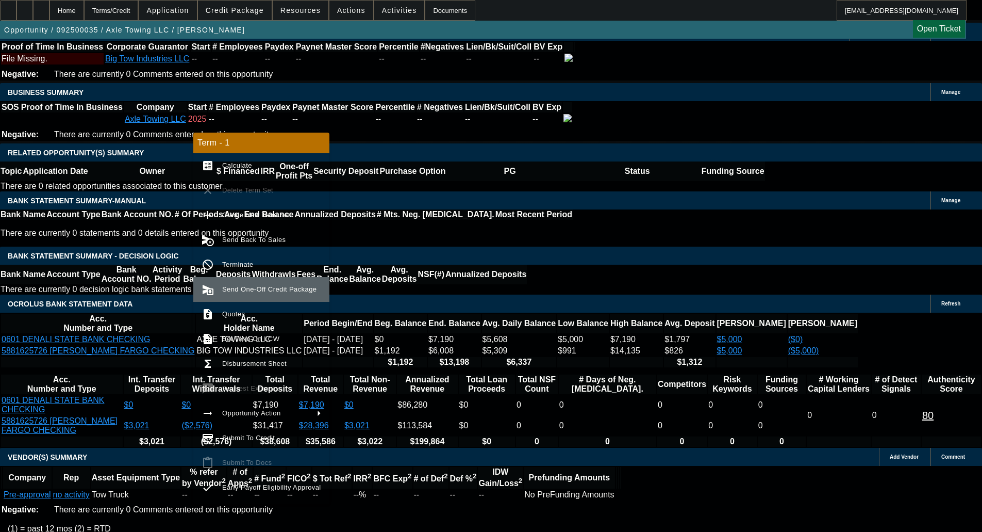
click at [255, 287] on span "Send One-Off Credit Package" at bounding box center [269, 289] width 94 height 8
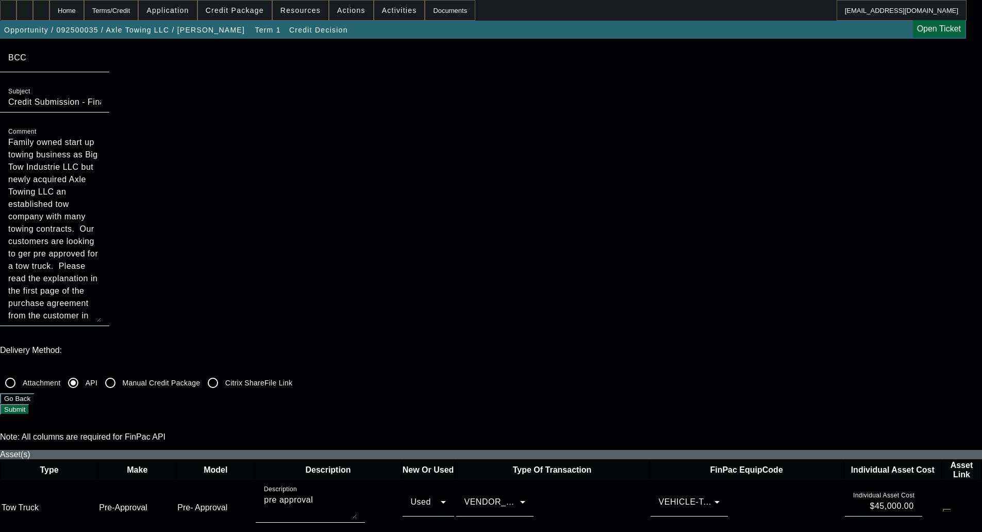
scroll to position [309, 0]
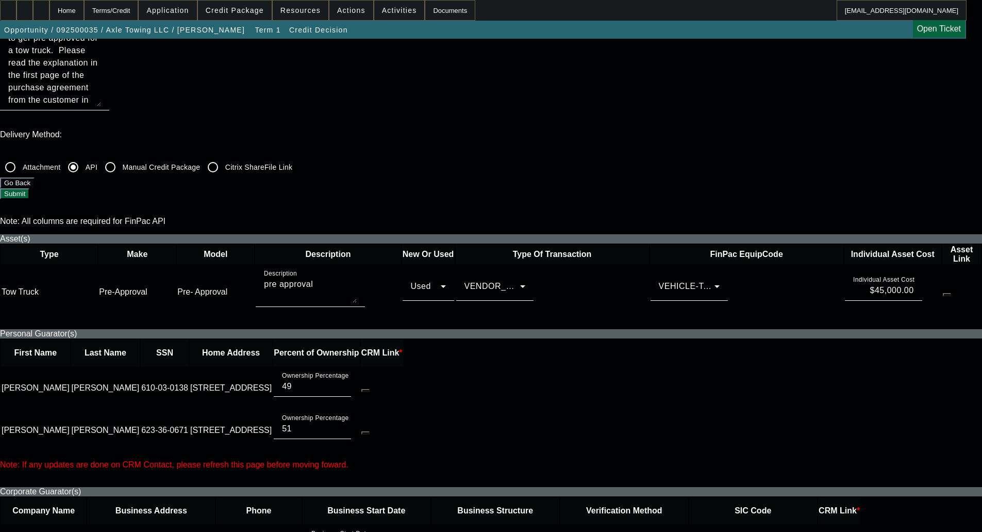
drag, startPoint x: 881, startPoint y: 220, endPoint x: 875, endPoint y: 180, distance: 40.7
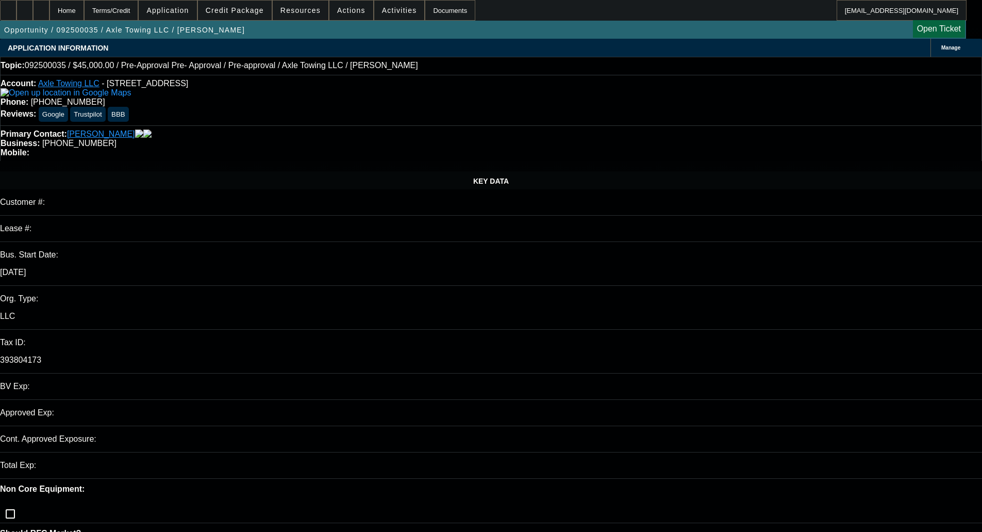
select select "0"
select select "0.1"
select select "4"
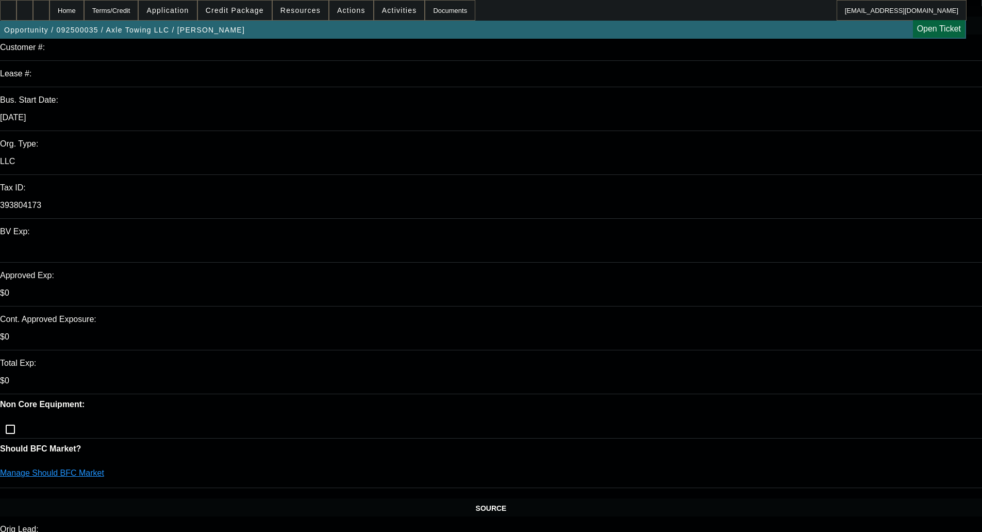
click at [250, 3] on span at bounding box center [235, 10] width 74 height 25
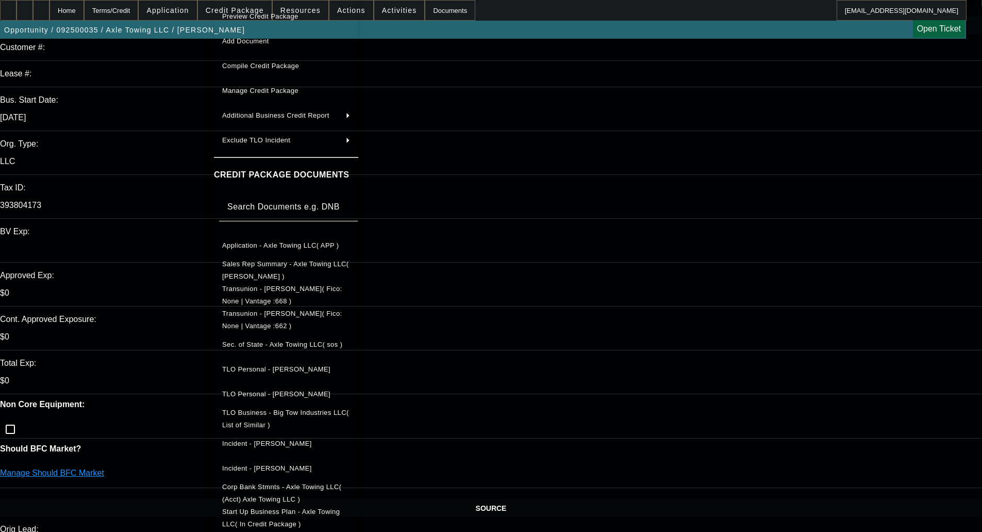
click at [256, 239] on span "Application - Axle Towing LLC( APP )" at bounding box center [286, 245] width 128 height 12
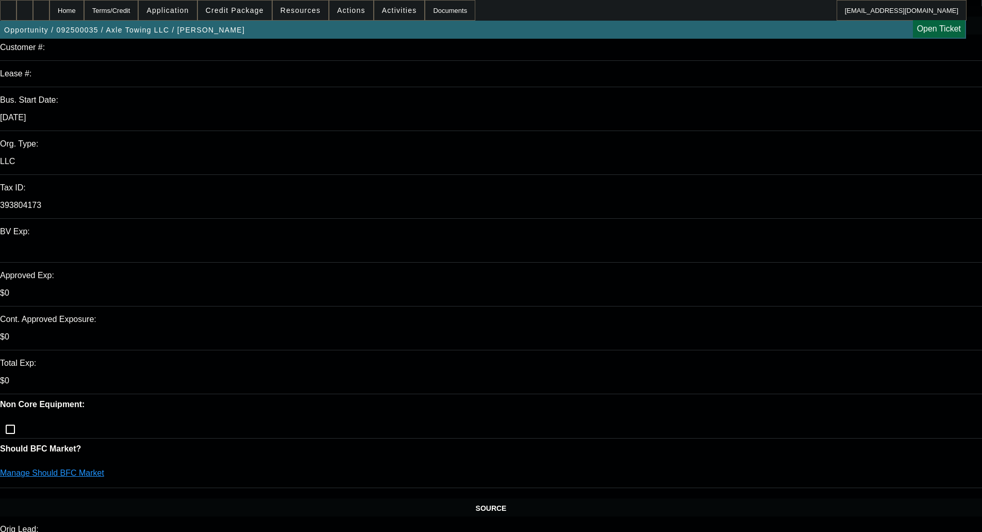
click at [249, 4] on span at bounding box center [235, 10] width 74 height 25
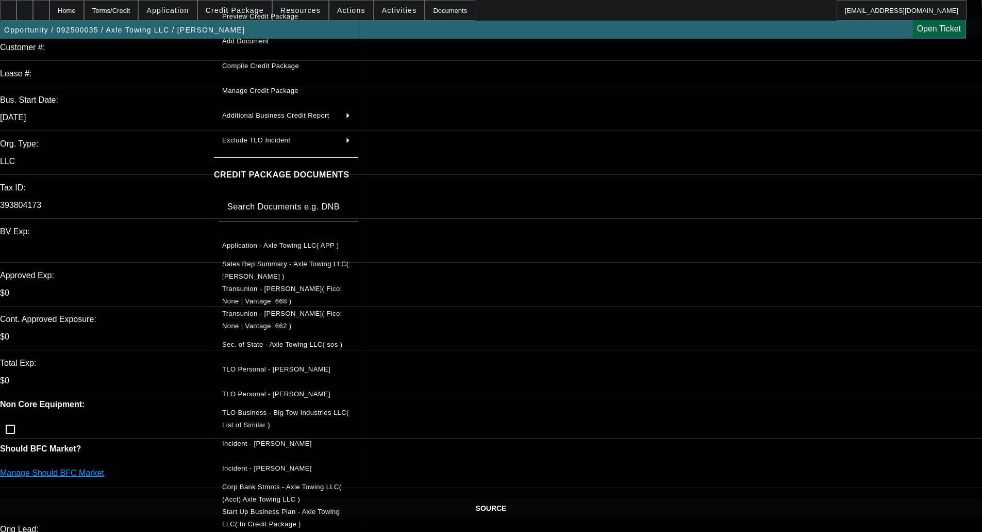
click at [270, 363] on span "TLO Personal - [PERSON_NAME]" at bounding box center [286, 369] width 128 height 12
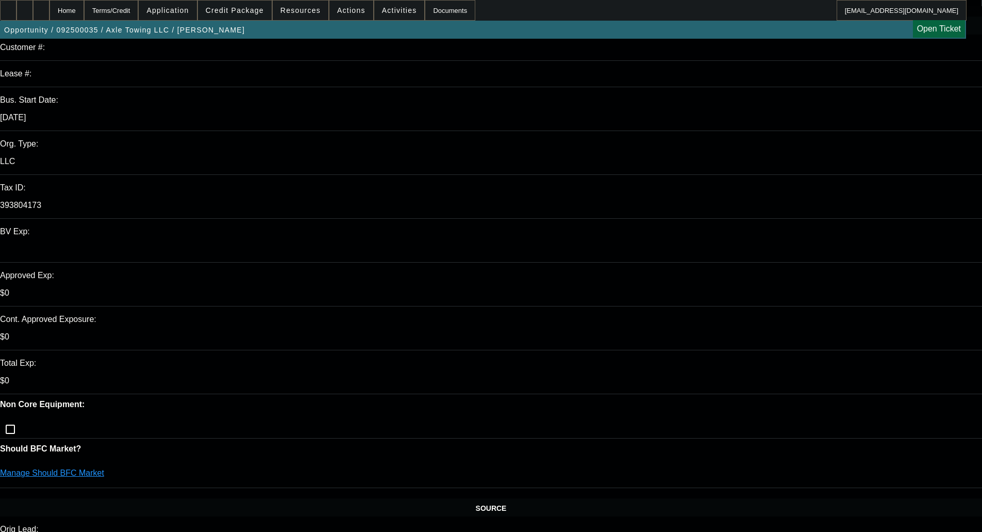
click at [241, 11] on span "Credit Package" at bounding box center [235, 10] width 58 height 8
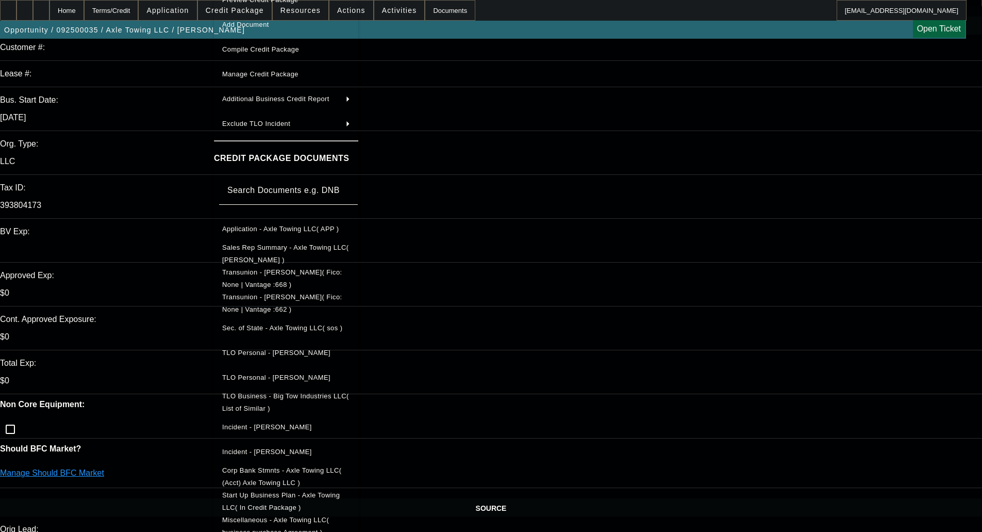
scroll to position [31, 0]
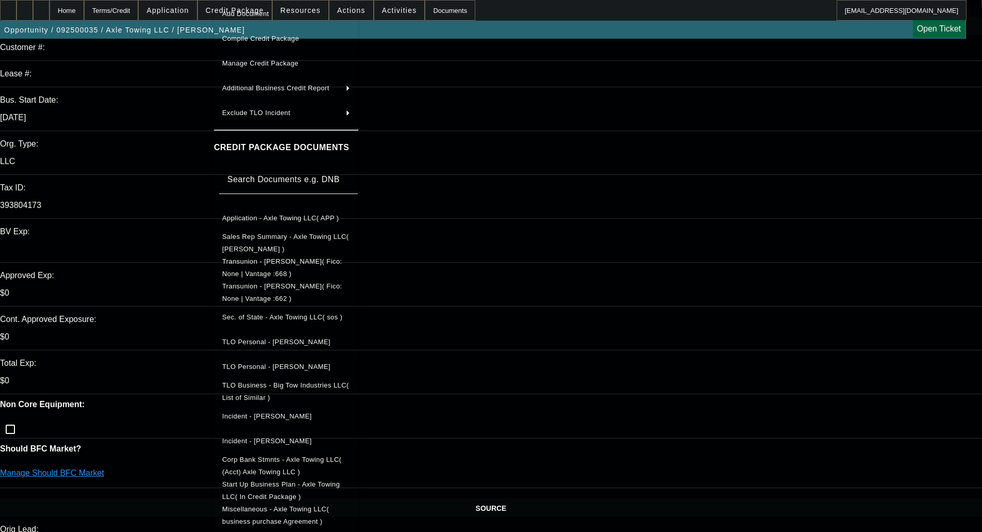
click at [183, 233] on div at bounding box center [491, 266] width 982 height 532
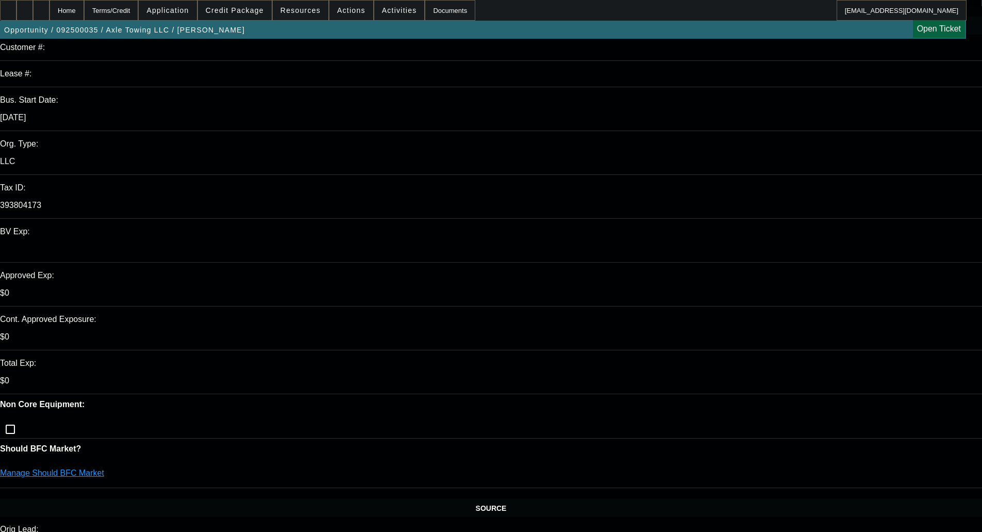
click at [230, 12] on span "Credit Package" at bounding box center [235, 10] width 58 height 8
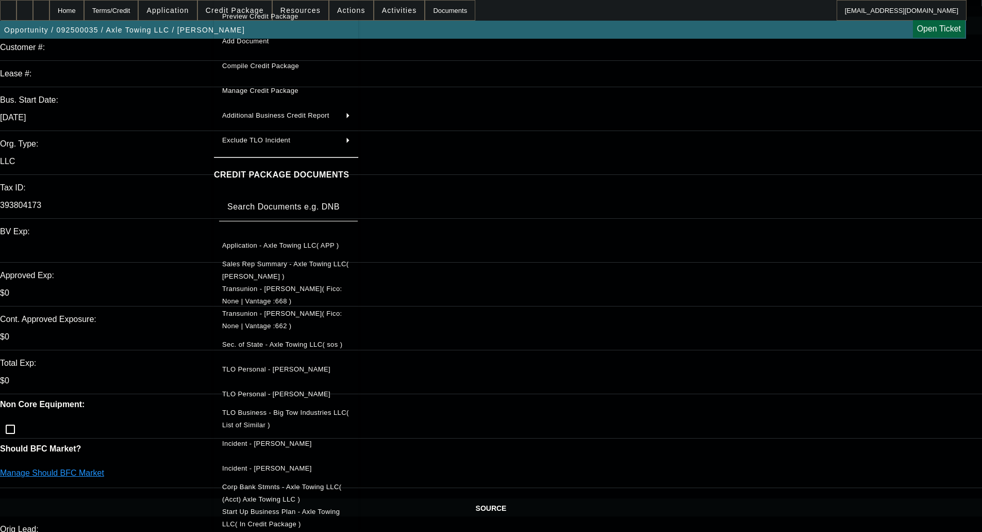
click at [186, 174] on div at bounding box center [491, 266] width 982 height 532
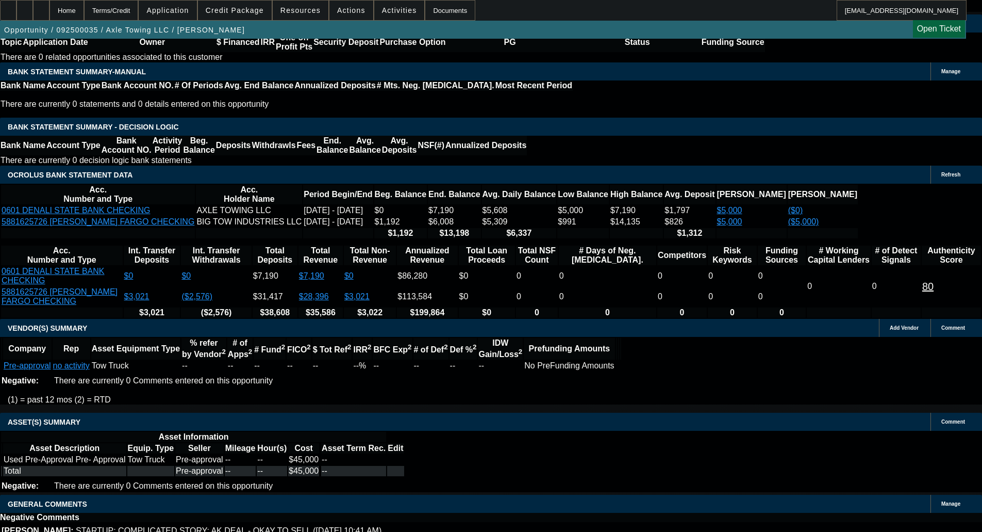
scroll to position [1859, 0]
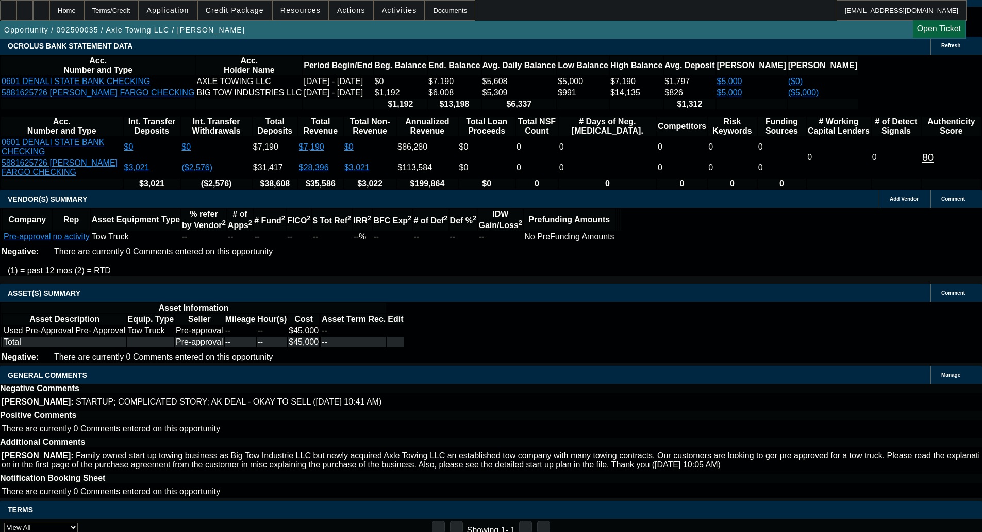
select select "6"
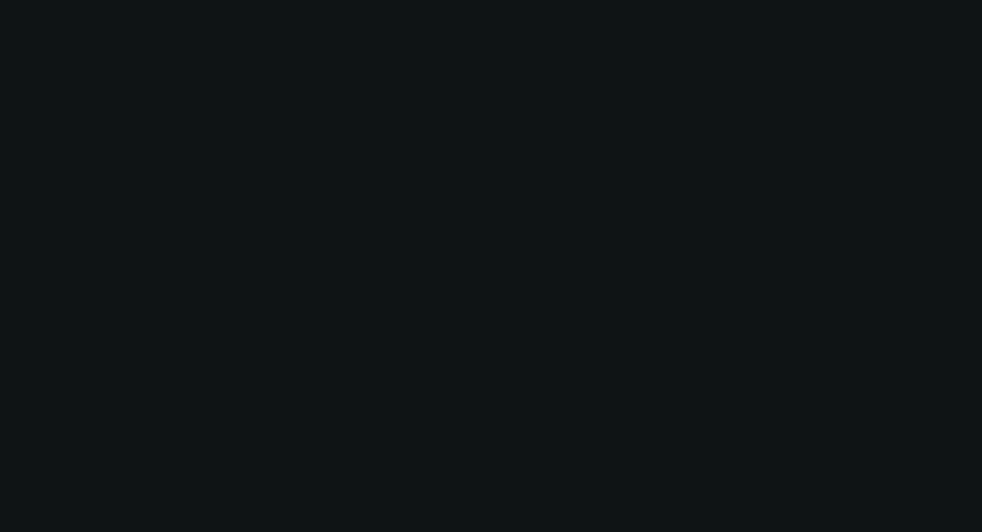
scroll to position [0, 0]
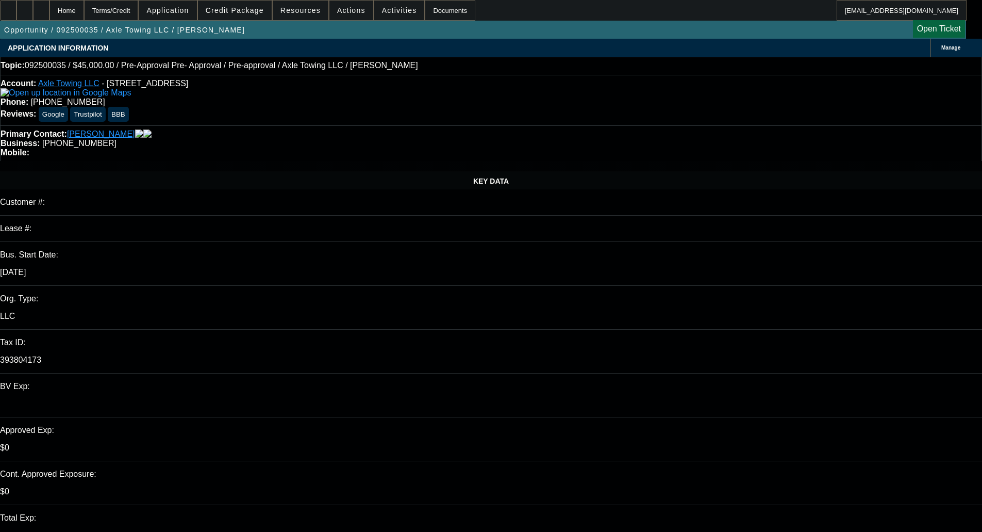
type textarea "w"
type textarea "We'll need the Tax ID for the CCG to send out."
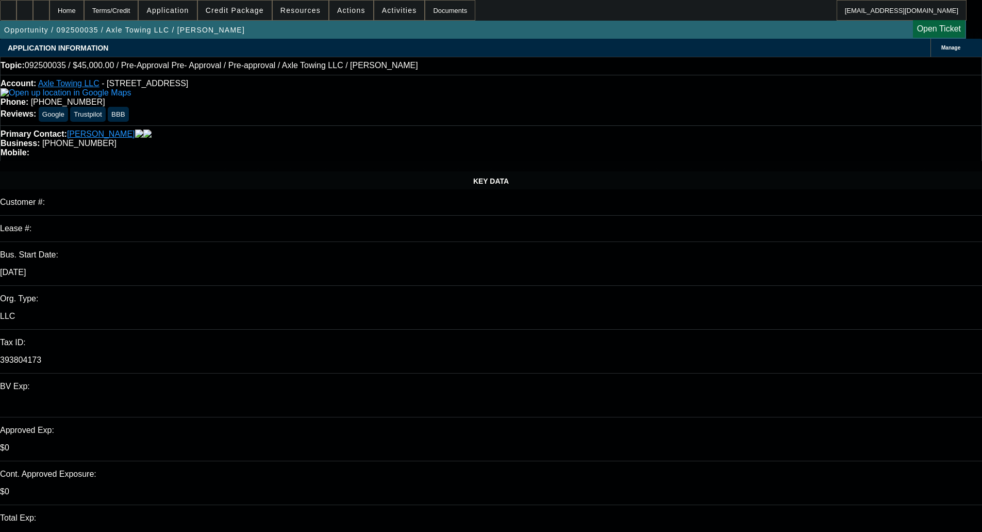
checkbox input "true"
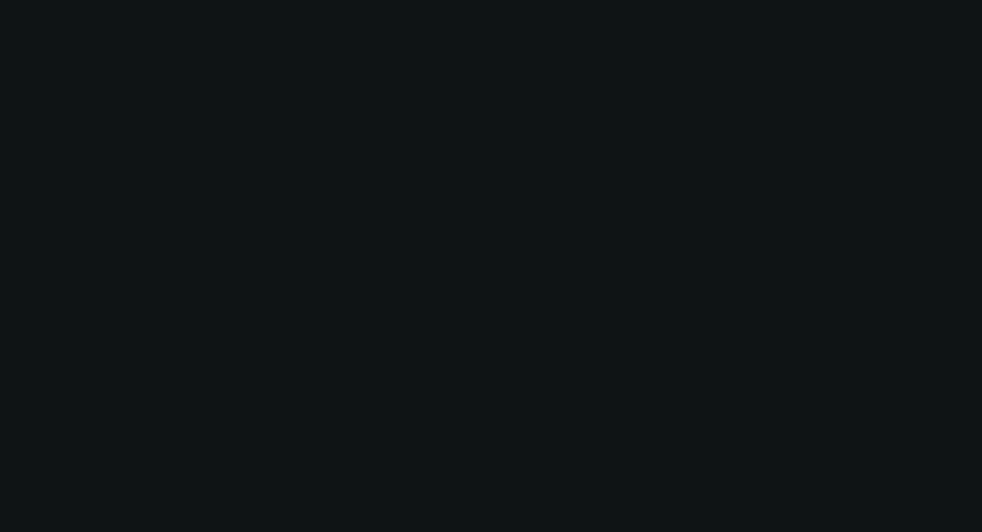
select select "0"
select select "0.1"
select select "4"
select select "0"
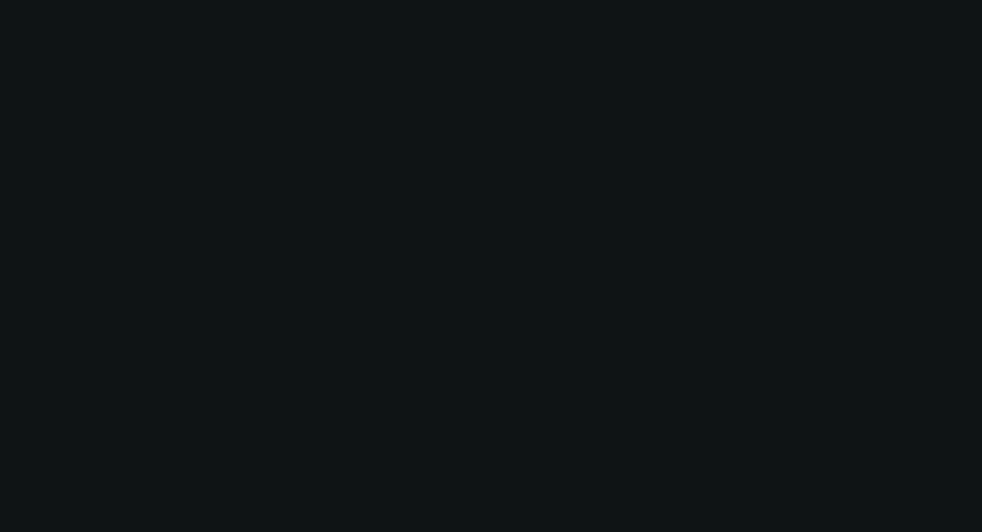
select select "0"
select select "0.1"
select select "4"
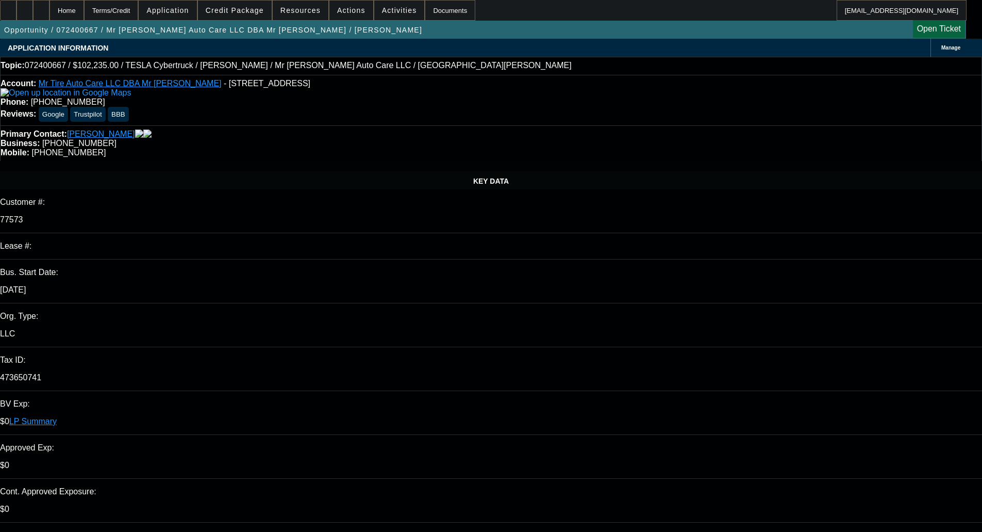
select select "0"
select select "6"
select select "0"
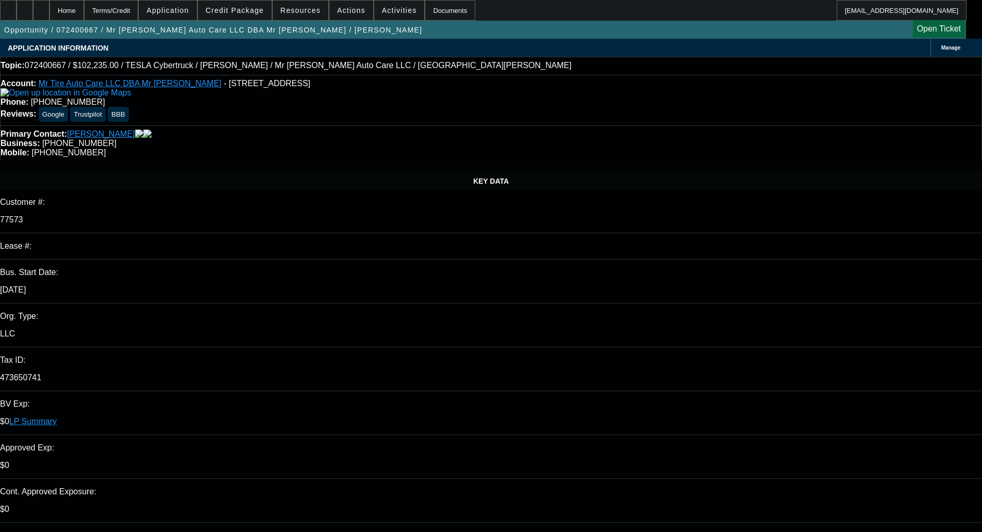
select select "0"
select select "6"
select select "0"
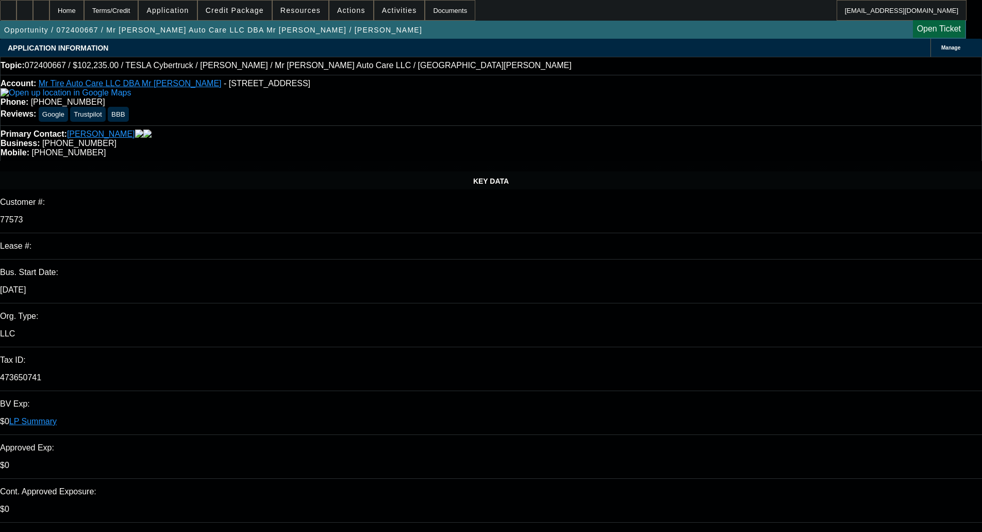
select select "0"
select select "6"
select select "0"
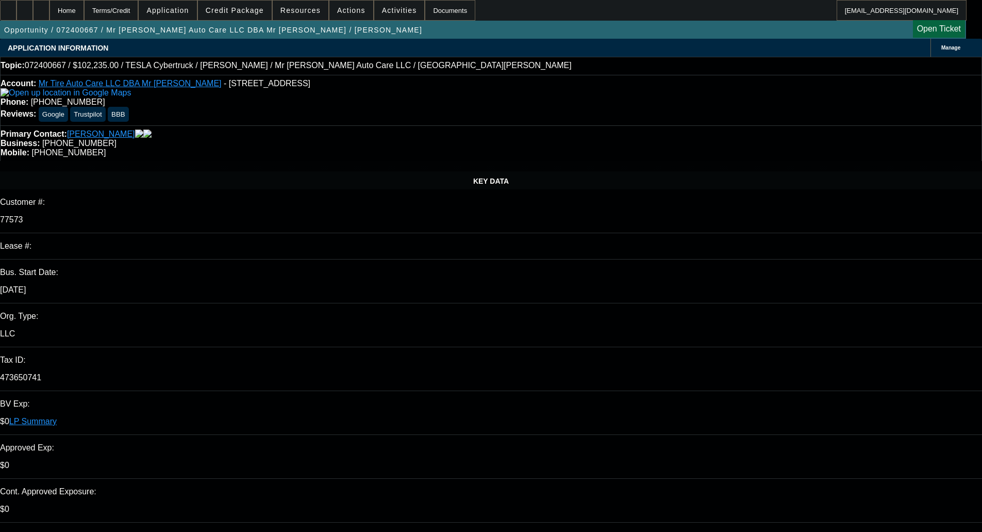
select select "6"
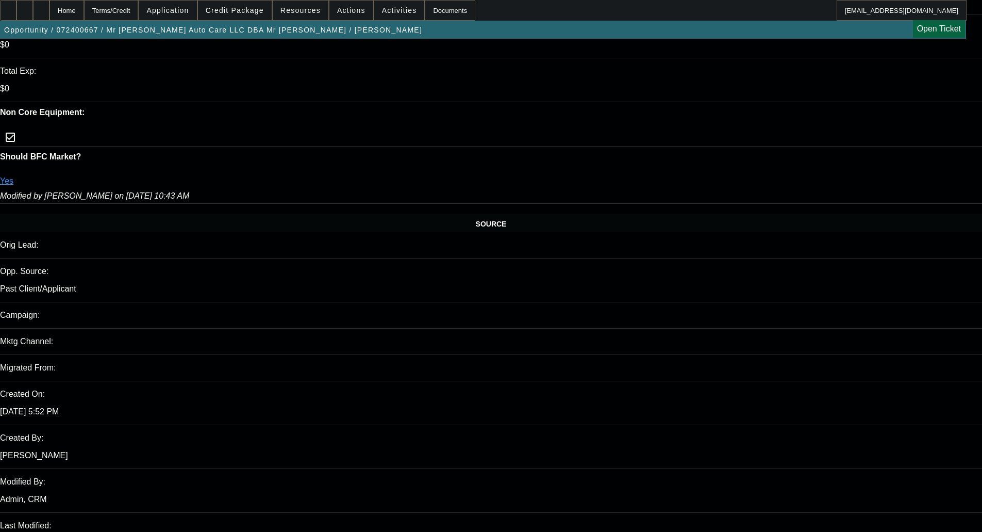
scroll to position [516, 0]
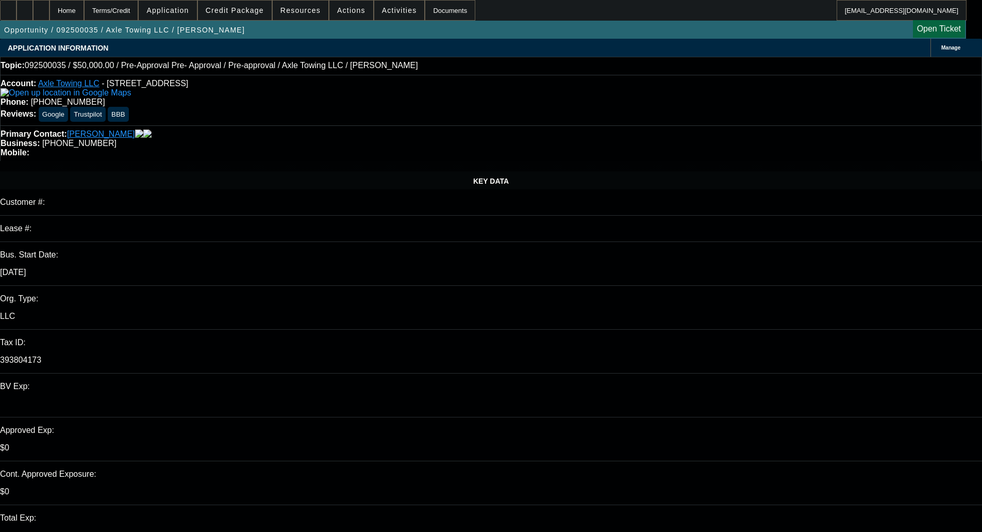
select select "0"
select select "0.1"
select select "4"
select select "0"
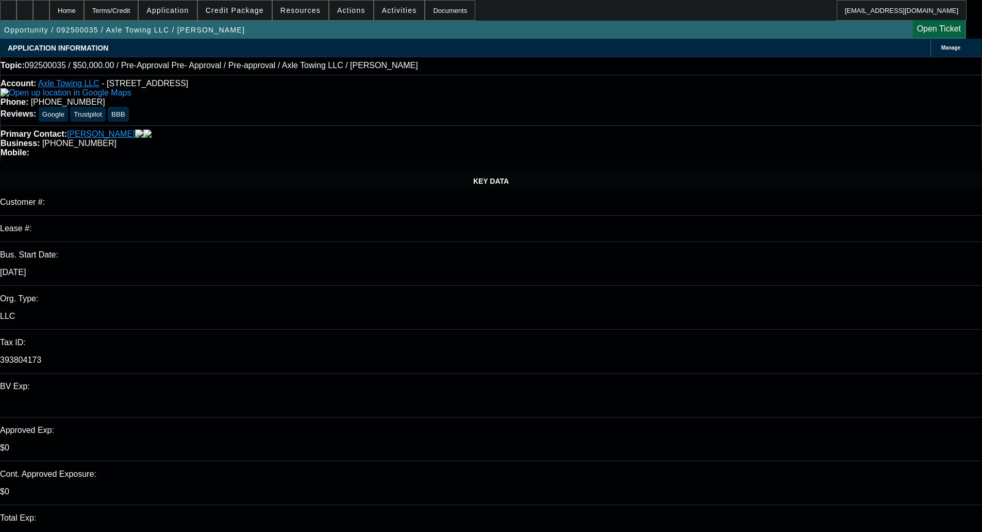
select select "0"
select select "0.1"
select select "4"
select select "0"
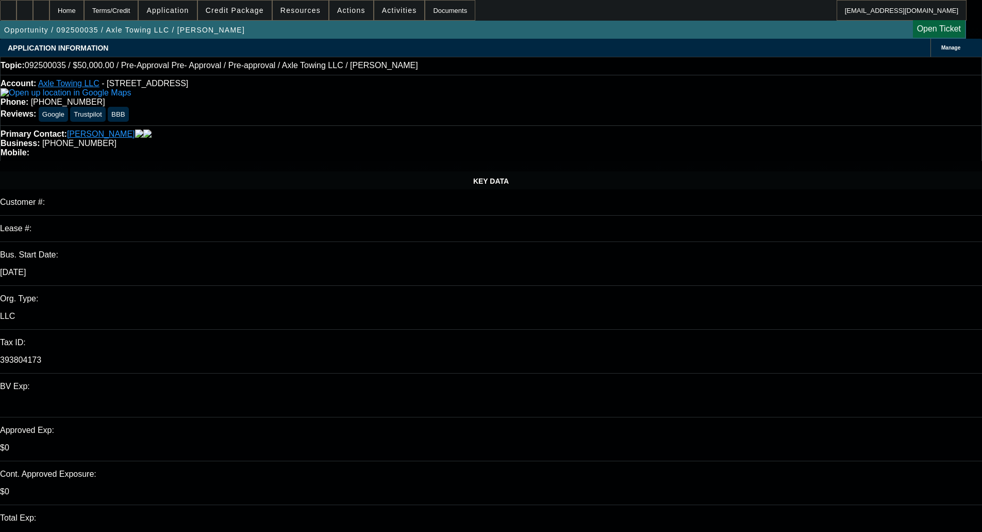
select select "0.1"
select select "4"
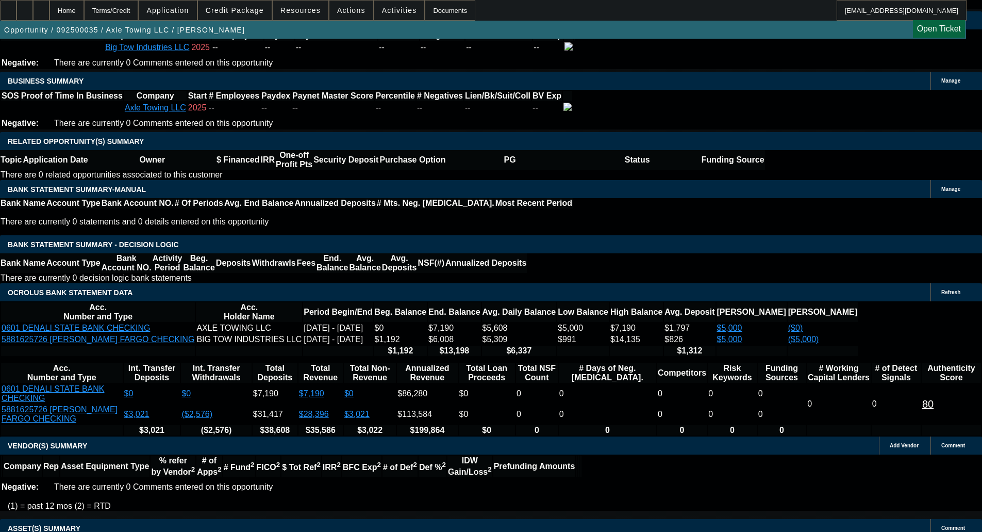
scroll to position [1596, 0]
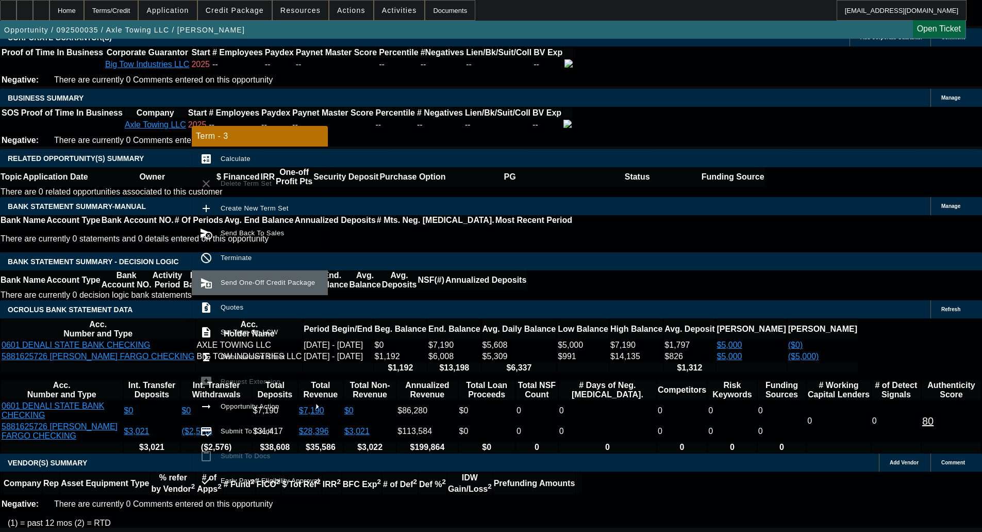
click at [227, 292] on button "send_and_archive Send One-Off Credit Package" at bounding box center [260, 282] width 136 height 25
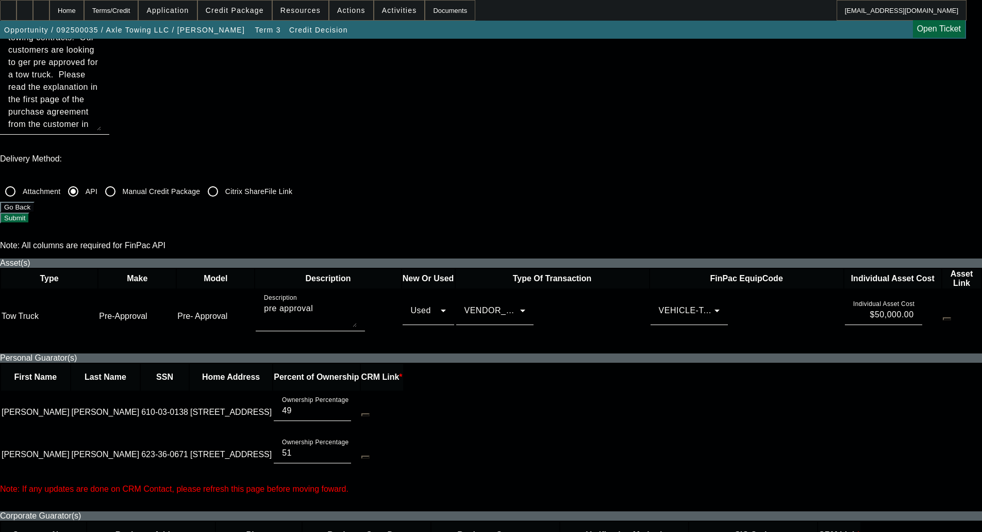
scroll to position [309, 0]
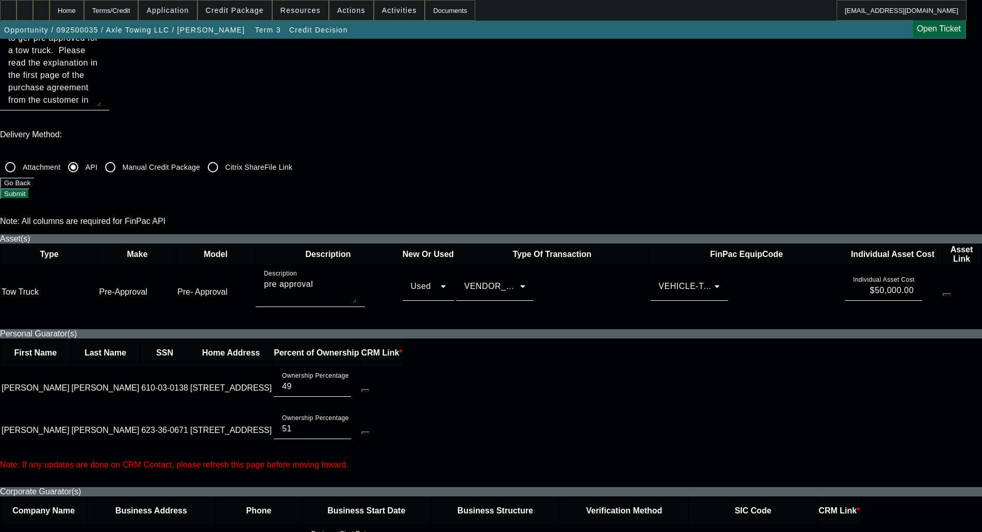
click at [714, 531] on div at bounding box center [726, 540] width 56 height 12
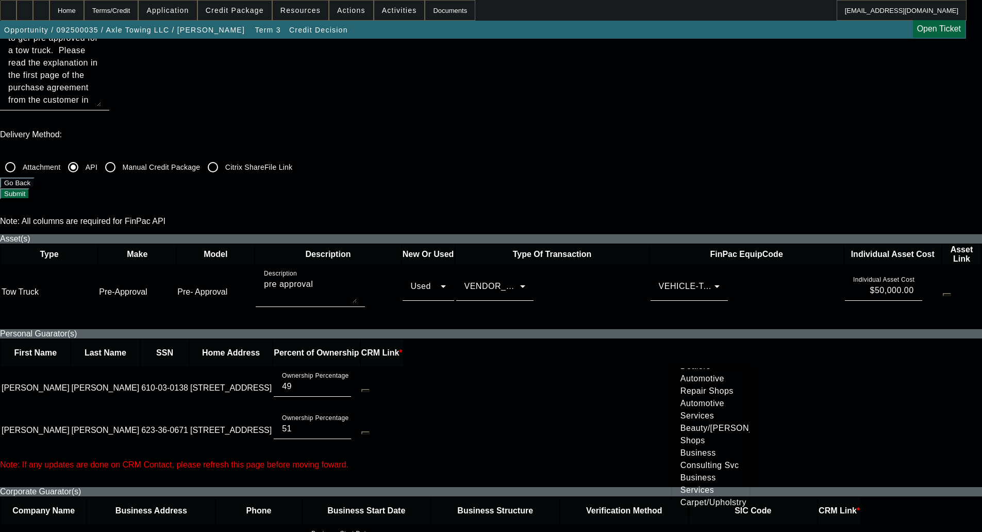
scroll to position [155, 0]
click at [707, 416] on span "Automotive Services" at bounding box center [711, 403] width 61 height 25
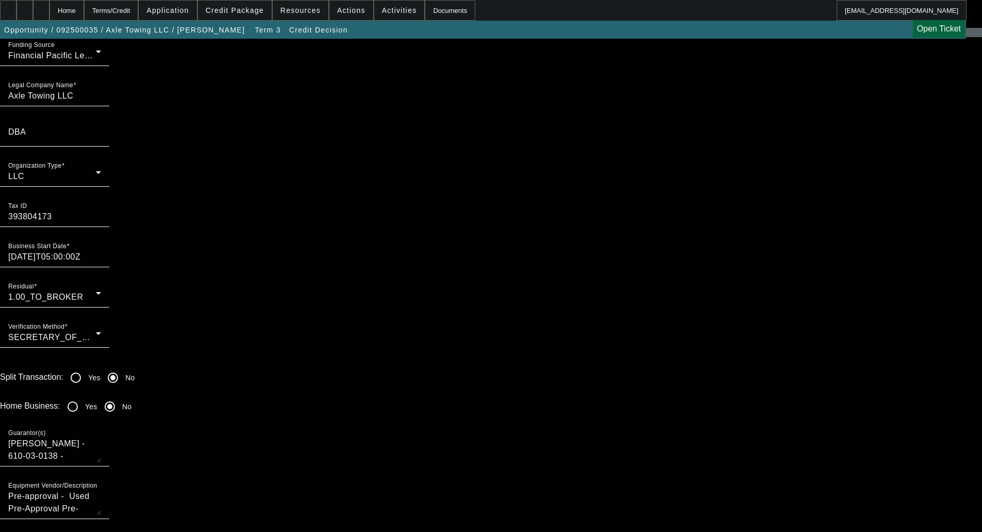
scroll to position [928, 0]
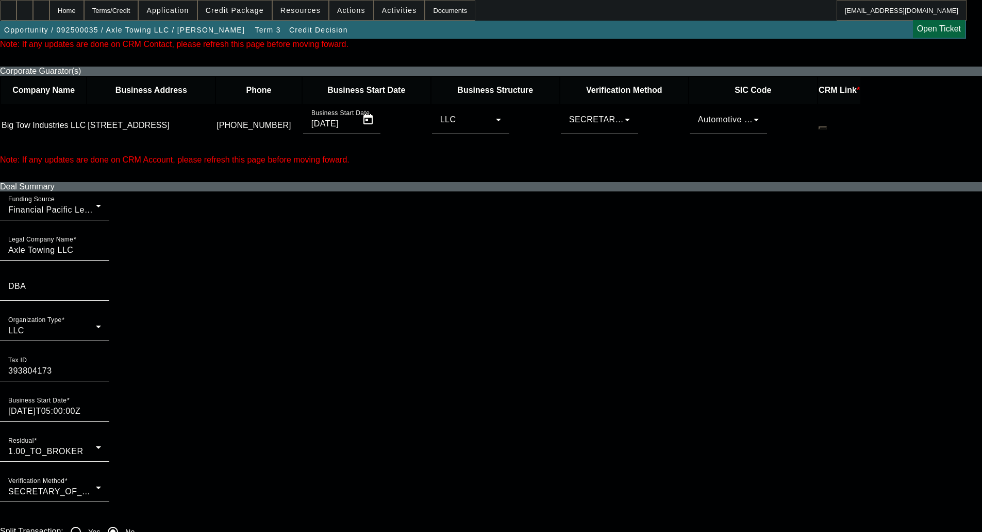
scroll to position [670, 0]
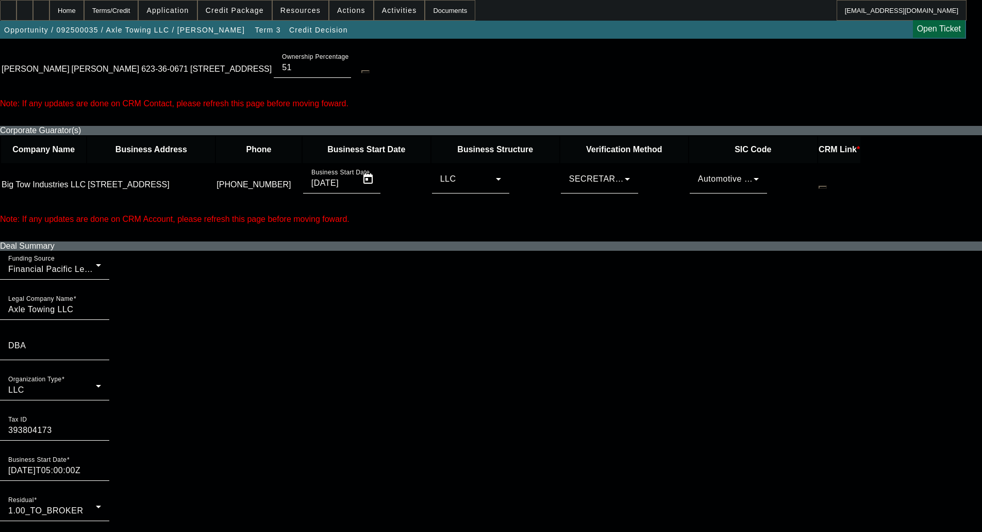
checkbox input "true"
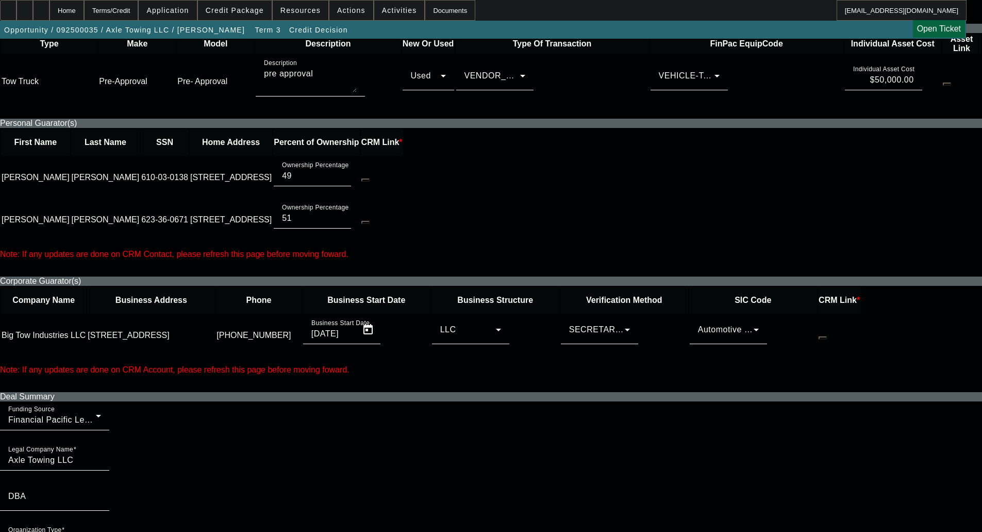
scroll to position [516, 0]
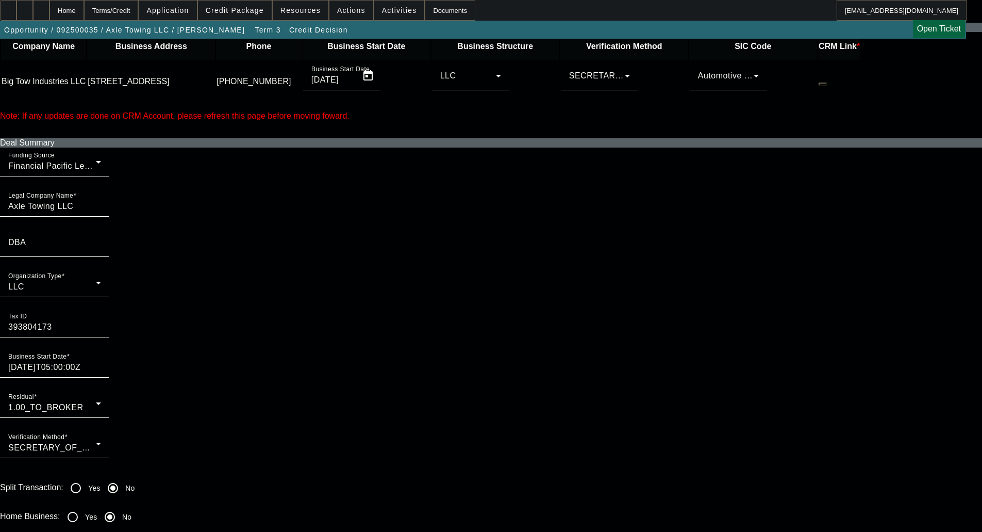
click at [83, 506] on input "Yes" at bounding box center [72, 516] width 21 height 21
radio input "true"
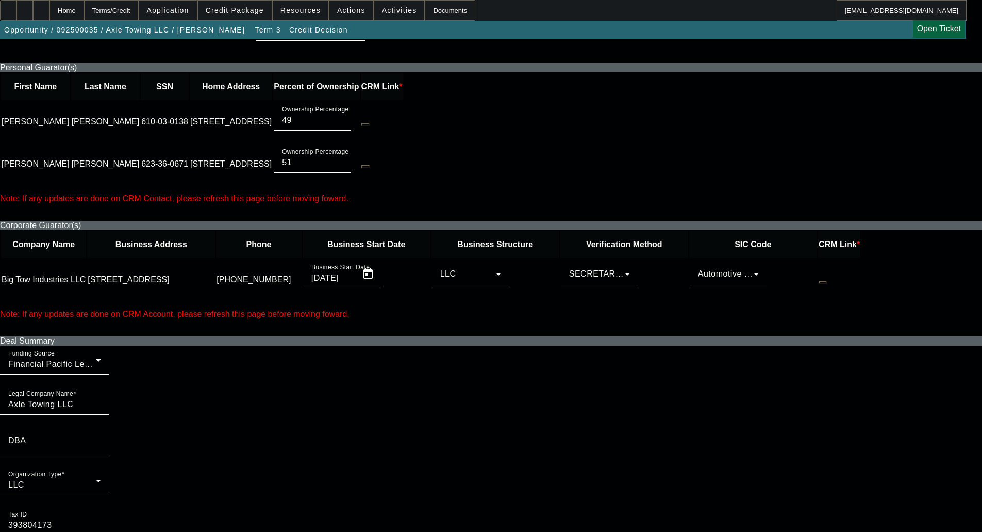
scroll to position [567, 0]
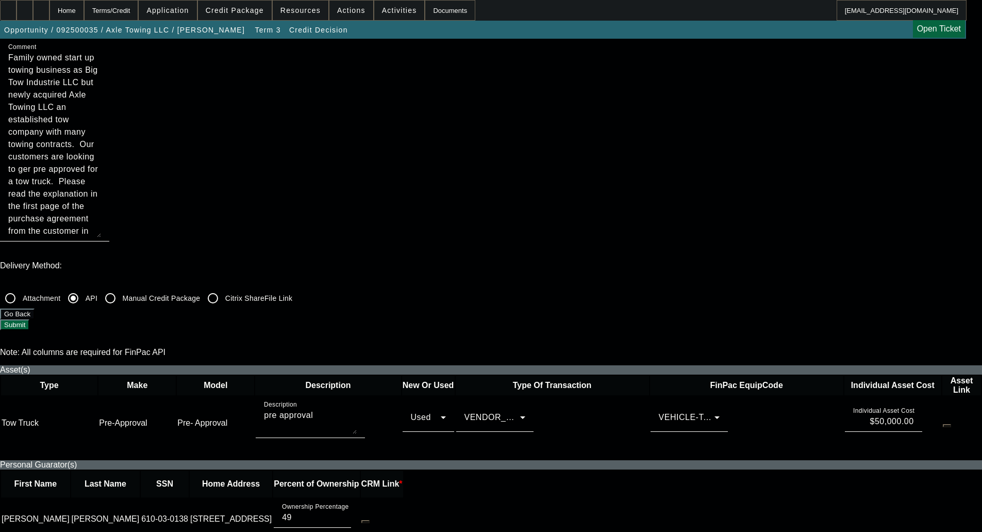
scroll to position [155, 0]
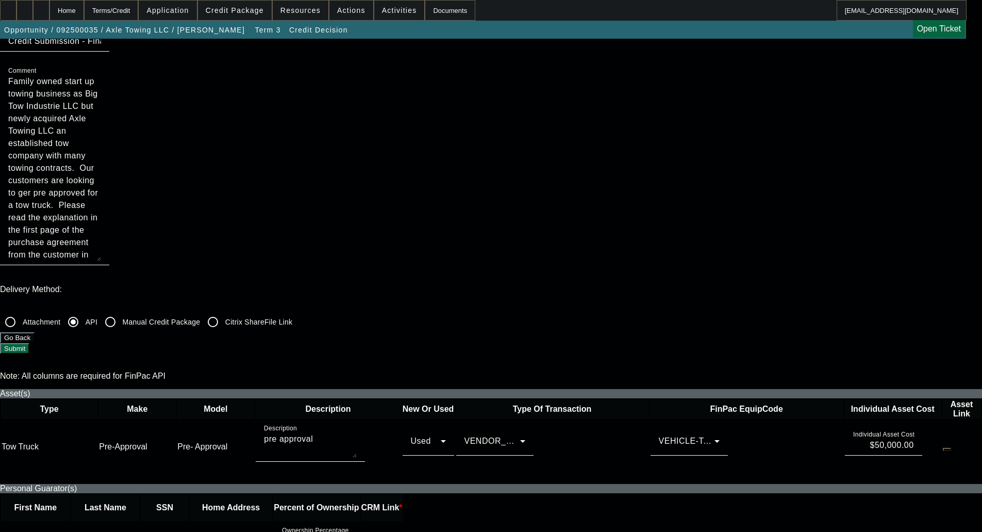
click at [29, 343] on button "Submit" at bounding box center [14, 348] width 29 height 11
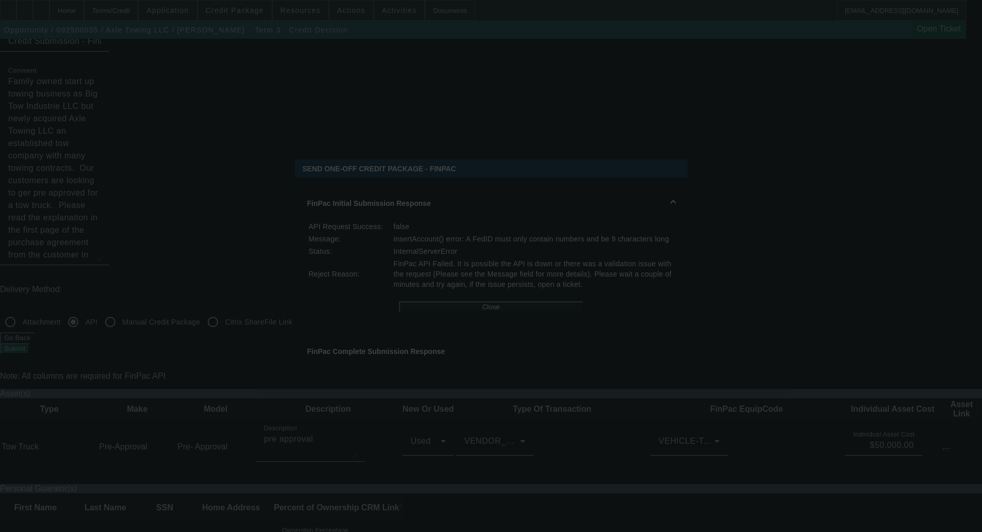
scroll to position [0, 0]
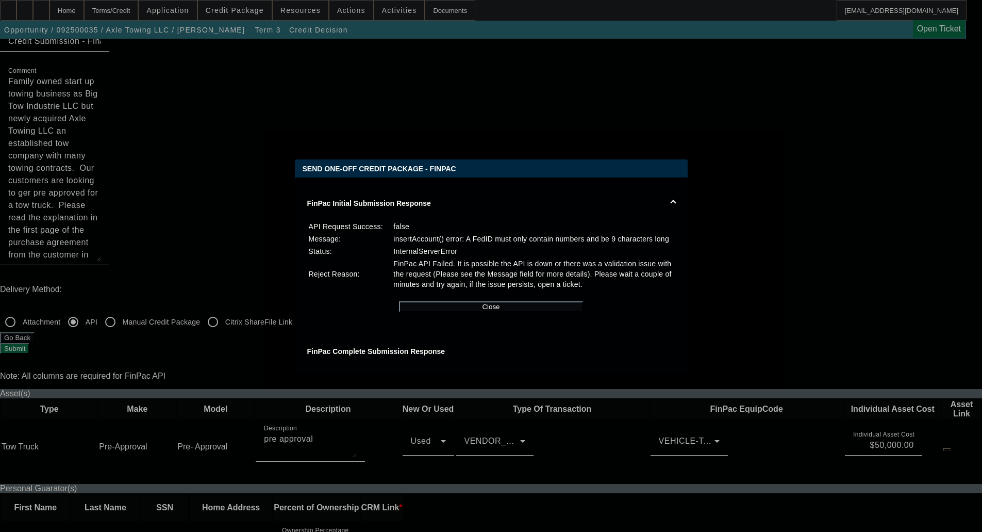
click at [126, 200] on div at bounding box center [491, 266] width 982 height 532
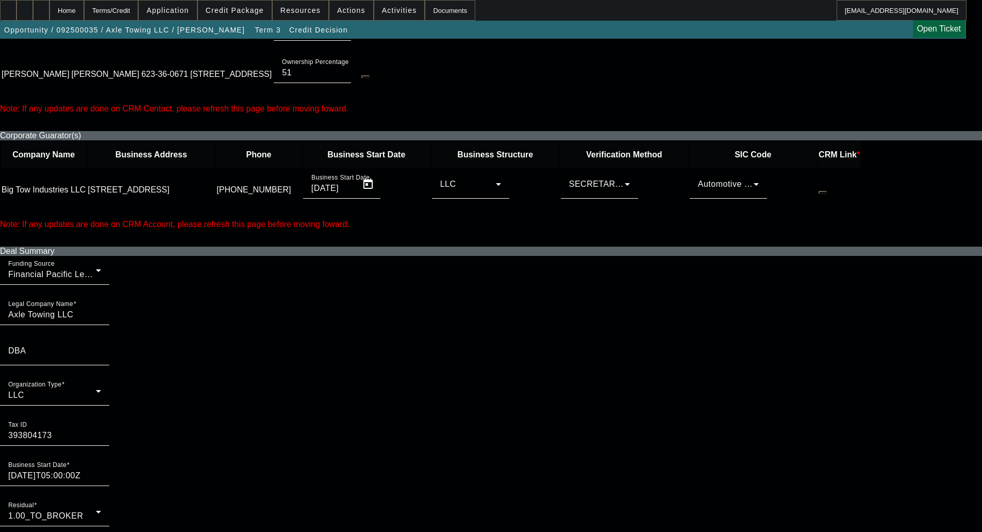
scroll to position [412, 0]
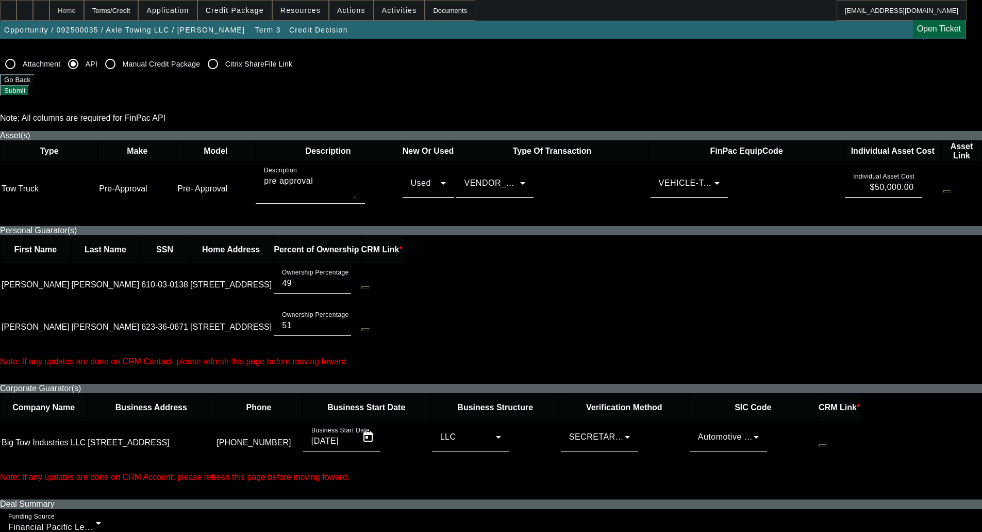
click at [84, 9] on div "Home" at bounding box center [66, 10] width 35 height 21
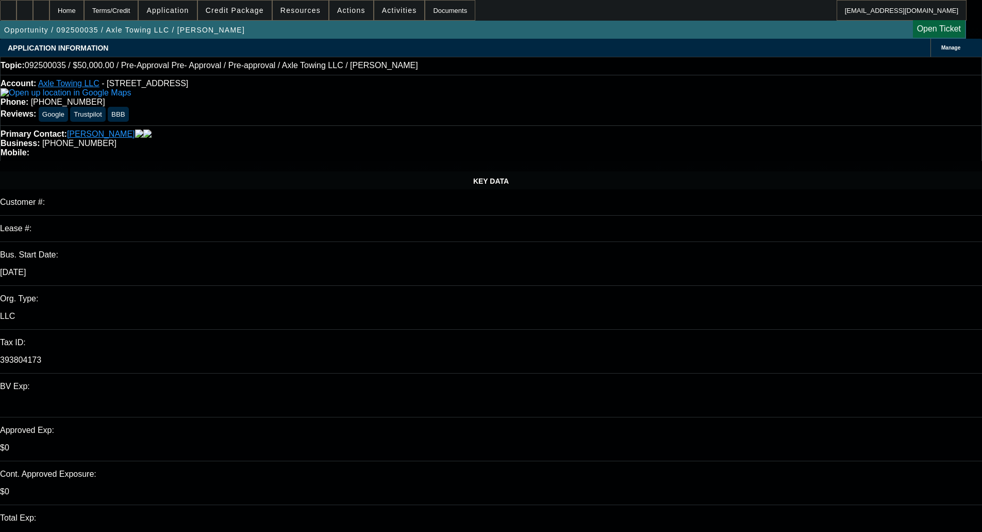
select select "0"
select select "0.1"
select select "4"
select select "0"
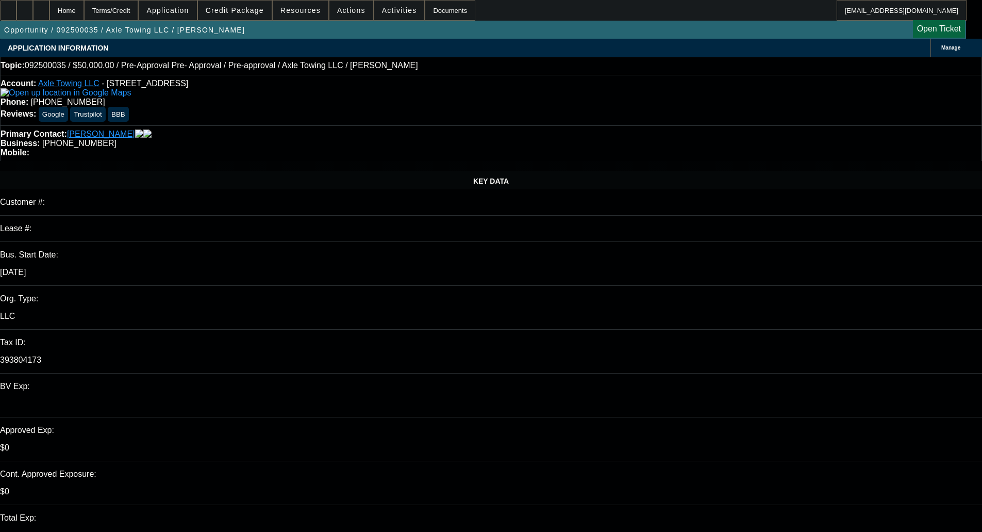
select select "0"
select select "0.1"
select select "4"
select select "0"
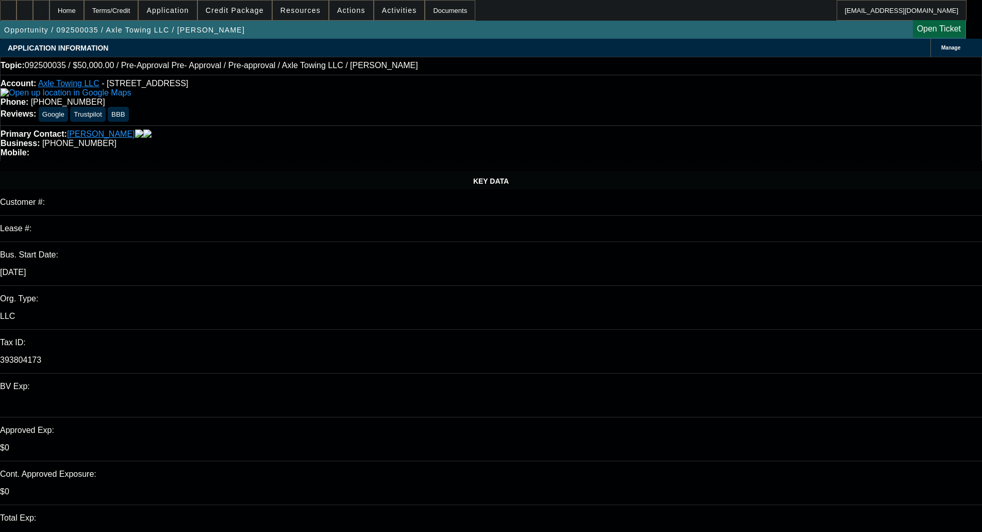
select select "0.1"
select select "4"
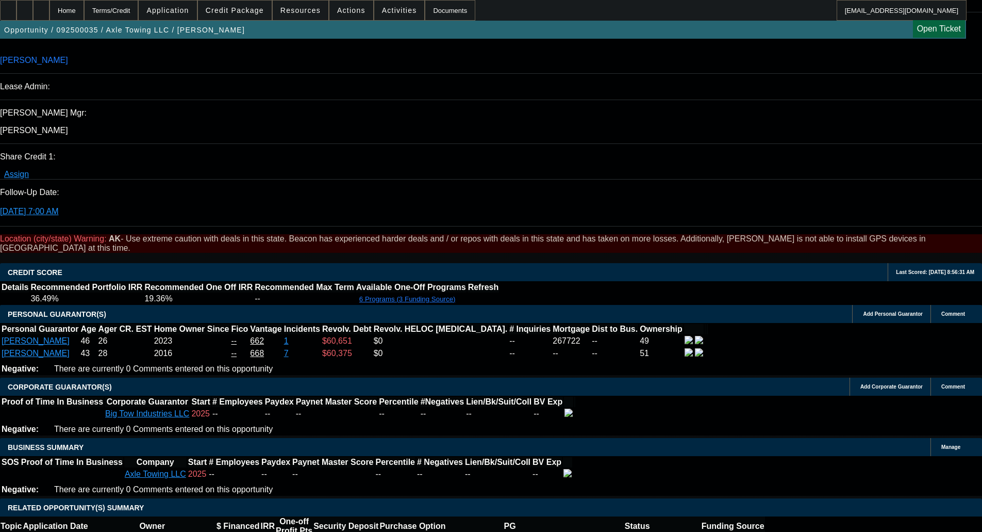
scroll to position [1547, 0]
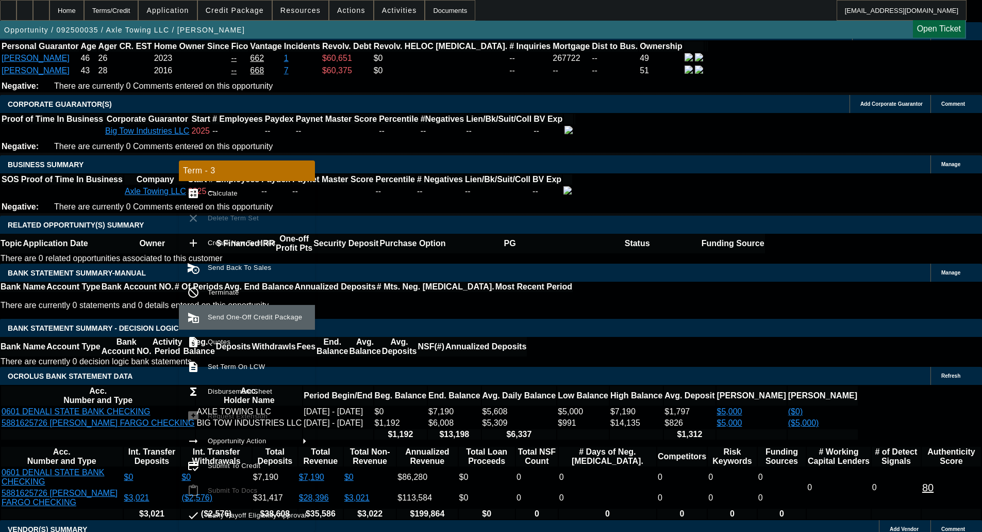
click at [221, 319] on span "Send One-Off Credit Package" at bounding box center [255, 317] width 94 height 8
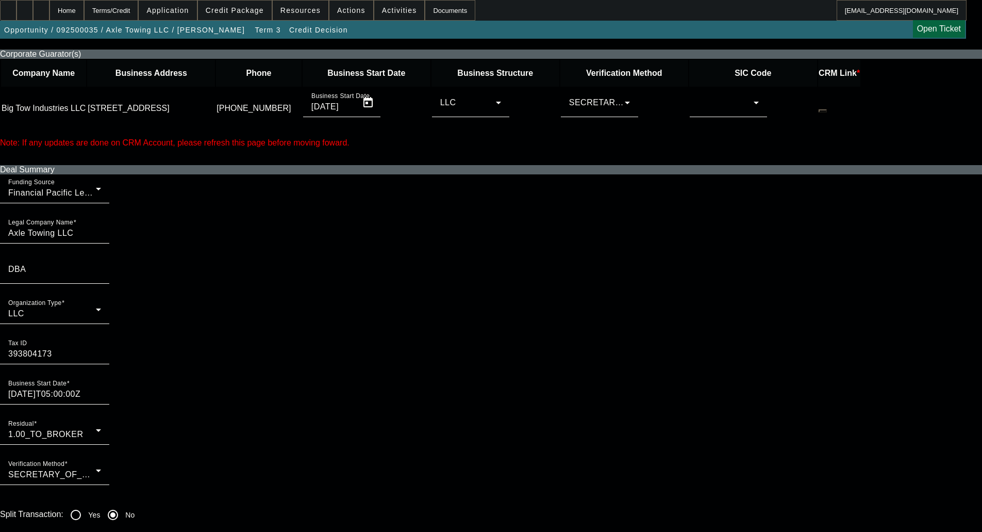
scroll to position [722, 0]
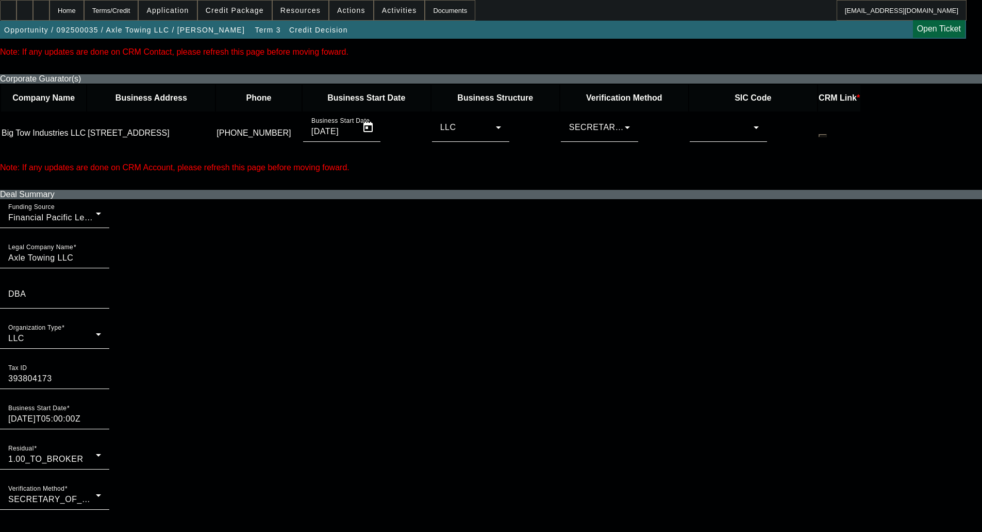
checkbox input "true"
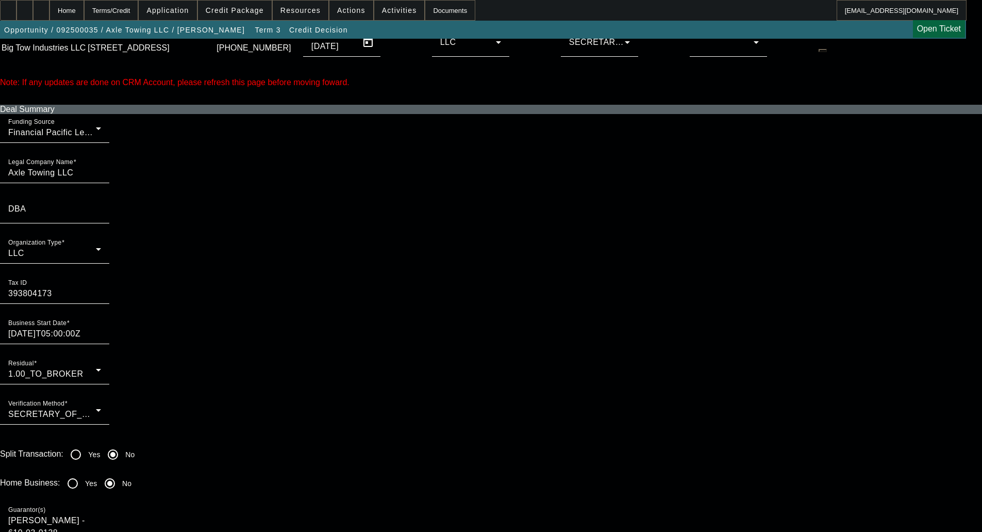
scroll to position [928, 0]
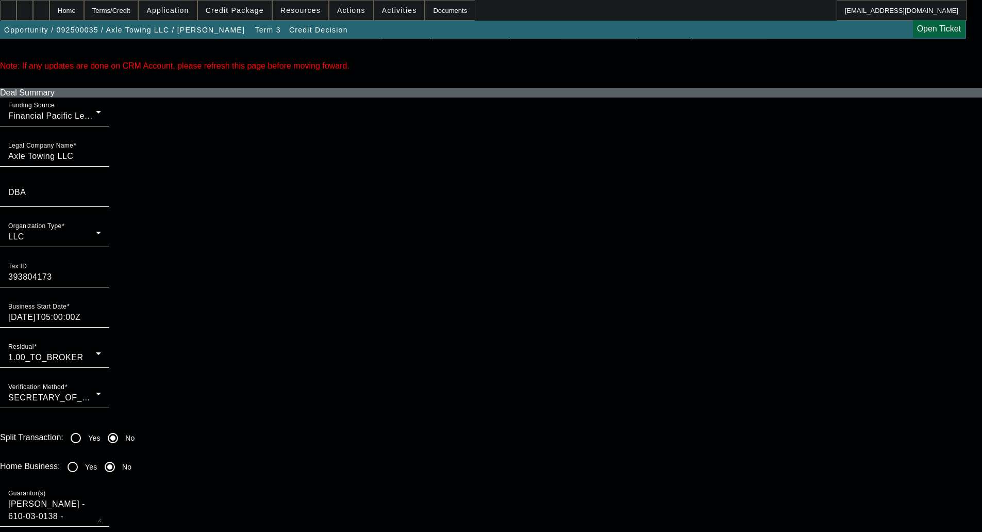
scroll to position [825, 0]
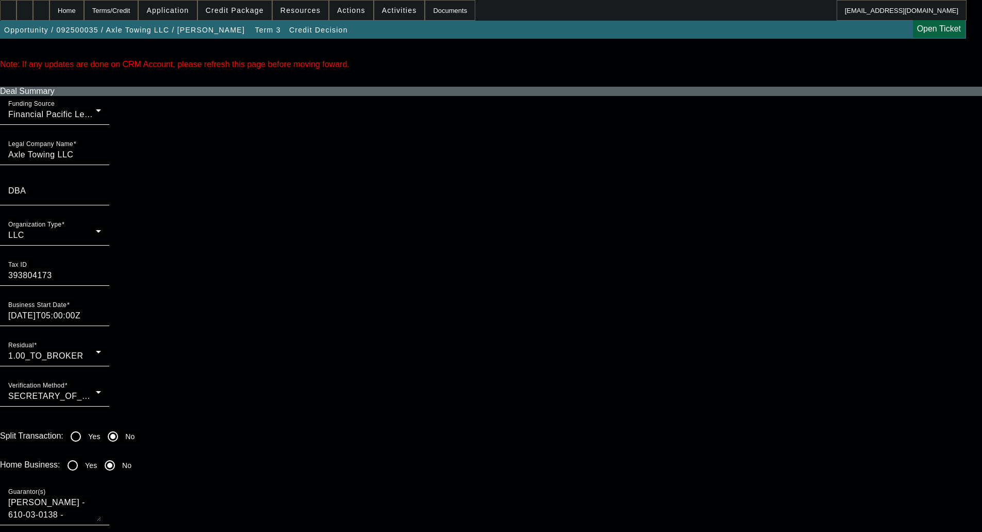
click at [85, 453] on div at bounding box center [72, 465] width 25 height 25
radio input "true"
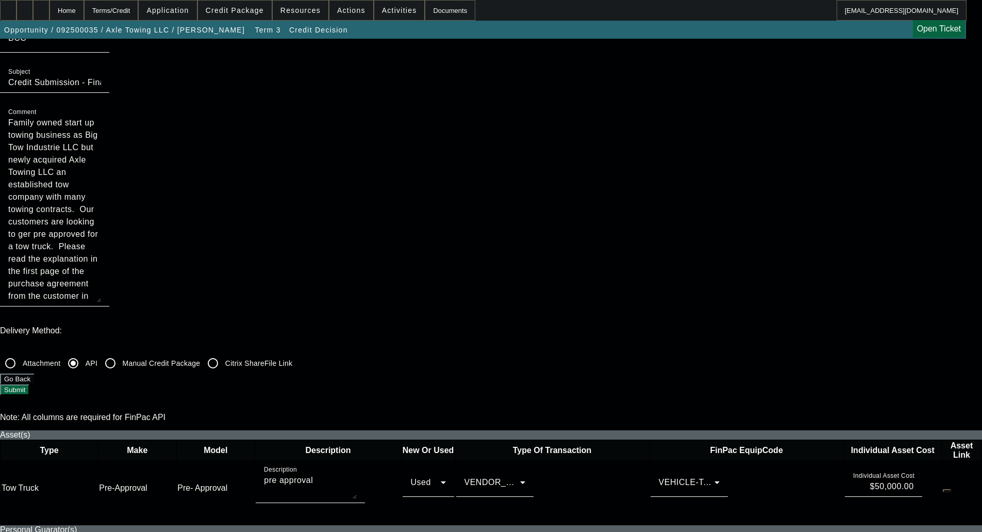
scroll to position [0, 0]
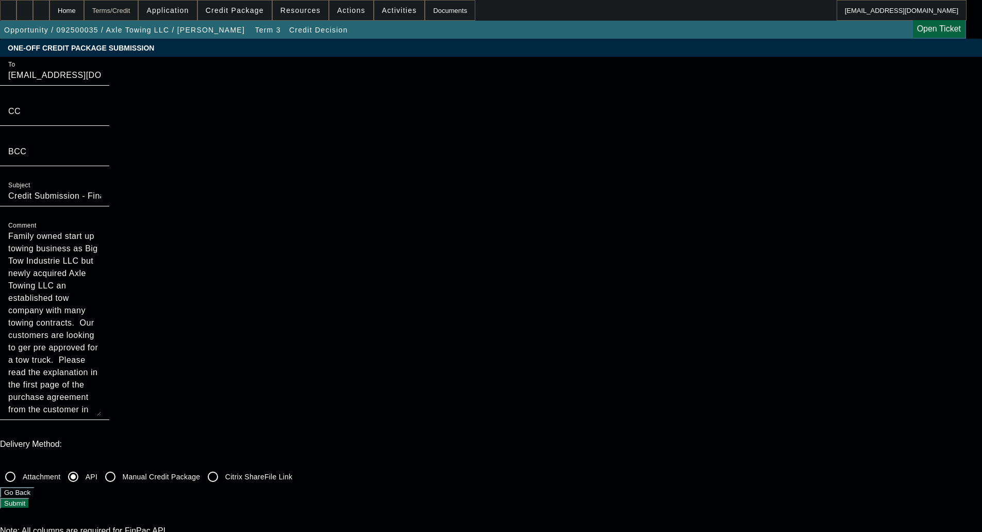
click at [139, 11] on div "Terms/Credit" at bounding box center [111, 10] width 55 height 21
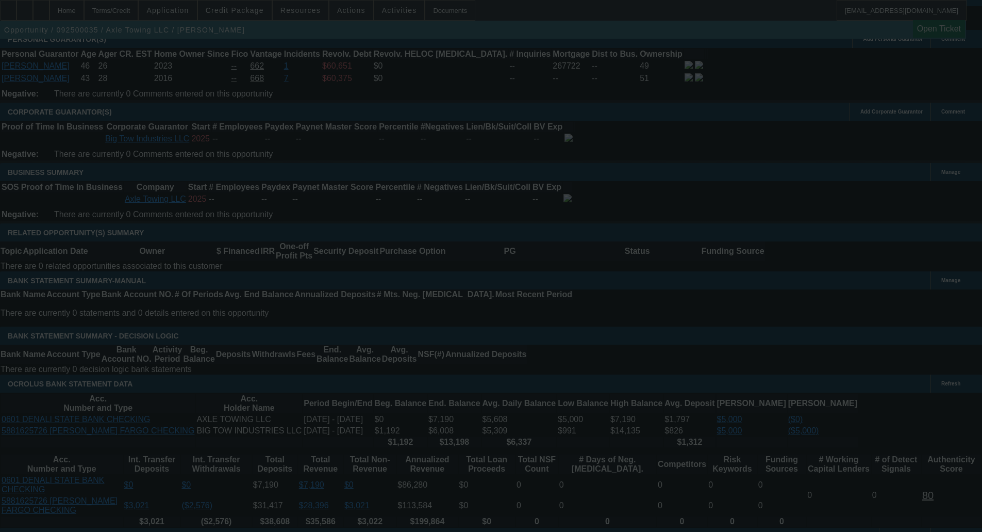
scroll to position [1535, 0]
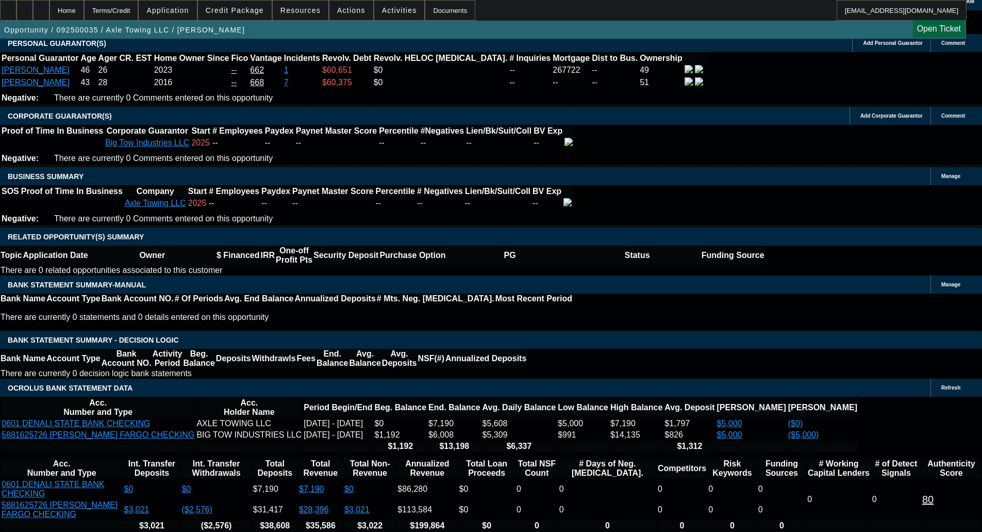
select select "0"
select select "0.1"
select select "4"
select select "0"
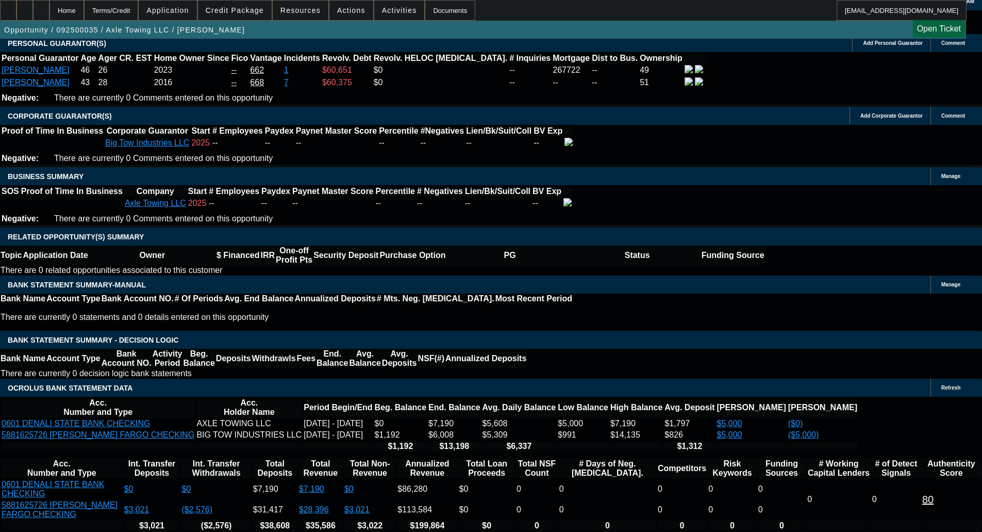
select select "0"
select select "0.1"
select select "4"
select select "0"
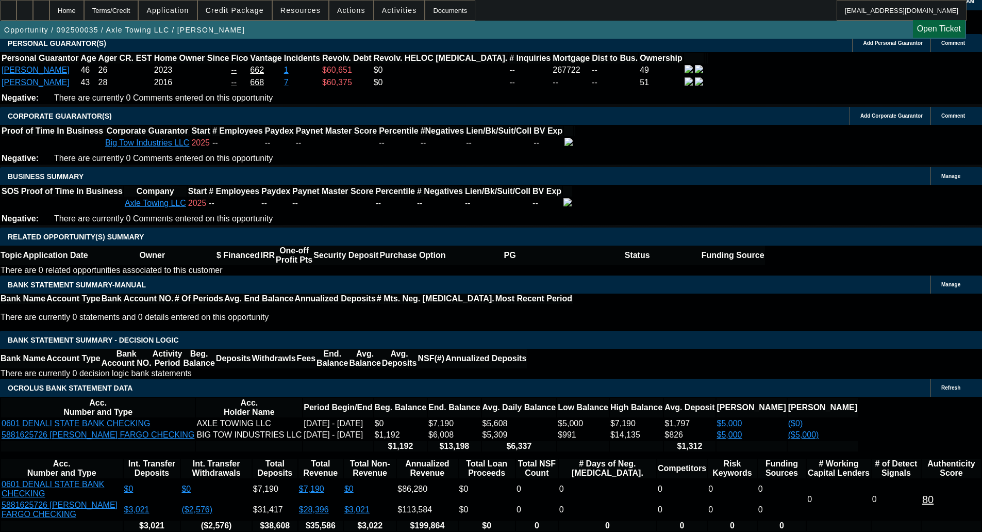
select select "0.1"
select select "4"
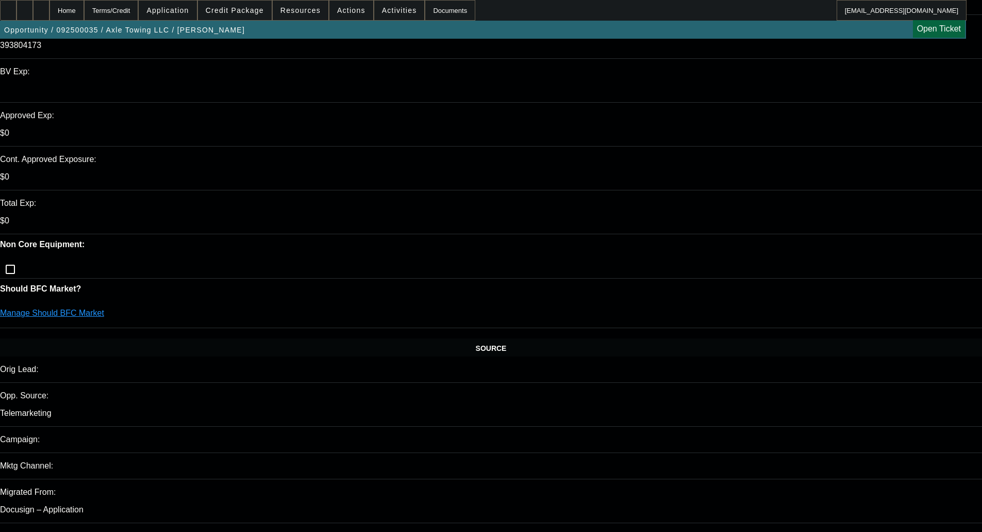
scroll to position [246, 0]
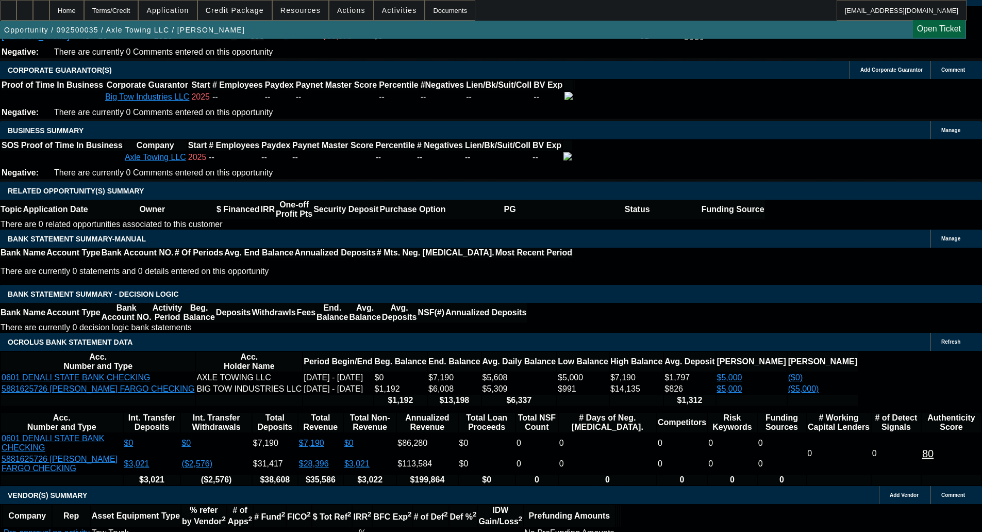
scroll to position [1587, 0]
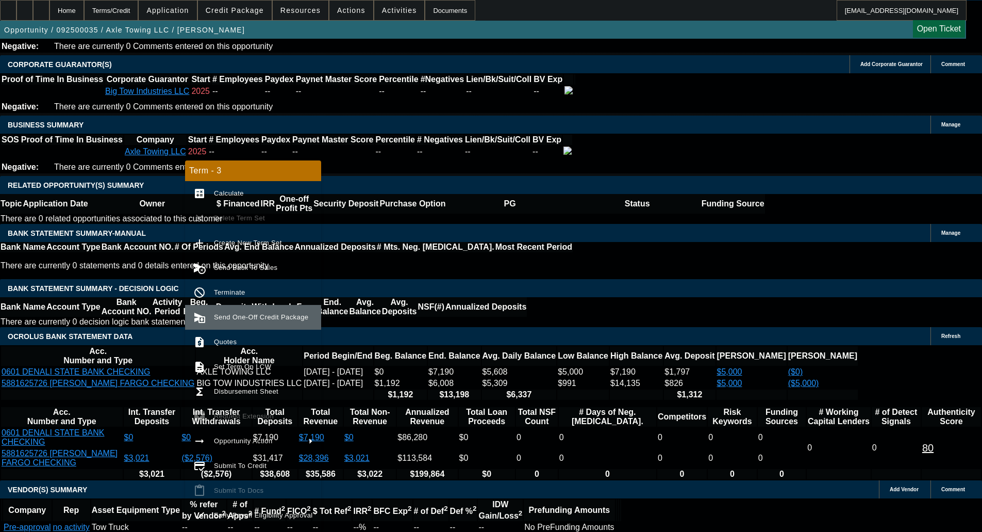
click at [241, 317] on span "Send One-Off Credit Package" at bounding box center [261, 317] width 94 height 8
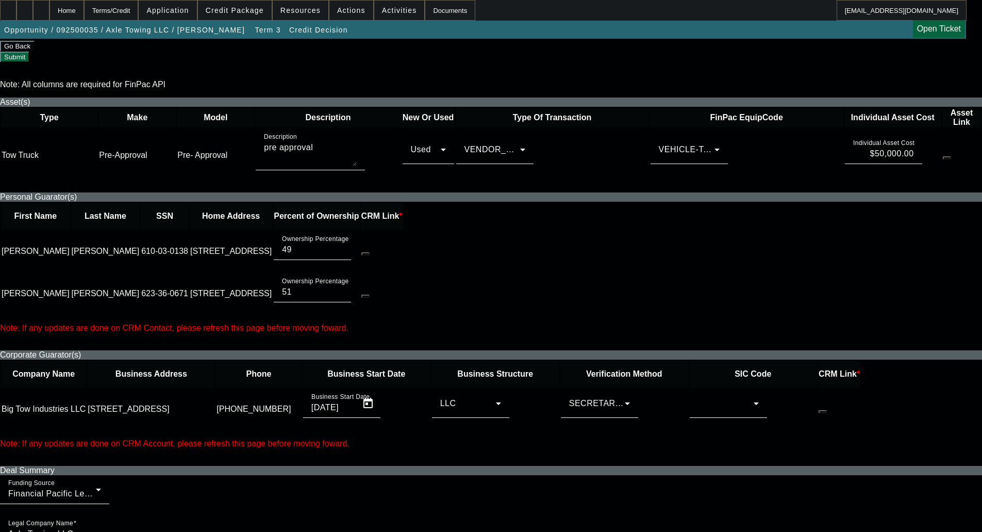
scroll to position [464, 0]
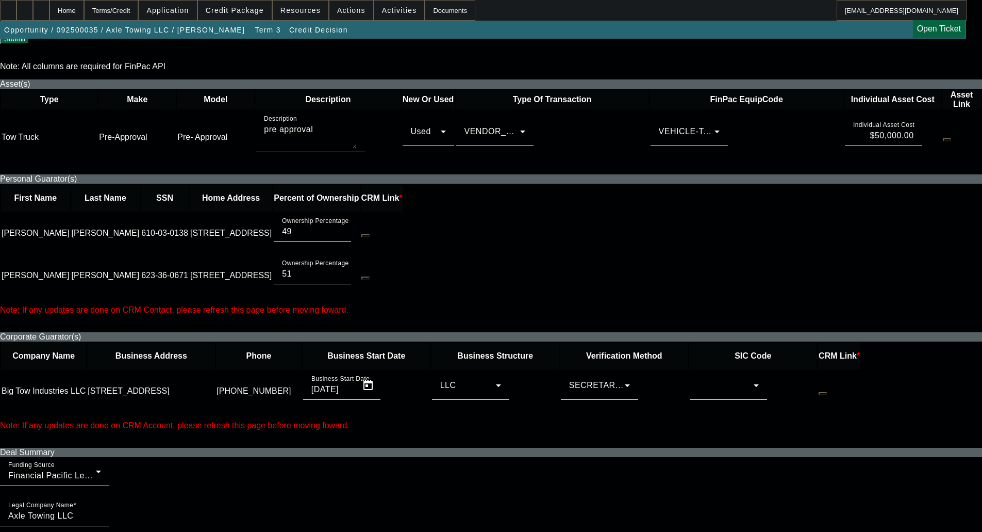
click at [707, 379] on div at bounding box center [726, 385] width 56 height 12
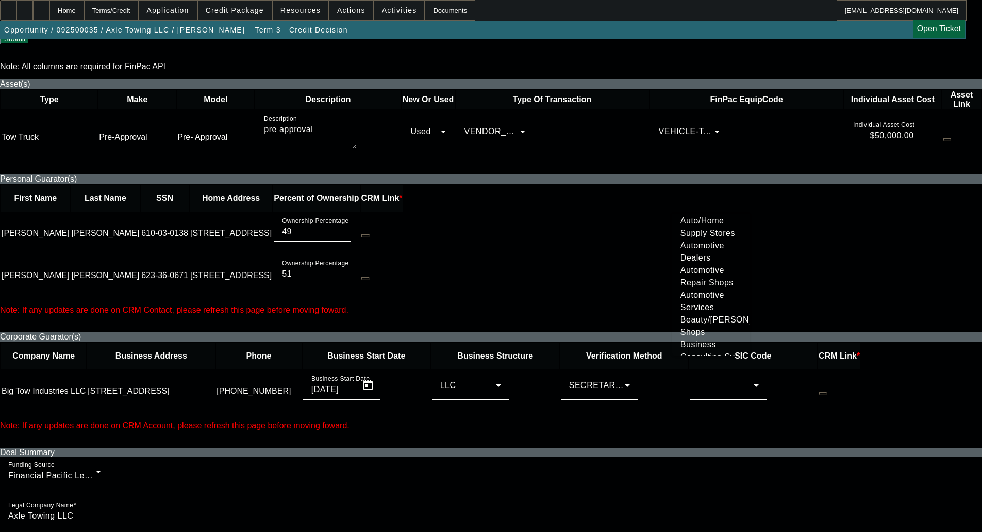
scroll to position [103, 0]
click at [700, 312] on span "Automotive Services" at bounding box center [711, 300] width 61 height 25
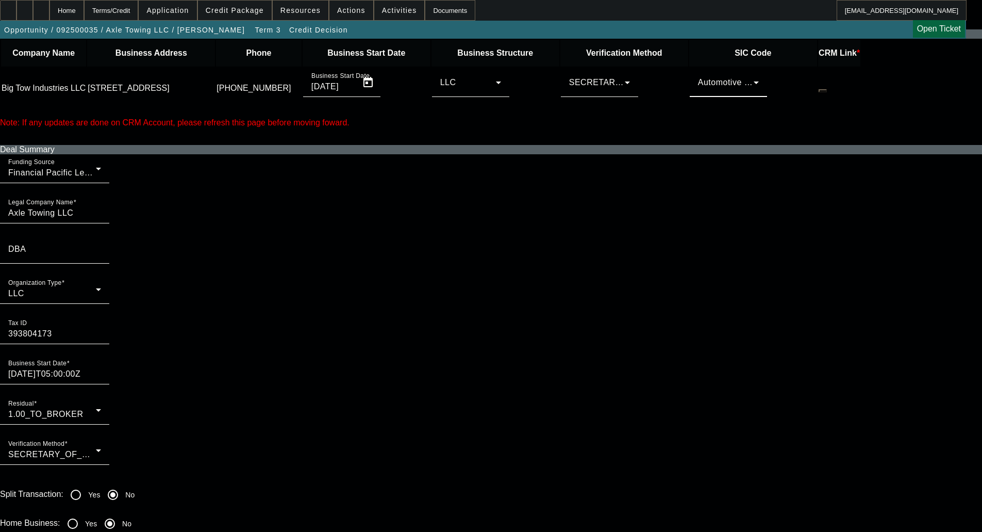
scroll to position [825, 0]
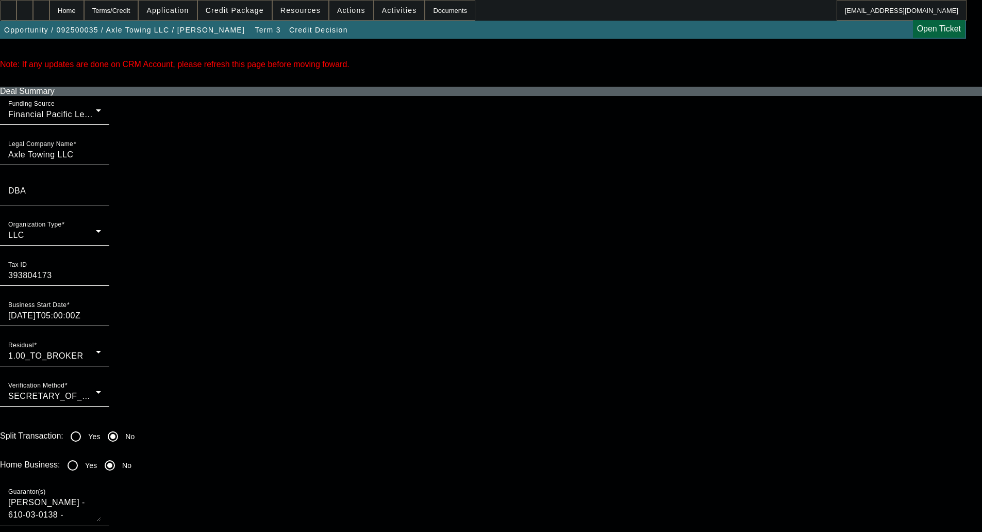
click at [83, 455] on input "Yes" at bounding box center [72, 465] width 21 height 21
radio input "true"
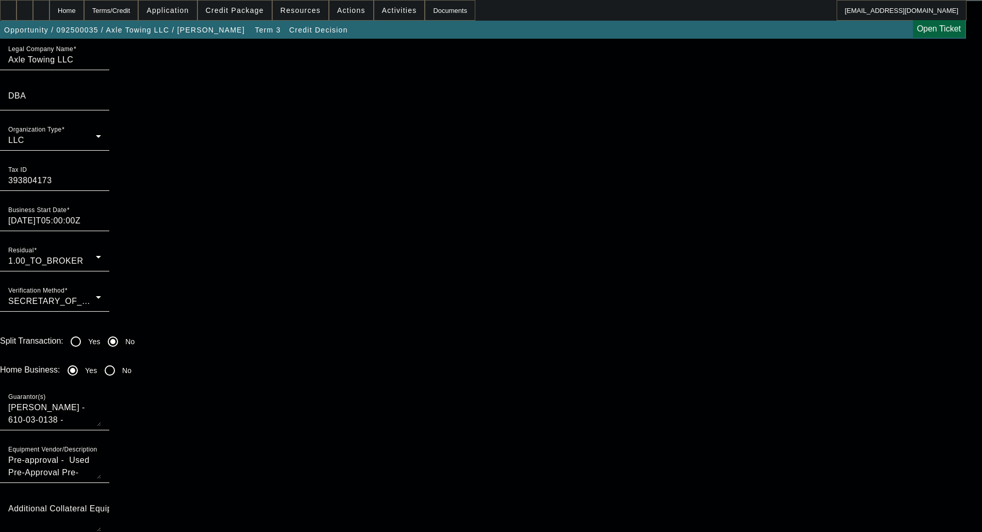
scroll to position [1134, 0]
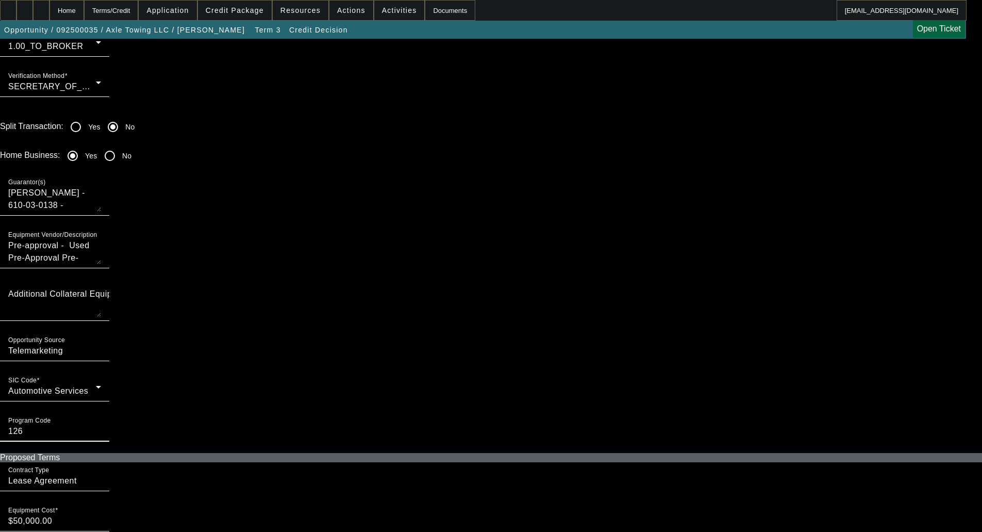
click at [101, 425] on input "126" at bounding box center [54, 431] width 93 height 12
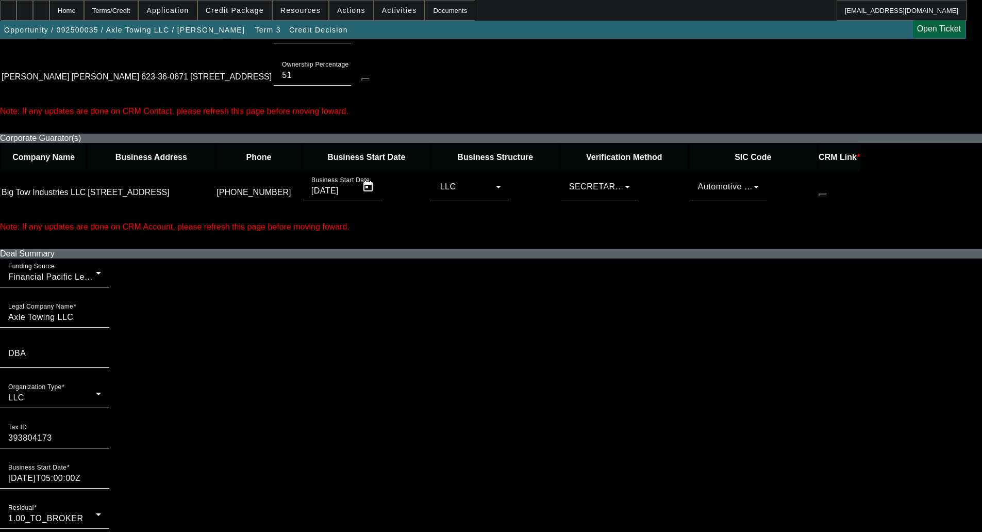
scroll to position [567, 0]
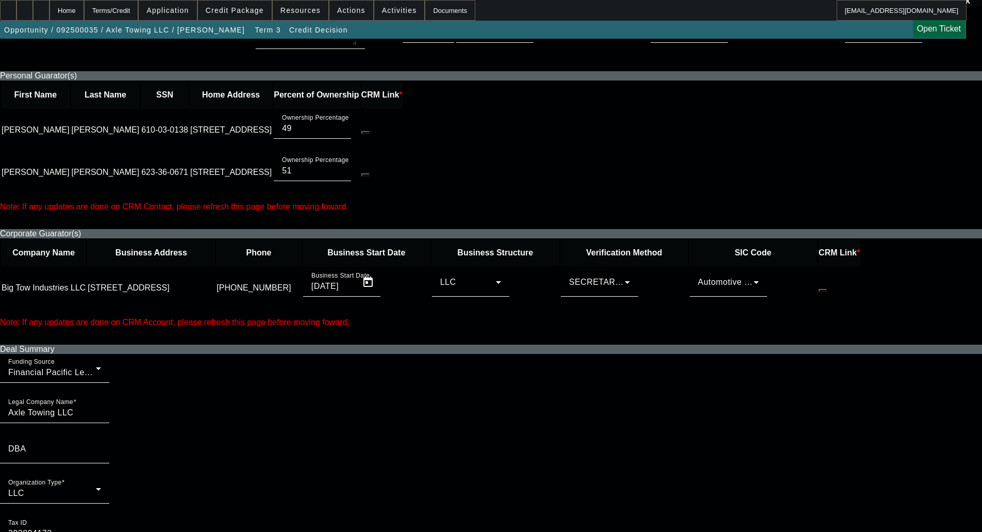
checkbox input "true"
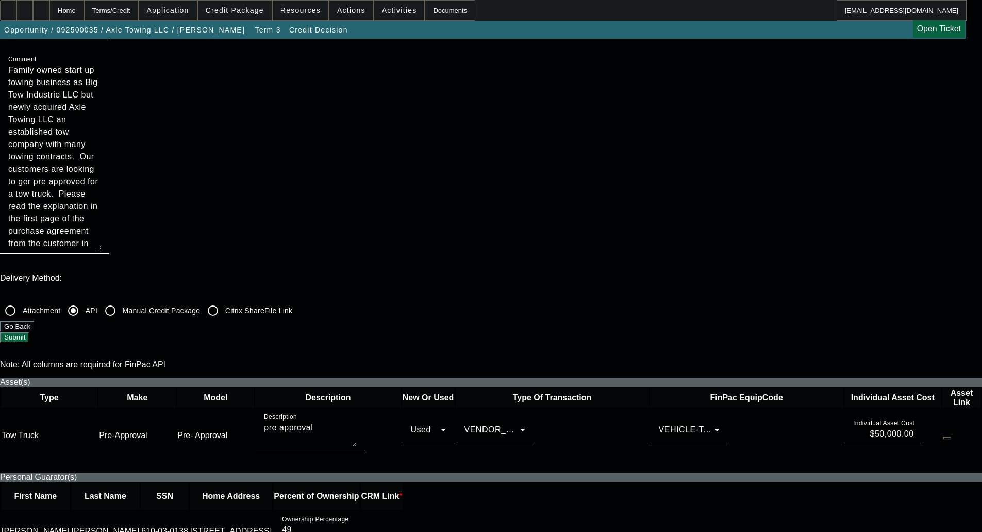
scroll to position [103, 0]
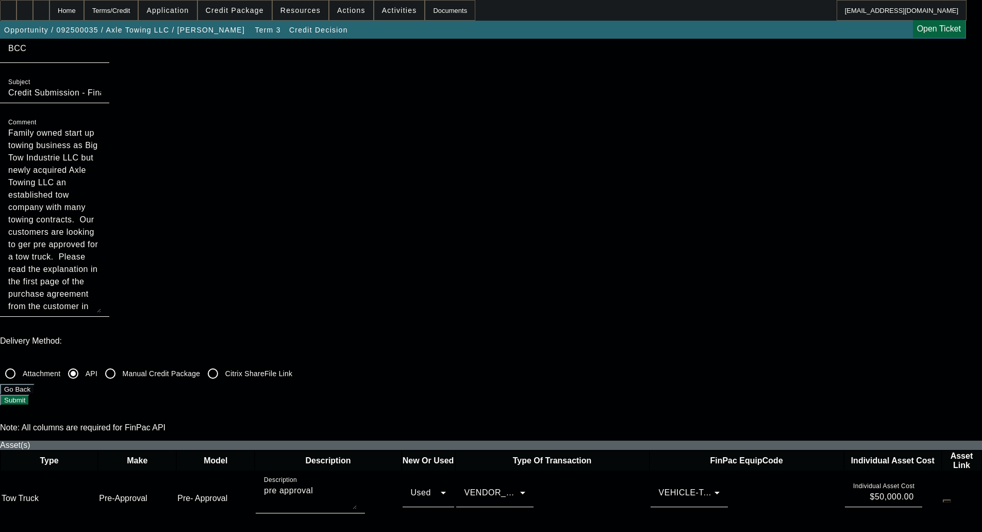
click at [29, 394] on button "Submit" at bounding box center [14, 399] width 29 height 11
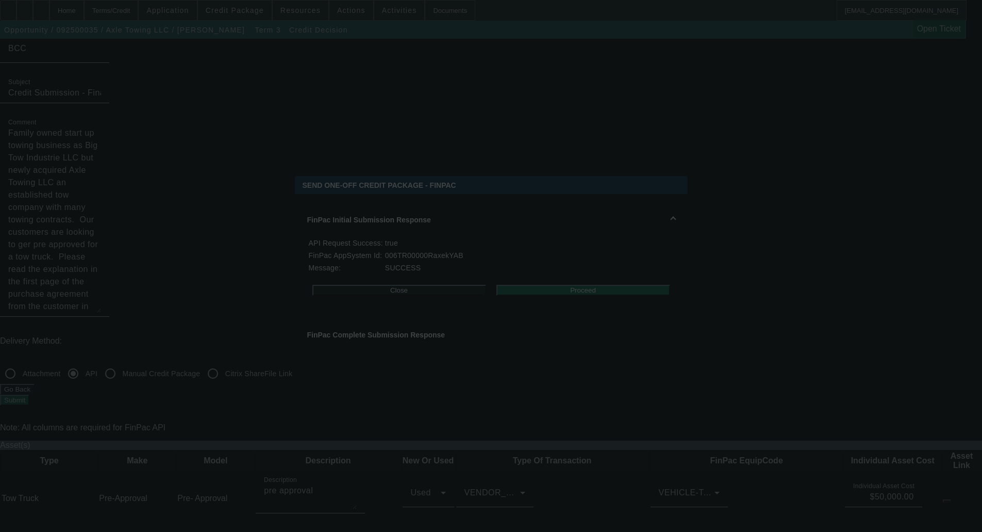
scroll to position [0, 0]
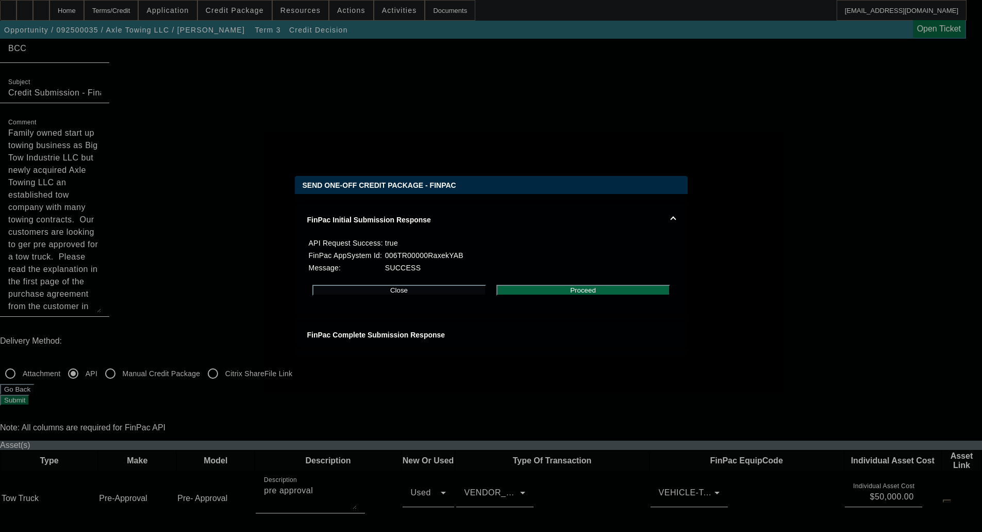
click at [573, 295] on button "Proceed" at bounding box center [584, 290] width 174 height 11
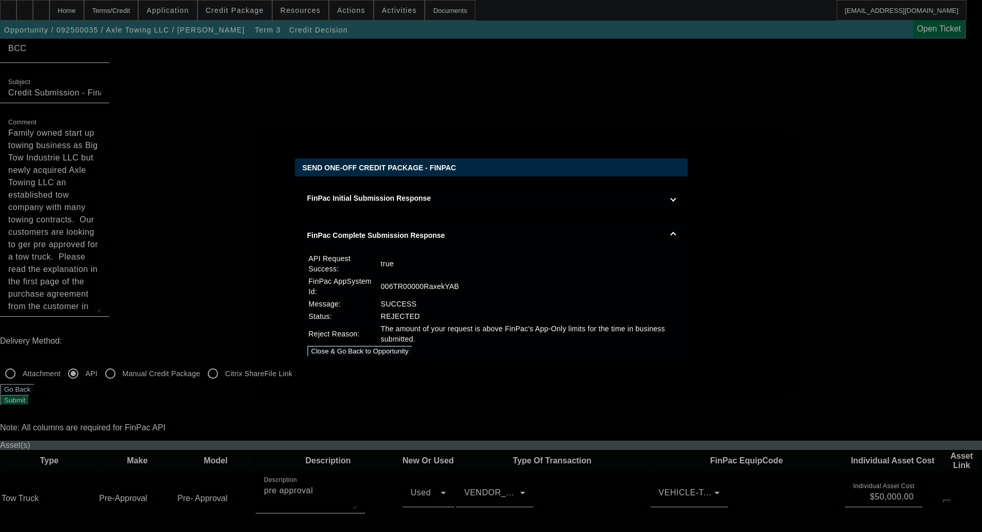
click at [165, 231] on div at bounding box center [491, 266] width 982 height 532
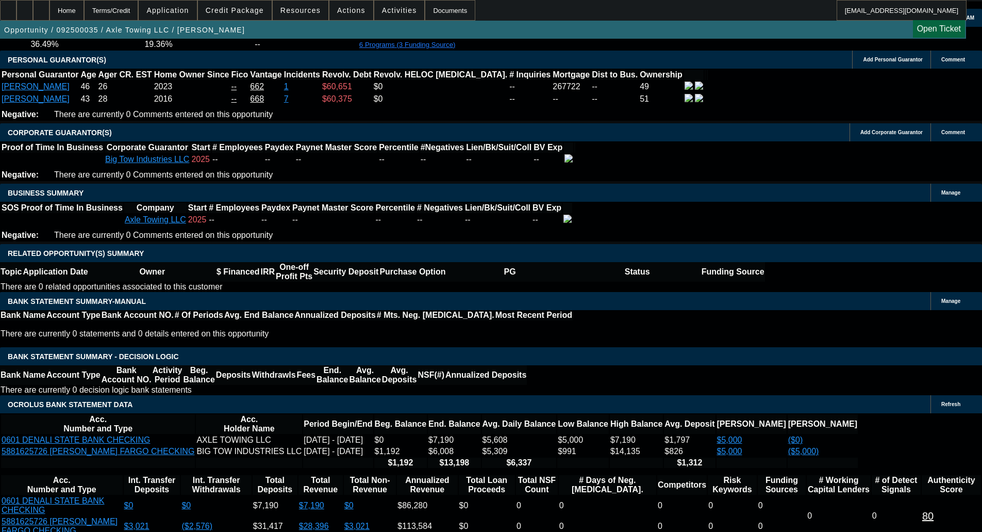
select select "0"
select select "0.1"
select select "4"
select select "0"
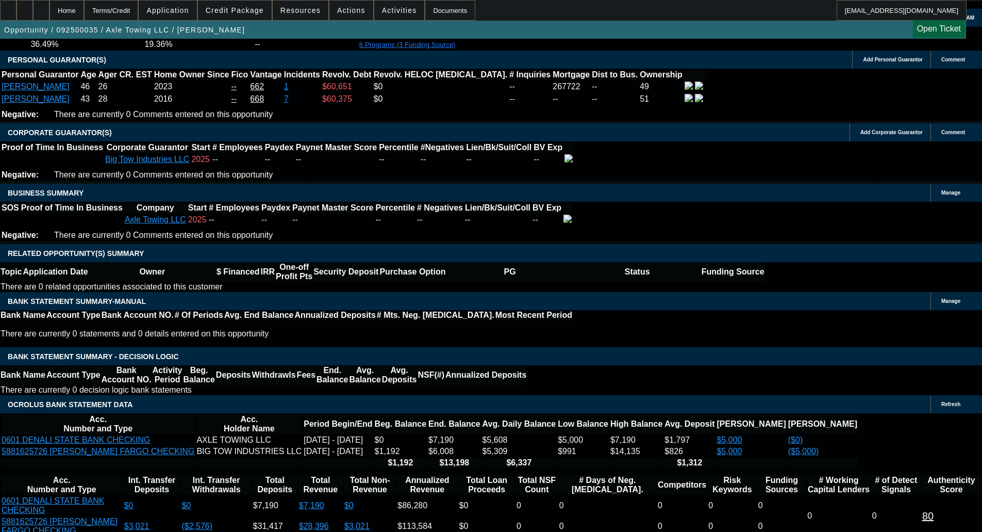
select select "0"
select select "0.1"
select select "4"
select select "0"
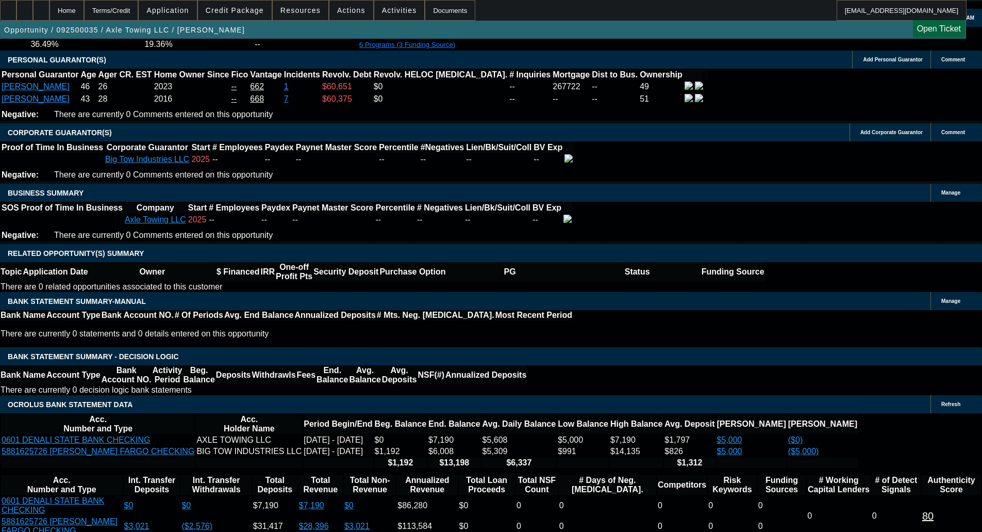
select select "0.1"
select select "4"
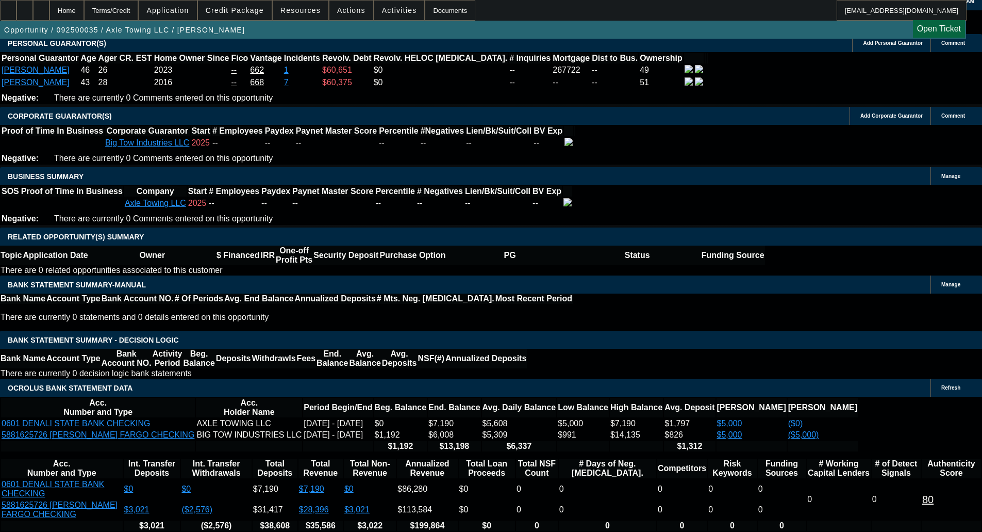
scroll to position [1550, 0]
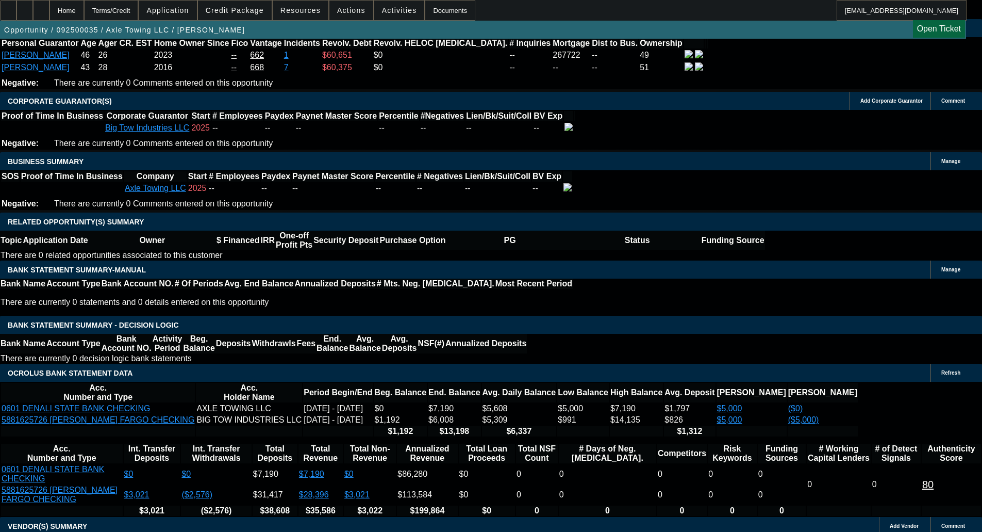
type input "$5,000.00"
type input "UNKNOWN"
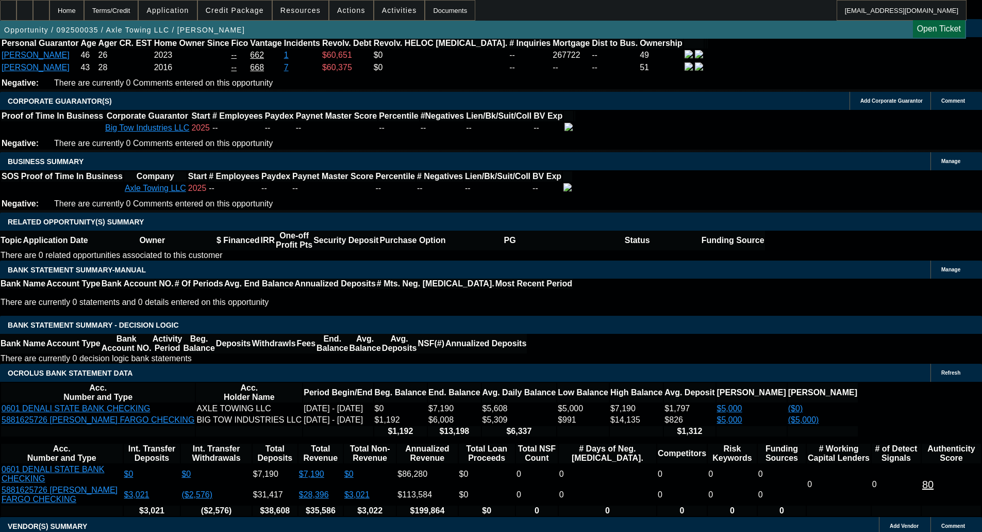
type input "$1,591.61"
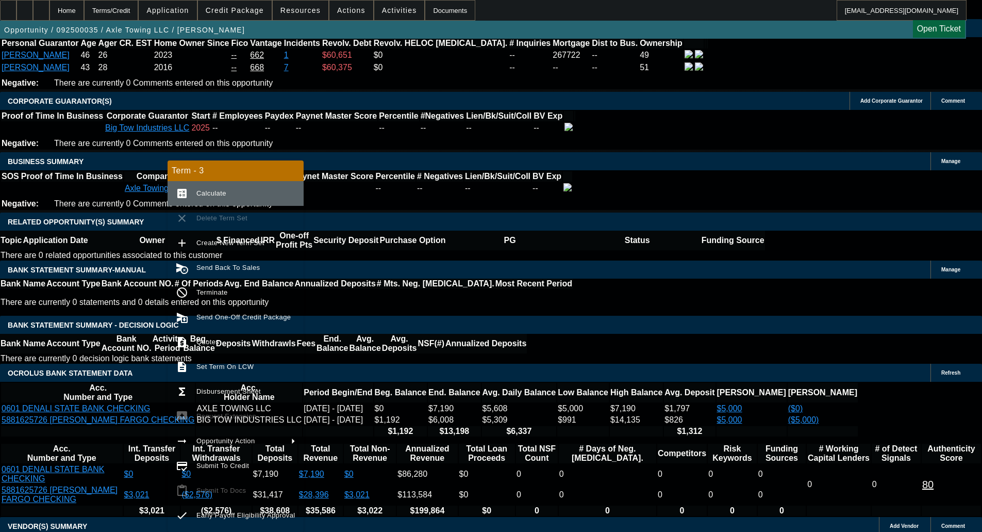
click at [199, 187] on button "calculate Calculate" at bounding box center [236, 193] width 136 height 25
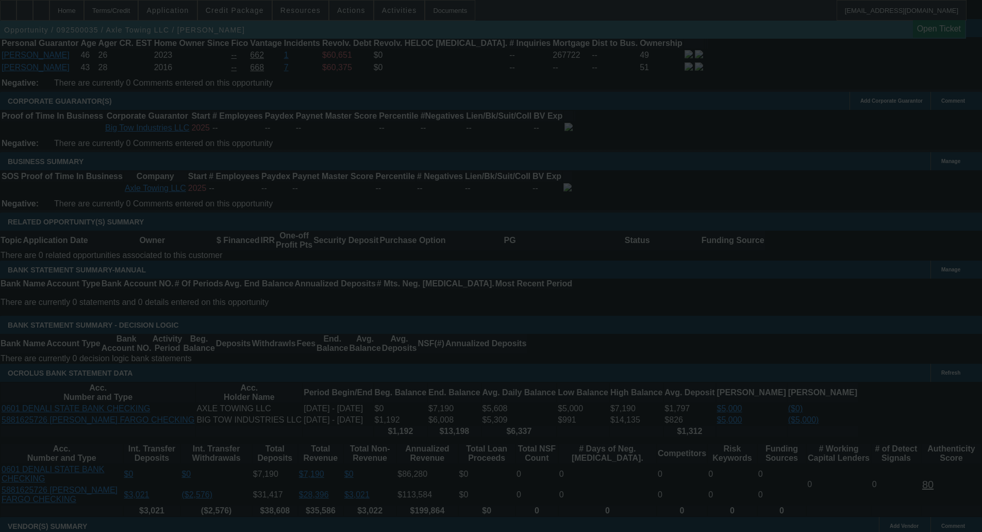
select select "0"
select select "0.1"
select select "4"
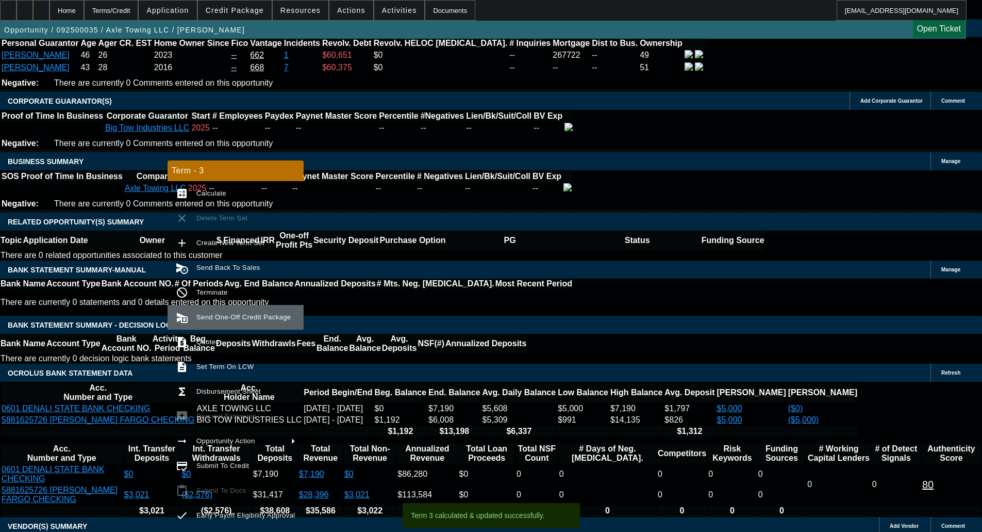
click at [244, 312] on span "Send One-Off Credit Package" at bounding box center [245, 317] width 99 height 12
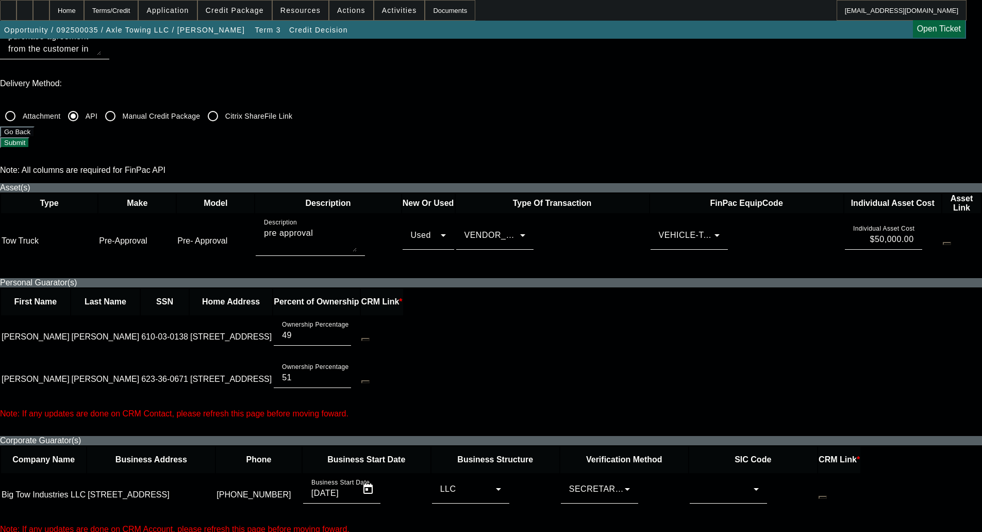
scroll to position [361, 0]
click at [712, 482] on div at bounding box center [726, 488] width 56 height 12
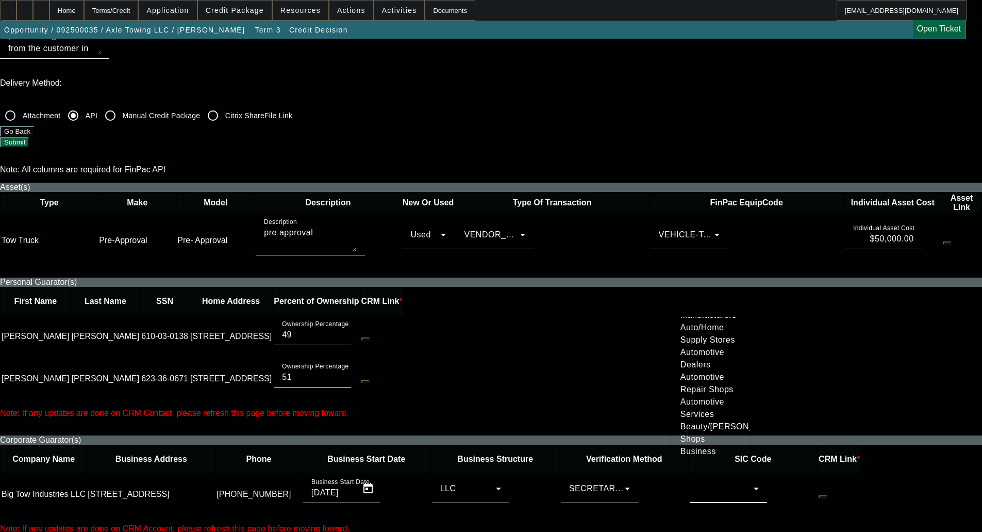
scroll to position [103, 0]
click at [702, 416] on span "Automotive Services" at bounding box center [711, 403] width 61 height 25
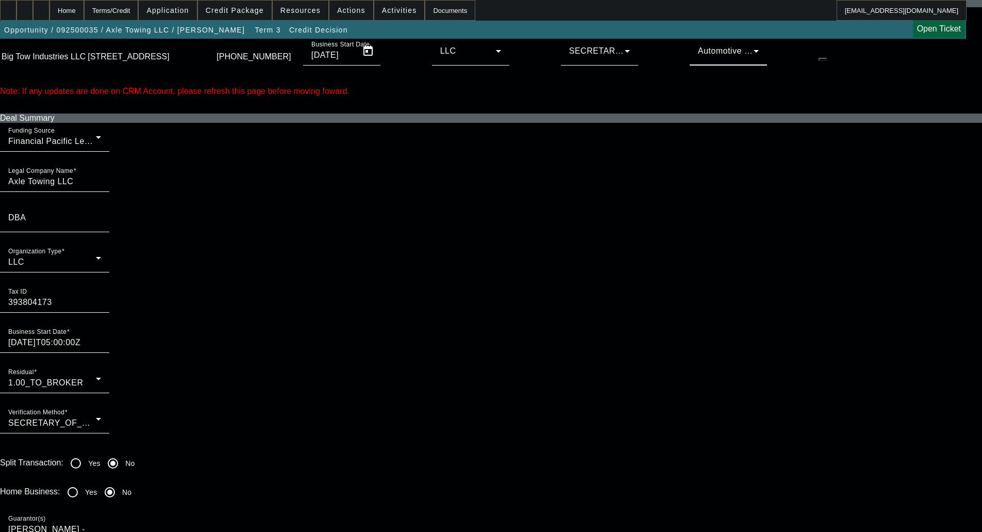
scroll to position [825, 0]
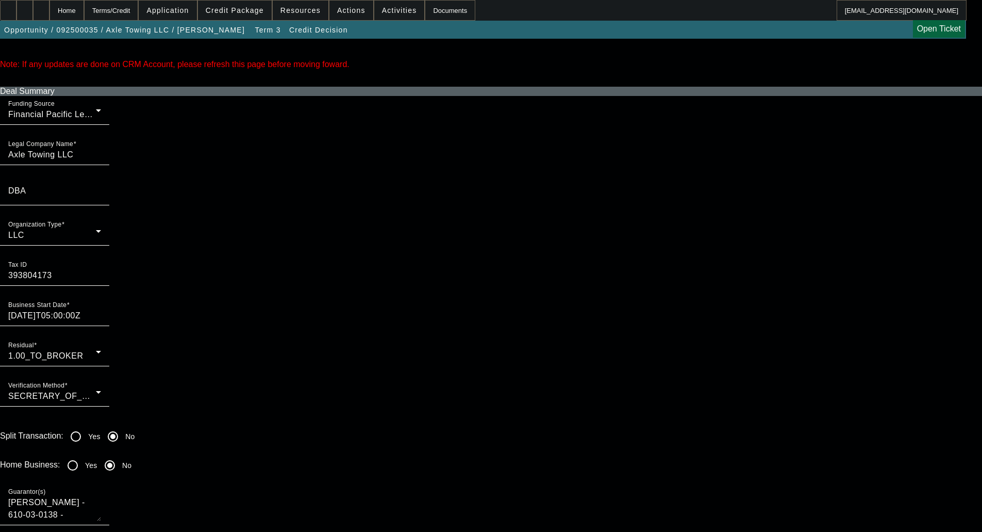
click at [83, 455] on input "Yes" at bounding box center [72, 465] width 21 height 21
radio input "true"
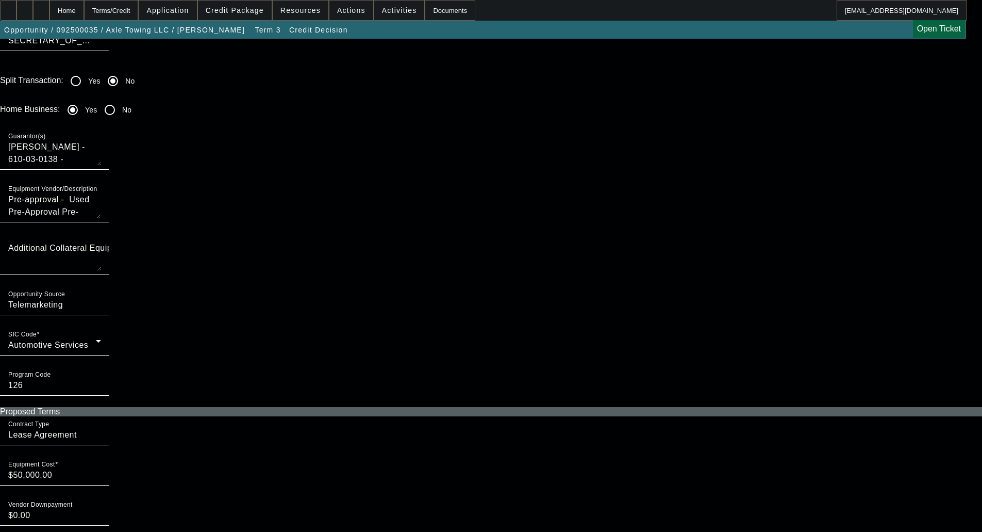
scroll to position [1186, 0]
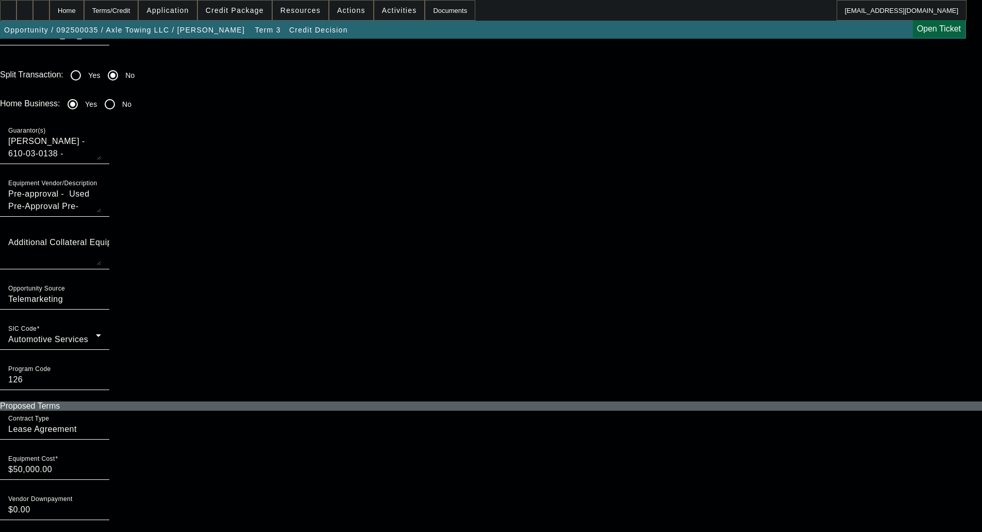
drag, startPoint x: 251, startPoint y: 183, endPoint x: 114, endPoint y: 187, distance: 136.7
click at [114, 187] on app-one-off-credit-package-submit "One-Off Credit Package Submission To syndications@beaconfunding.com CC BCC Subj…" at bounding box center [491, 137] width 982 height 2569
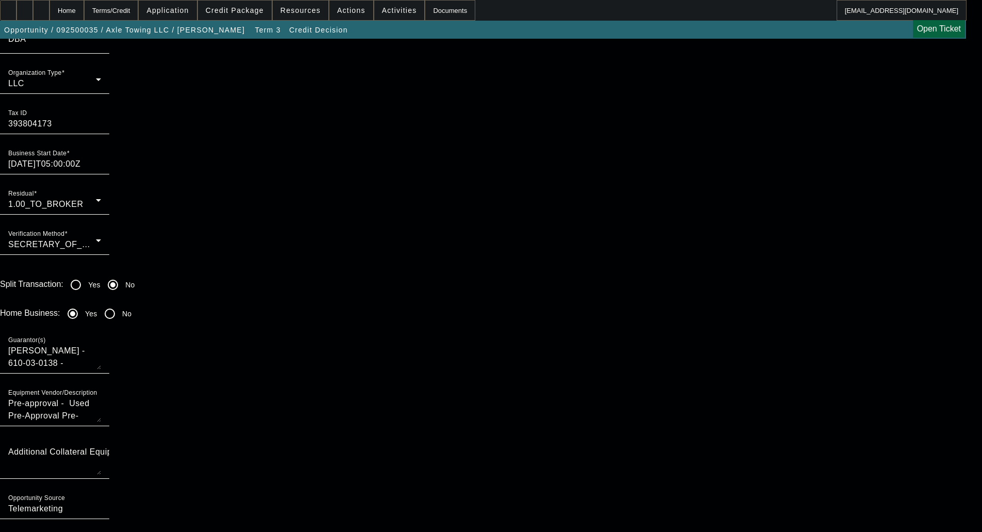
scroll to position [877, 0]
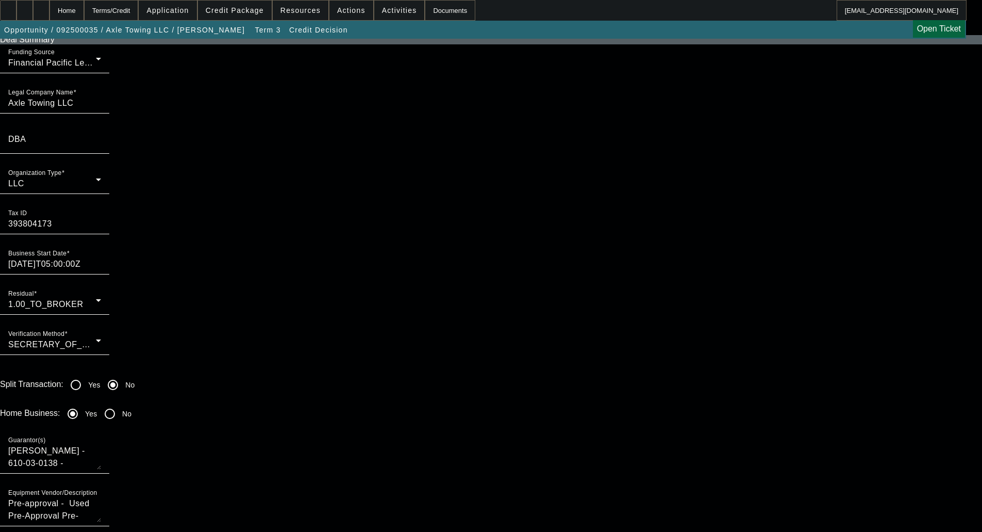
checkbox input "true"
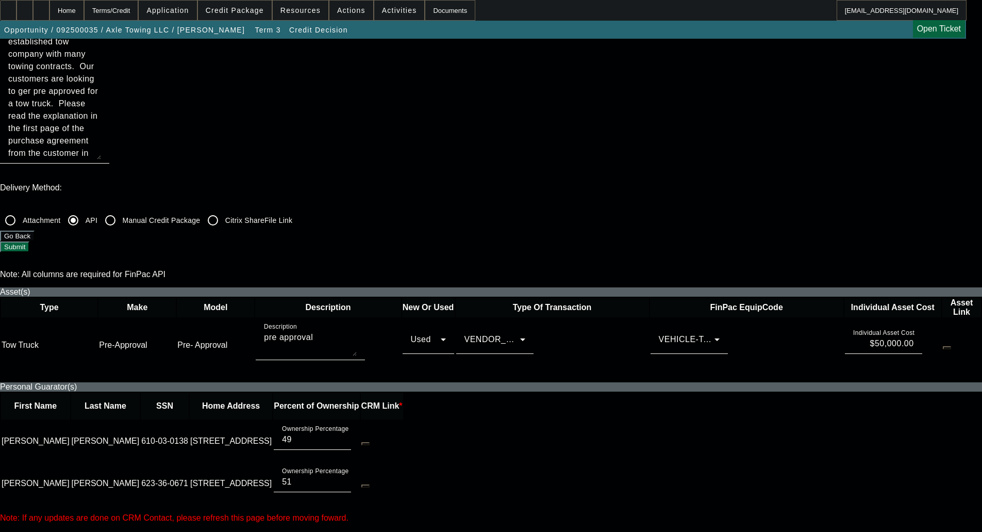
scroll to position [206, 0]
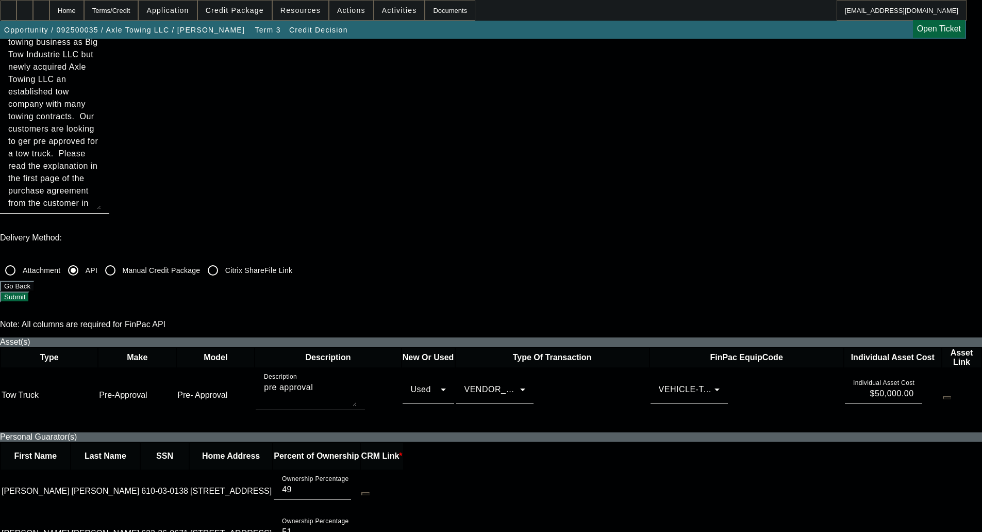
click at [29, 291] on button "Submit" at bounding box center [14, 296] width 29 height 11
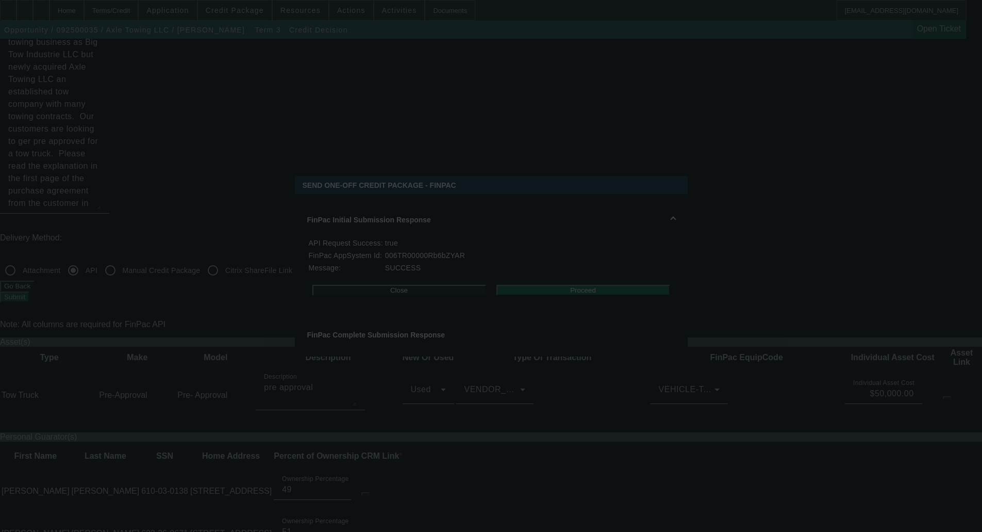
scroll to position [0, 0]
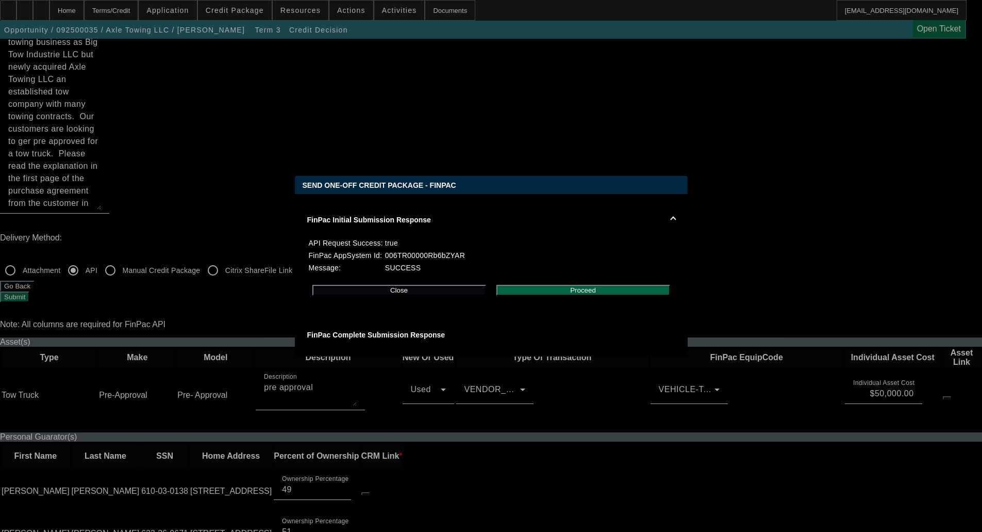
click at [579, 289] on button "Proceed" at bounding box center [584, 290] width 174 height 11
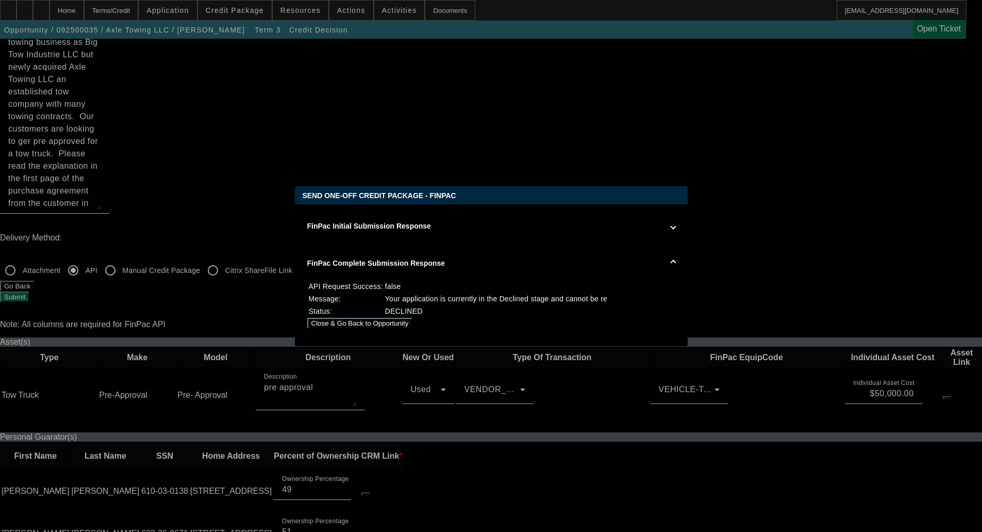
click at [413, 321] on button "Close & Go Back to Opportunity" at bounding box center [360, 323] width 106 height 11
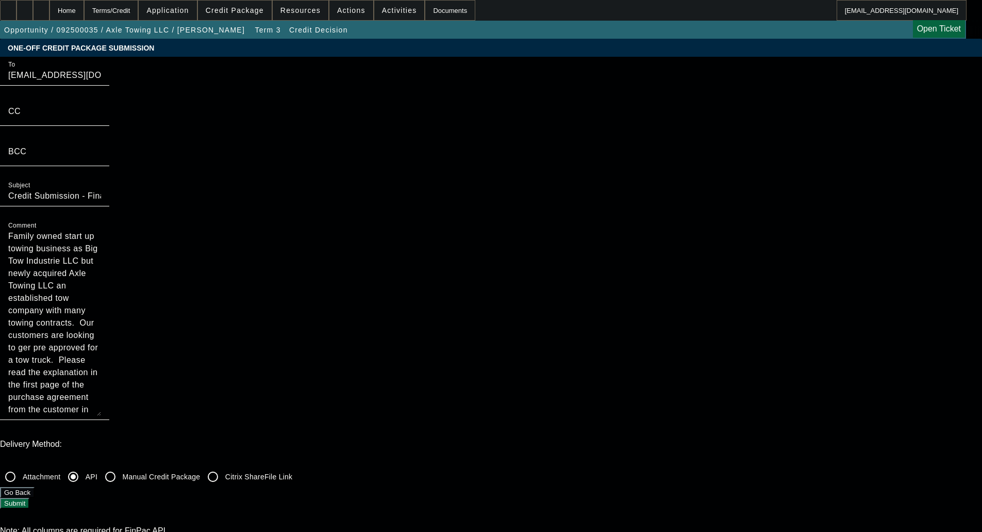
scroll to position [206, 0]
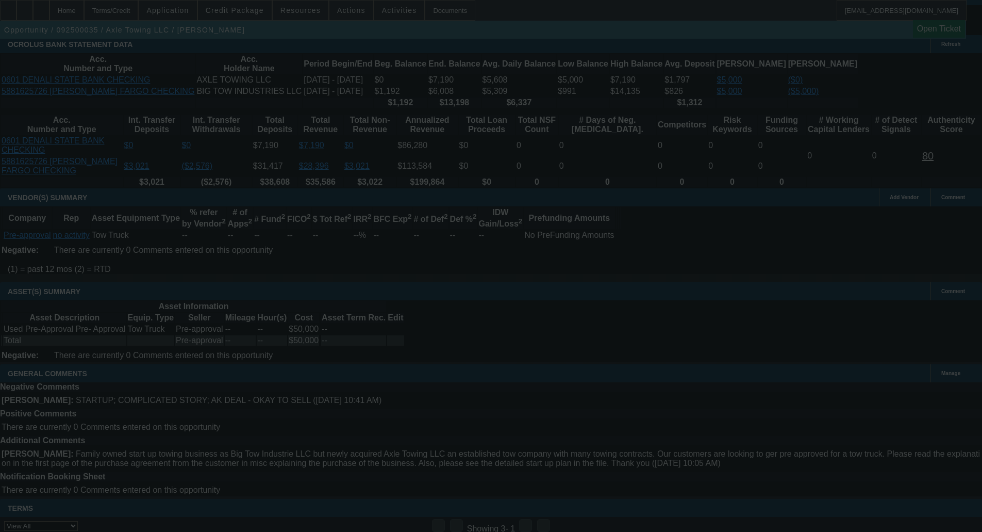
scroll to position [1804, 0]
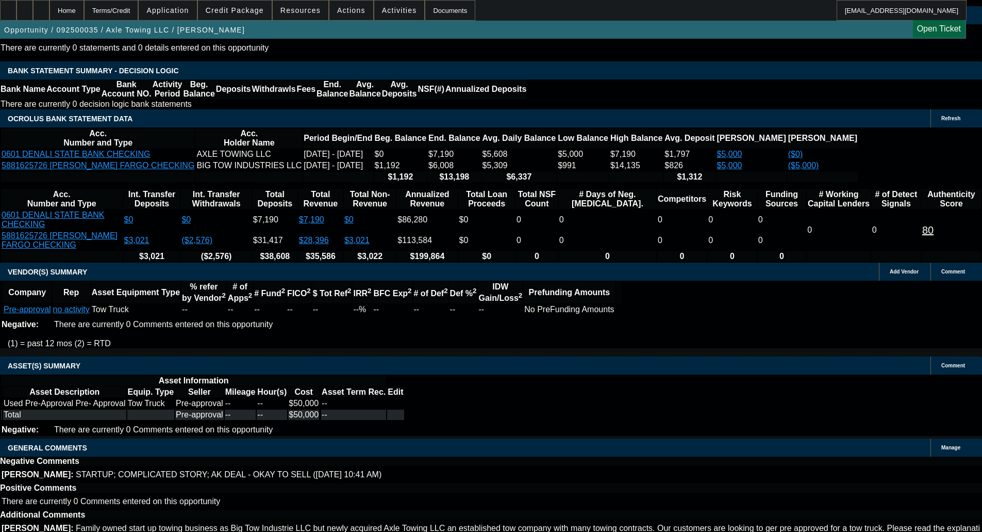
select select "0"
select select "0.1"
select select "4"
select select "0"
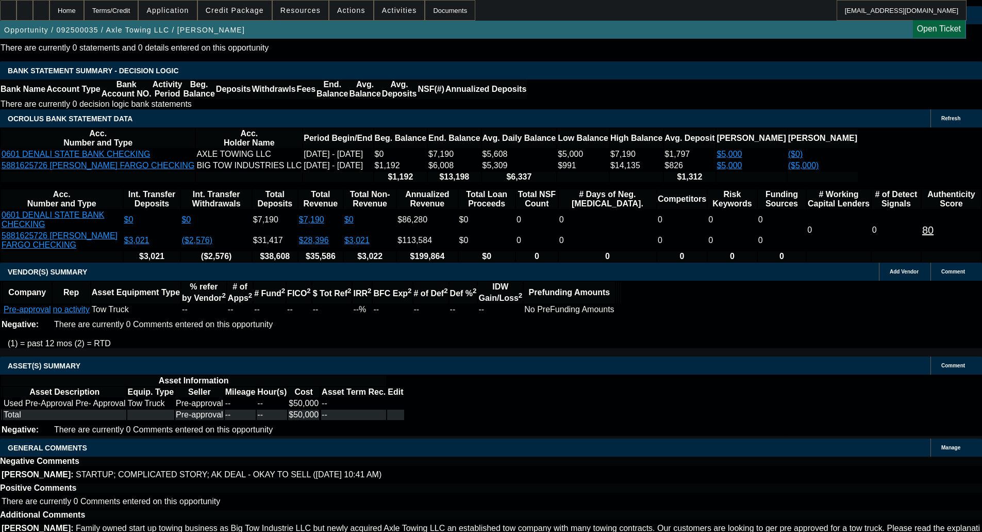
select select "0"
select select "0.1"
select select "4"
select select "0"
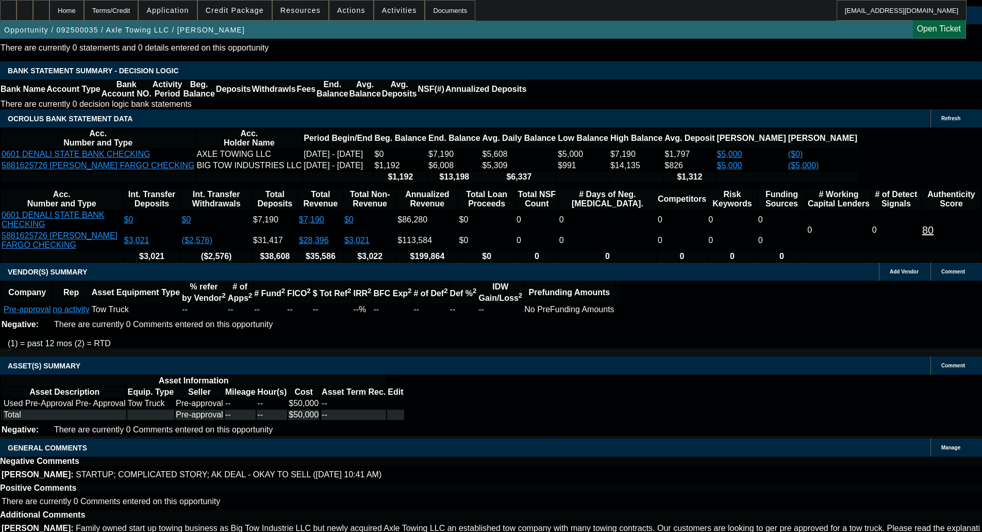
select select "0.1"
select select "4"
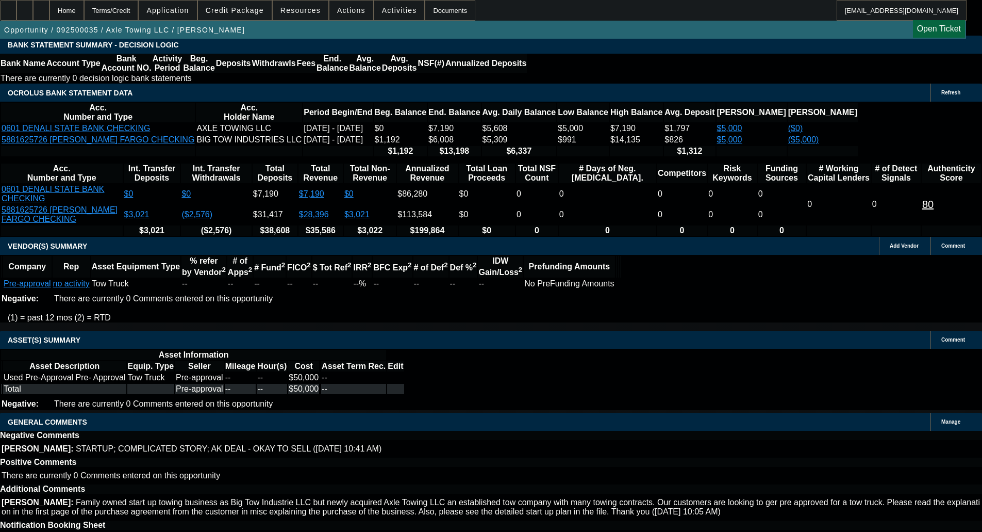
select select "4"
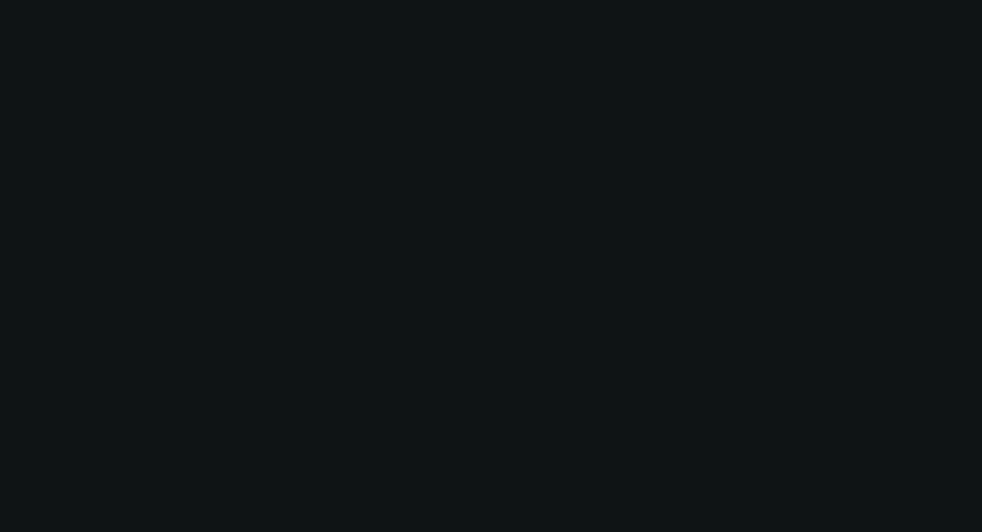
scroll to position [0, 0]
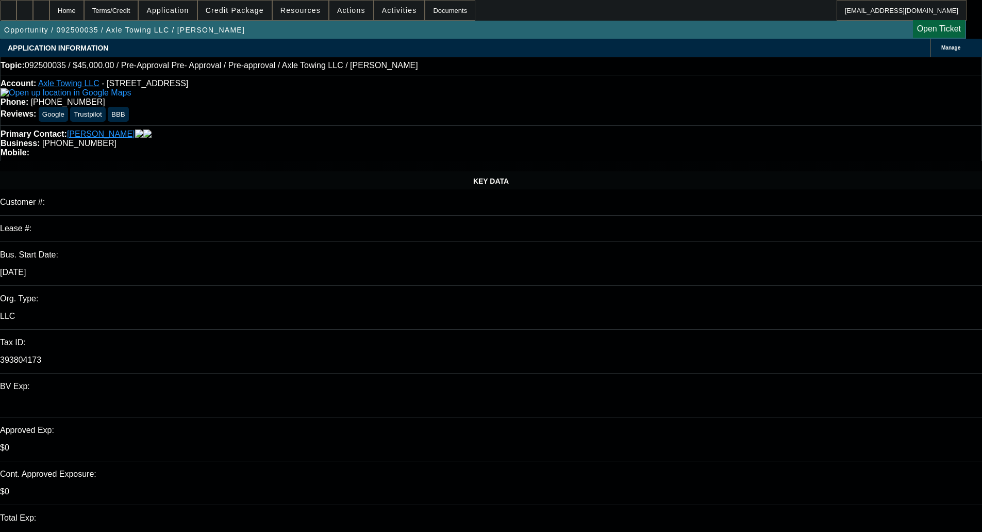
paste textarea "DECLINED BY FINPAC - Your application is not eligible for approval at Financial…"
type textarea "DECLINED BY FINPAC - Your application is not eligible for approval at Financial…"
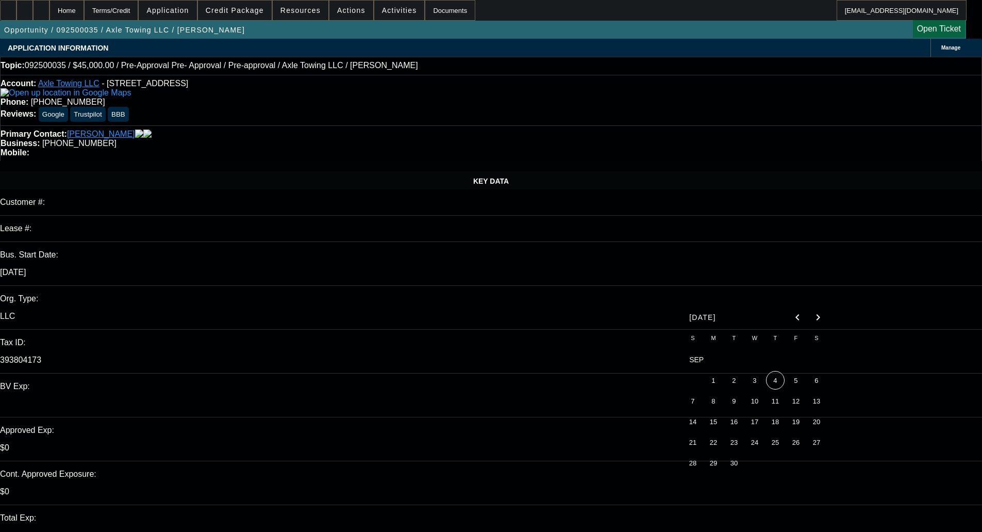
click at [774, 380] on span "4" at bounding box center [775, 380] width 19 height 19
type input "[DATE]"
type input "10:56"
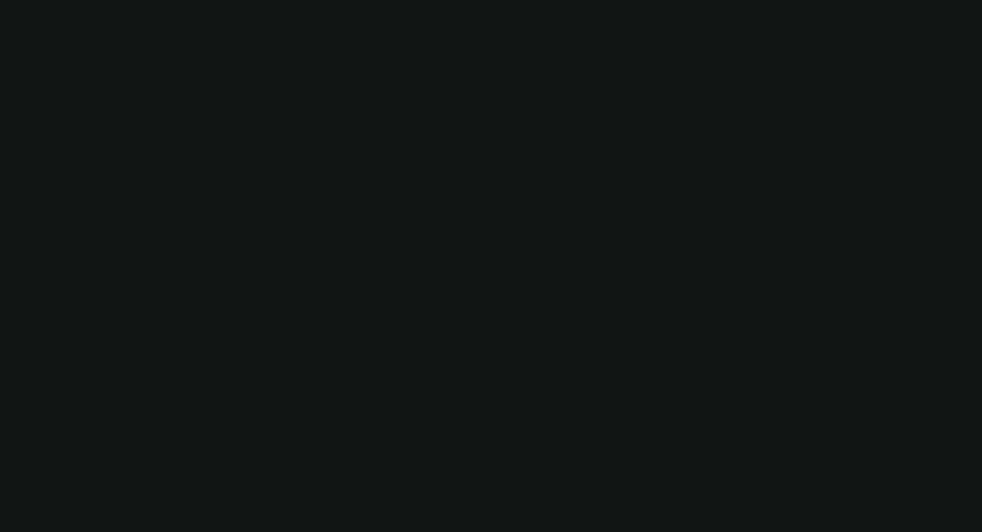
select select "0"
select select "0.1"
select select "4"
select select "0"
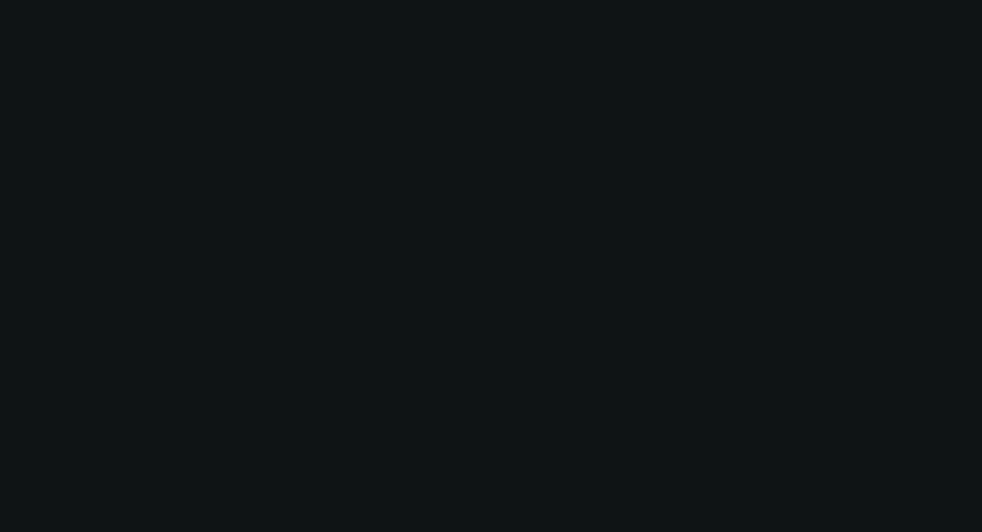
select select "0"
select select "0.1"
select select "4"
select select "0"
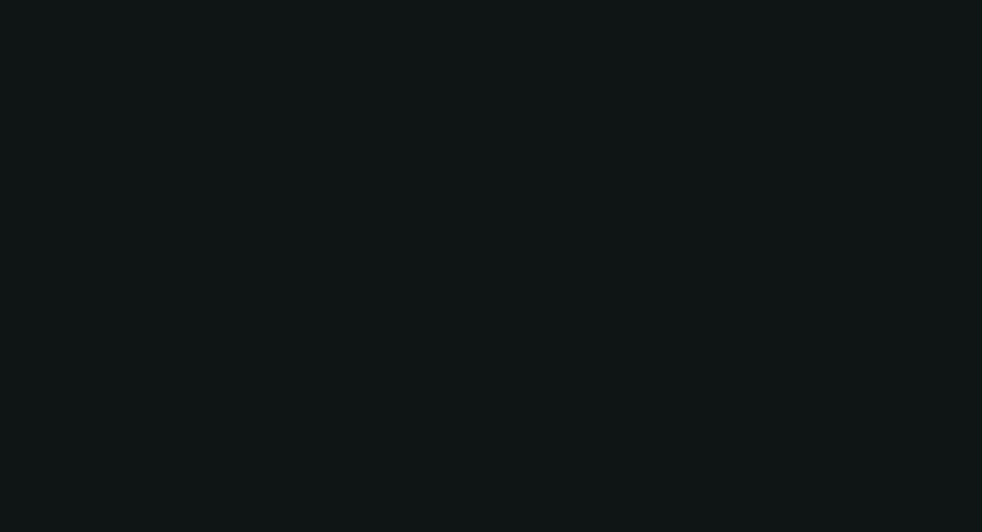
select select "0.1"
select select "4"
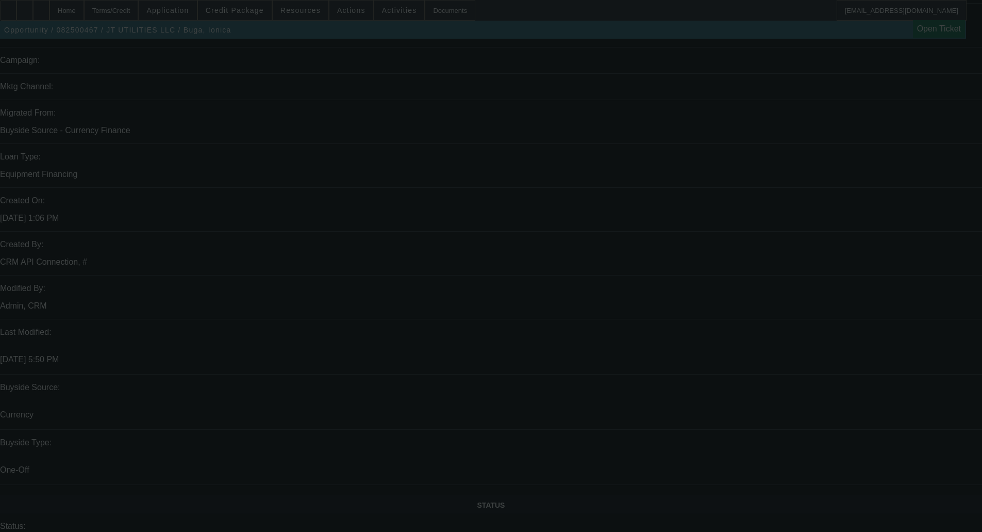
scroll to position [701, 0]
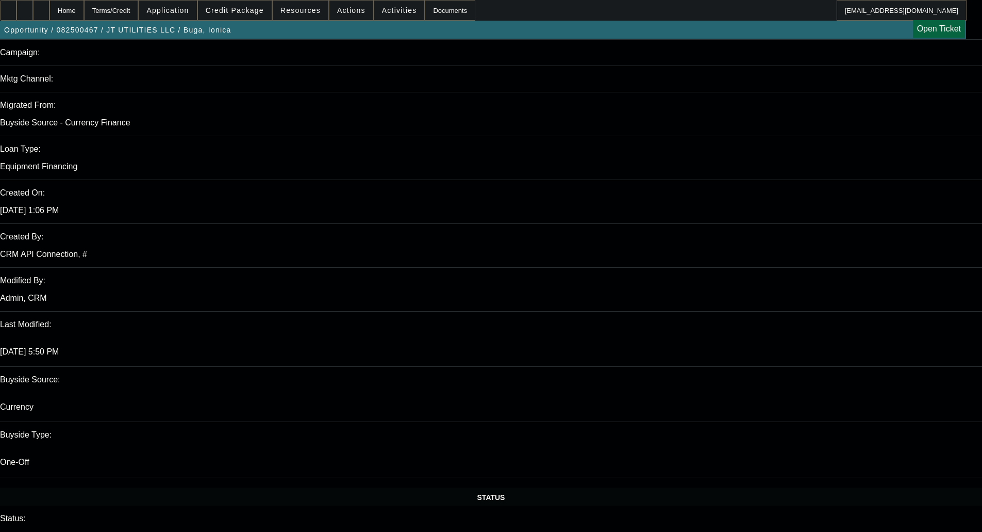
select select "0"
select select "2"
select select "0"
select select "6"
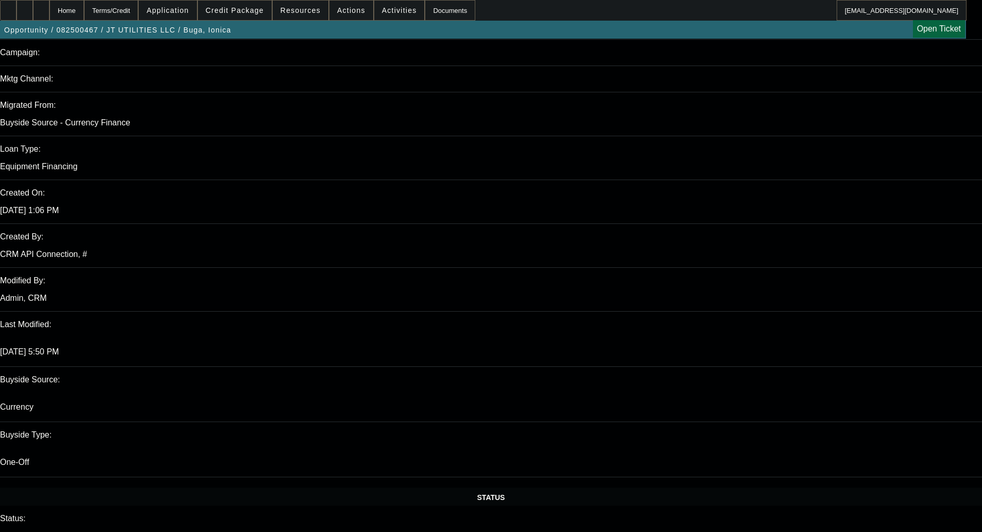
select select "0"
select select "2"
select select "0"
select select "6"
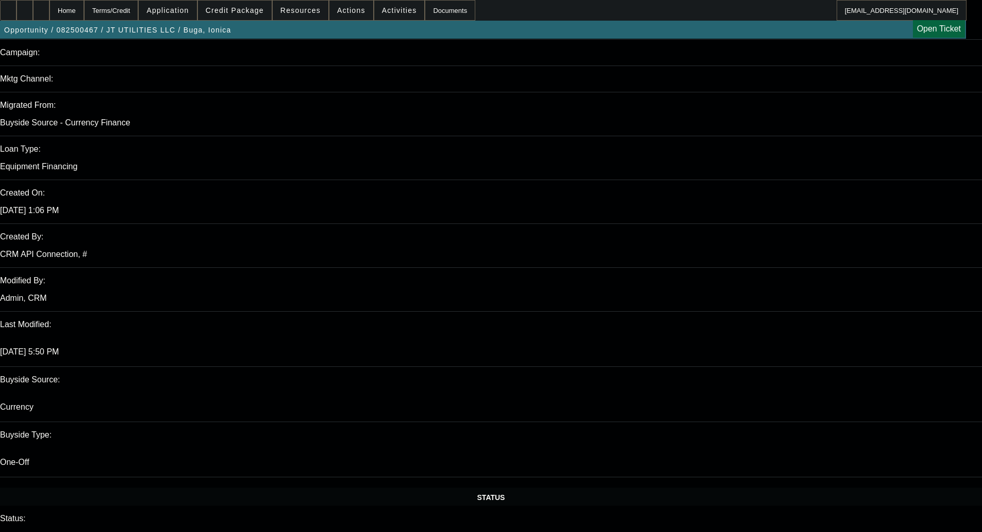
select select "0"
select select "2"
select select "0"
select select "6"
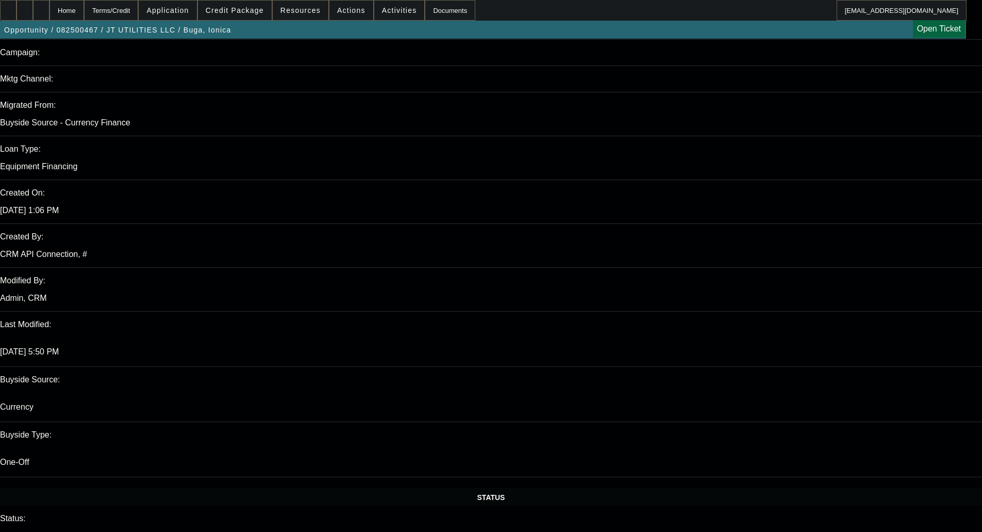
select select "0"
select select "2"
select select "0"
select select "6"
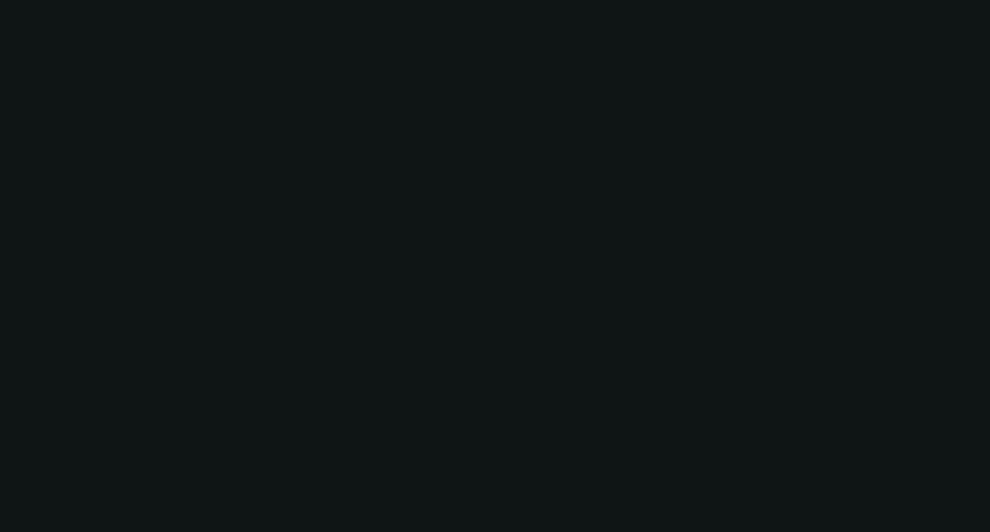
select select "0"
select select "2"
select select "0"
select select "6"
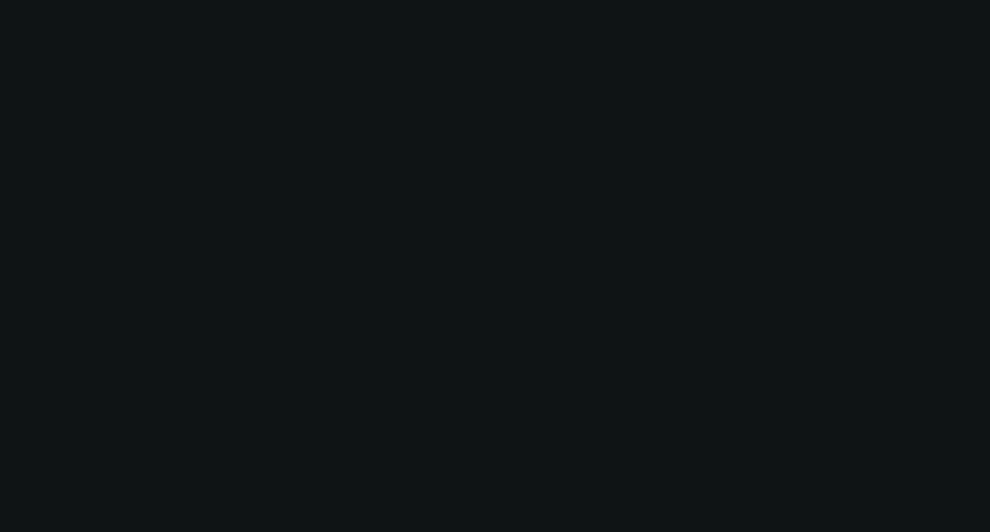
select select "0"
select select "2"
select select "0"
select select "6"
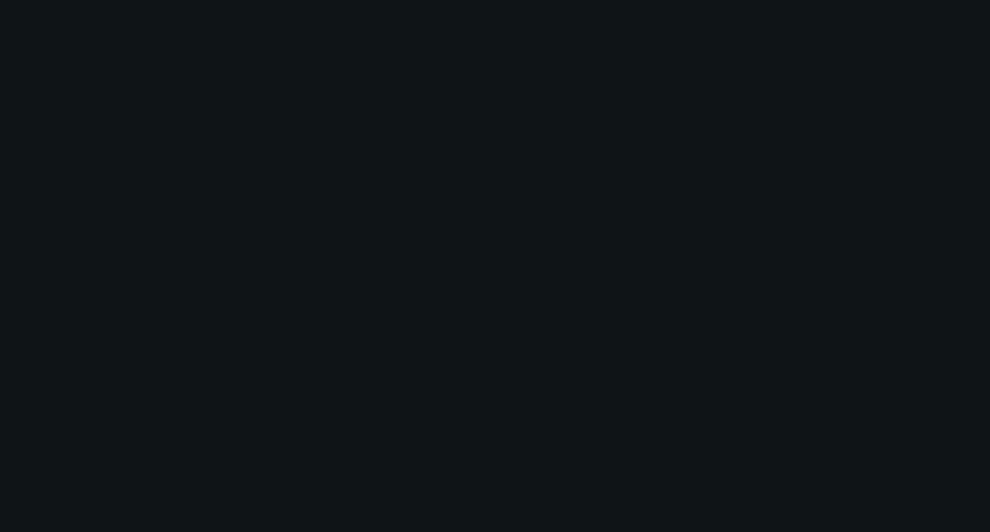
select select "0"
select select "2"
select select "0"
select select "6"
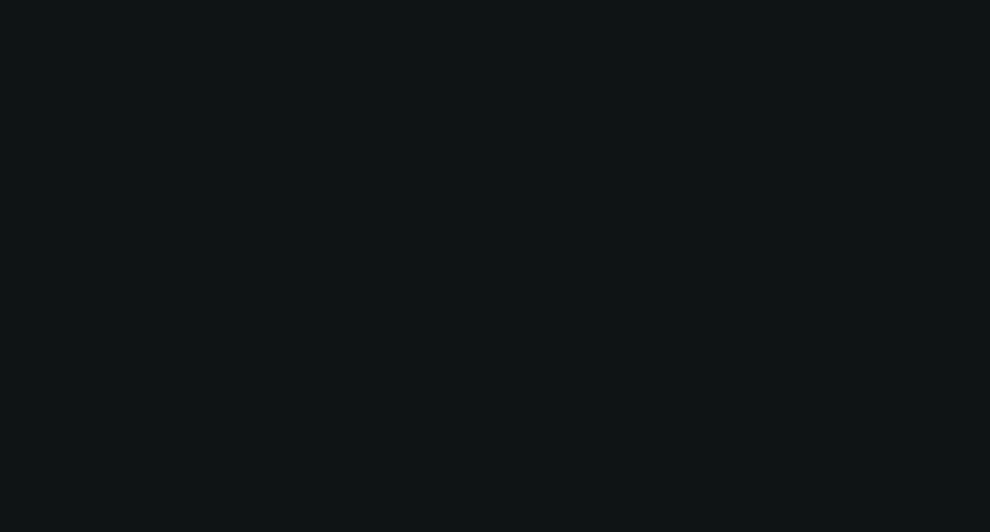
select select "0"
select select "2"
select select "0"
select select "6"
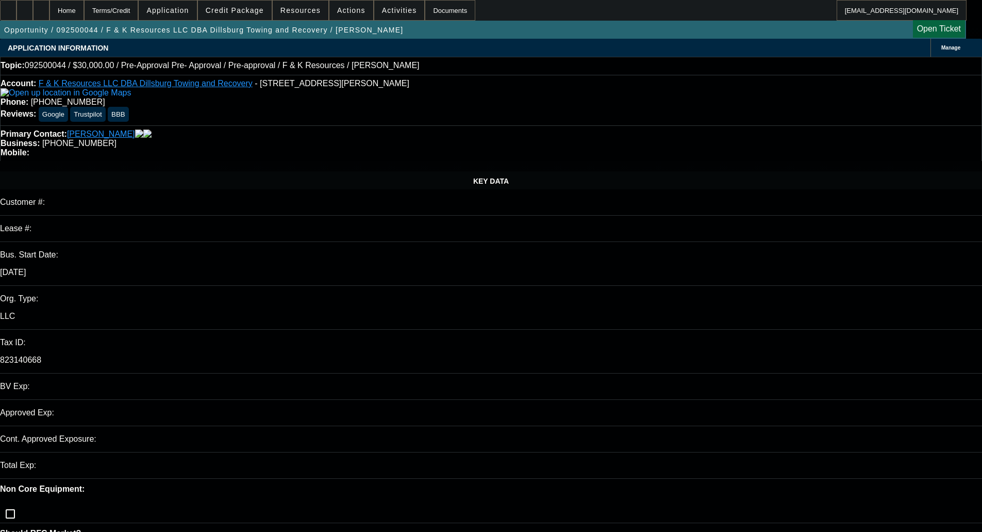
select select "0"
select select "6"
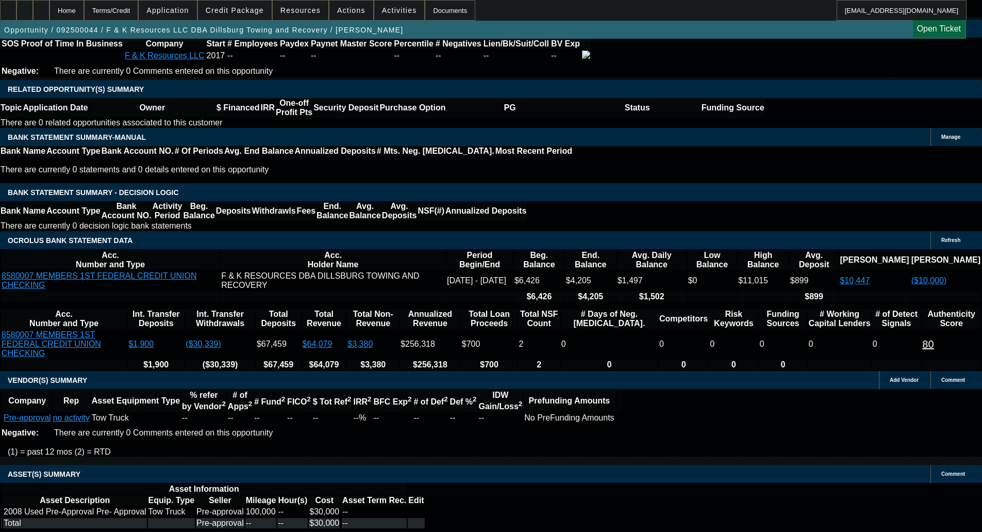
scroll to position [1702, 0]
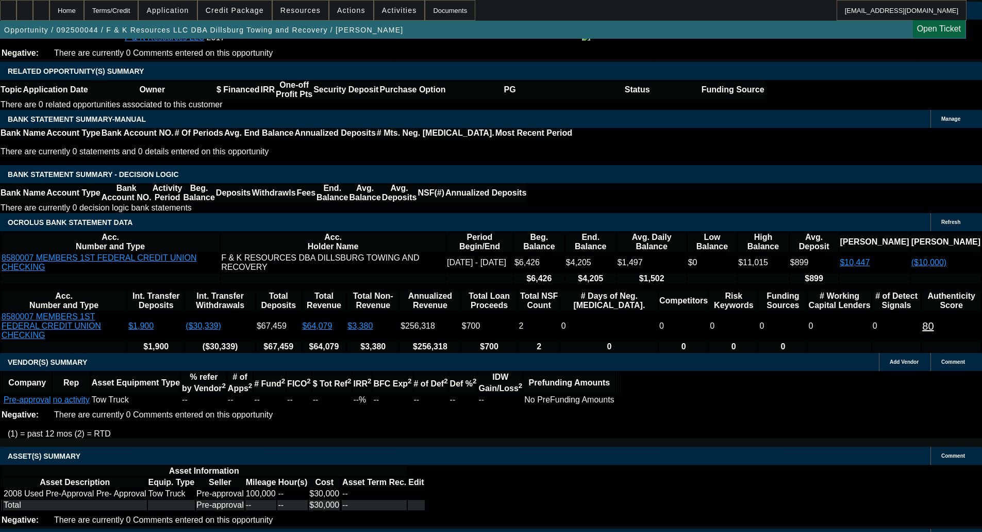
select select "6"
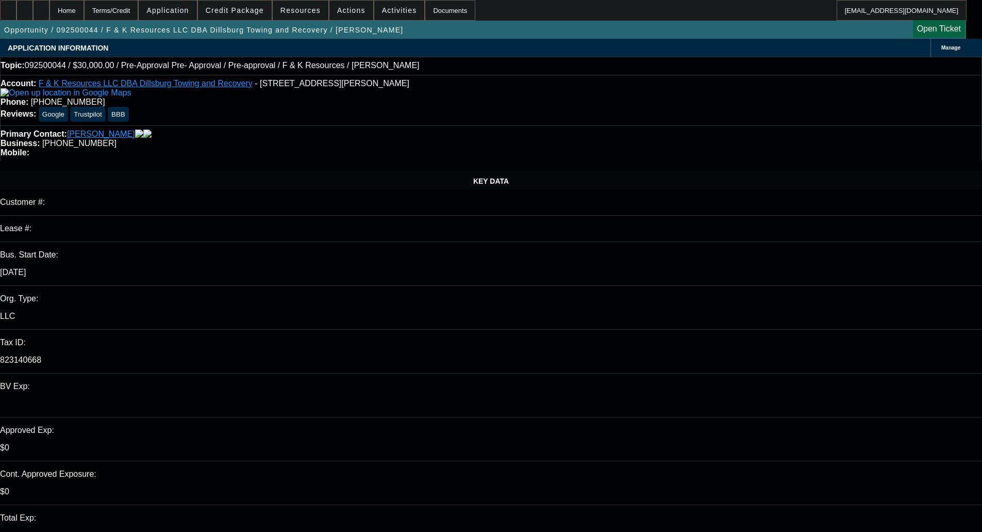
type input "10:38"
type input "10:43"
click at [779, 341] on span "4" at bounding box center [775, 339] width 19 height 19
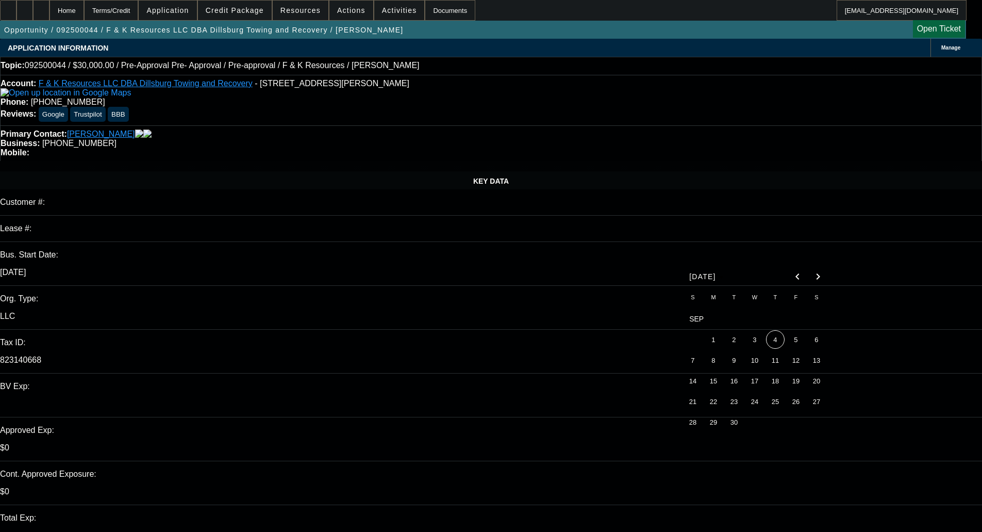
type input "[DATE]"
type textarea "D"
paste textarea "We are not able to match the FED ID number provided to this business. We need t…"
type textarea "PER FINPAC - "We are not able to match the FED ID number provided to this busin…"
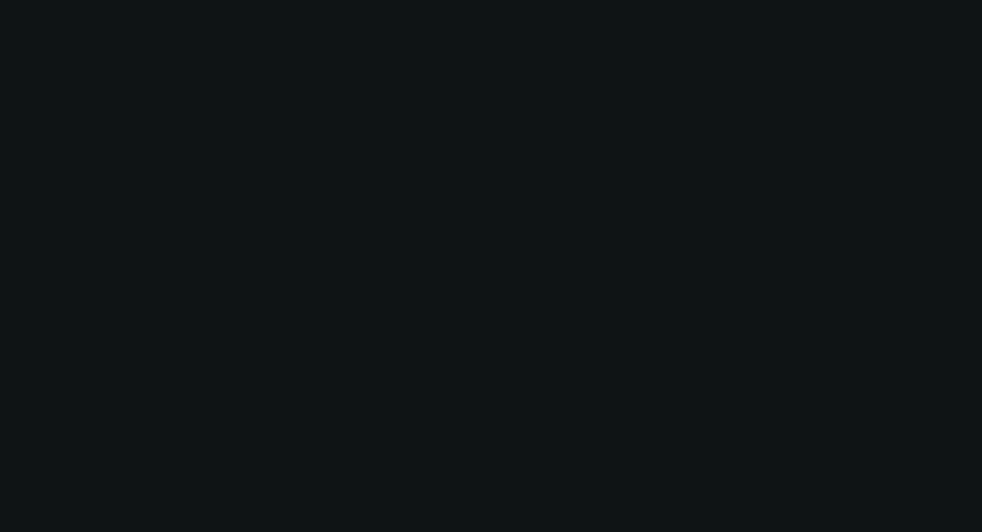
select select "0"
select select "6"
select select "0"
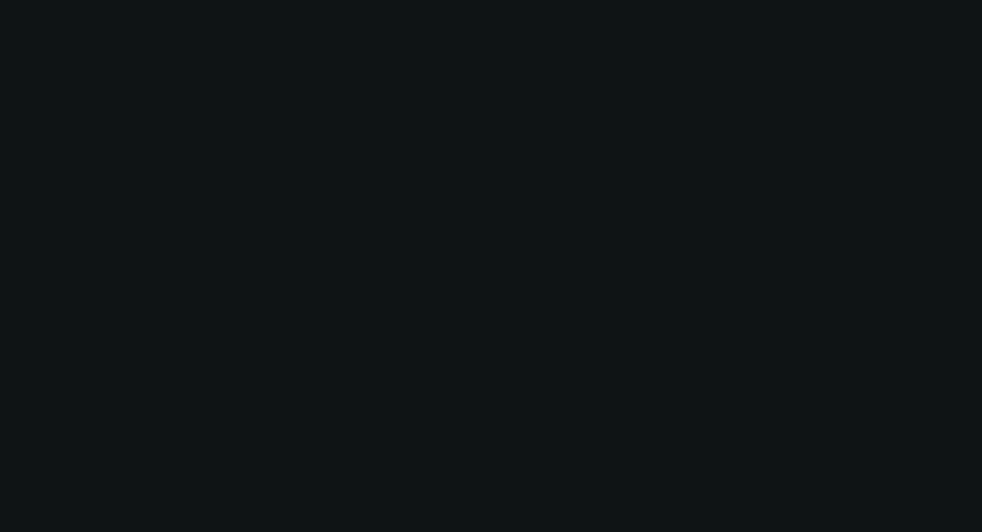
select select "0"
select select "6"
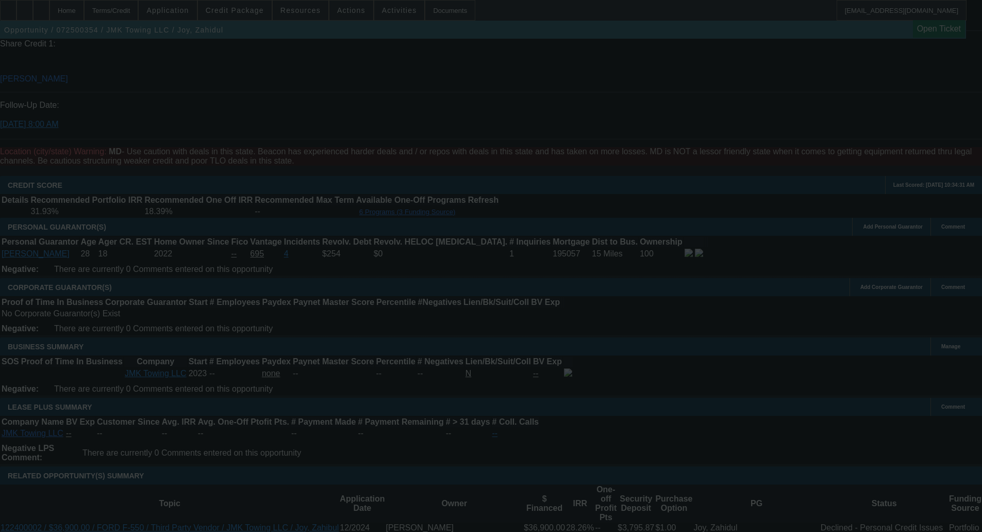
scroll to position [1489, 0]
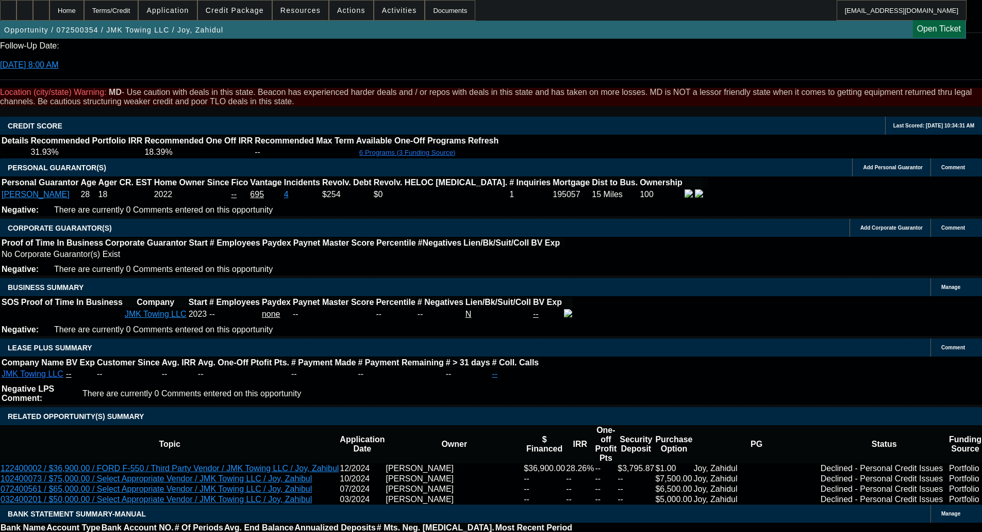
select select "0"
select select "6"
select select "0"
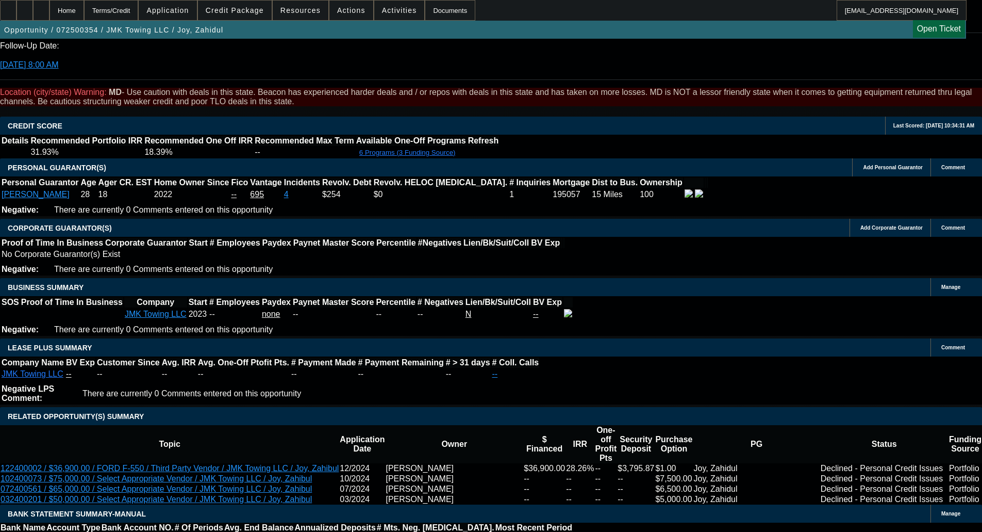
select select "0"
select select "6"
select select "0"
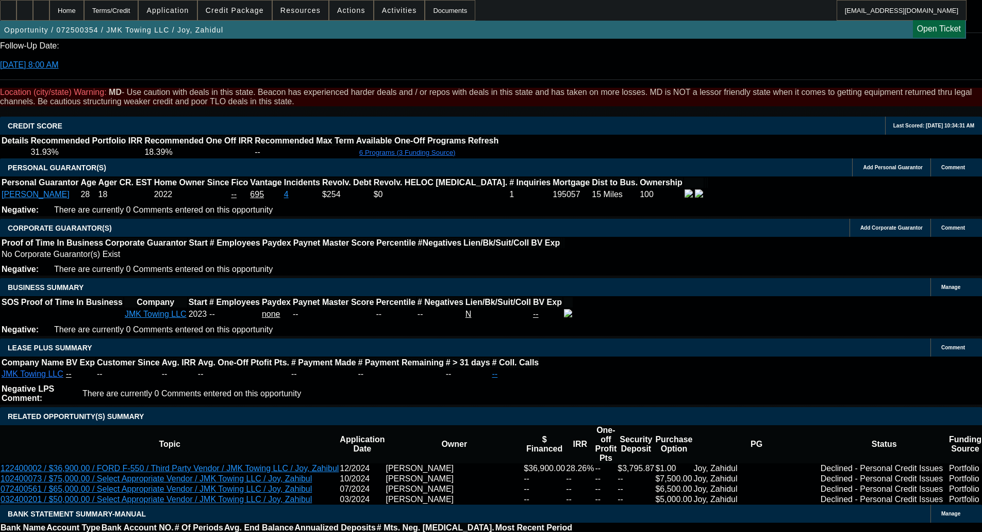
select select "0"
select select "6"
select select "0"
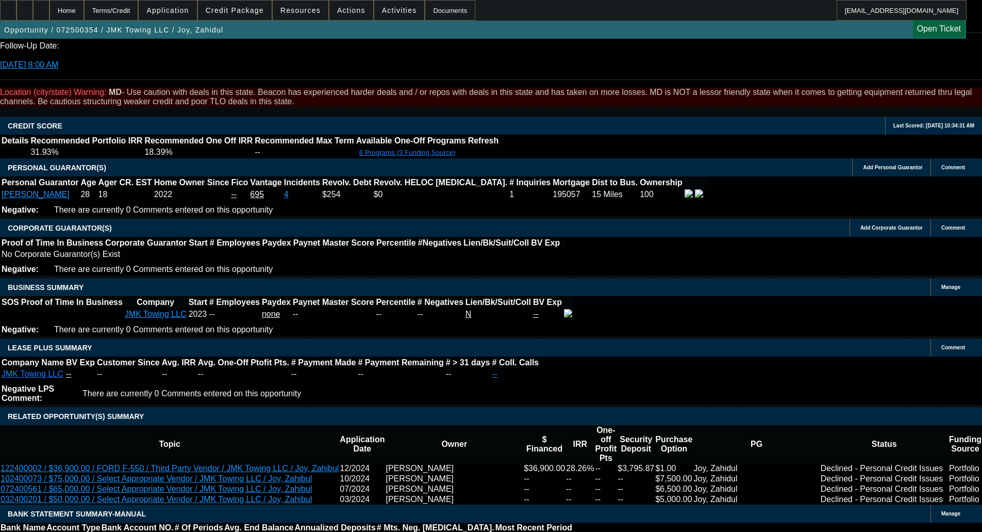
select select "4"
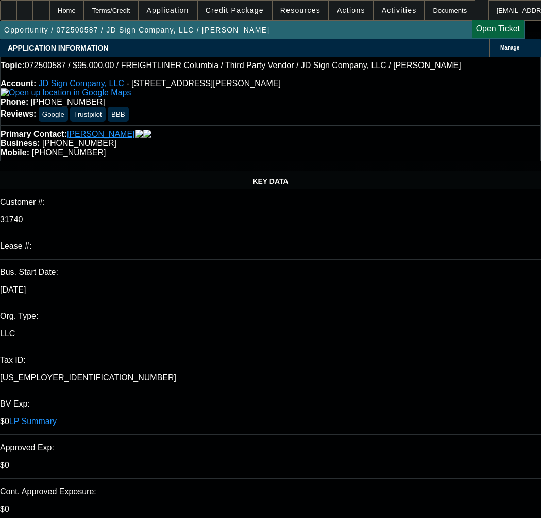
select select "0"
select select "2"
select select "0"
select select "6"
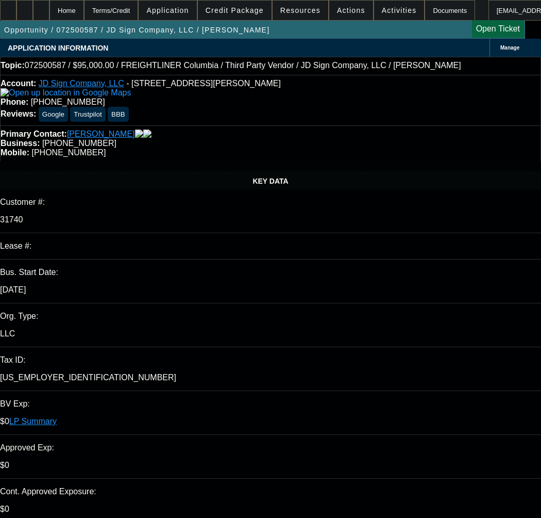
select select "0"
select select "6"
select select "0"
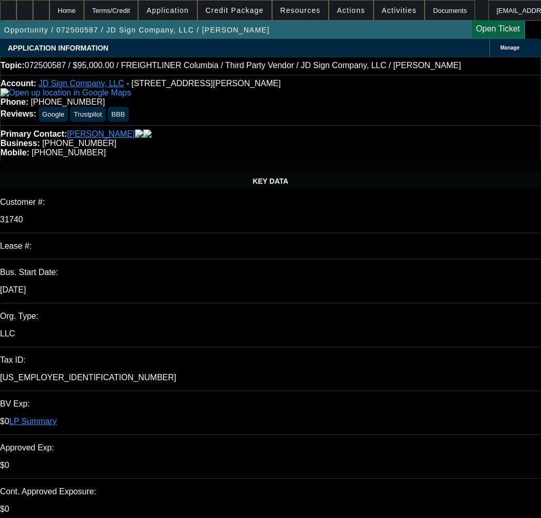
select select "0"
select select "6"
select select "0"
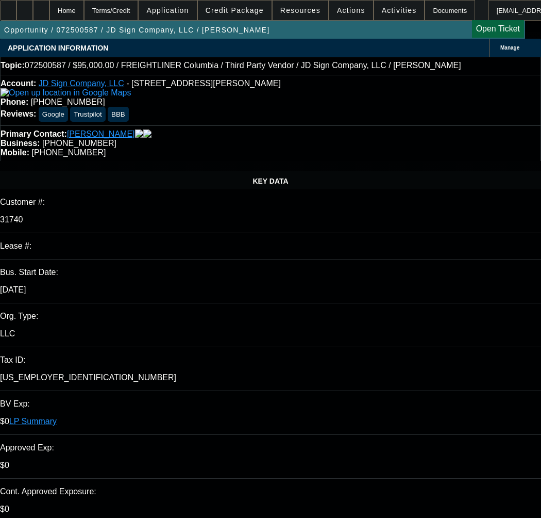
select select "0"
select select "6"
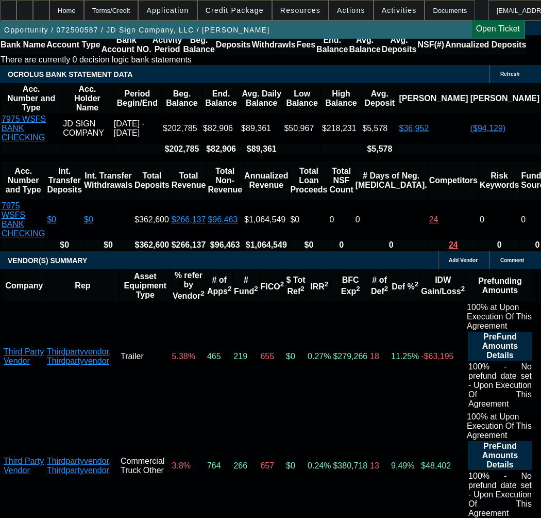
scroll to position [2166, 0]
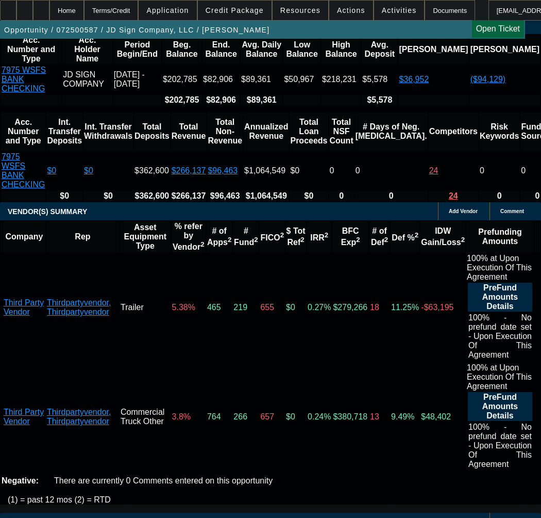
select select "9"
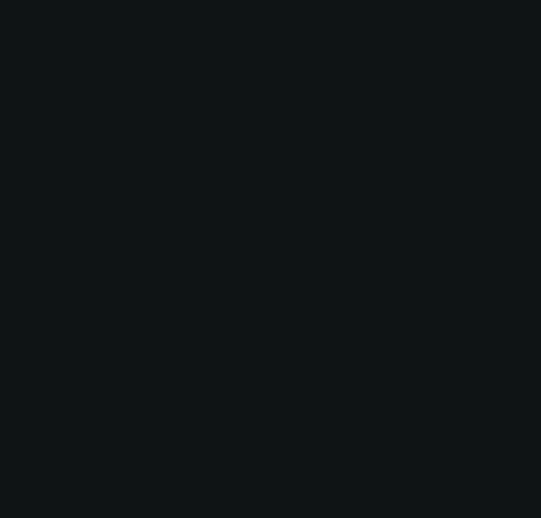
radio input "true"
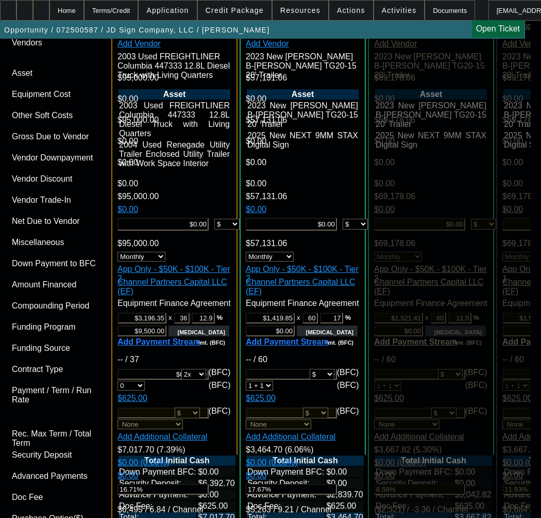
scroll to position [3069, 0]
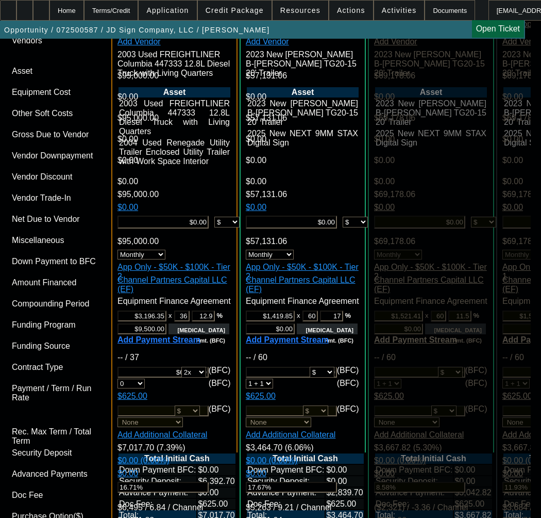
click at [352, 274] on span "Previous month" at bounding box center [353, 277] width 21 height 21
click at [353, 276] on span "Previous month" at bounding box center [353, 277] width 21 height 21
click at [333, 380] on span "23" at bounding box center [331, 381] width 19 height 19
type input "10/23/2025"
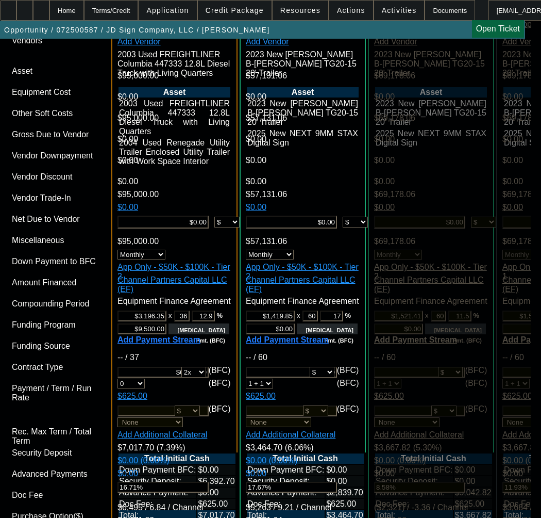
click at [351, 313] on span "Previous month" at bounding box center [353, 318] width 21 height 21
click at [290, 447] on span "23" at bounding box center [290, 443] width 19 height 19
type input "9/23/2025"
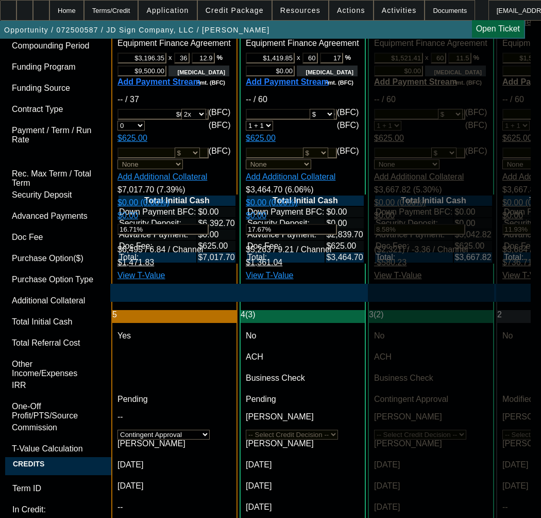
scroll to position [3378, 0]
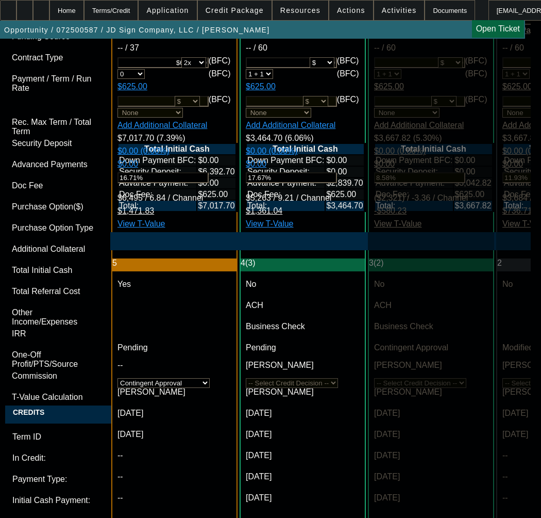
checkbox input "false"
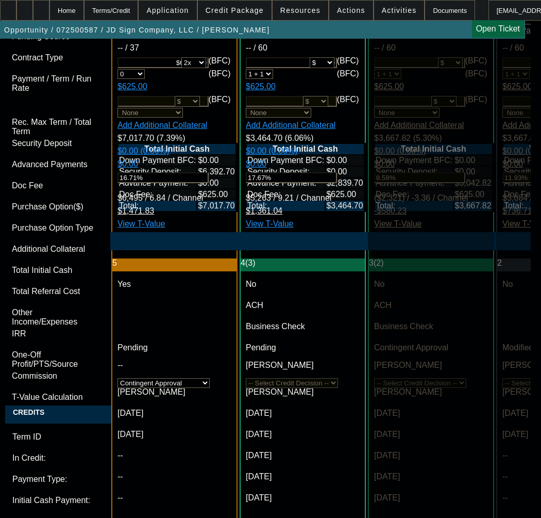
paste textarea "Approval Amount (10% Variance Allowed) $95,000.00"
paste textarea "Equipment Description 2003 Freightliner Columbia with utility trailer"
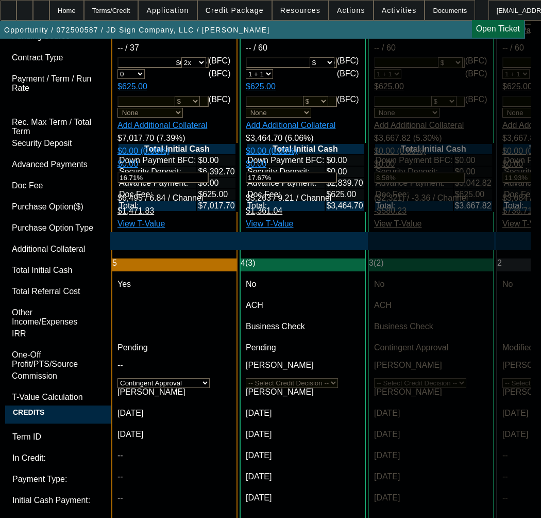
paste textarea "Equipment Description 2003 Freightliner Columbia with utility trailer"
paste textarea "security deposit of $6,392.70"
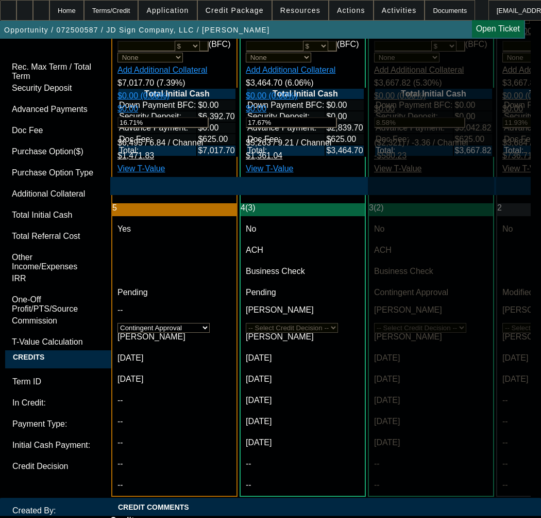
scroll to position [3585, 0]
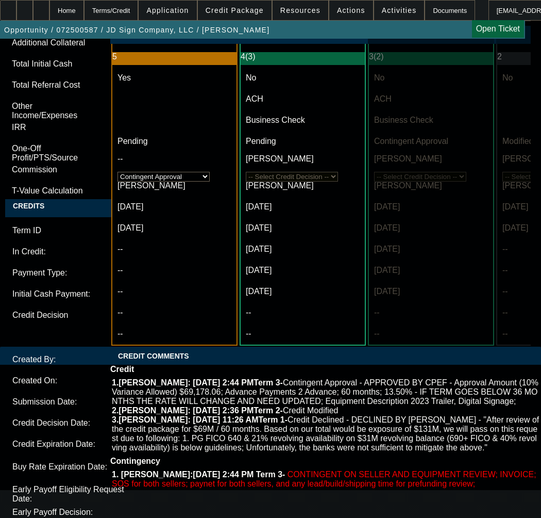
type textarea "APPROVED BY CPEF - Approval Amount (10% Variance Allowed) $95,000.00; 37 months…"
type textarea "CONTINGENT ON"
paste textarea "Equipment Description 2003 Freightliner Columbia with utility trailer"
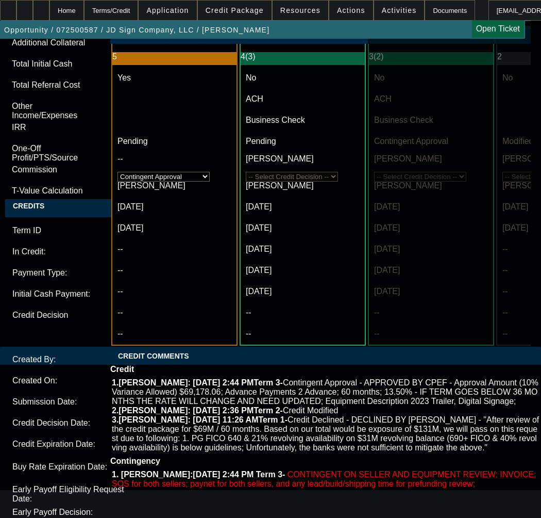
type textarea "APPROVED BY CPEF - Approval Amount (10% Variance Allowed) $95,000.00; 37 months…"
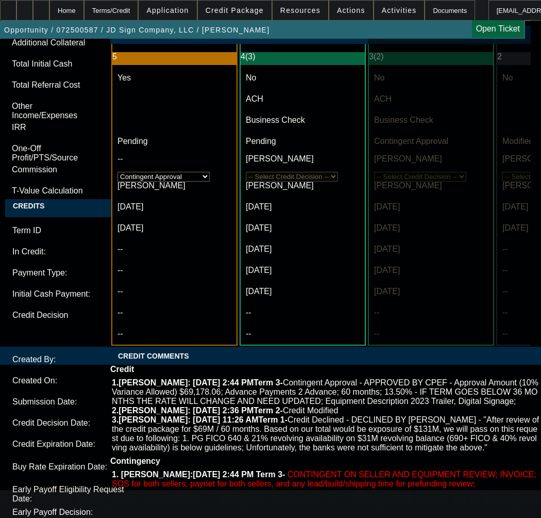
paste textarea "confirm if the title is registered as Scott Hitchens or SCOTT HITCHENS ENTERPRI…"
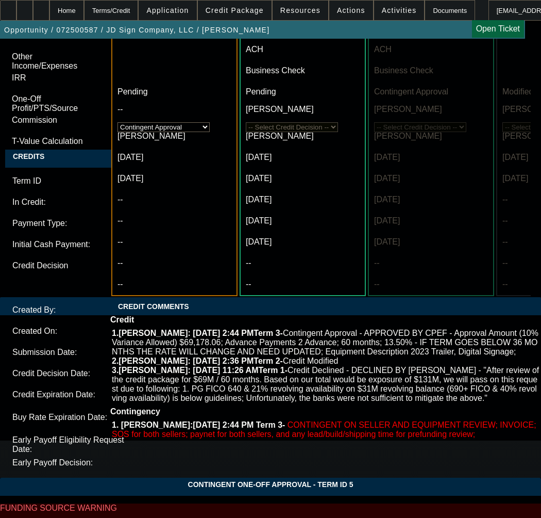
scroll to position [3739, 0]
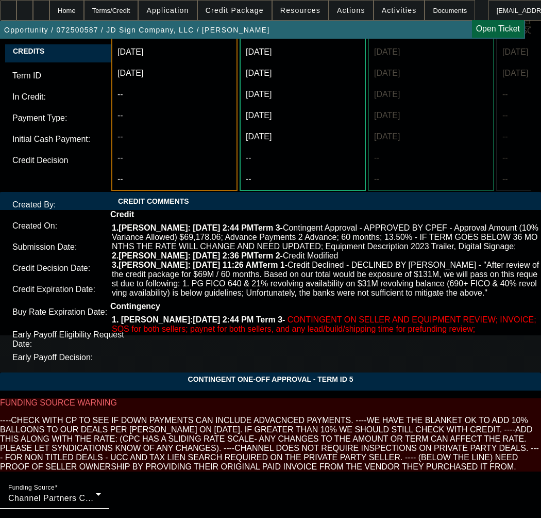
type textarea "CONTINGENT ON please confirm if the title is registered as Scott Hitchens or SC…"
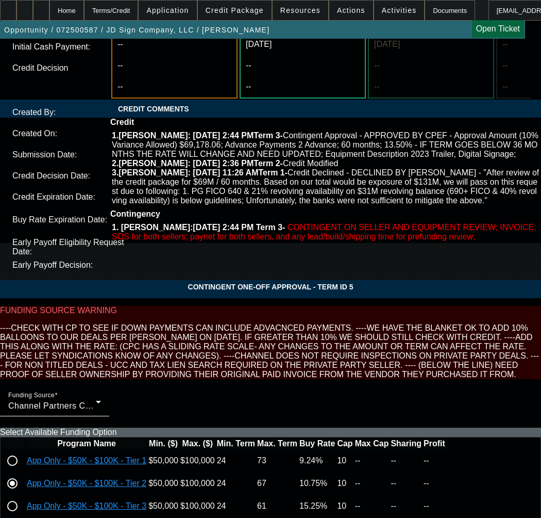
scroll to position [3938, 0]
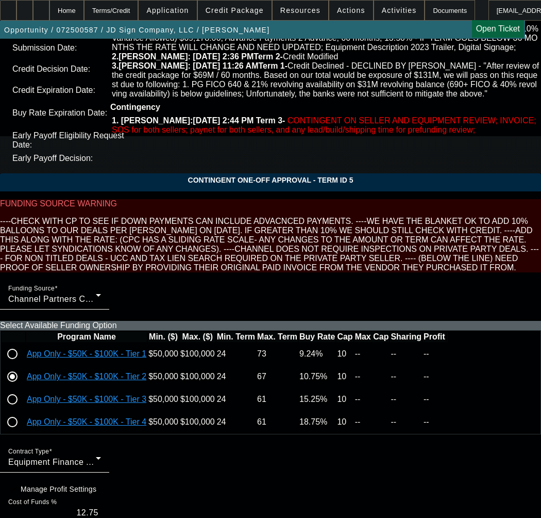
type input "11:05"
type input "11:10"
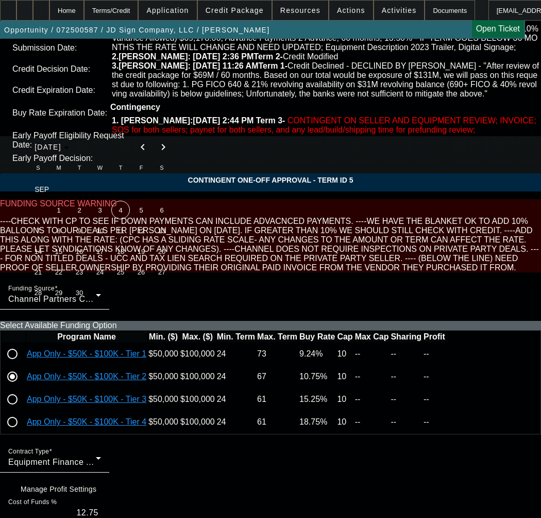
click at [92, 207] on button "3" at bounding box center [100, 210] width 21 height 21
type input "9/3/2025"
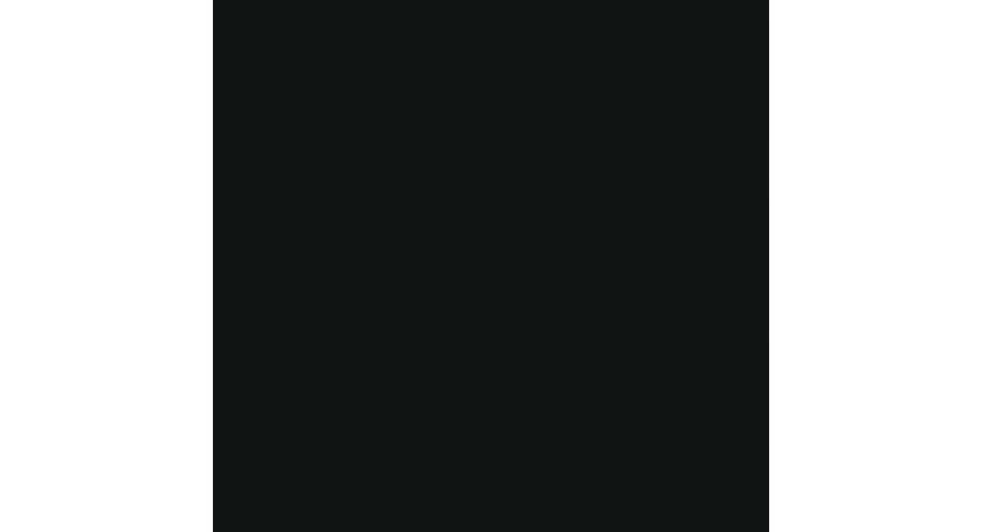
scroll to position [1989, 0]
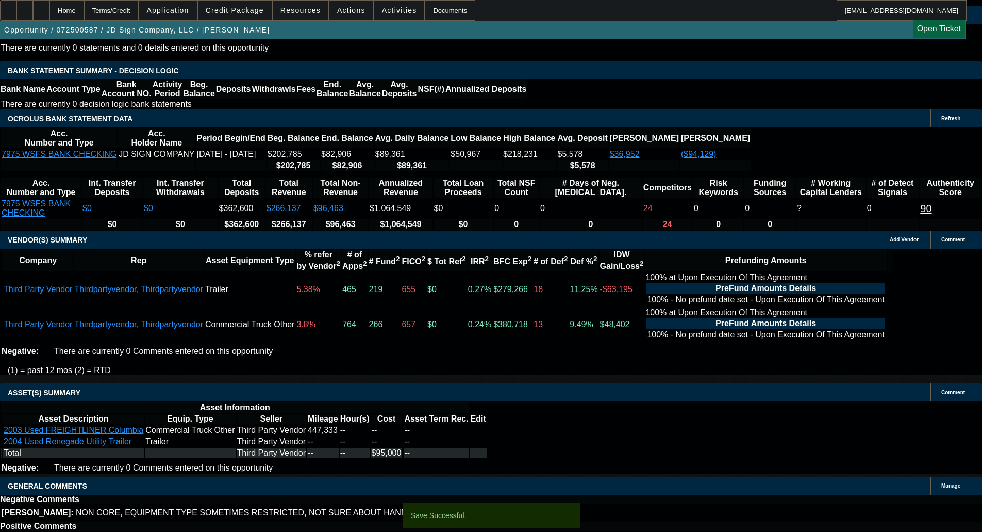
select select "0"
select select "2"
select select "0"
select select "6"
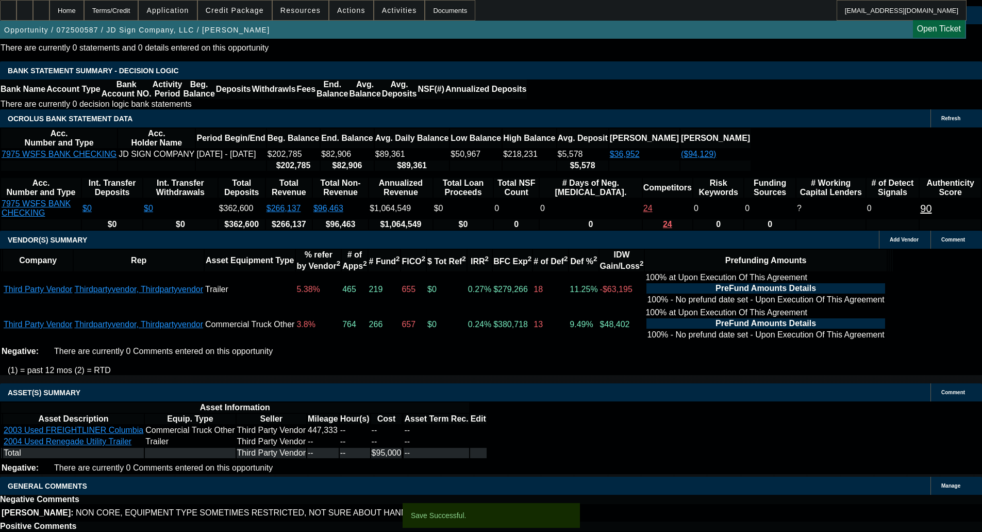
select select "0"
select select "2"
select select "0"
select select "6"
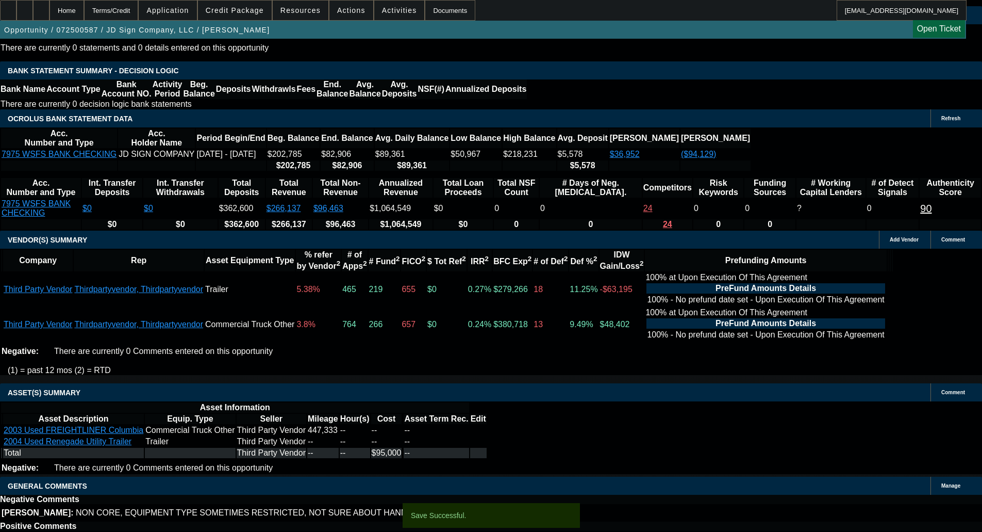
select select "0"
select select "6"
select select "0"
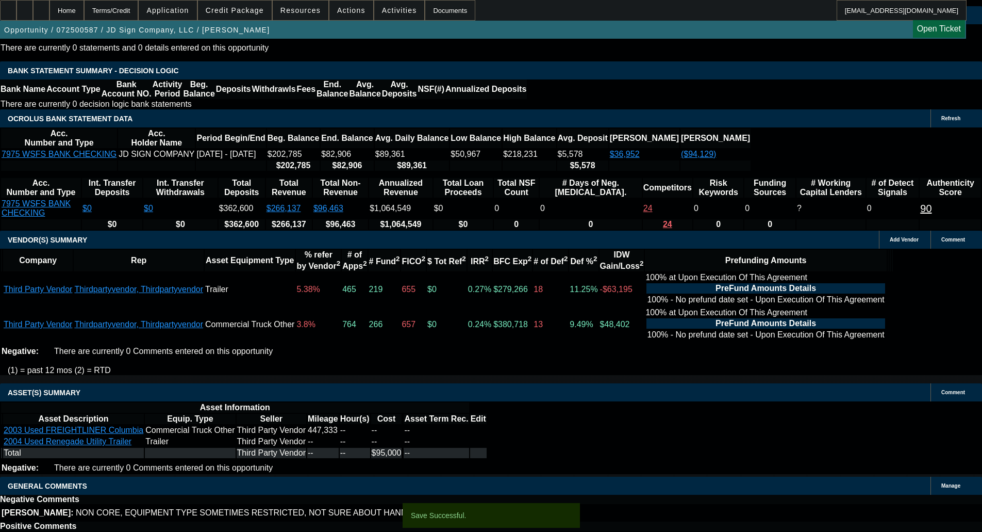
select select "0"
select select "6"
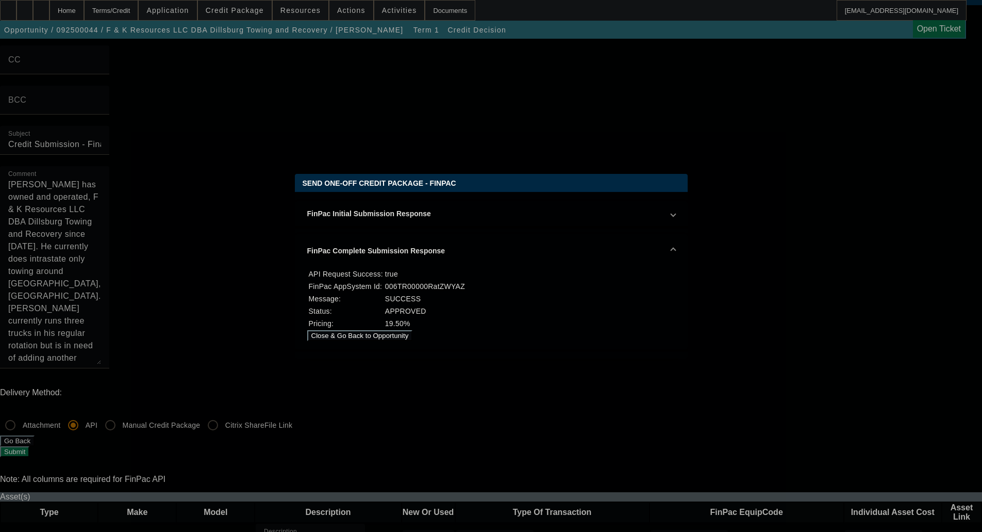
click at [413, 334] on button "Close & Go Back to Opportunity" at bounding box center [360, 335] width 106 height 11
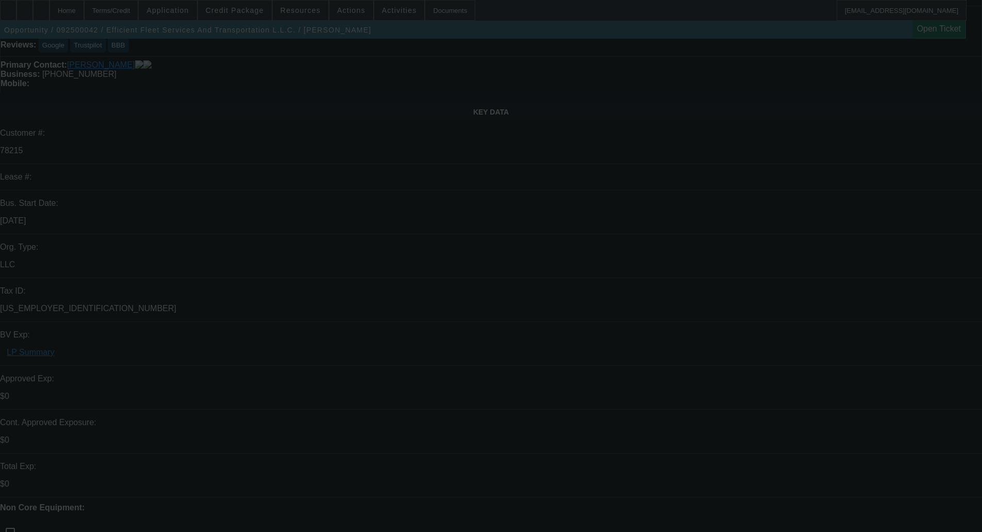
scroll to position [103, 0]
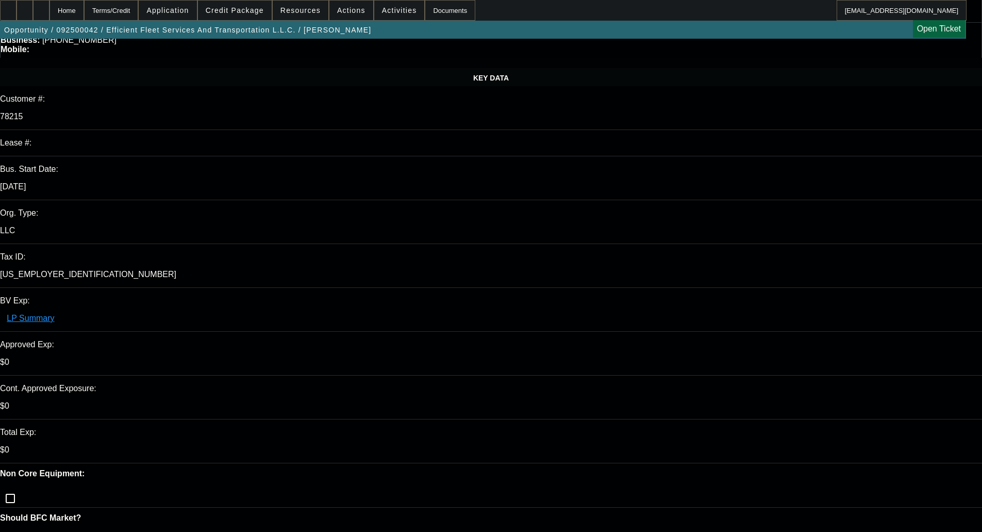
select select "0"
select select "6"
select select "0"
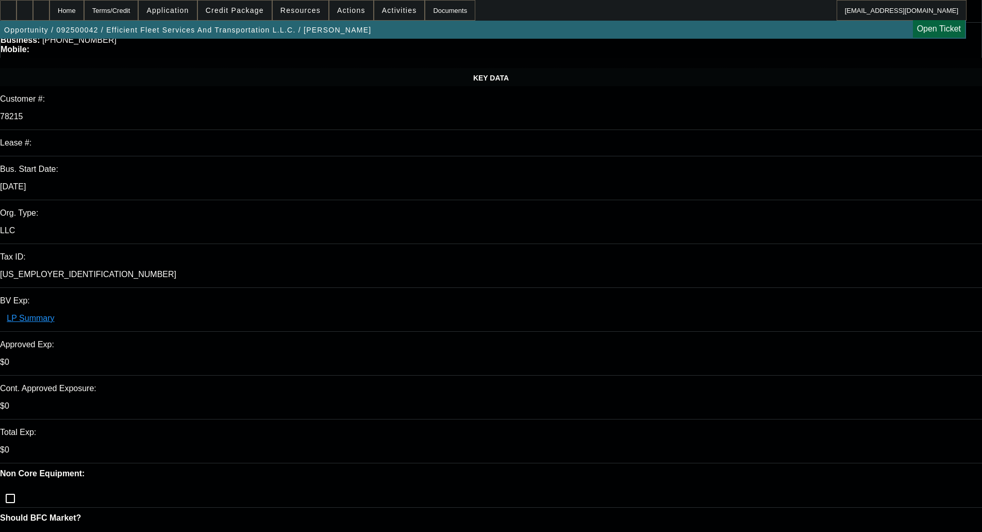
select select "0"
select select "6"
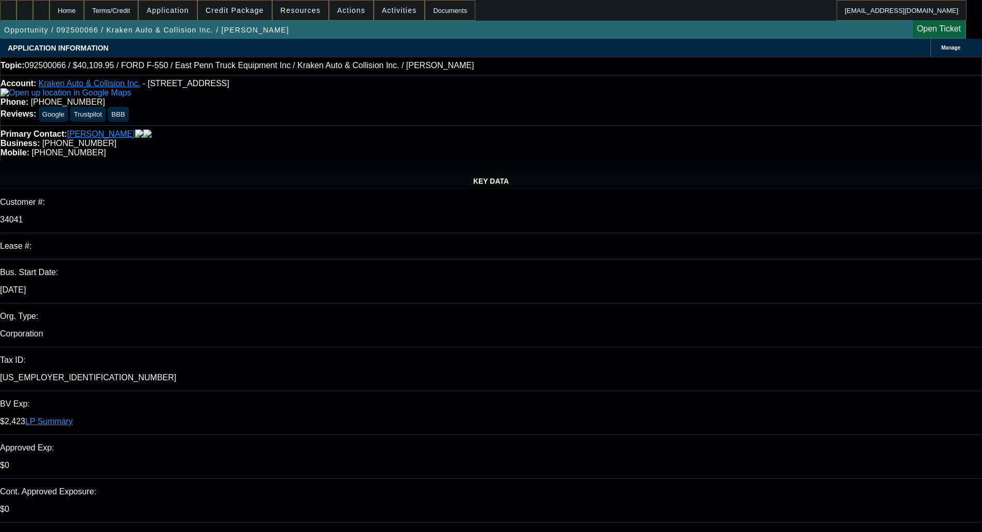
select select "0"
select select "0.1"
select select "4"
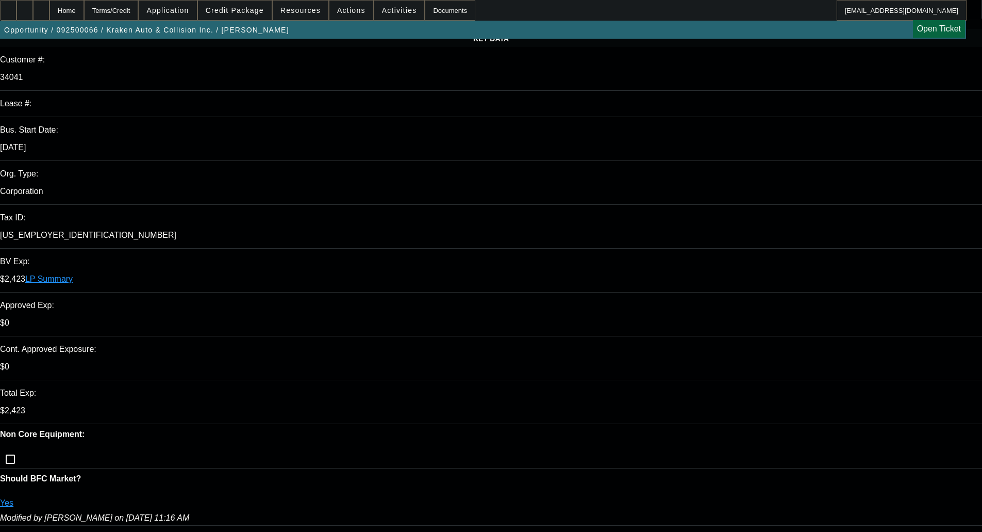
scroll to position [361, 0]
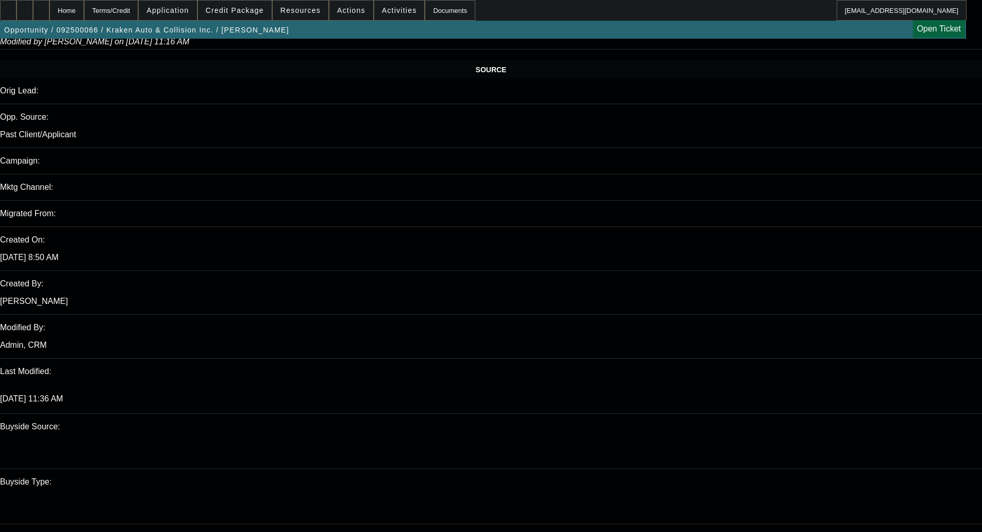
scroll to position [619, 0]
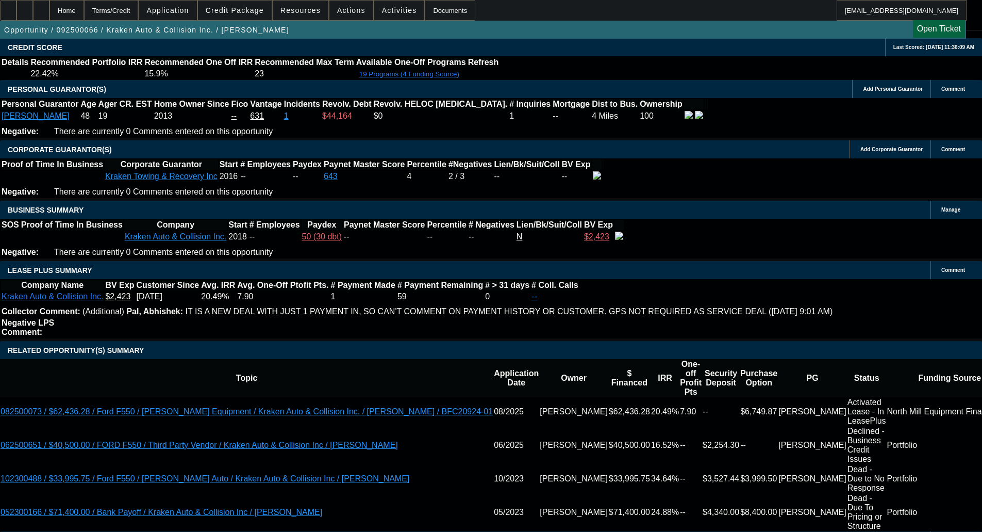
scroll to position [1495, 0]
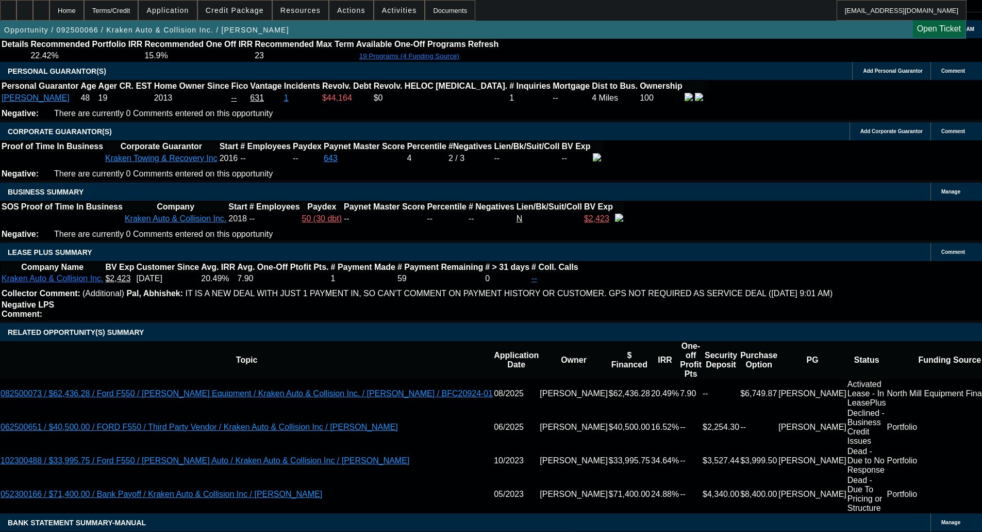
type textarea "r"
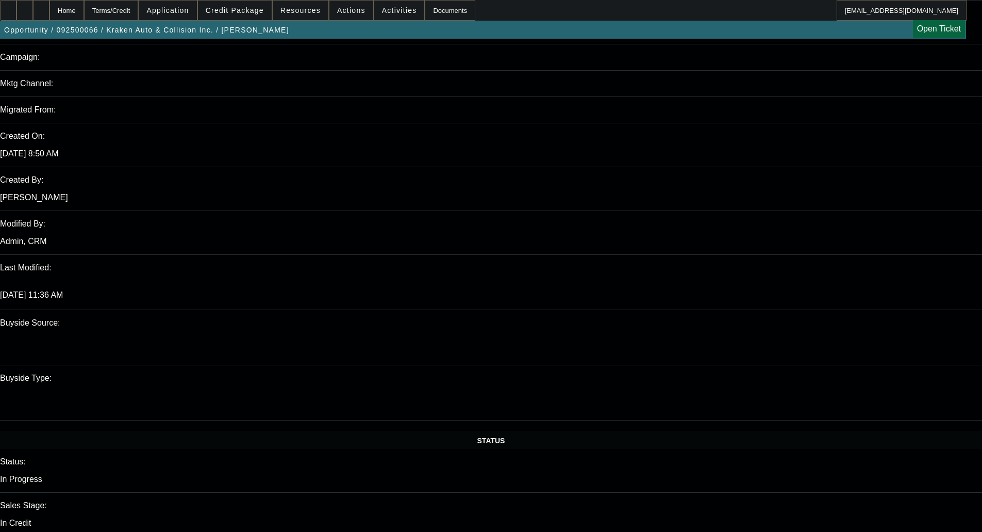
scroll to position [567, 0]
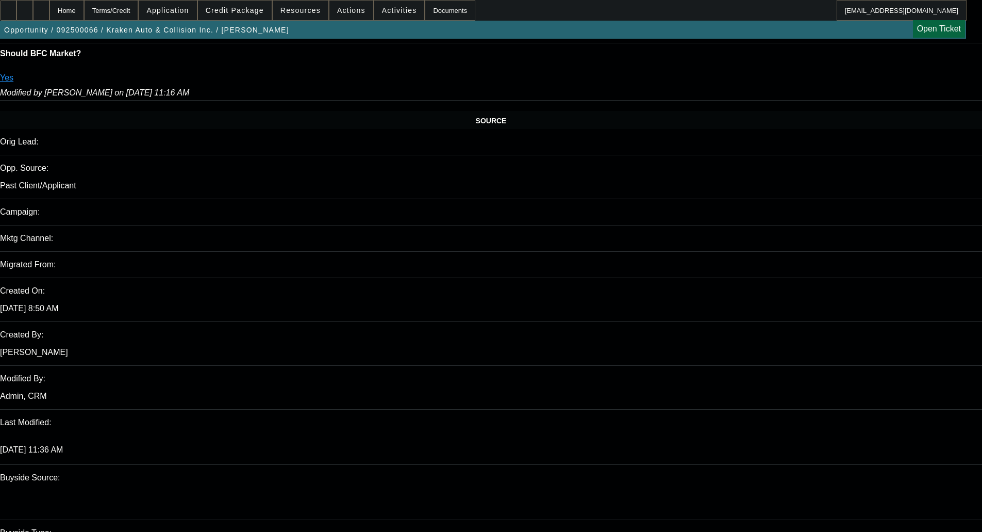
type textarea "CAPPED LAST MONTH, NEW FUNDING SINCE - OKAY TO SELL"
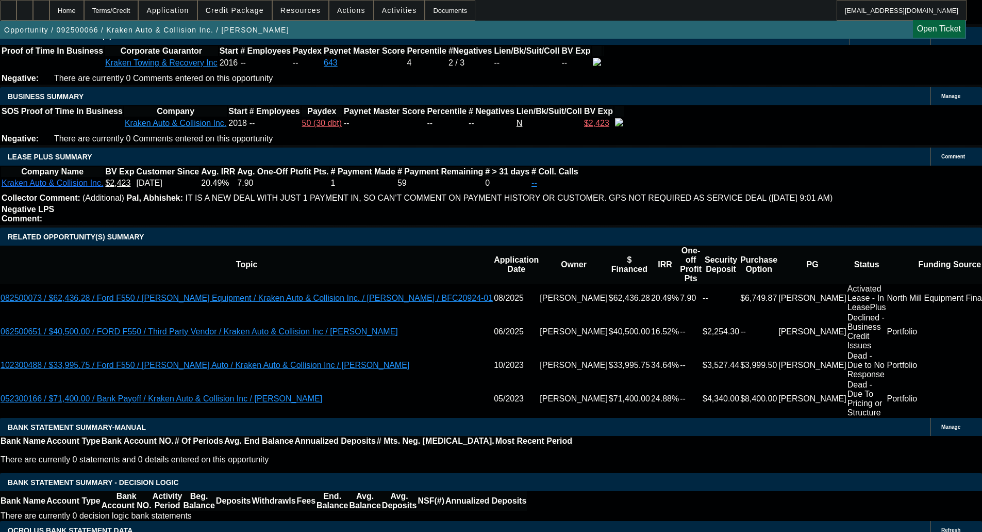
scroll to position [1702, 0]
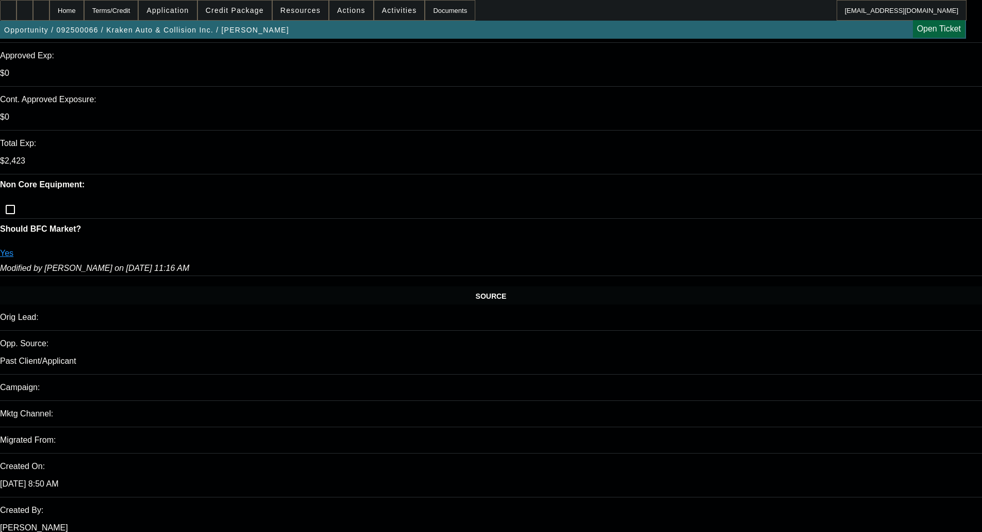
scroll to position [412, 0]
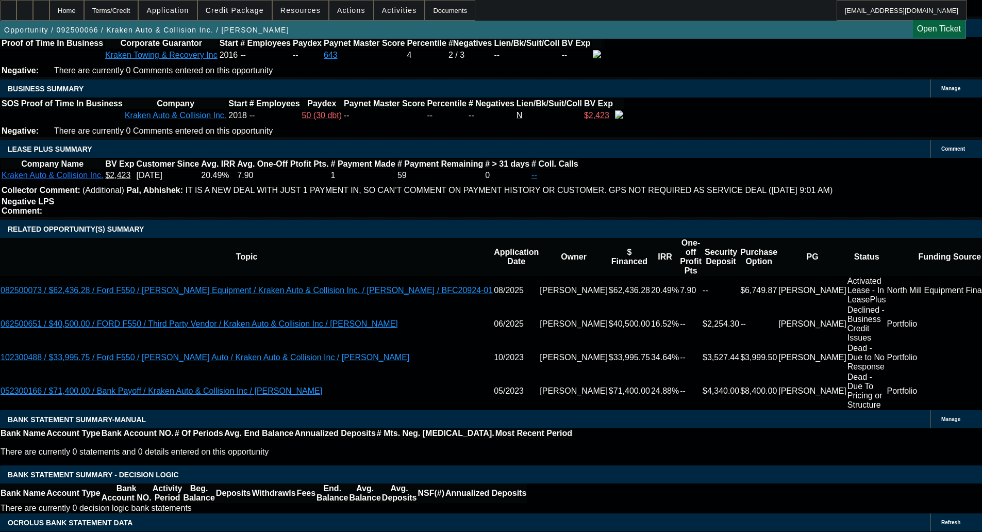
scroll to position [1650, 0]
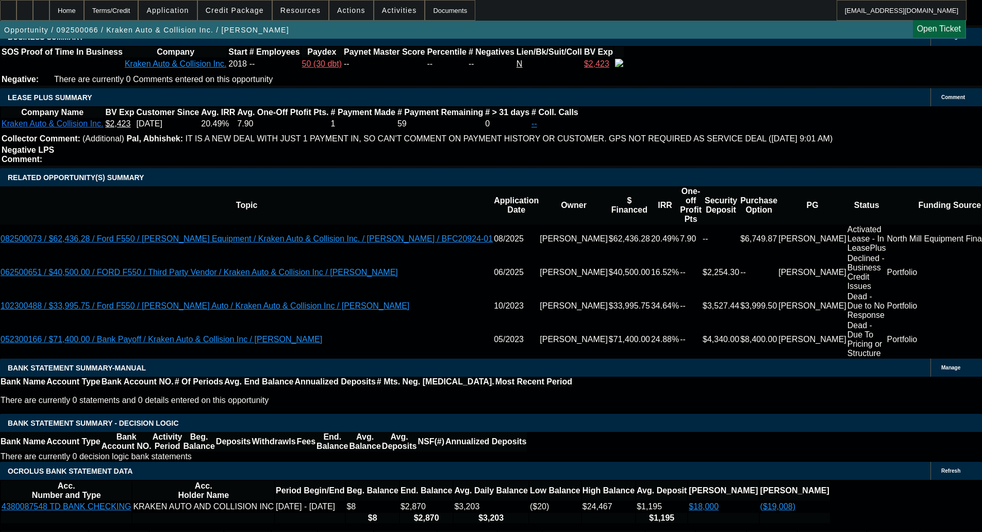
type input "UNKNOWN"
type input "30"
type input "$1,670.15"
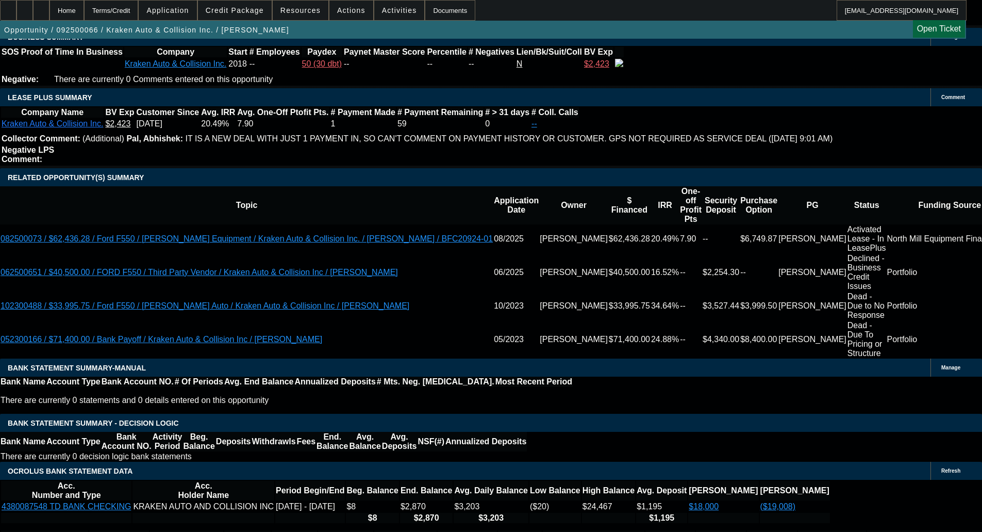
type input "30"
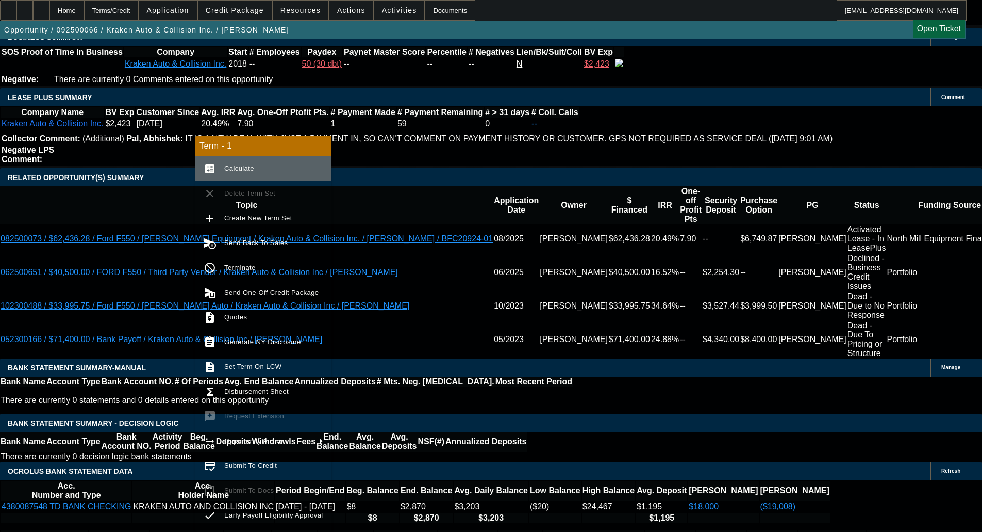
click at [239, 169] on span "Calculate" at bounding box center [239, 168] width 30 height 8
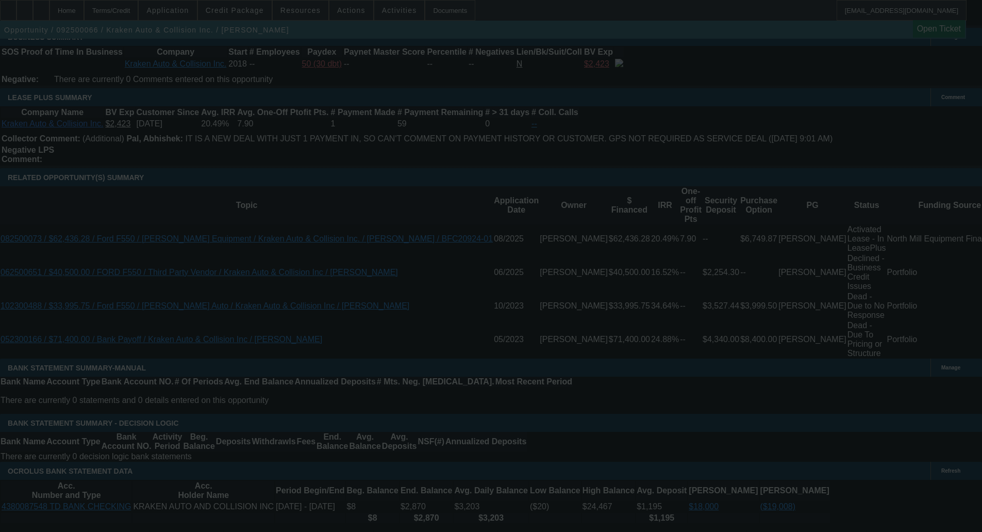
select select "0"
select select "0.1"
select select "4"
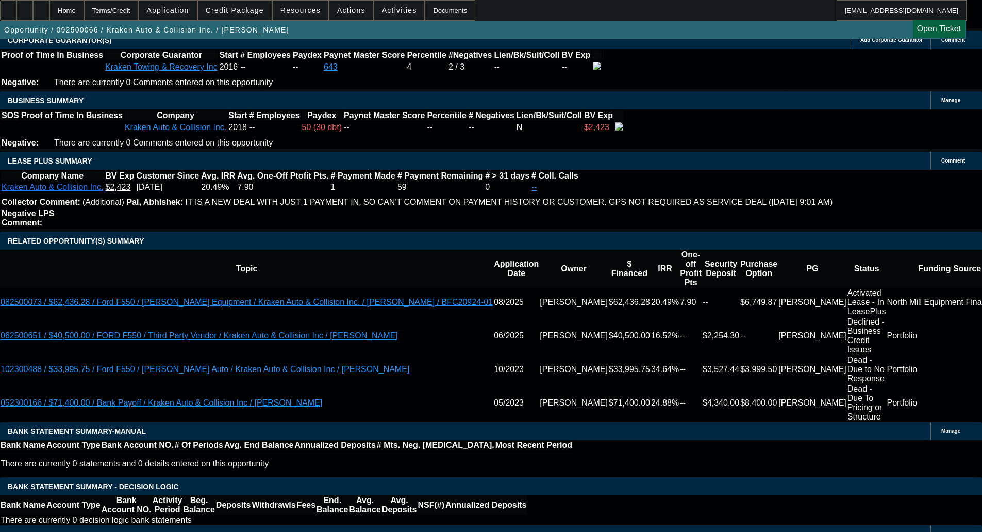
scroll to position [1598, 0]
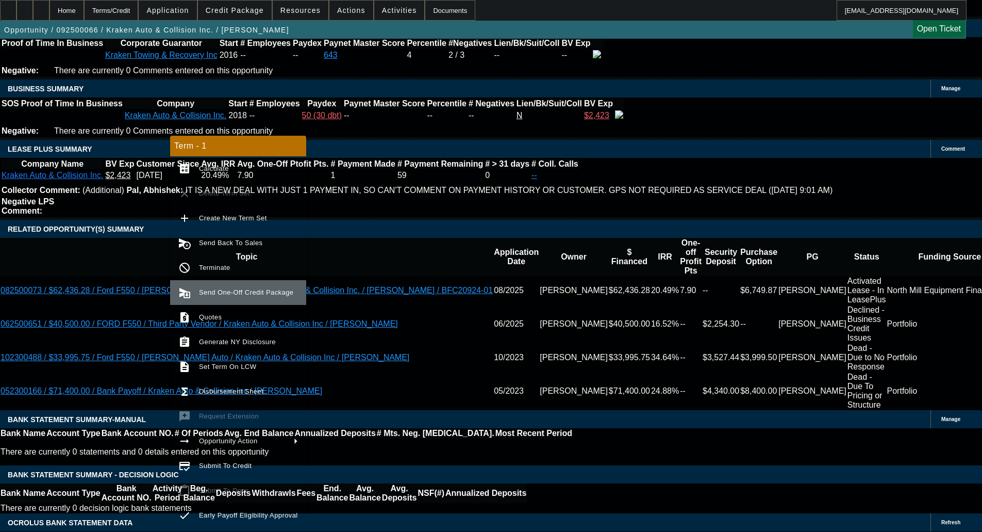
click at [222, 300] on button "send_and_archive Send One-Off Credit Package" at bounding box center [238, 292] width 136 height 25
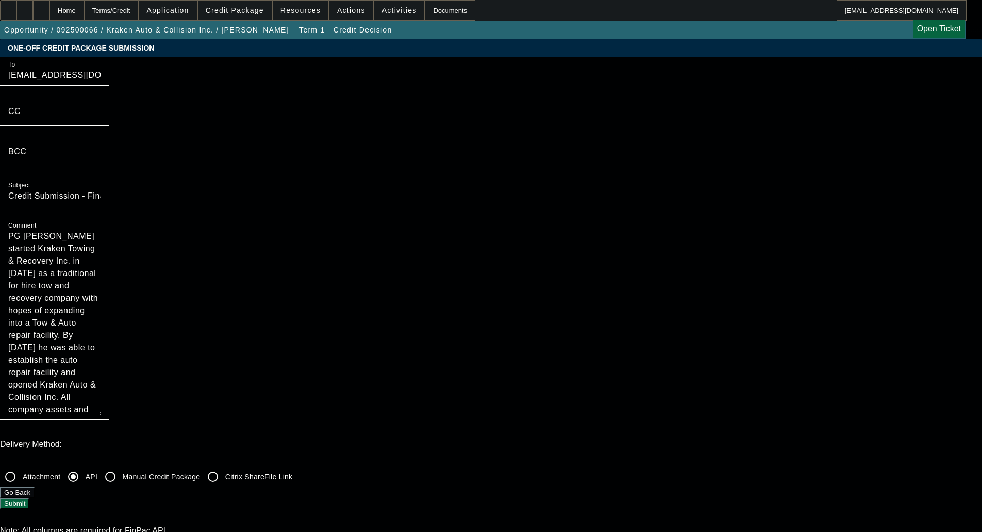
drag, startPoint x: 518, startPoint y: 147, endPoint x: 523, endPoint y: 290, distance: 142.4
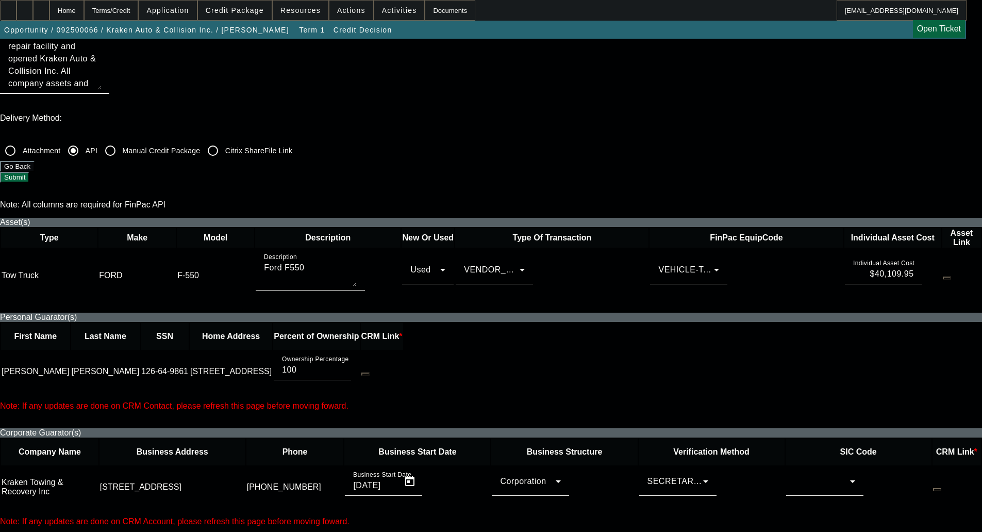
scroll to position [412, 0]
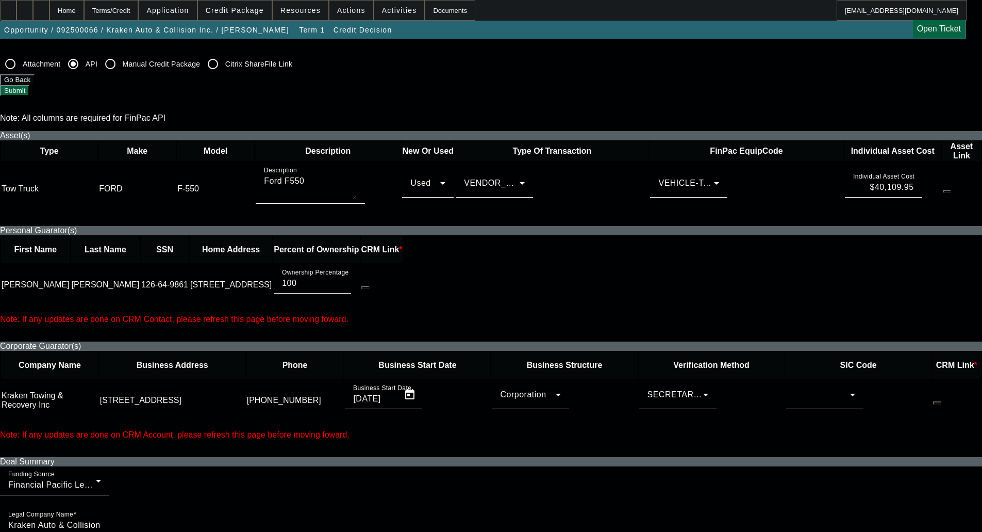
type textarea "PG Rafael Valenzuela started Kraken Towing & Recovery Inc. in June of 2016 as a…"
click at [847, 388] on icon at bounding box center [853, 394] width 12 height 12
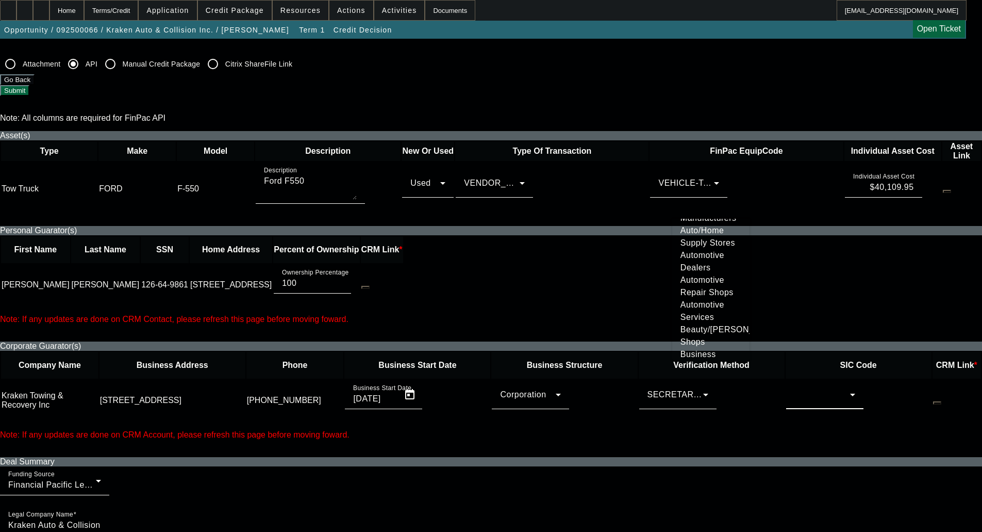
scroll to position [103, 0]
click at [703, 318] on span "Automotive Services" at bounding box center [711, 305] width 61 height 25
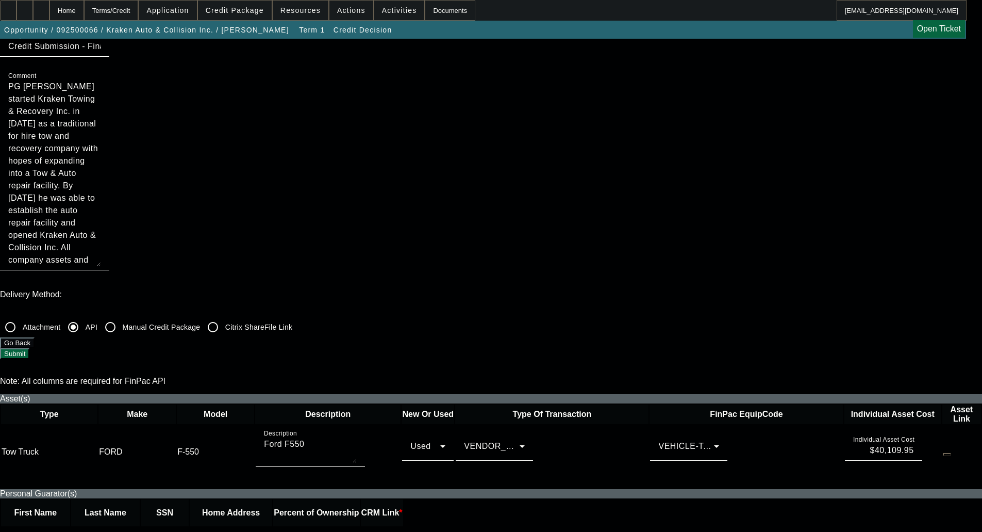
scroll to position [464, 0]
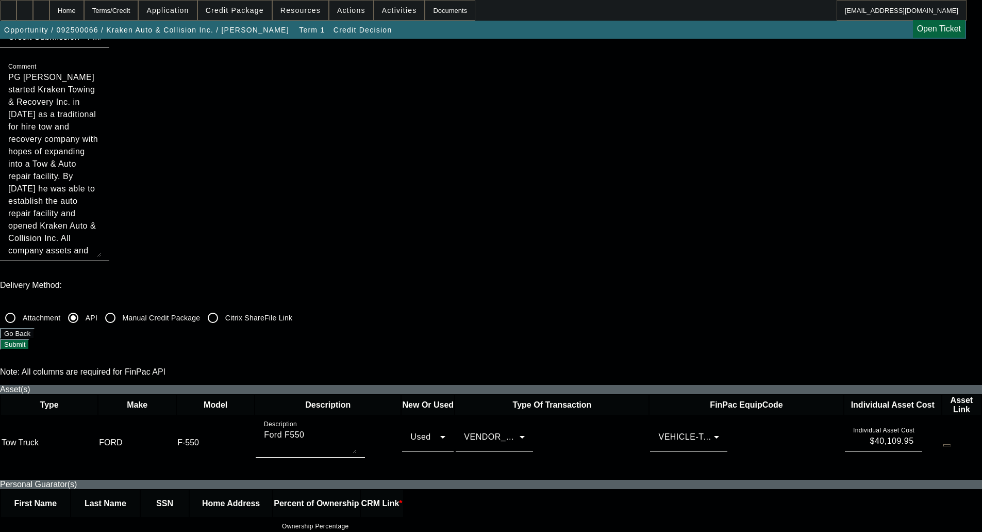
scroll to position [155, 0]
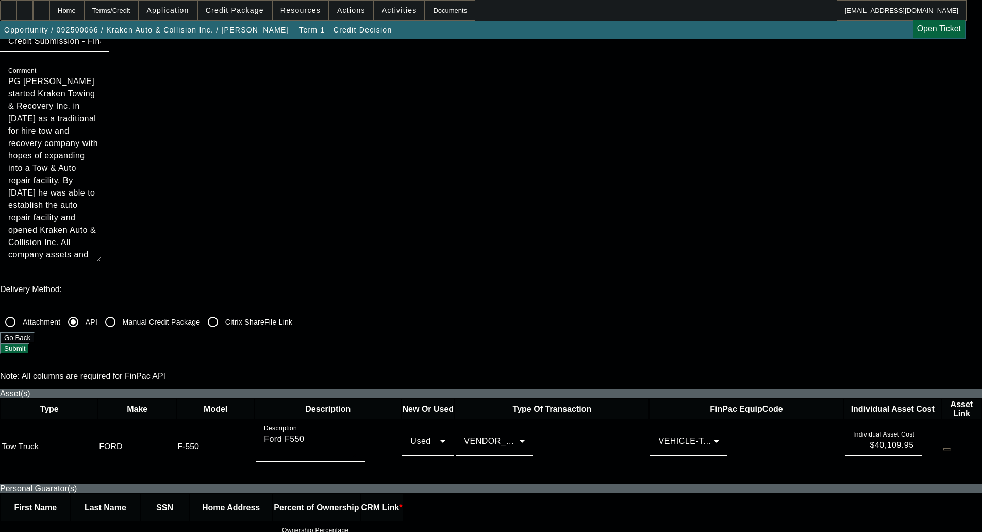
click at [29, 343] on button "Submit" at bounding box center [14, 348] width 29 height 11
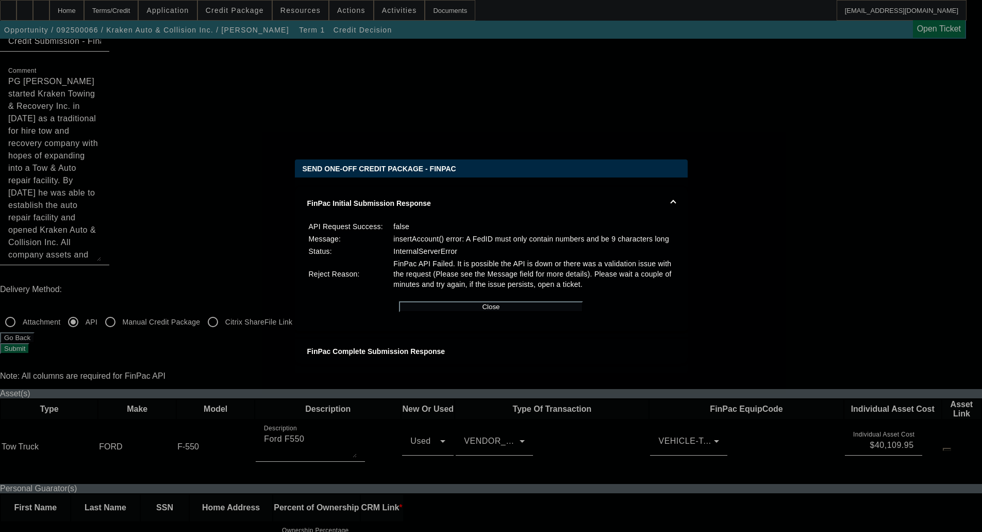
click at [508, 312] on button "Close" at bounding box center [491, 306] width 184 height 11
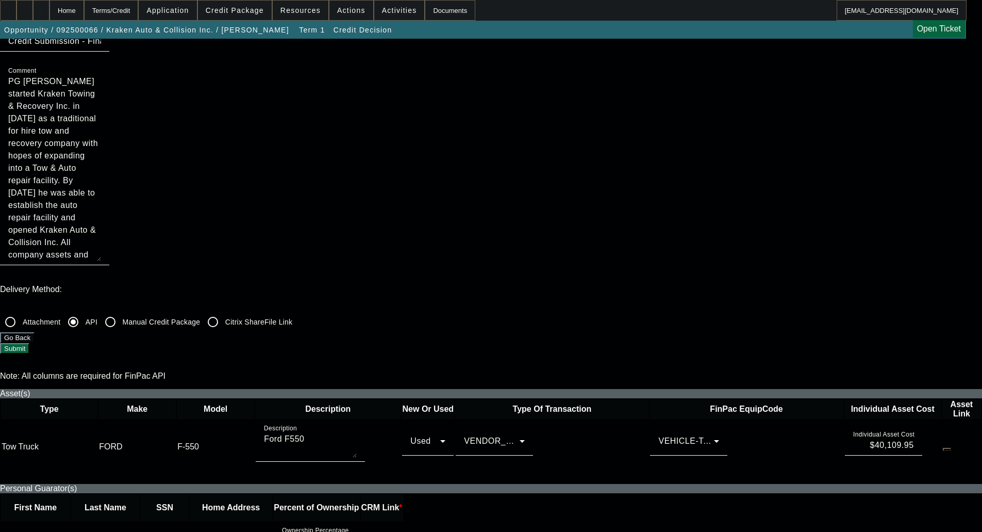
click at [29, 343] on button "Submit" at bounding box center [14, 348] width 29 height 11
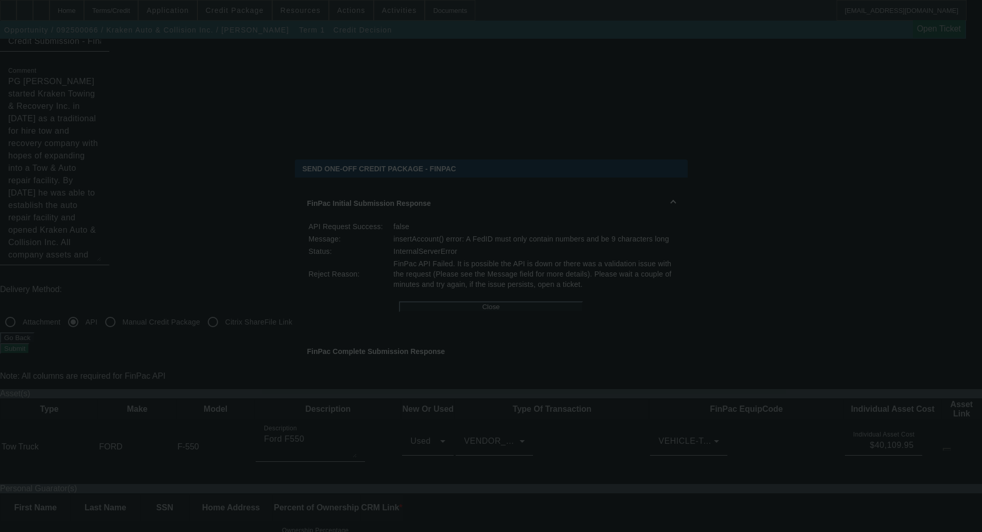
scroll to position [0, 0]
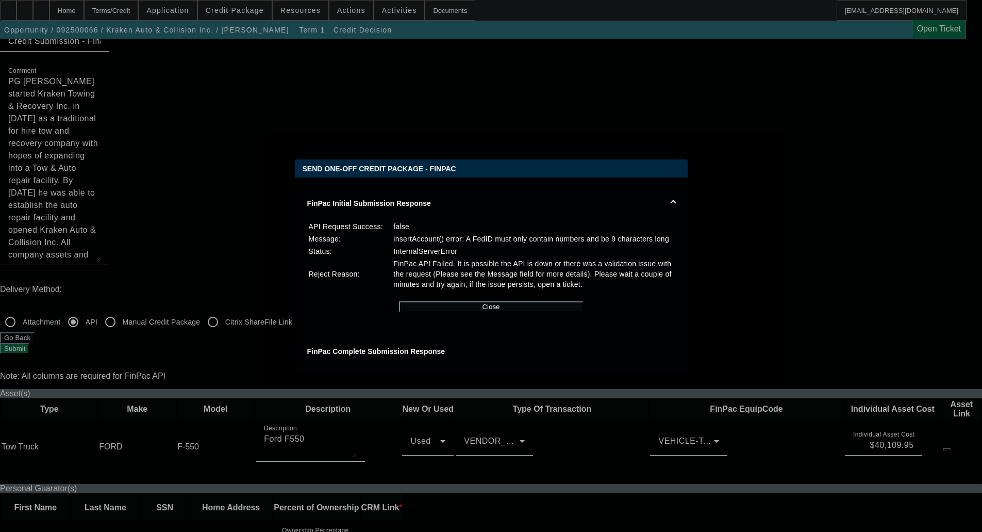
click at [531, 312] on button "Close" at bounding box center [491, 306] width 184 height 11
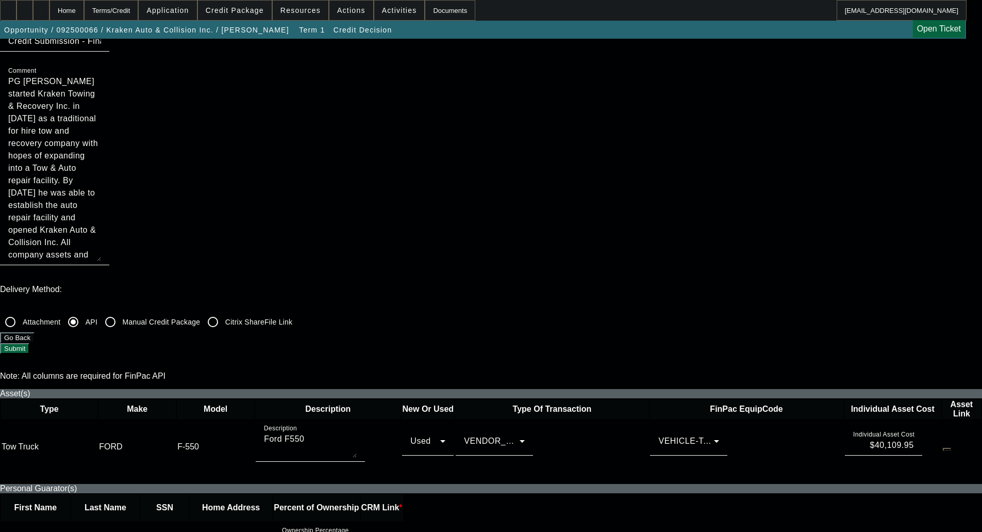
scroll to position [155, 0]
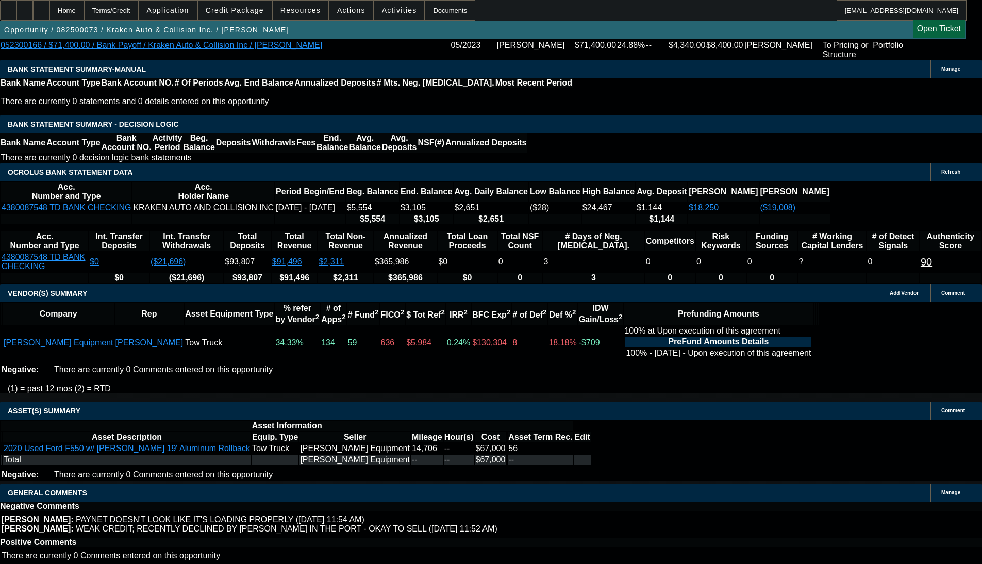
select select "0"
select select "3"
select select "0.1"
select select "4"
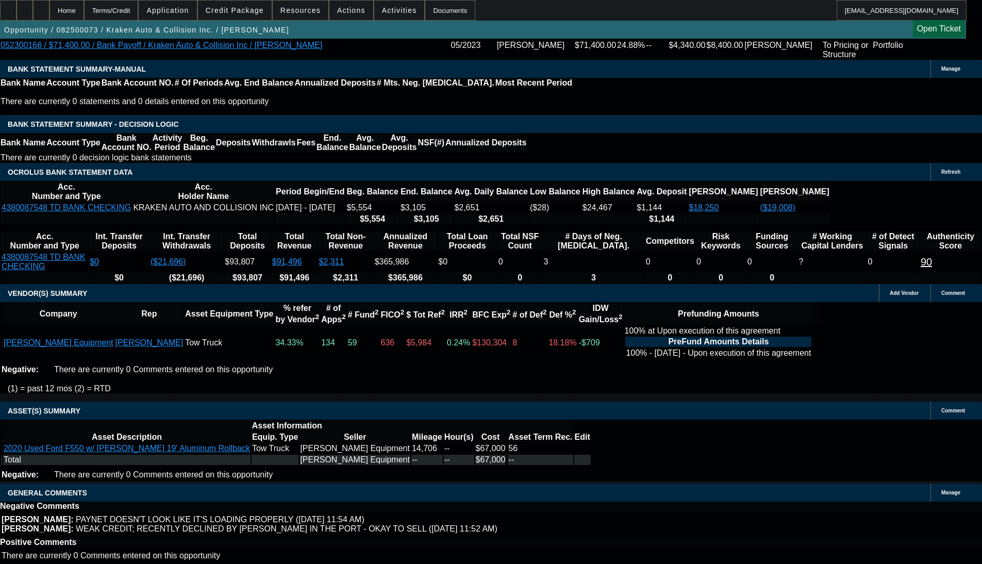
select select "0"
select select "0.1"
select select "4"
select select "0"
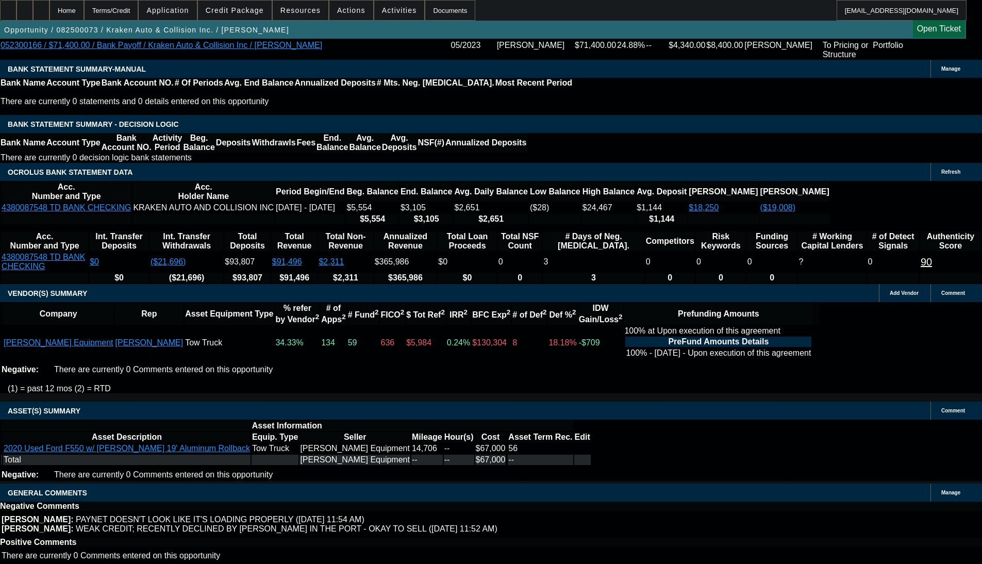
select select "0"
select select "0.1"
select select "4"
select select "0"
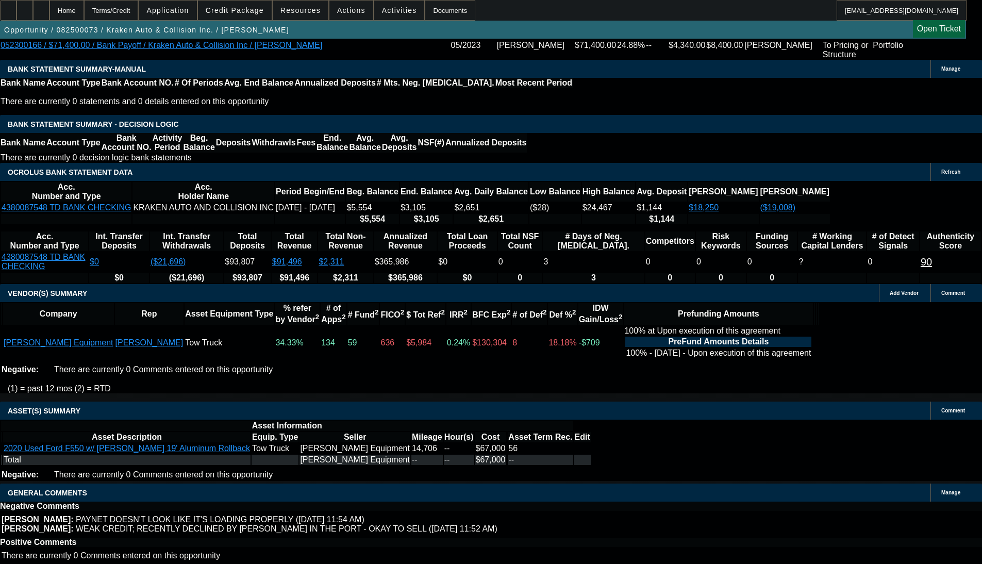
select select "0.1"
select select "4"
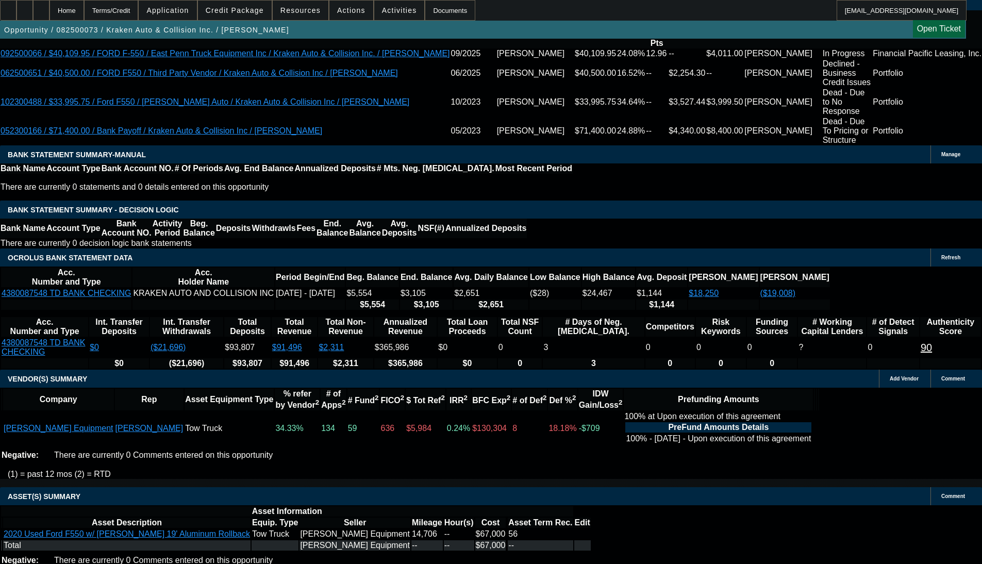
scroll to position [2056, 0]
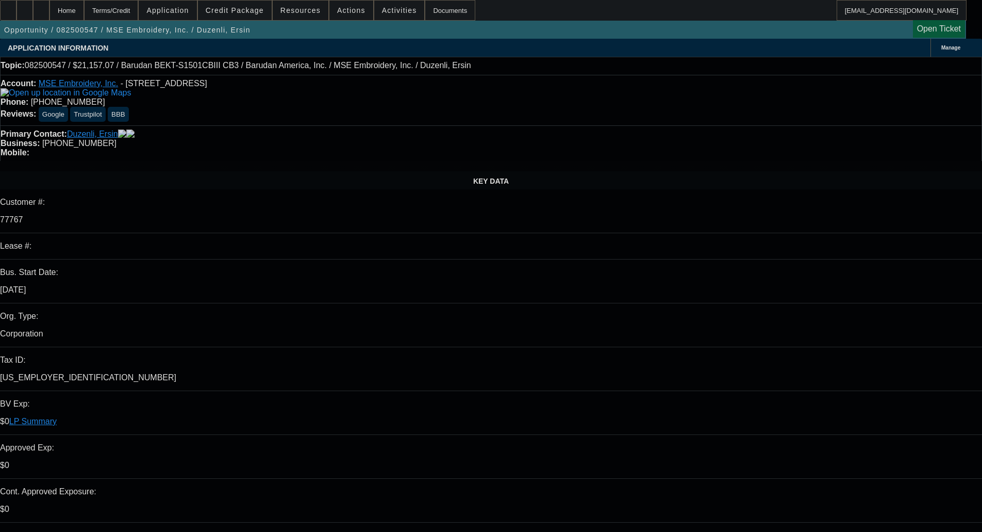
select select "0"
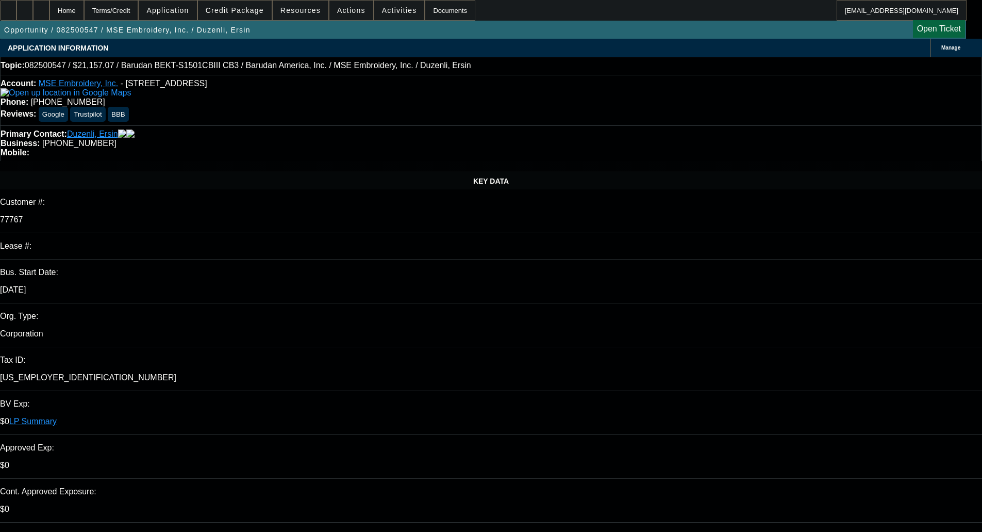
select select "0"
select select "2"
select select "0"
select select "6"
select select "0"
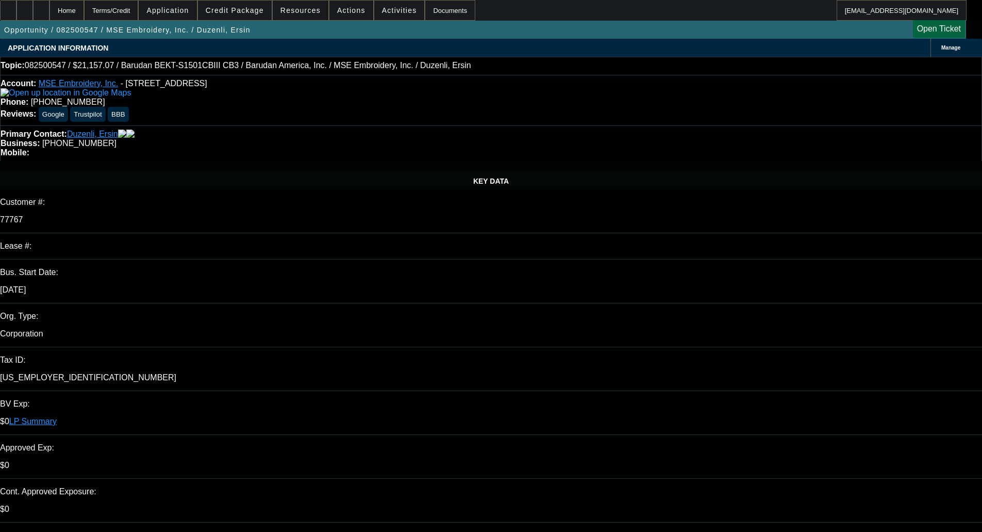
select select "0"
select select "2"
select select "0.1"
select select "4"
select select "0"
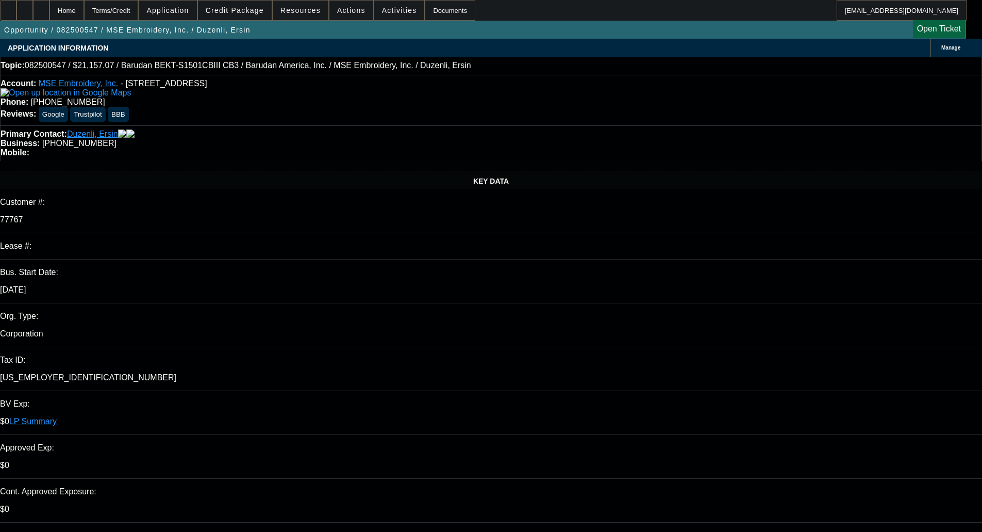
select select "0"
select select "2"
select select "0"
select select "6"
click at [251, 9] on span "Credit Package" at bounding box center [235, 10] width 58 height 8
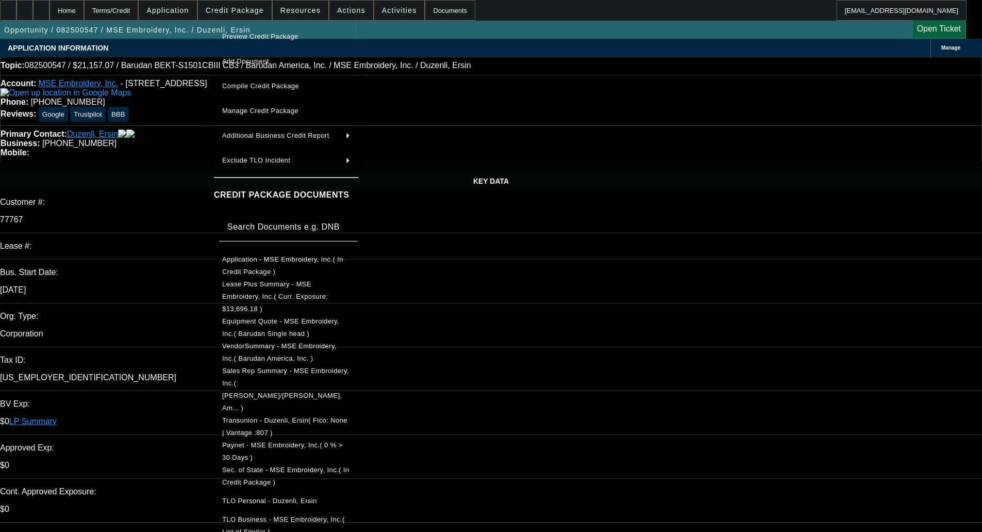
click at [269, 33] on span "Preview Credit Package" at bounding box center [260, 36] width 76 height 8
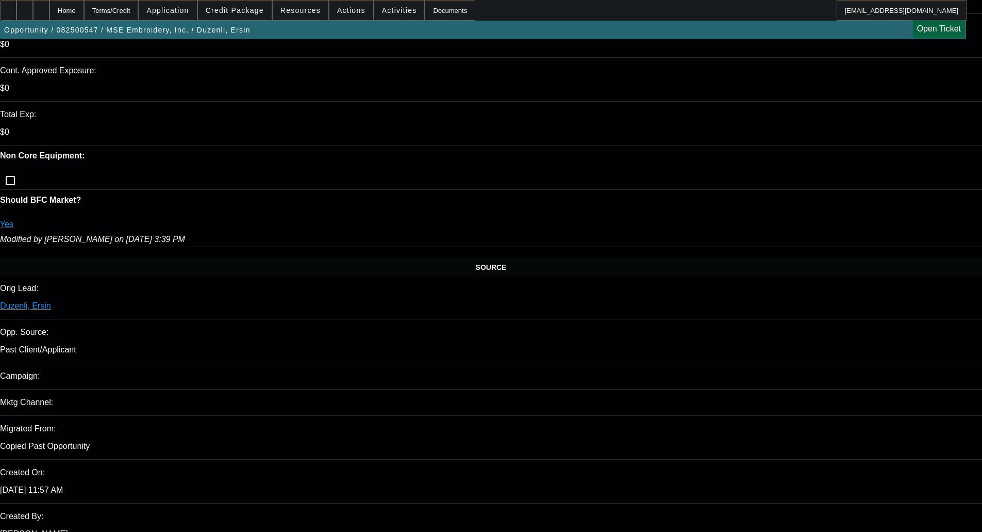
scroll to position [464, 0]
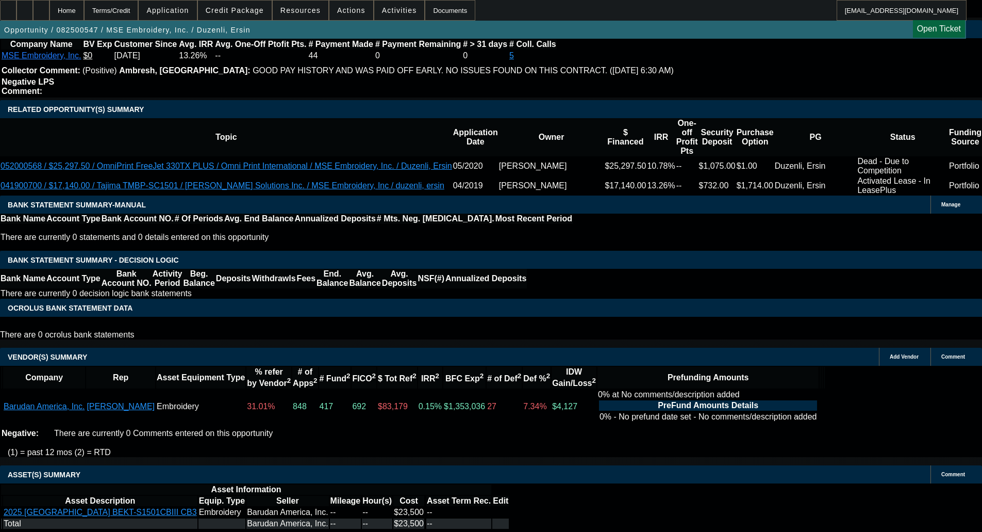
scroll to position [0, 0]
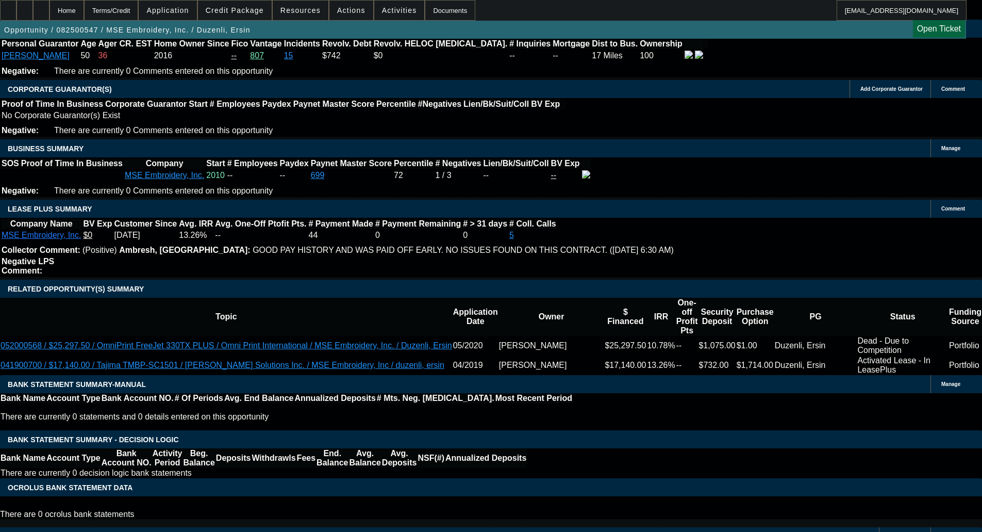
scroll to position [1643, 0]
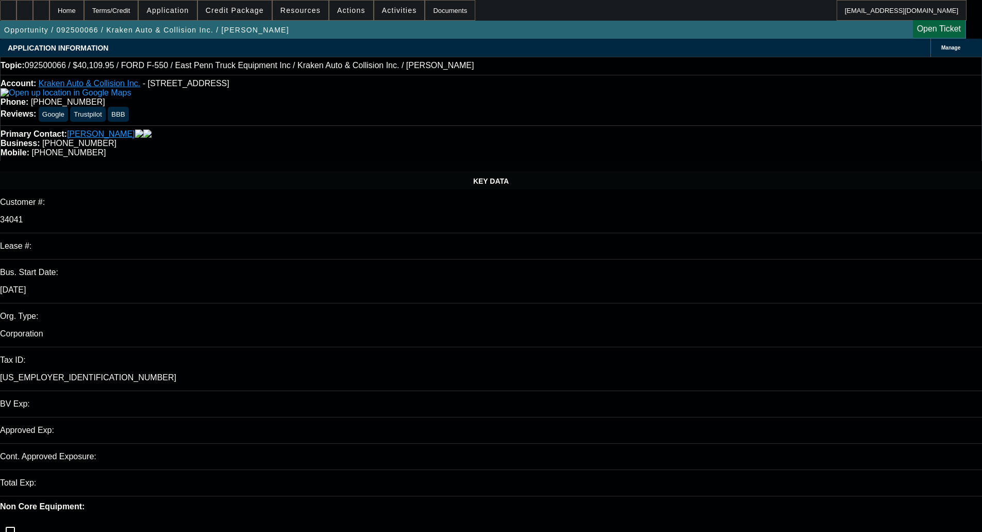
select select "0"
select select "0.1"
select select "4"
click at [931, 42] on div "Manage" at bounding box center [957, 48] width 52 height 18
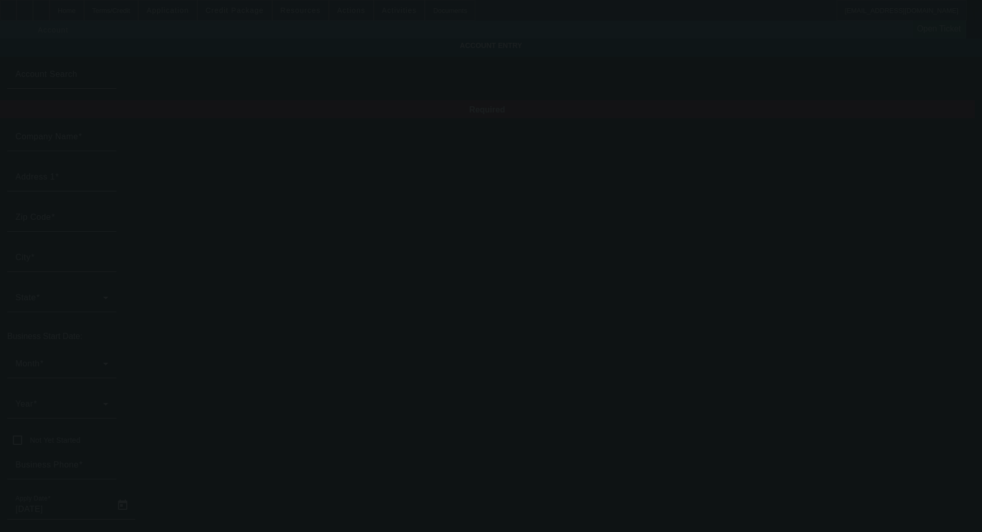
type input "Kraken Auto & Collision Inc."
type input "[STREET_ADDRESS]"
type input "11779"
type input "Ronkonkoma"
type input "[PHONE_NUMBER]"
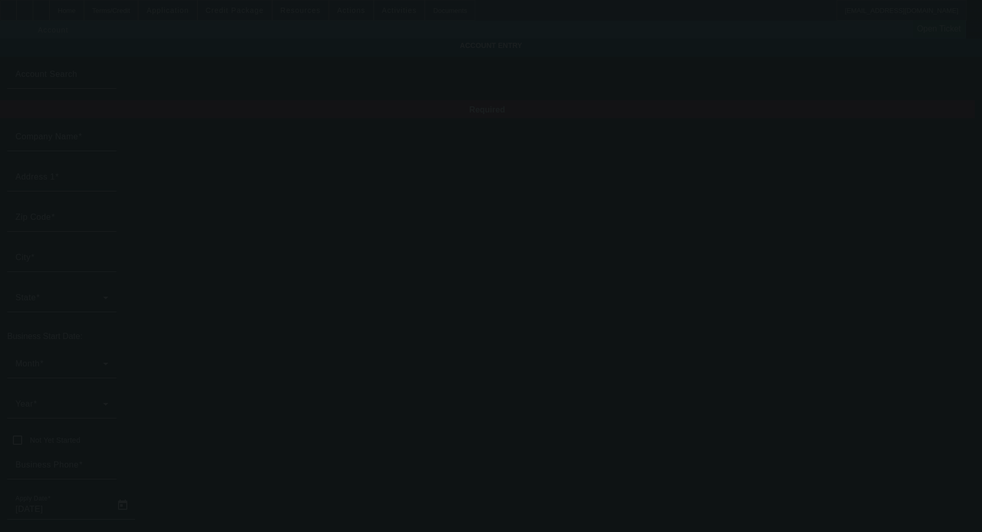
type input "[EMAIL_ADDRESS][DOMAIN_NAME]"
type input "[GEOGRAPHIC_DATA]"
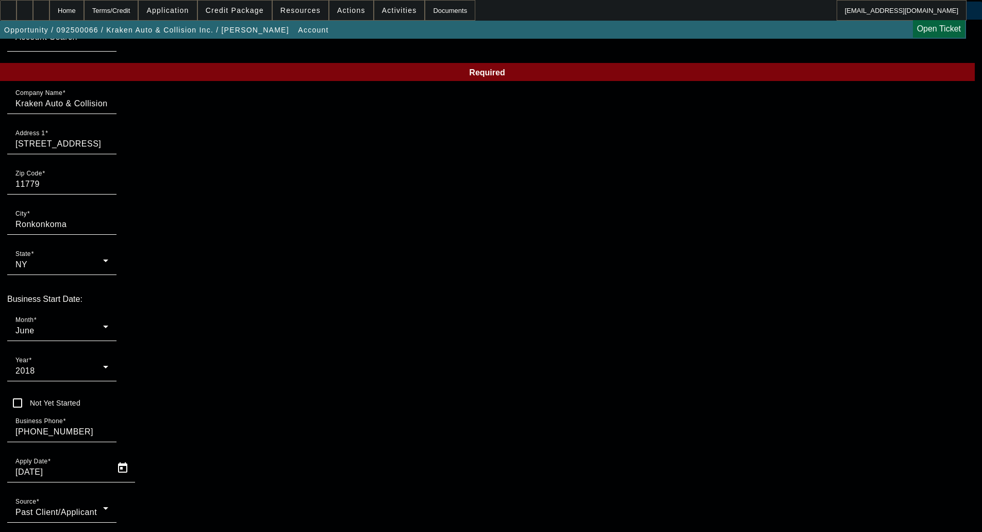
scroll to position [76, 0]
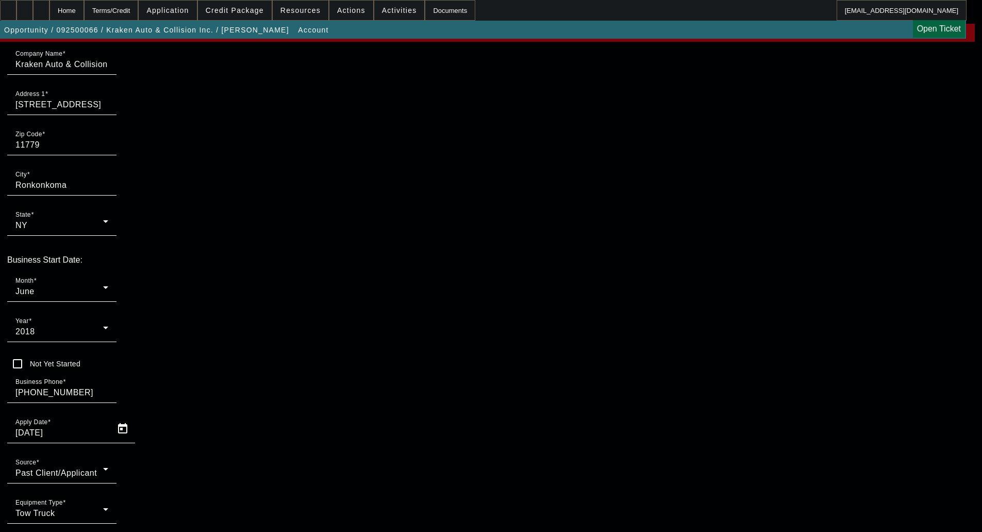
type input "830763079"
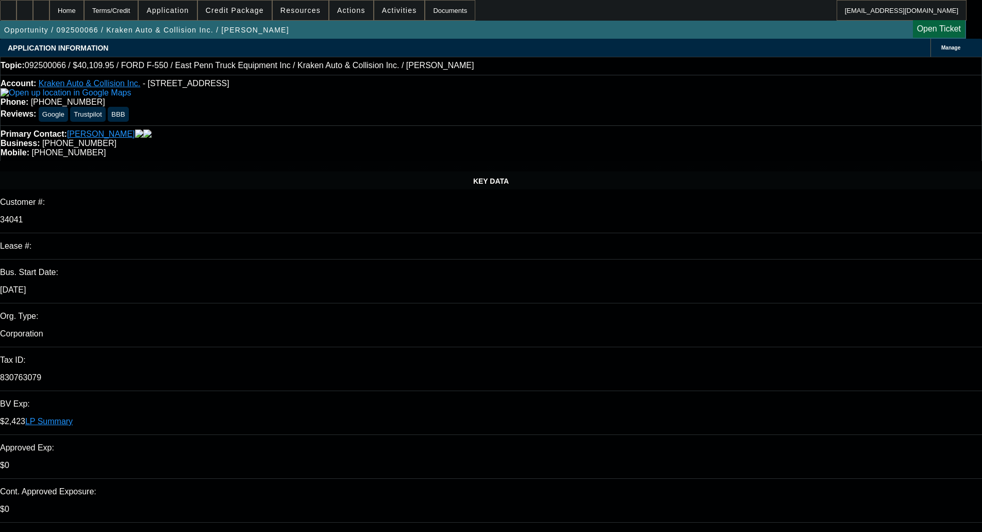
select select "0"
select select "0.1"
select select "4"
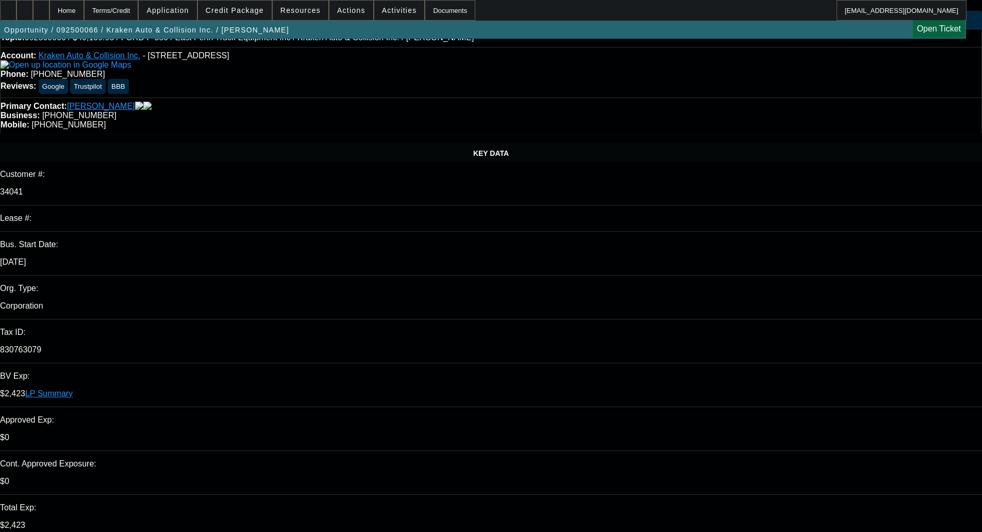
scroll to position [52, 0]
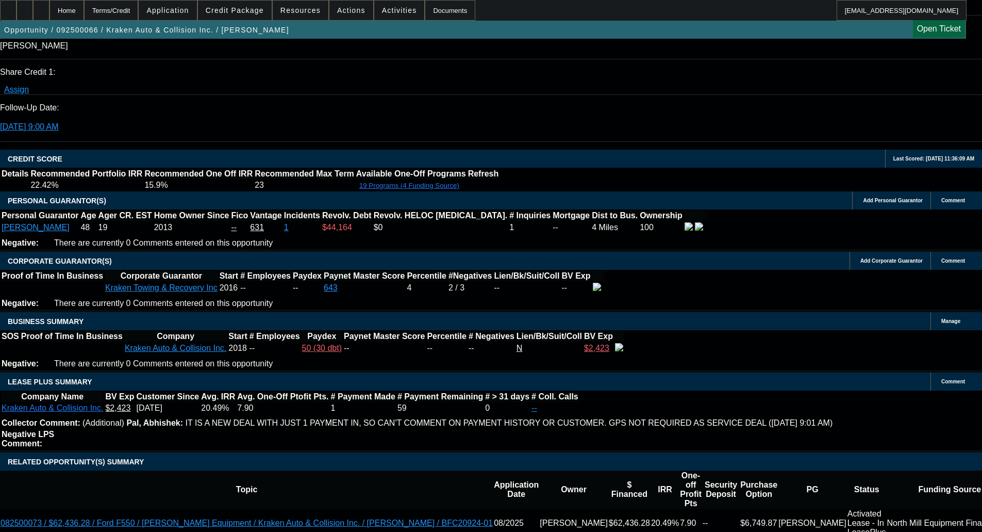
scroll to position [1495, 0]
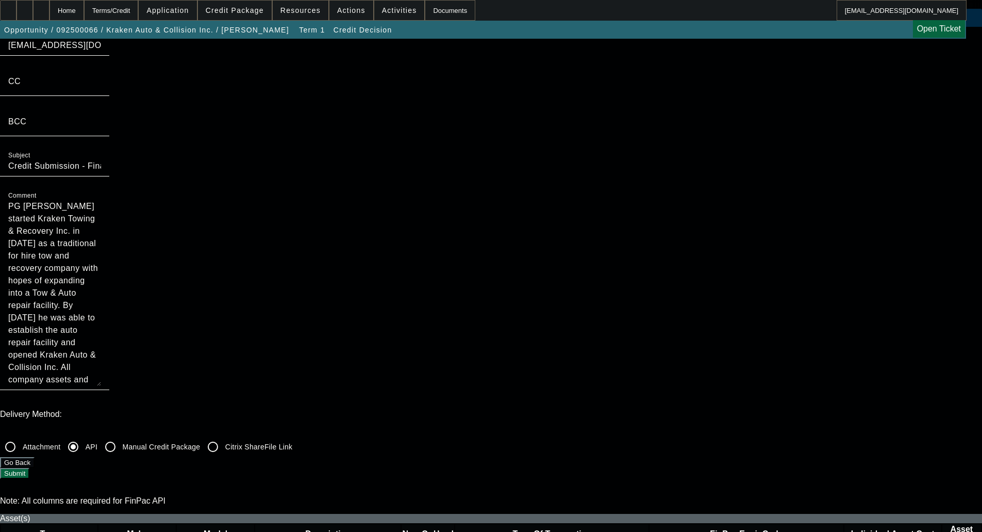
scroll to position [52, 0]
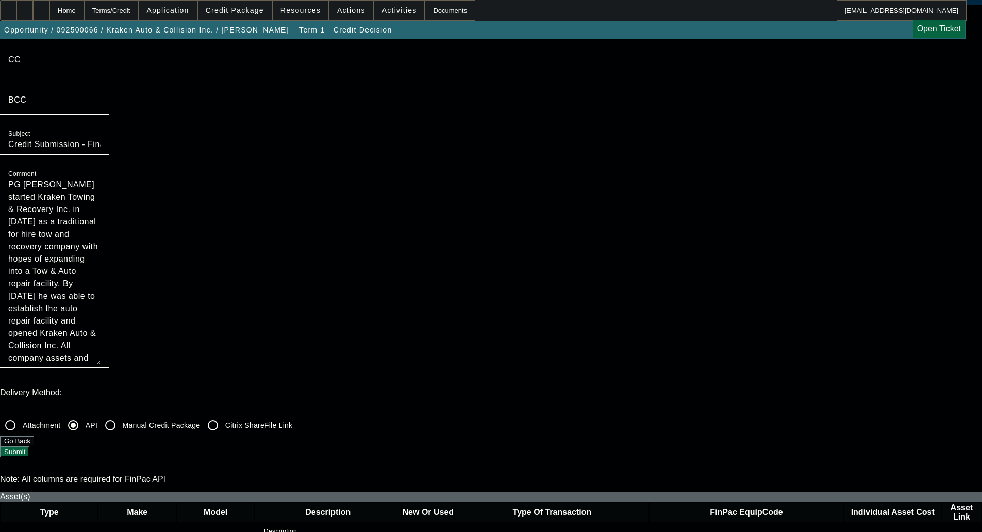
drag, startPoint x: 559, startPoint y: 118, endPoint x: 550, endPoint y: 216, distance: 97.9
click at [101, 207] on textarea "PG [PERSON_NAME] started Kraken Towing & Recovery Inc. in [DATE] as a tradition…" at bounding box center [54, 271] width 93 height 186
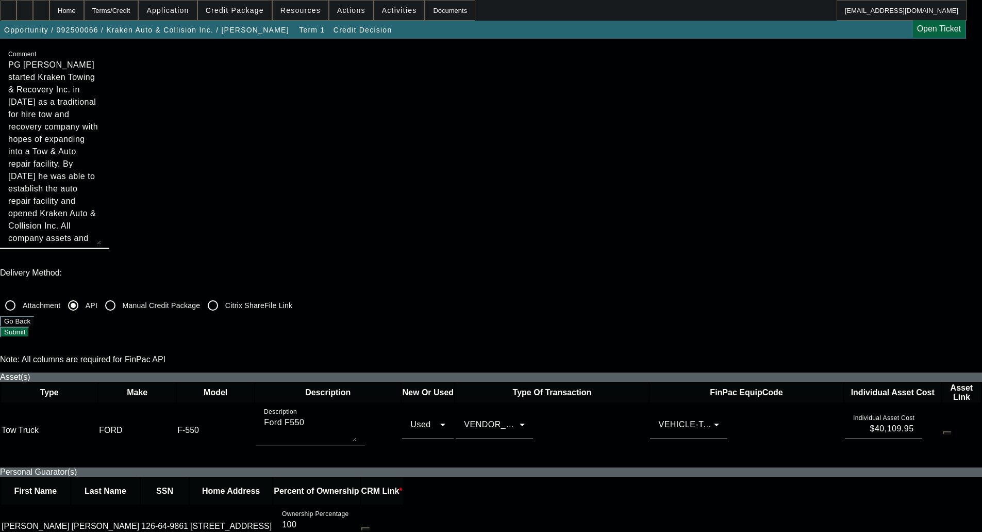
scroll to position [361, 0]
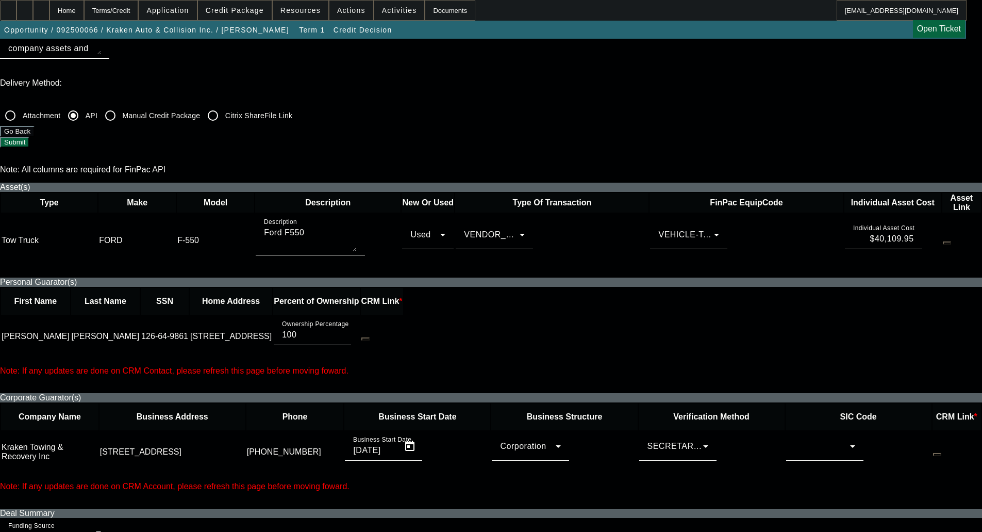
type textarea "PG [PERSON_NAME] started Kraken Towing & Recovery Inc. in [DATE] as a tradition…"
click at [795, 440] on div at bounding box center [823, 446] width 56 height 12
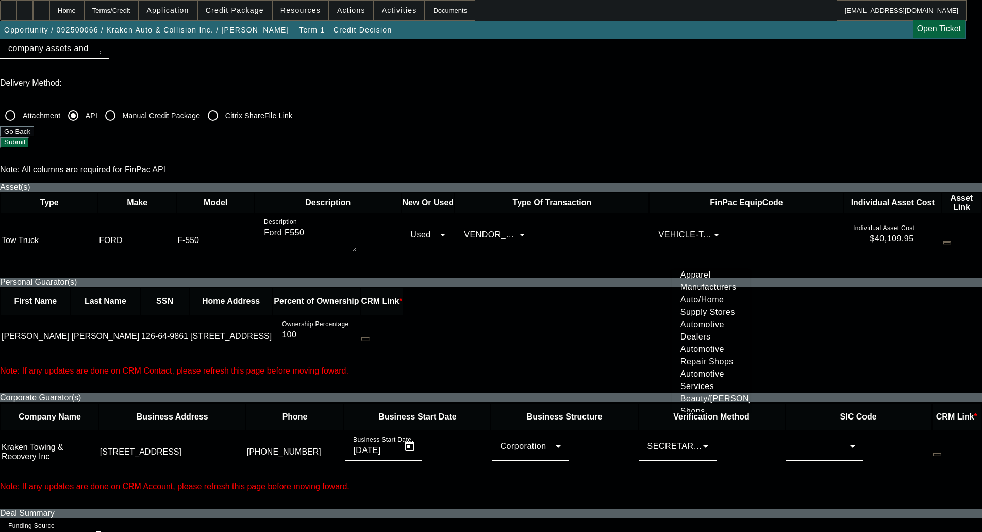
scroll to position [103, 0]
click at [698, 320] on span "Automotive Dealers" at bounding box center [711, 307] width 61 height 25
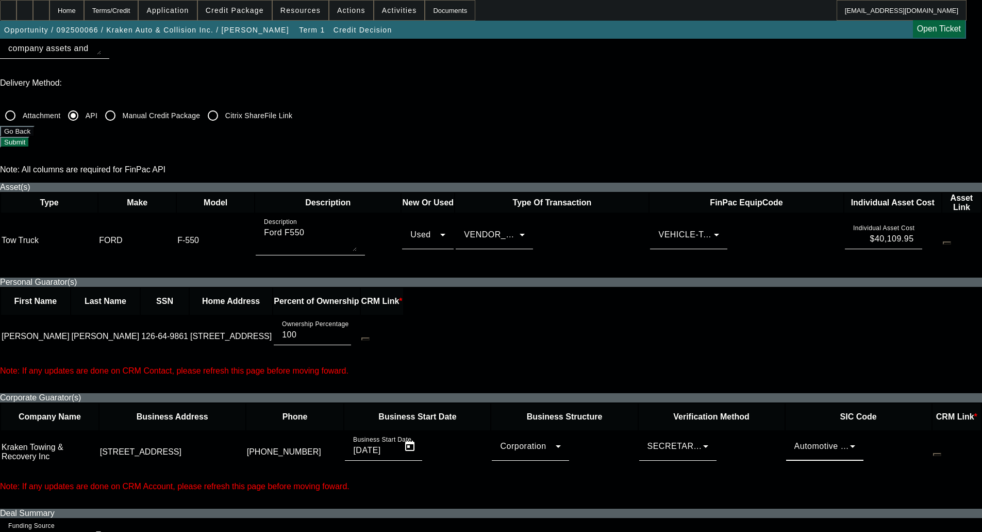
click at [795, 440] on div "Automotive Dealers" at bounding box center [823, 446] width 56 height 12
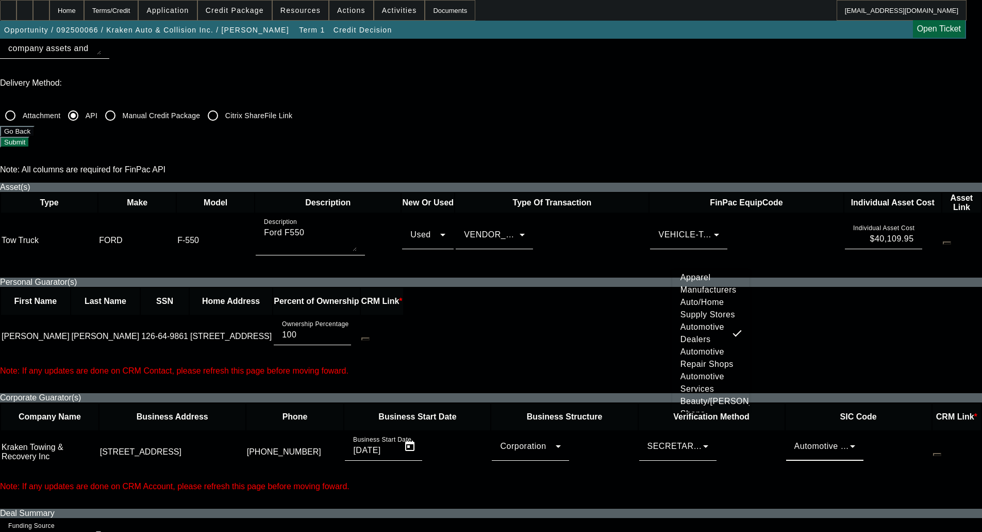
scroll to position [95, 0]
click at [706, 352] on span "Automotive Repair Shops" at bounding box center [711, 339] width 61 height 25
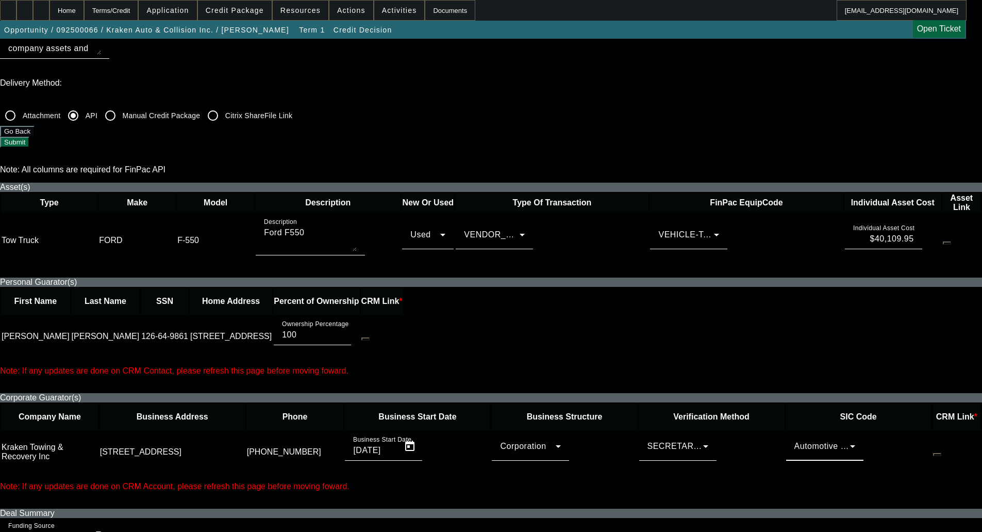
click at [795, 441] on span "Automotive Repair Shops" at bounding box center [845, 445] width 100 height 9
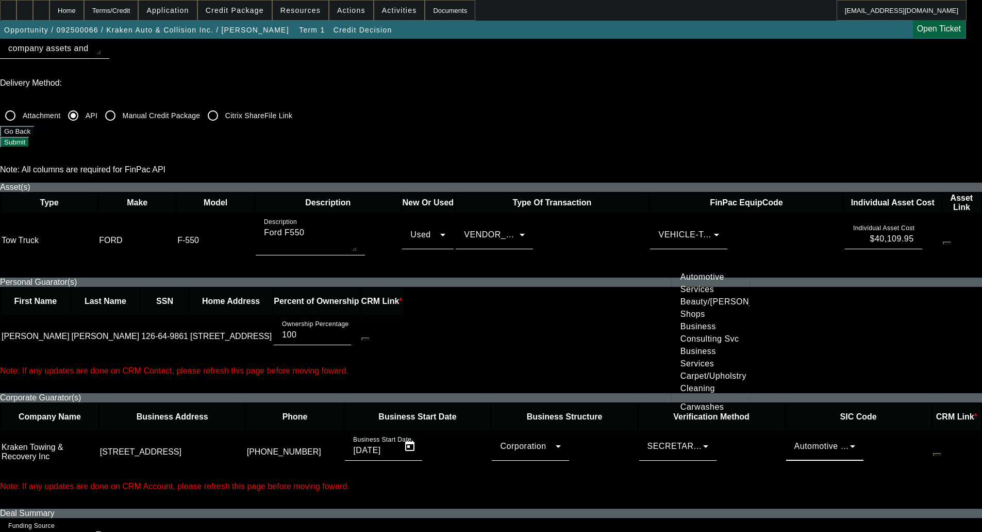
click at [700, 295] on span "Automotive Services" at bounding box center [711, 283] width 61 height 25
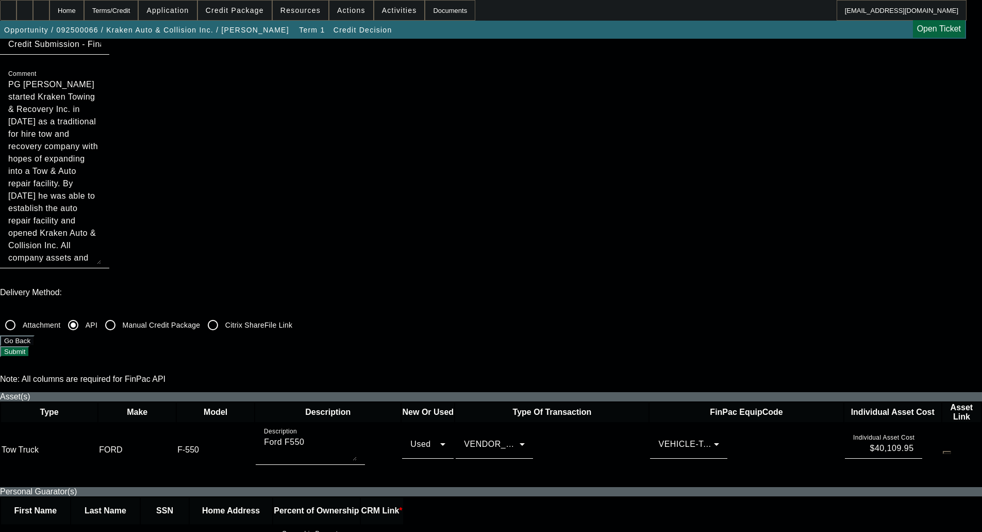
scroll to position [52, 0]
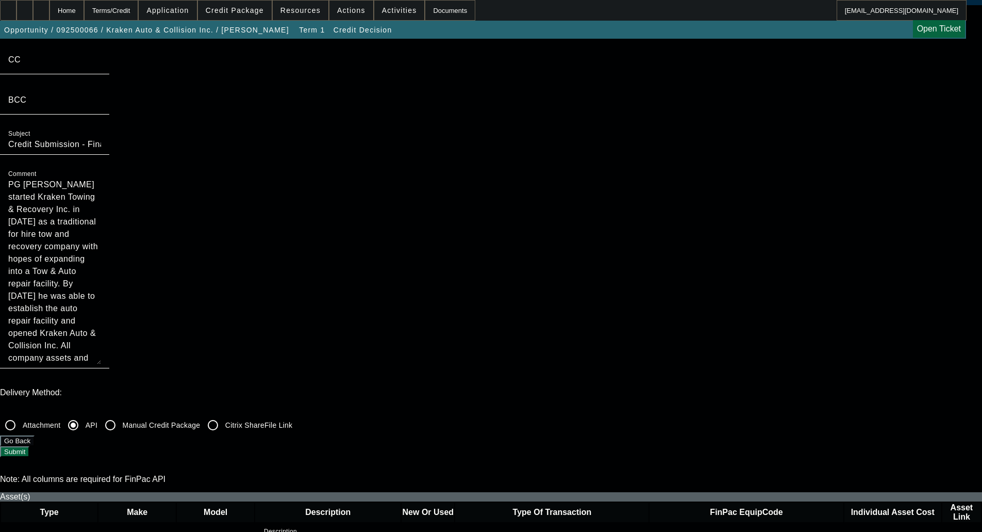
click at [738, 388] on div "Delivery Method: Attachment API Manual Credit Package Citrix ShareFile Link Go …" at bounding box center [491, 422] width 982 height 69
click at [29, 446] on button "Submit" at bounding box center [14, 451] width 29 height 11
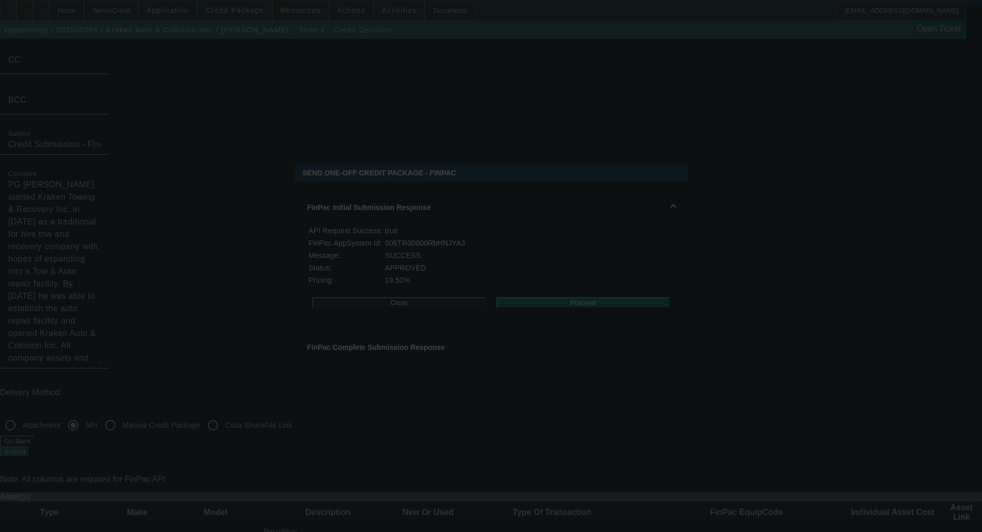
scroll to position [0, 0]
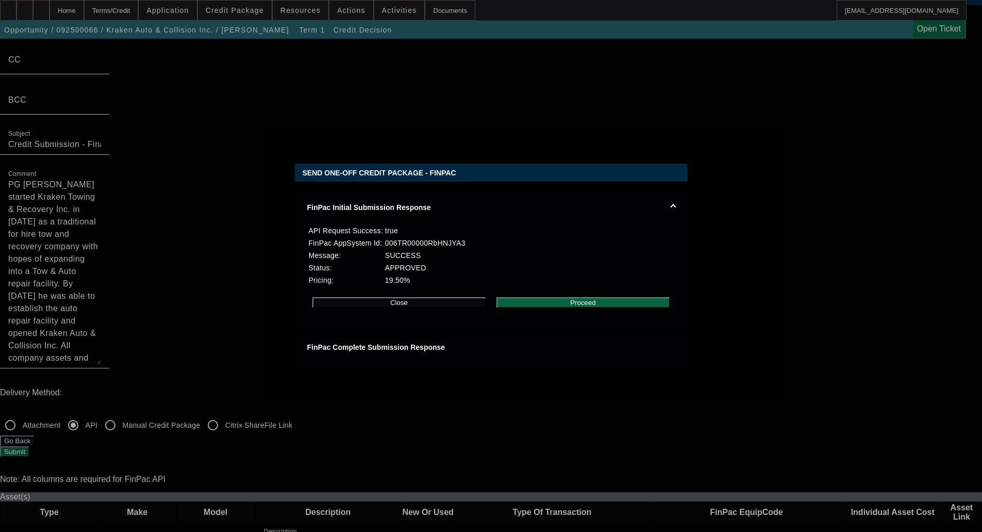
click at [558, 308] on button "Proceed" at bounding box center [584, 302] width 174 height 11
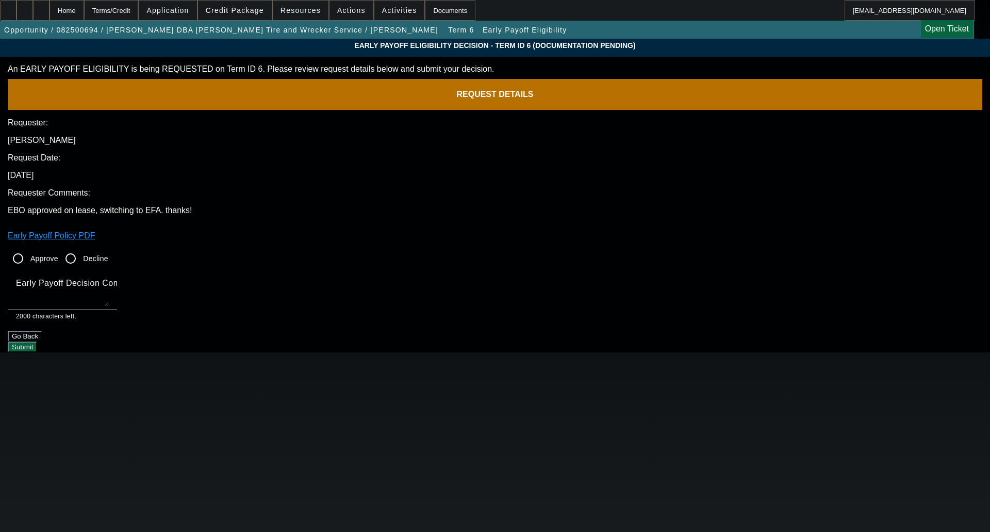
click at [28, 248] on input "Approve" at bounding box center [18, 258] width 21 height 21
radio input "true"
click at [109, 281] on textarea "Early Payoff Decision Comment" at bounding box center [62, 293] width 93 height 25
type textarea "OKAY FOR SERVICED EBO"
click at [37, 341] on button "Submit" at bounding box center [22, 346] width 29 height 11
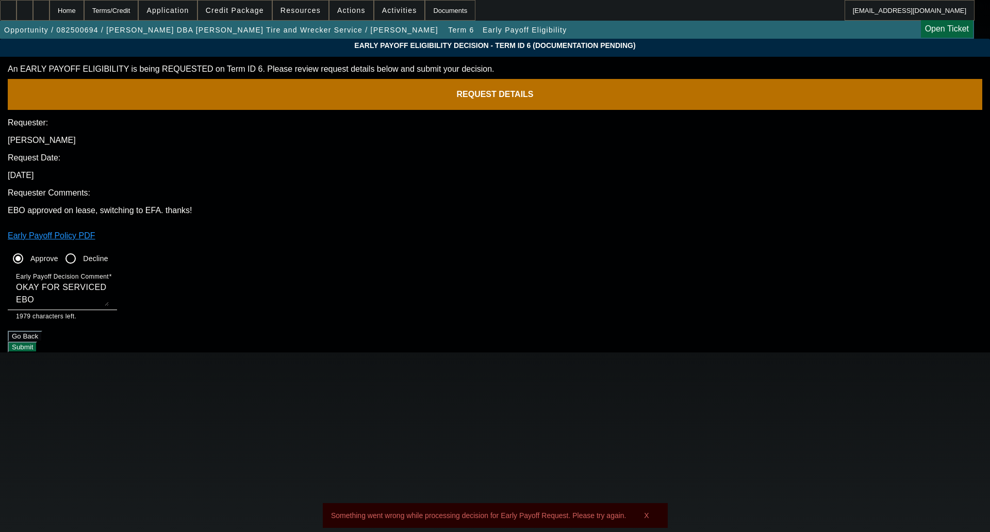
click at [37, 341] on button "Submit" at bounding box center [22, 346] width 29 height 11
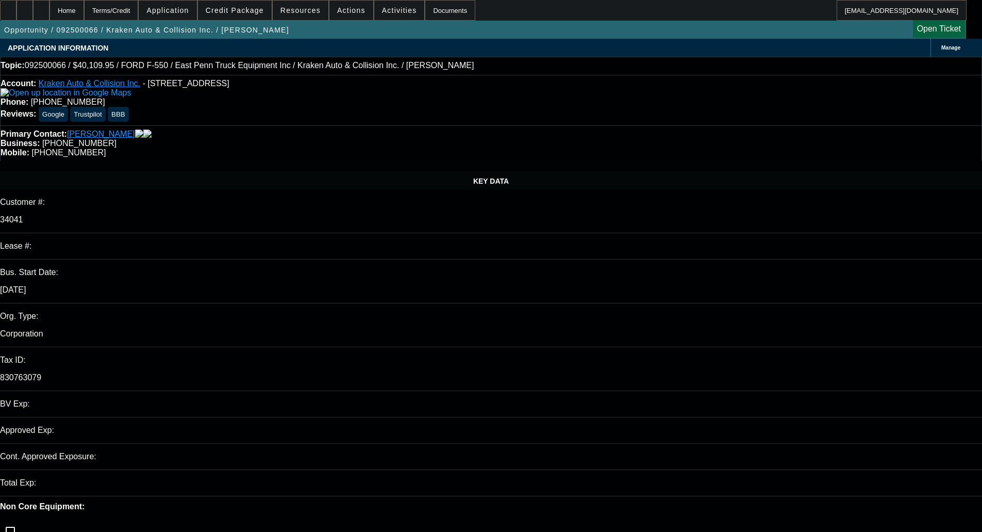
select select "0"
select select "0.1"
select select "4"
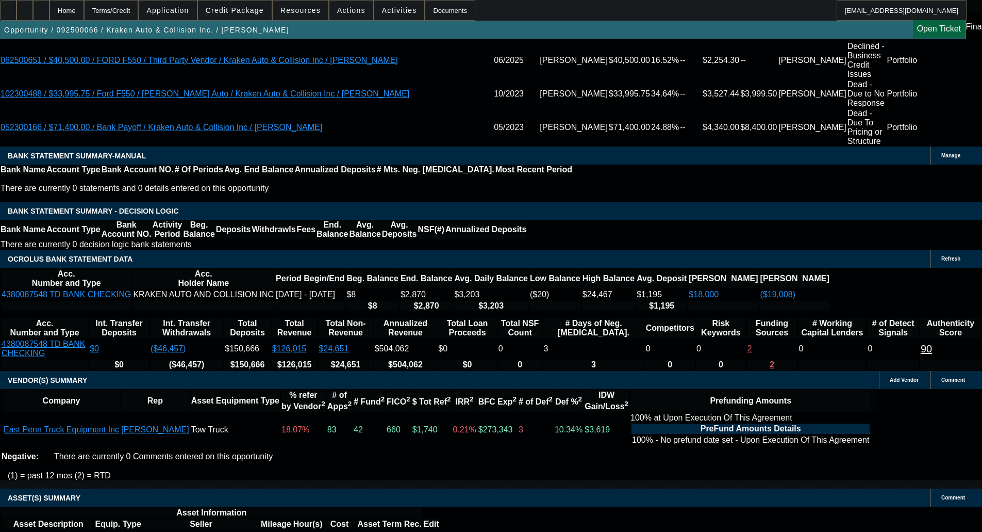
scroll to position [1933, 0]
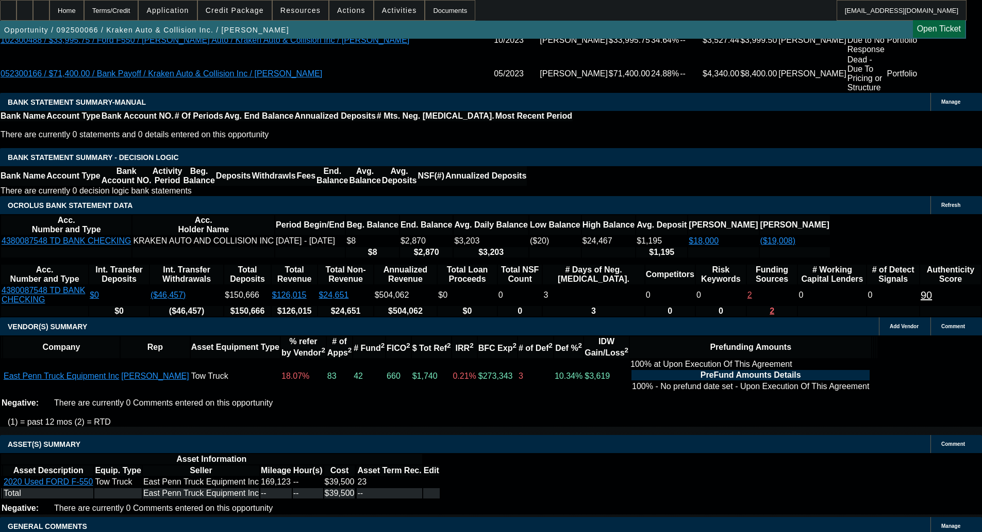
drag, startPoint x: 199, startPoint y: 320, endPoint x: 200, endPoint y: 325, distance: 5.4
select select "4"
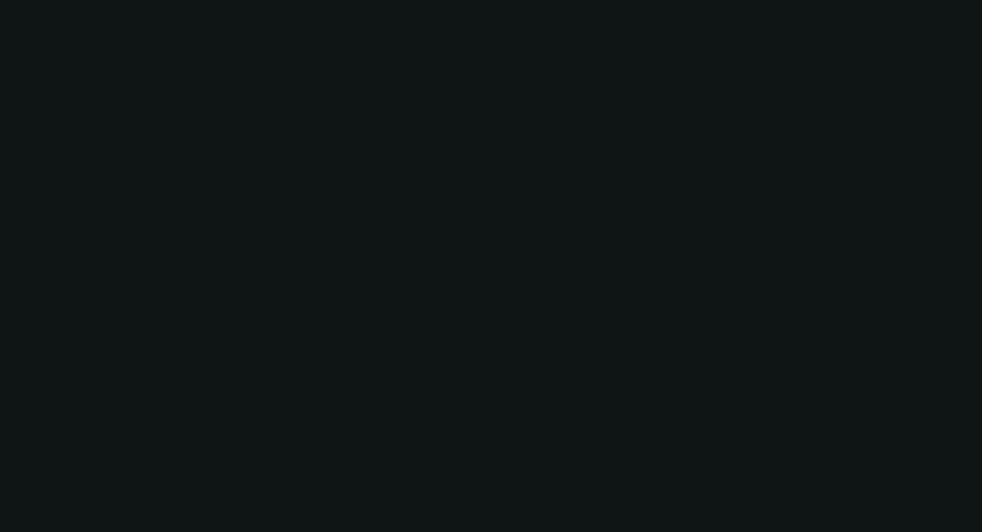
scroll to position [0, 0]
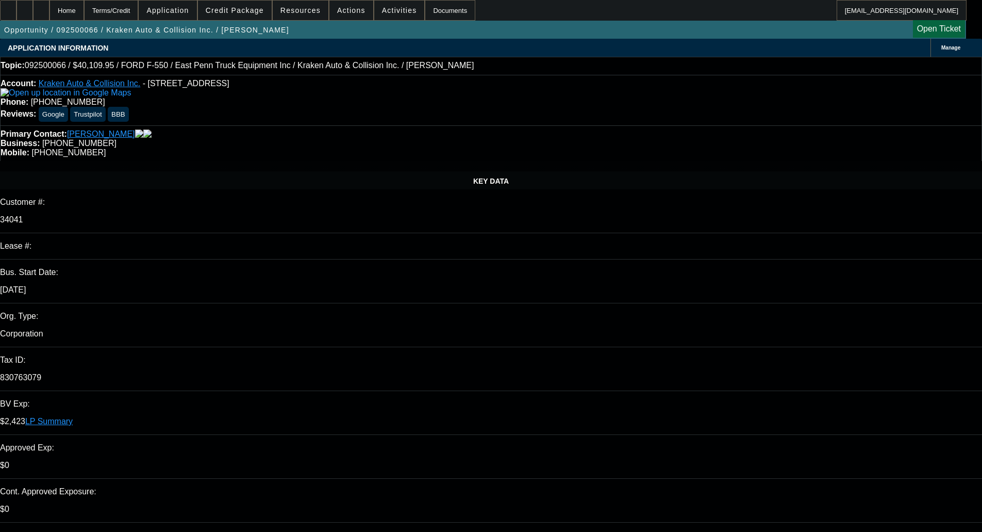
type input "11:56"
type input "2"
type input "12:01"
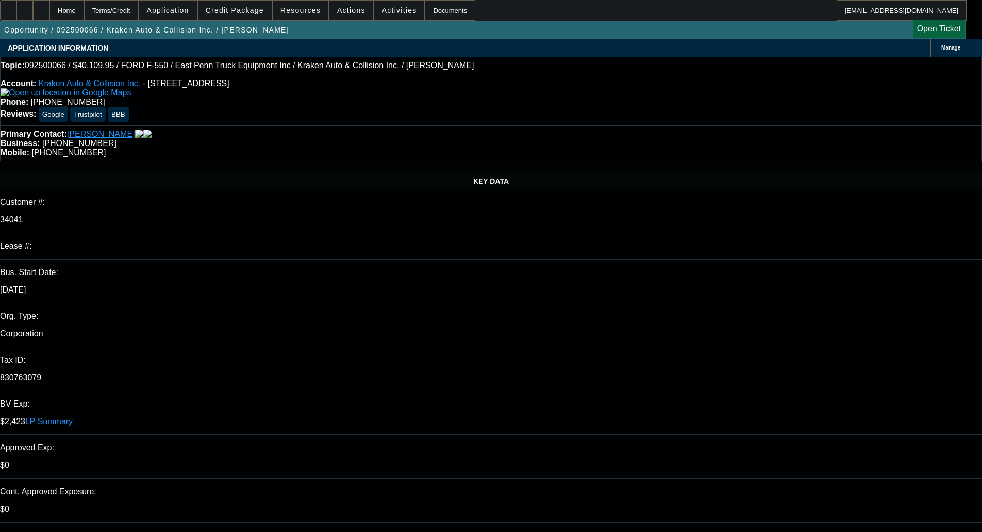
click at [775, 382] on span "4" at bounding box center [775, 380] width 19 height 19
type input "[DATE]"
paste textarea "We are passing due to the history of slowness, past due trades and charge off r…"
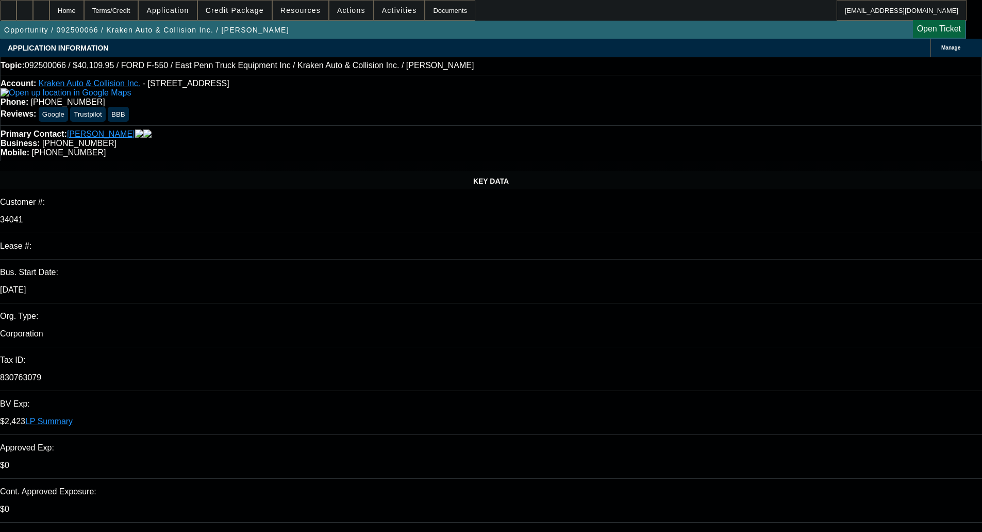
type textarea "DECLINED BY FINPAC - "We are passing due to the history of slowness, past due t…"
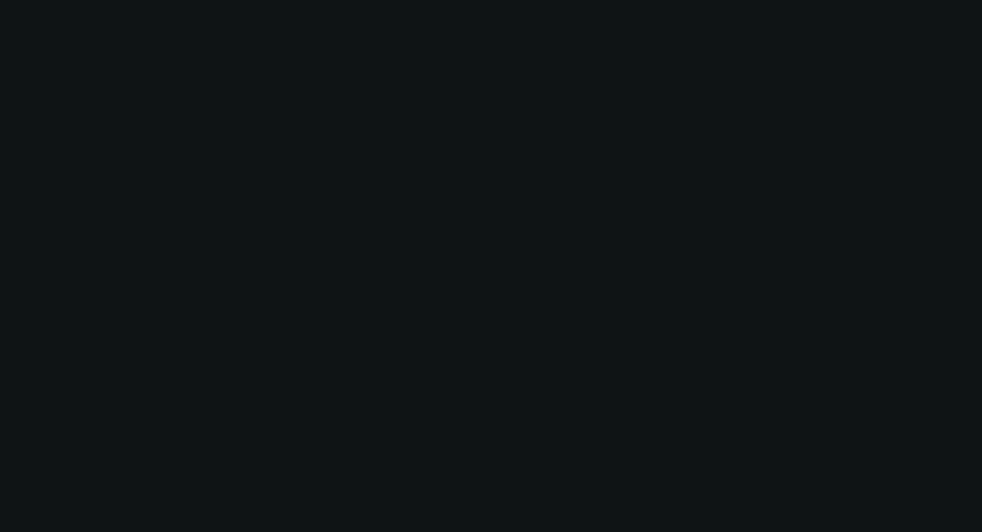
select select "0"
select select "0.1"
select select "4"
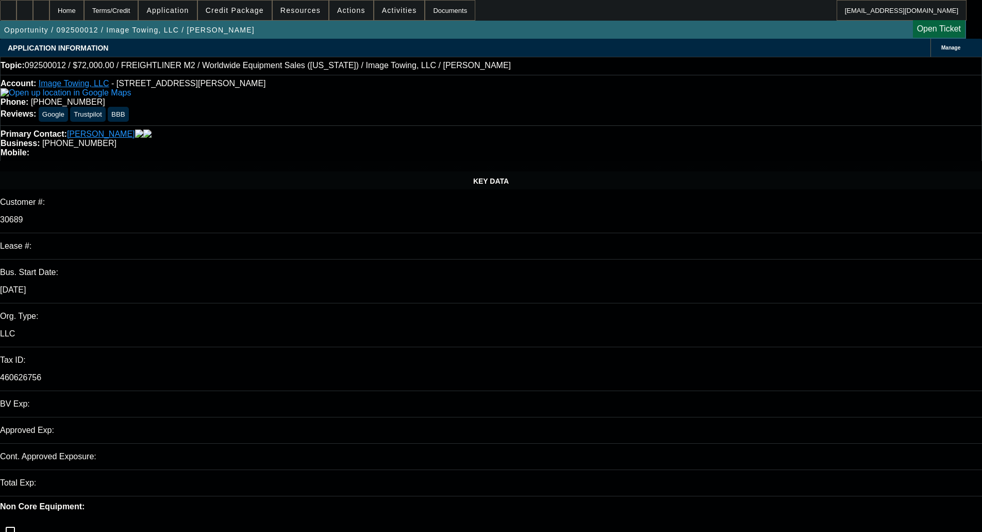
select select "0"
select select "6"
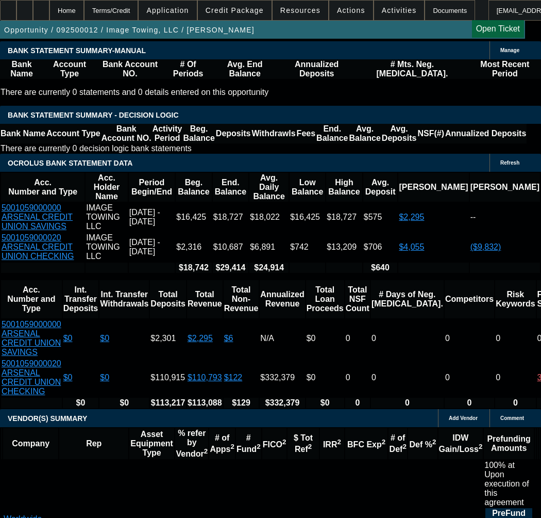
scroll to position [2016, 0]
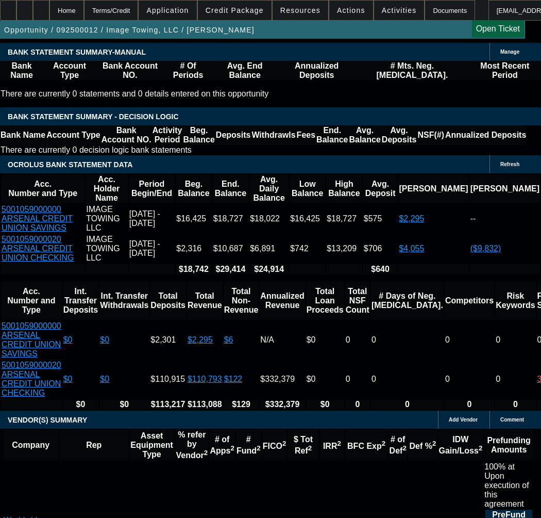
select select "9"
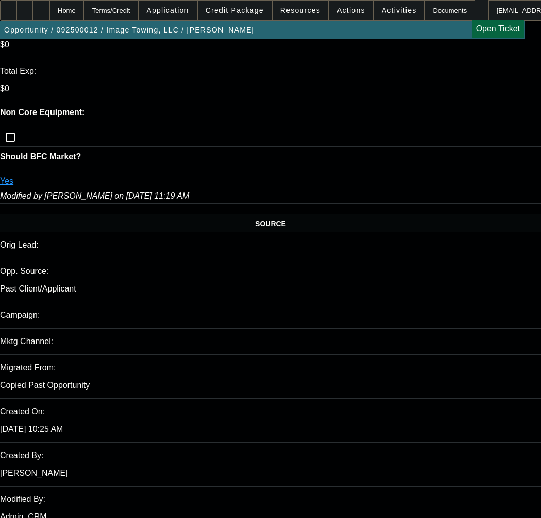
type input "12/3/2025"
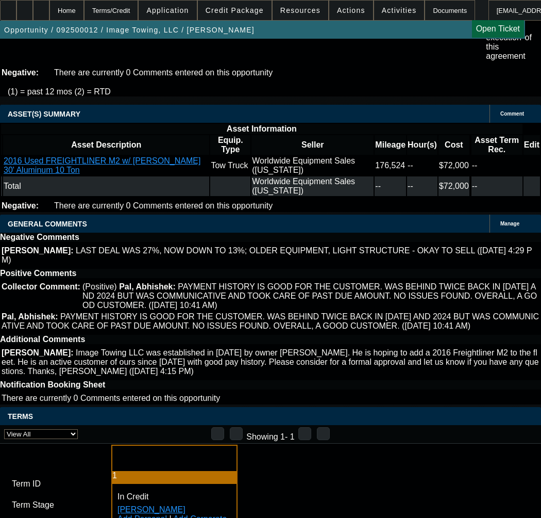
scroll to position [2578, 0]
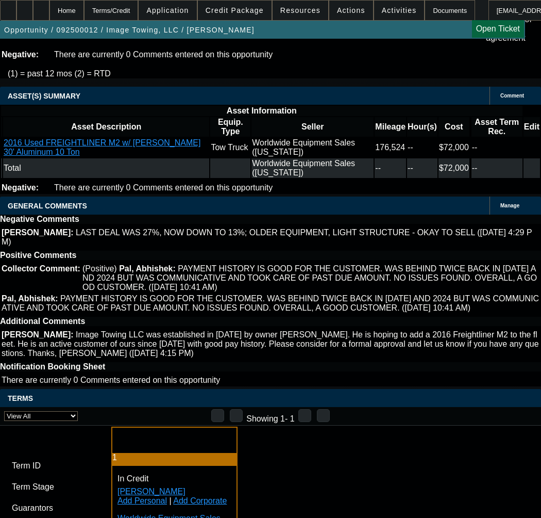
paste input "2109107725"
type input "2109107725"
paste input "2109107725"
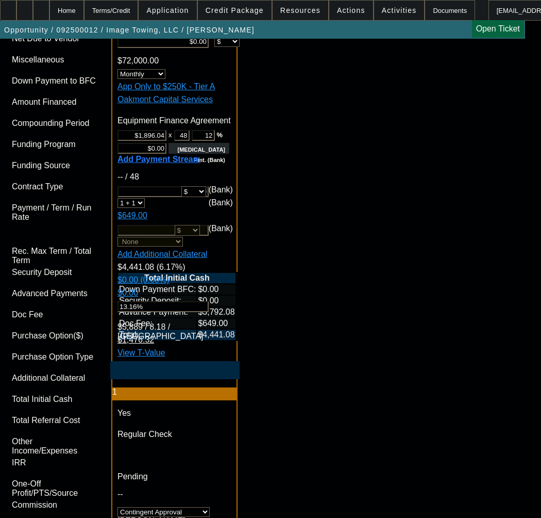
scroll to position [3558, 0]
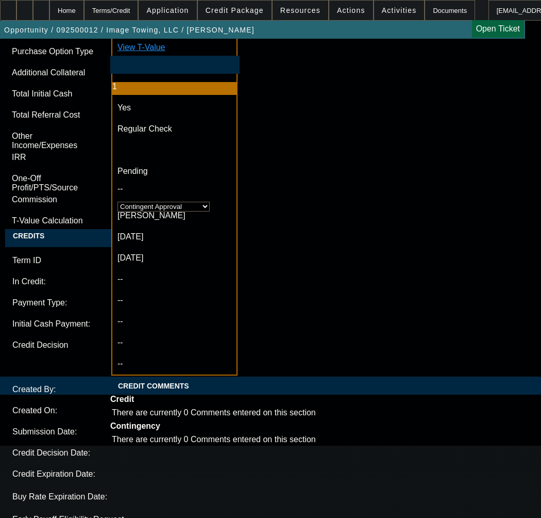
type input "2109107725"
type textarea "a"
paste textarea "Equipment Price"
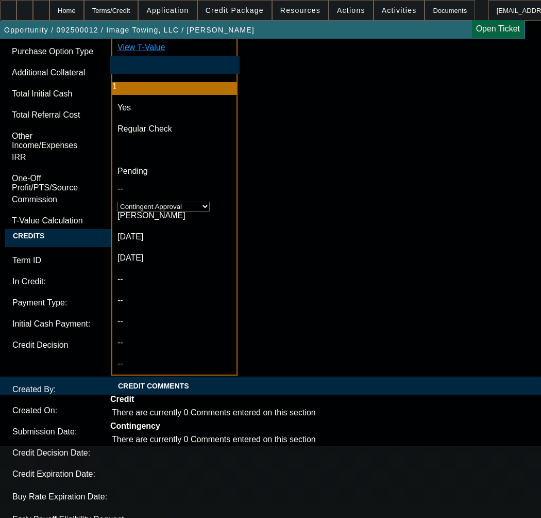
paste textarea "Max Term"
paste textarea "Contract Type: Equipment EFA"
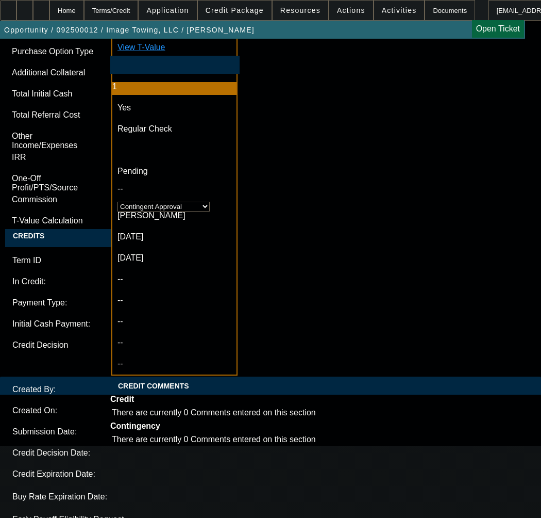
paste textarea "Used 2016 Freightliner M2"
type textarea "APPROVED BY OAKMONT - Equipment Price $72,000.00; Max Term 60 months; Tier A; C…"
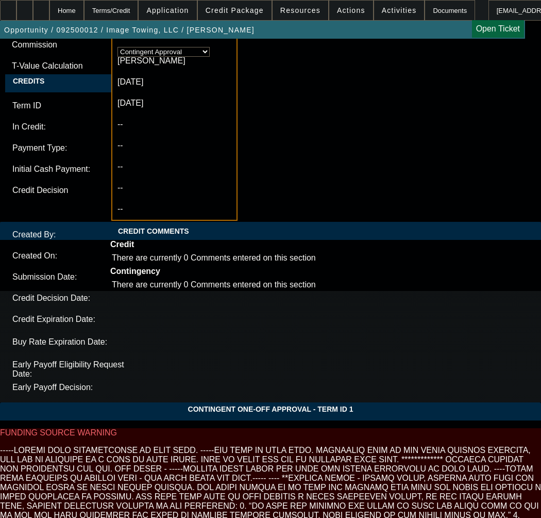
scroll to position [3506, 0]
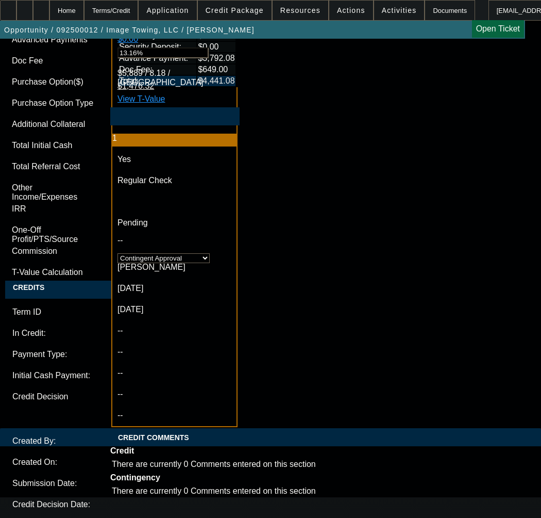
type textarea "CONTINGENT ON"
type textarea "APPROVED BY OAKMONT - Equipment Price $72,000.00; Max Term 48 months; Tier A; C…"
drag, startPoint x: 220, startPoint y: 292, endPoint x: 226, endPoint y: 300, distance: 9.6
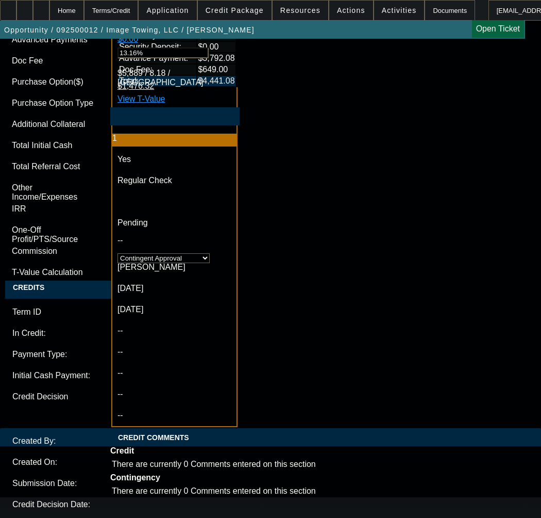
paste textarea "DL Front/Back"
paste textarea "Equipment Storage Location"
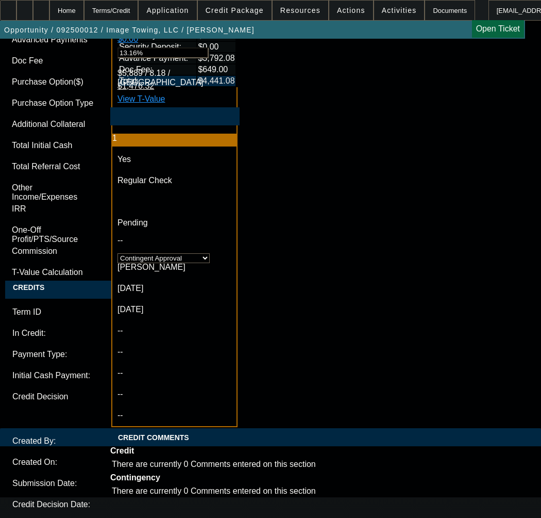
paste textarea "US Citizenship"
paste textarea "Invoice"
paste textarea "Guarantor Information Needed Need email, phone and date of birth"
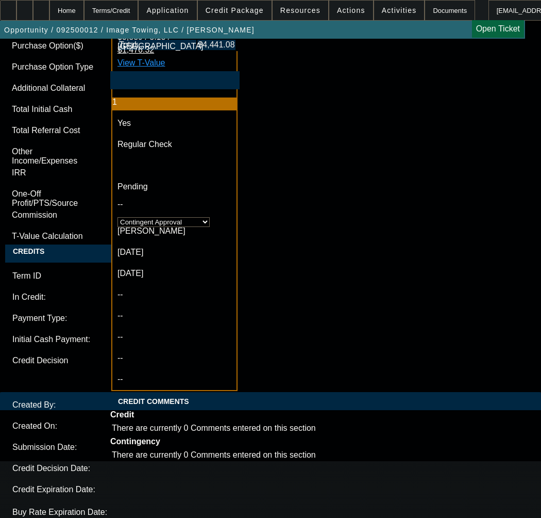
scroll to position [3661, 0]
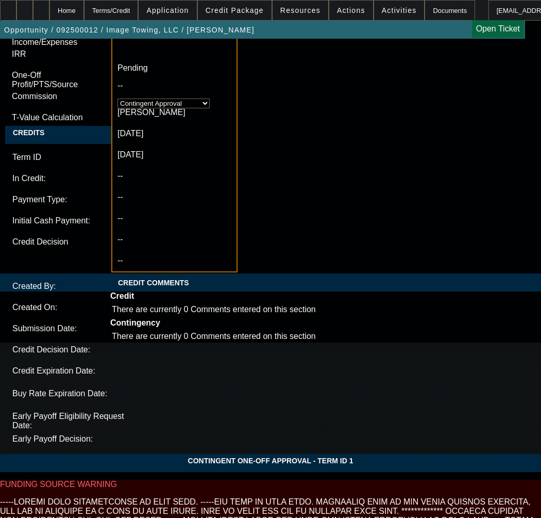
type textarea "CONTINGENT ON DL Front/Back; Equipment Storage Location; US Citizenship; Invoic…"
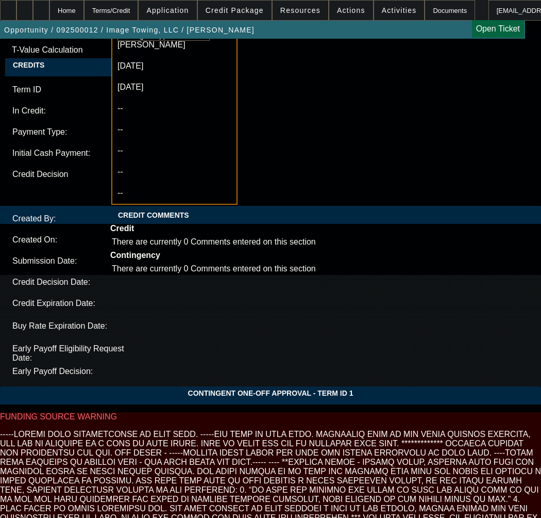
scroll to position [3802, 0]
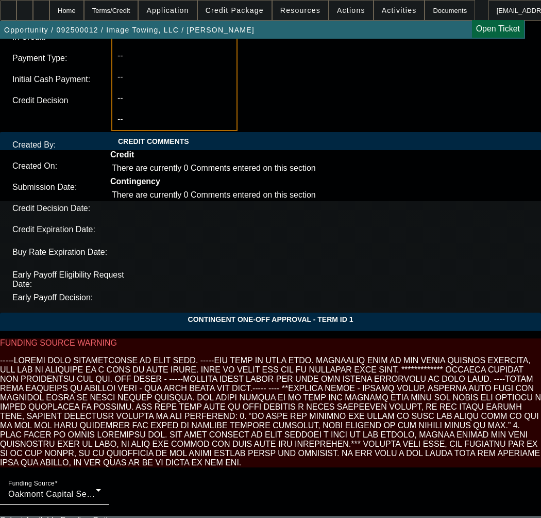
type input "11:46"
click at [119, 307] on span "4" at bounding box center [120, 304] width 19 height 19
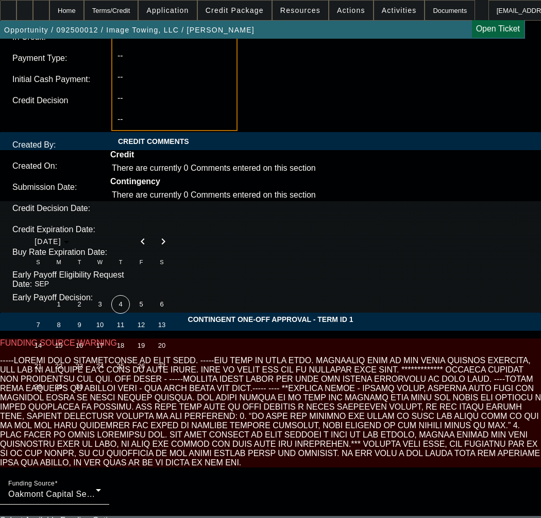
type input "9/4/2025"
type input "10:06"
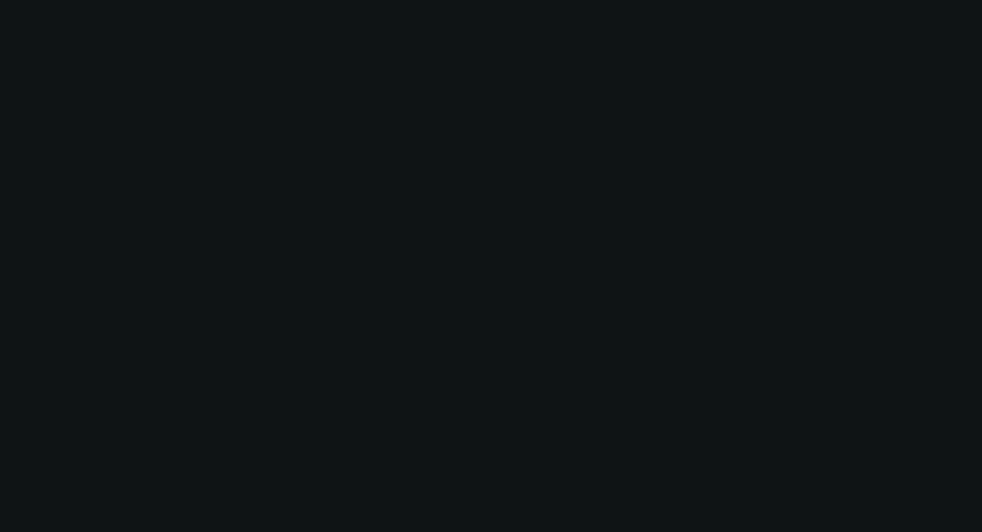
scroll to position [0, 0]
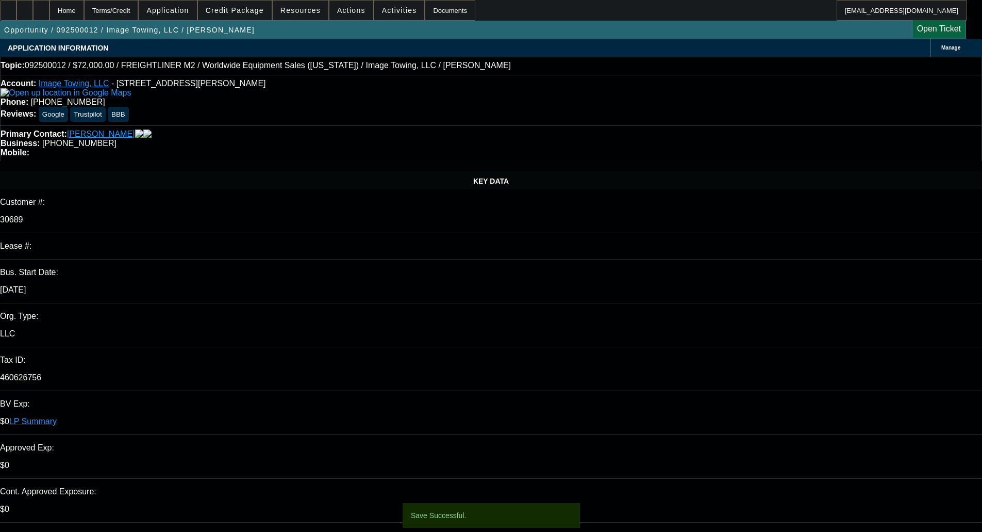
select select "0"
select select "6"
select select "0"
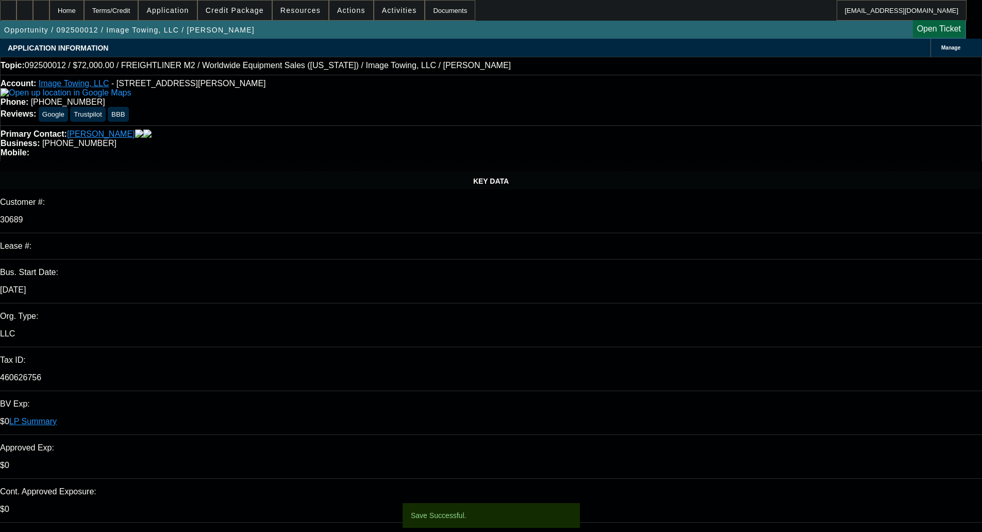
select select "0"
select select "6"
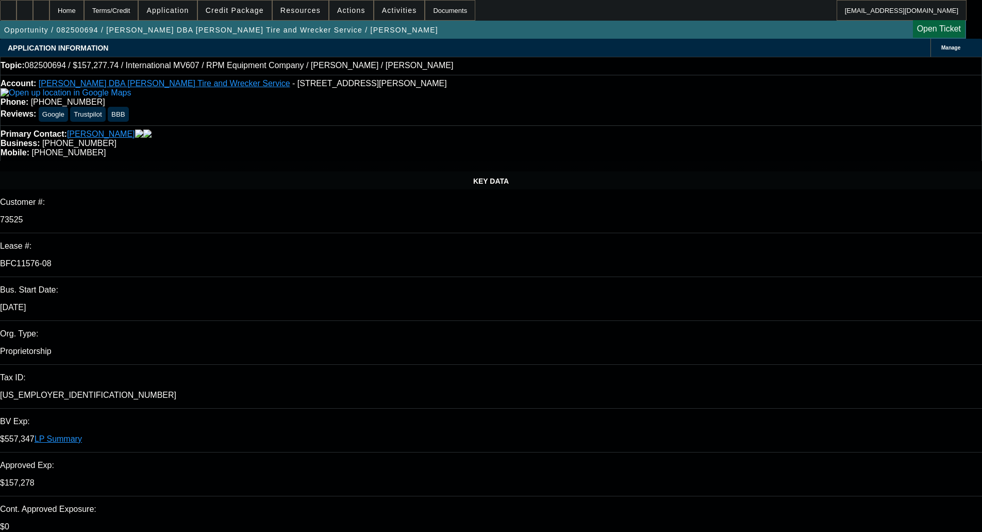
select select "0"
select select "2"
select select "0"
select select "6"
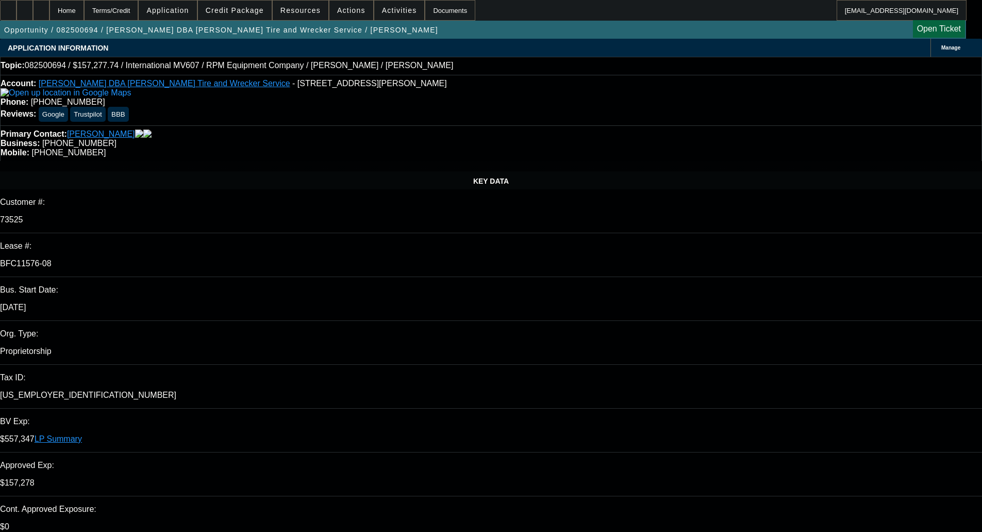
select select "0"
select select "2"
select select "0"
select select "6"
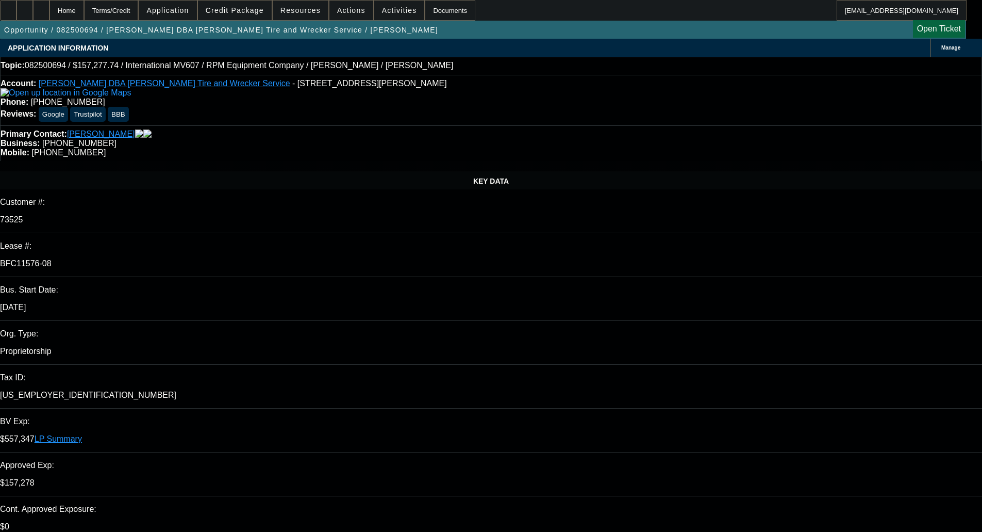
select select "0"
select select "2"
select select "0"
select select "6"
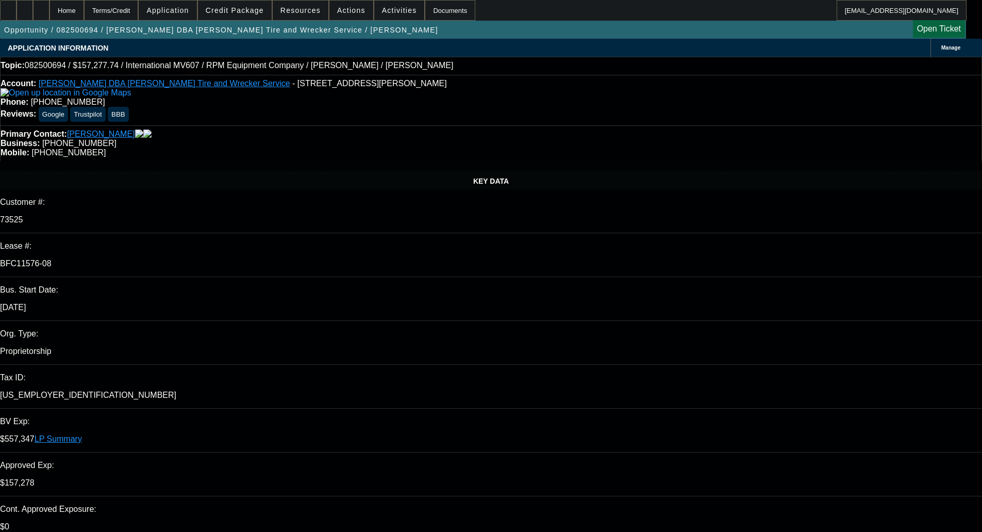
select select "0"
select select "2"
select select "0.1"
select select "4"
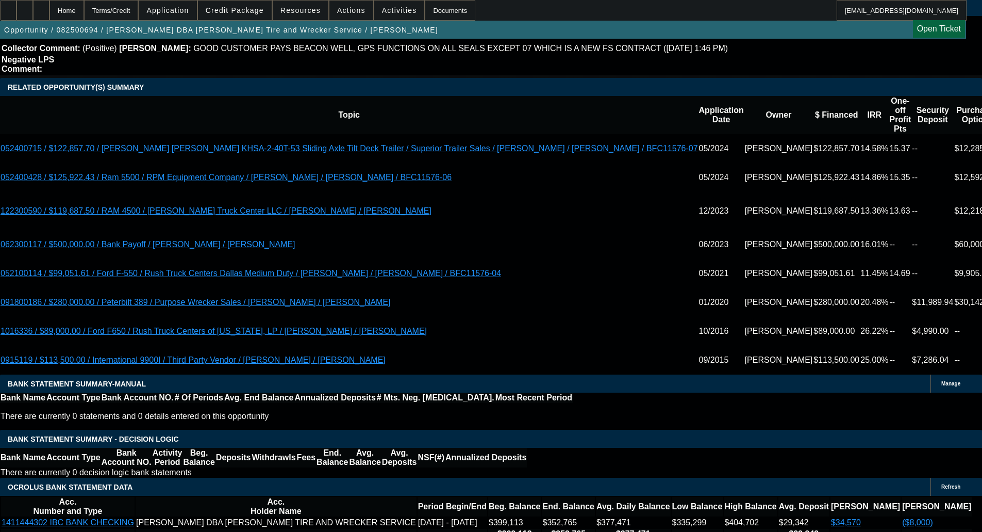
scroll to position [2062, 0]
